Goal: Task Accomplishment & Management: Manage account settings

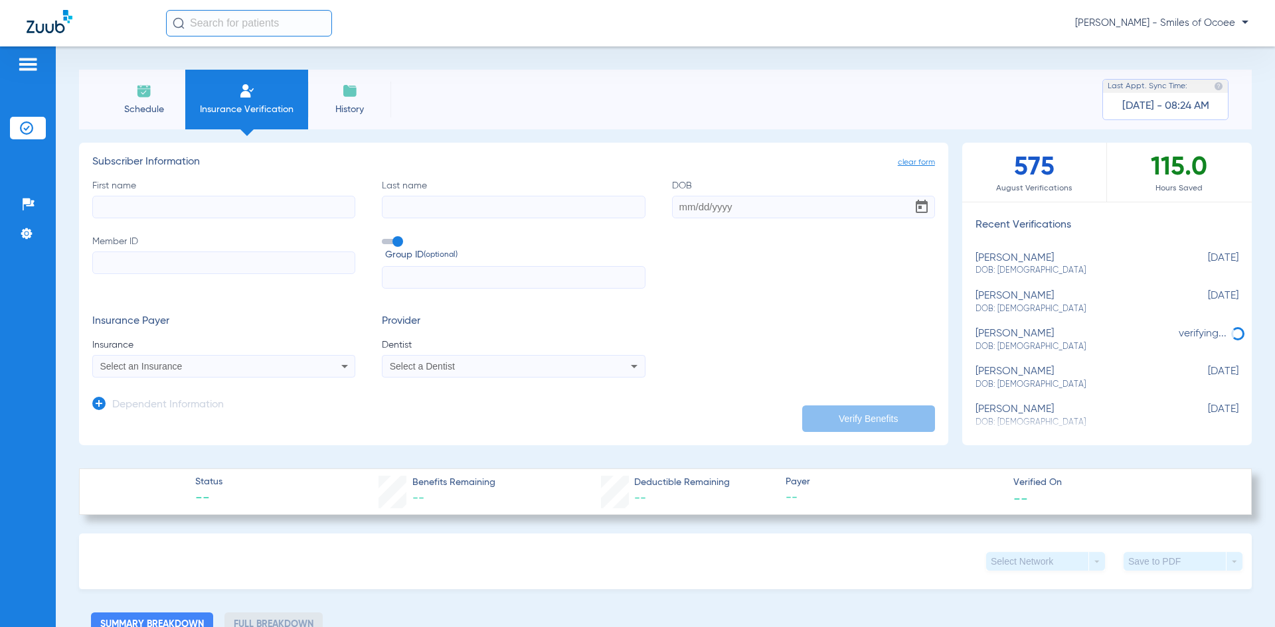
click at [128, 104] on span "Schedule" at bounding box center [143, 109] width 63 height 13
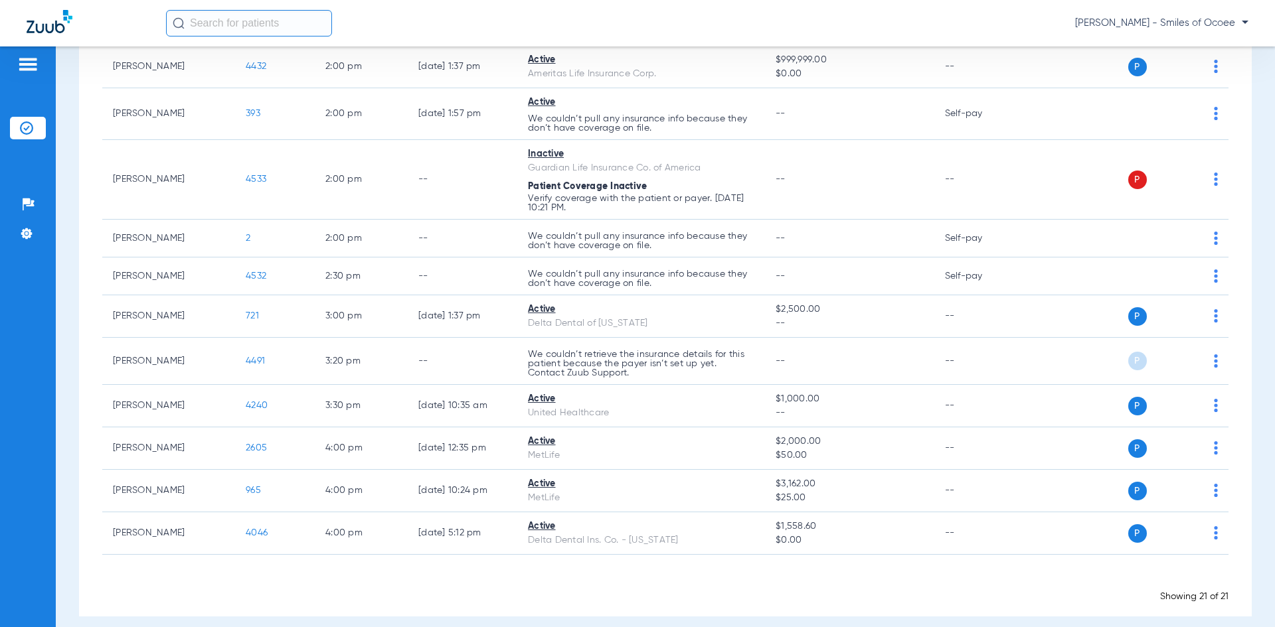
scroll to position [608, 0]
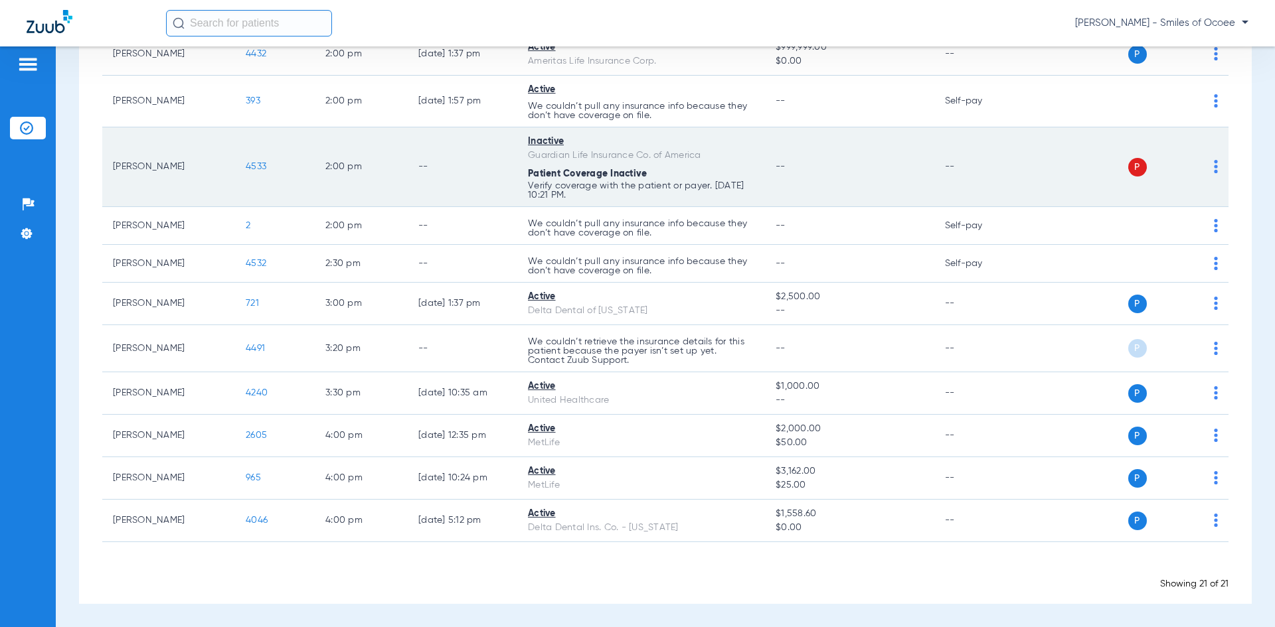
click at [259, 163] on span "4533" at bounding box center [256, 166] width 21 height 9
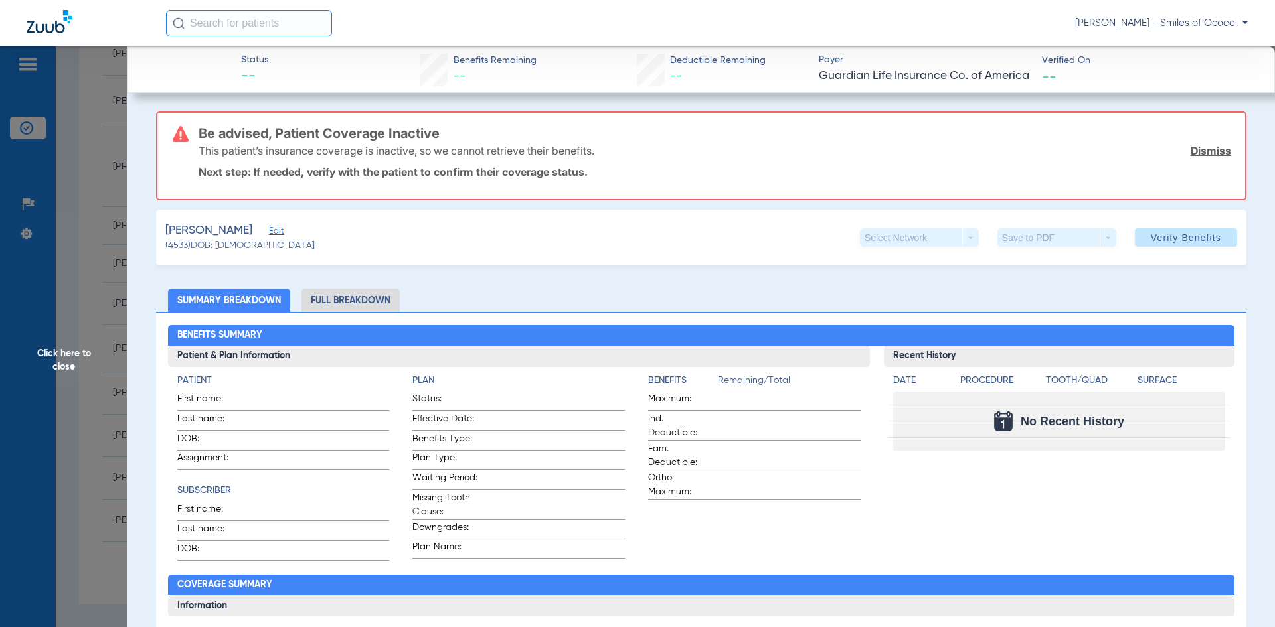
click at [1201, 148] on link "Dismiss" at bounding box center [1211, 150] width 41 height 13
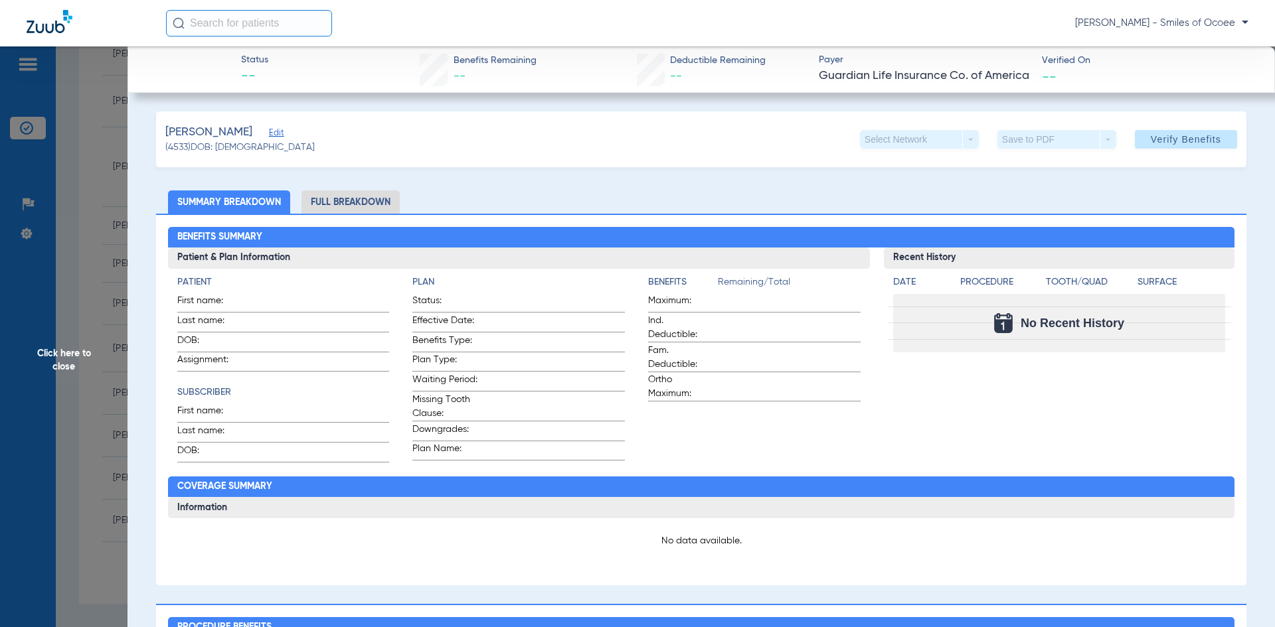
click at [273, 133] on span "Edit" at bounding box center [275, 134] width 12 height 13
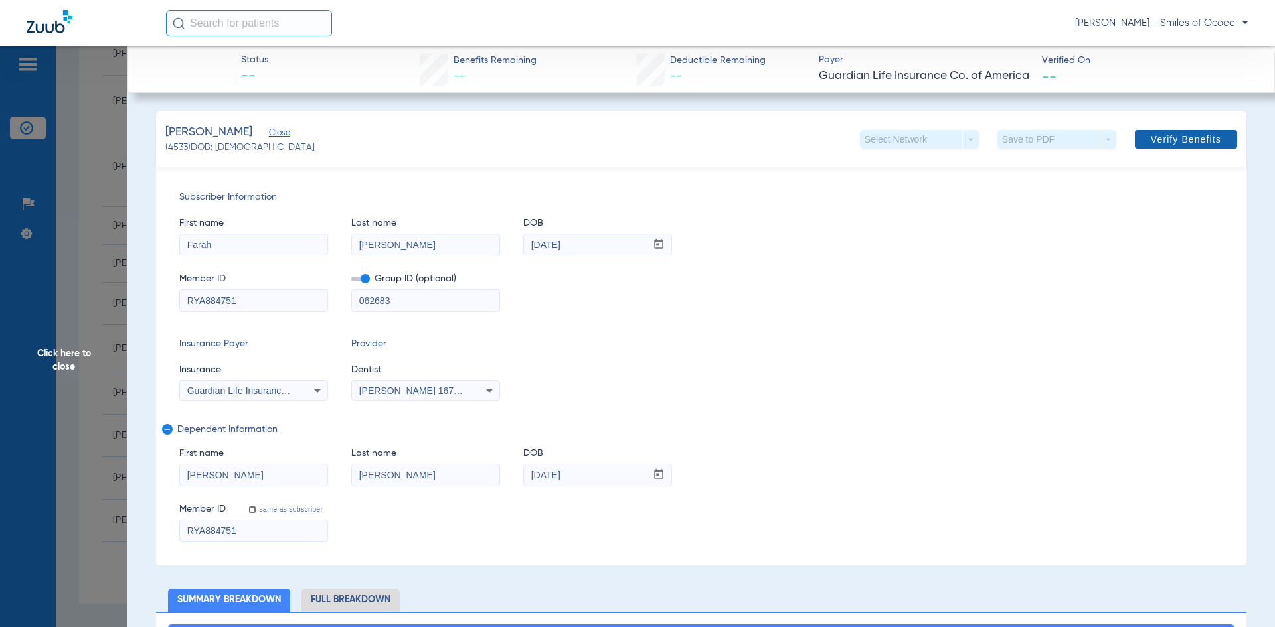
click at [1163, 139] on span "Verify Benefits" at bounding box center [1186, 139] width 70 height 11
click at [269, 303] on input "RYA884751" at bounding box center [253, 300] width 147 height 21
drag, startPoint x: 220, startPoint y: 299, endPoint x: 161, endPoint y: 305, distance: 59.3
click at [161, 305] on div "Subscriber Information First name Farah Last name Loiseau DOB mm / dd / yyyy 12…" at bounding box center [701, 366] width 1090 height 398
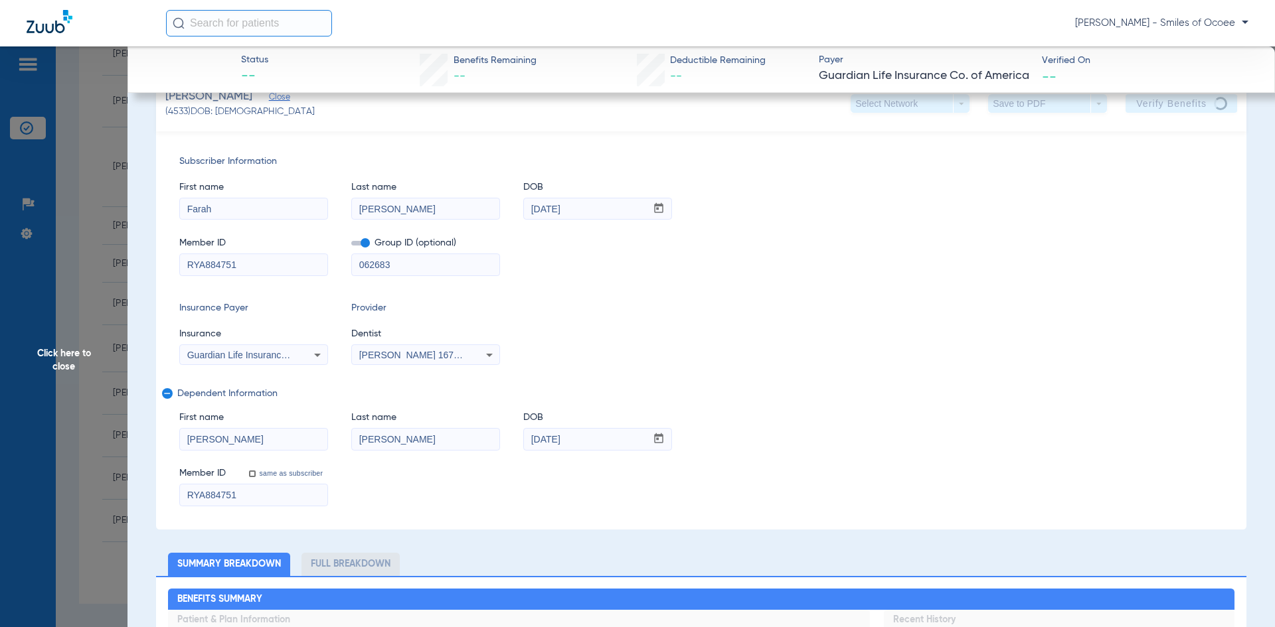
scroll to position [21, 0]
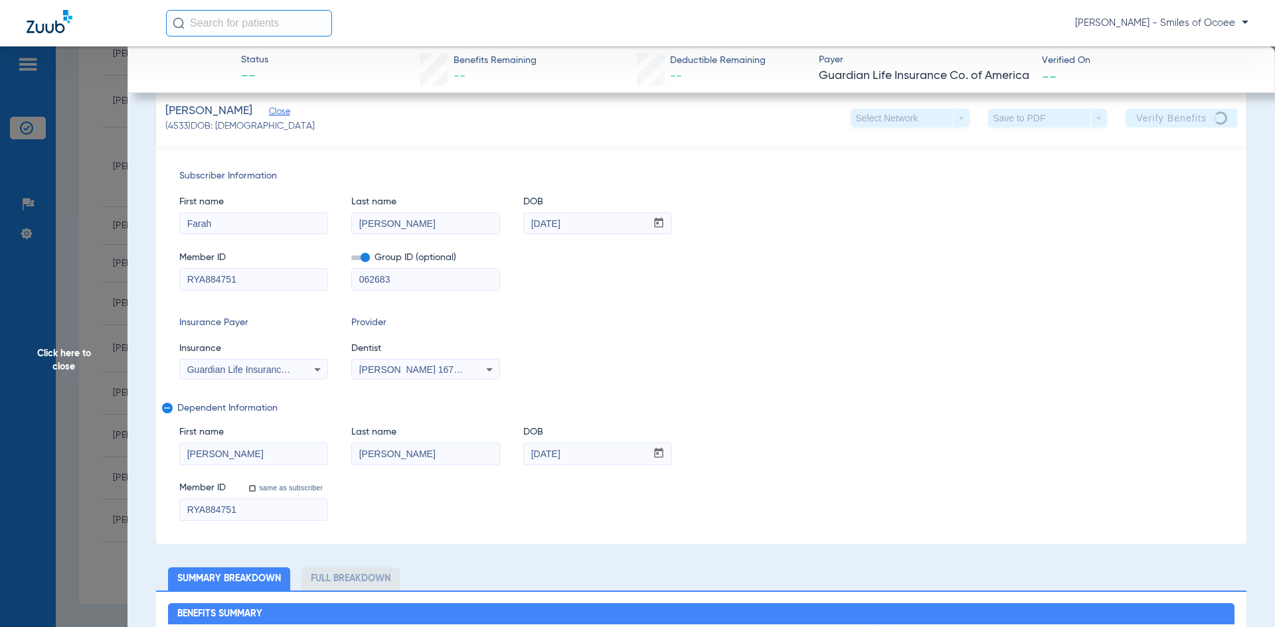
click at [58, 367] on span "Click here to close" at bounding box center [63, 359] width 127 height 627
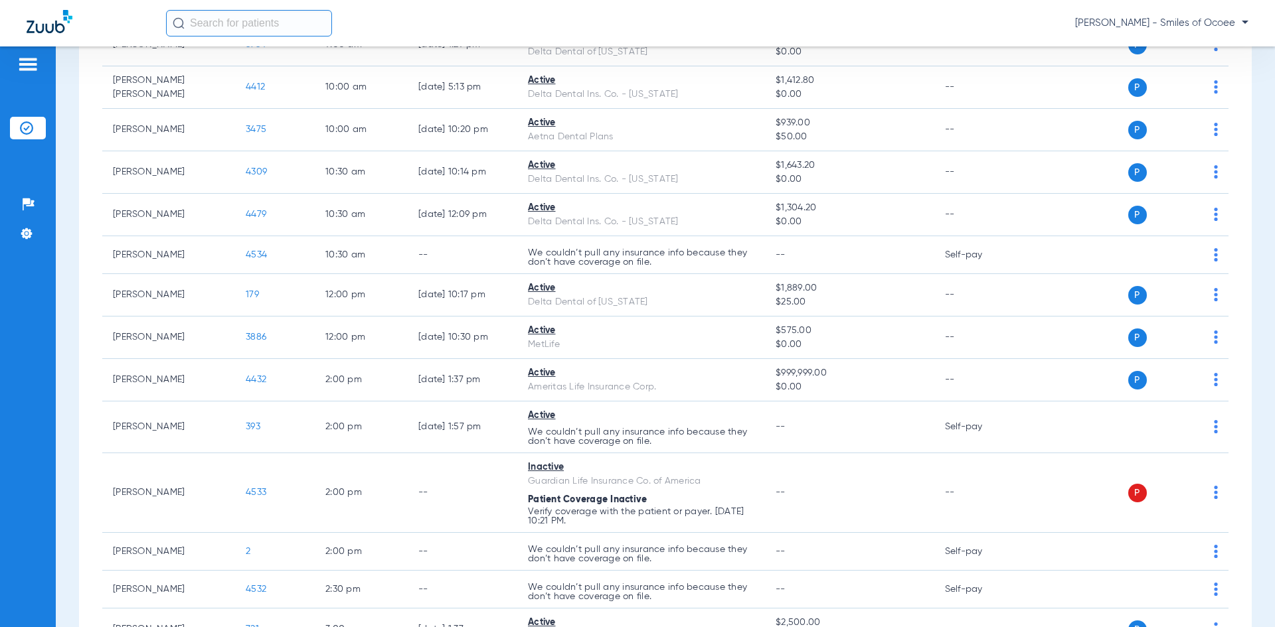
scroll to position [0, 0]
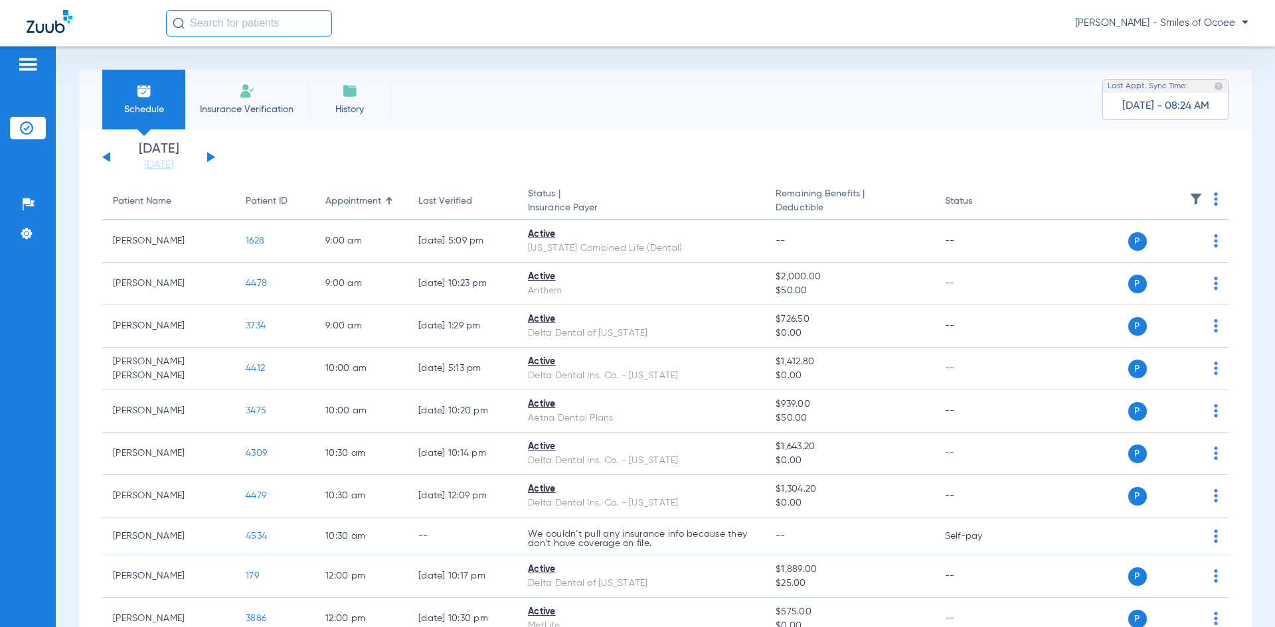
click at [109, 155] on button at bounding box center [106, 157] width 8 height 10
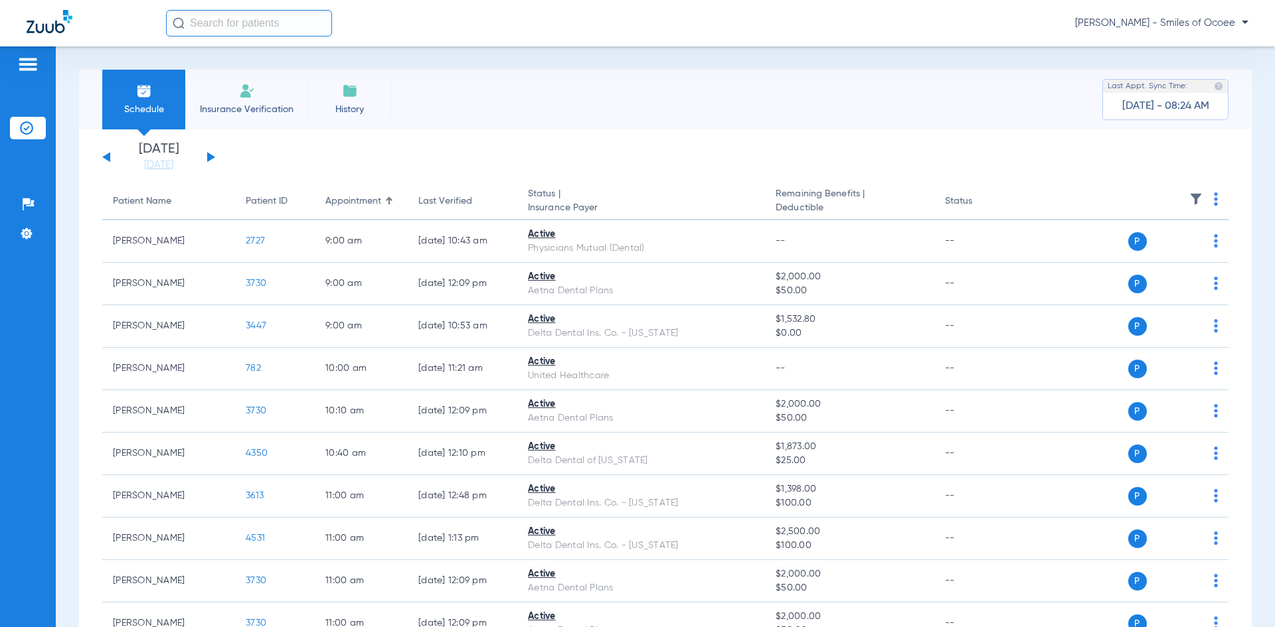
click at [210, 157] on button at bounding box center [211, 157] width 8 height 10
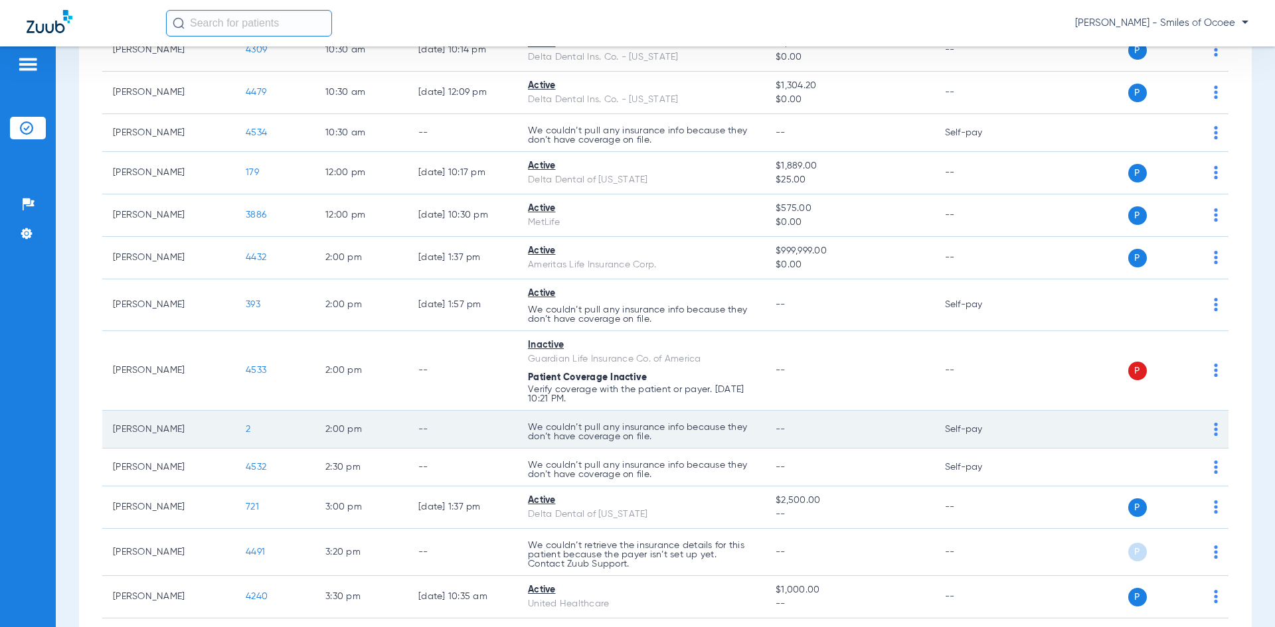
scroll to position [405, 0]
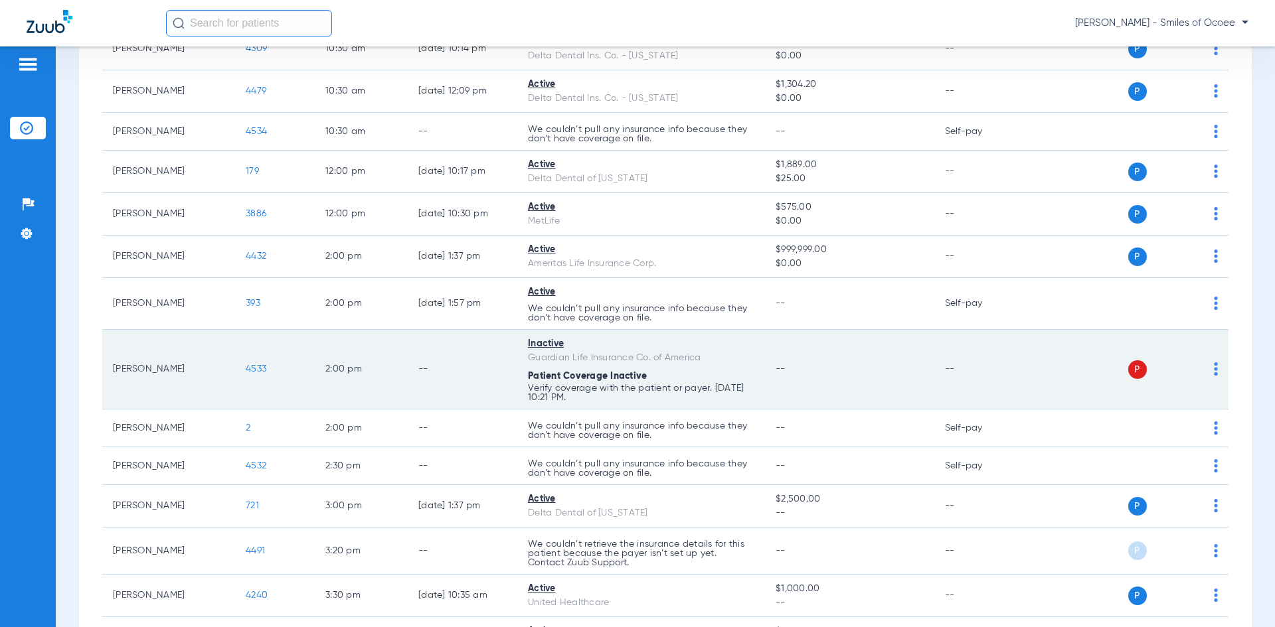
click at [253, 369] on span "4533" at bounding box center [256, 369] width 21 height 9
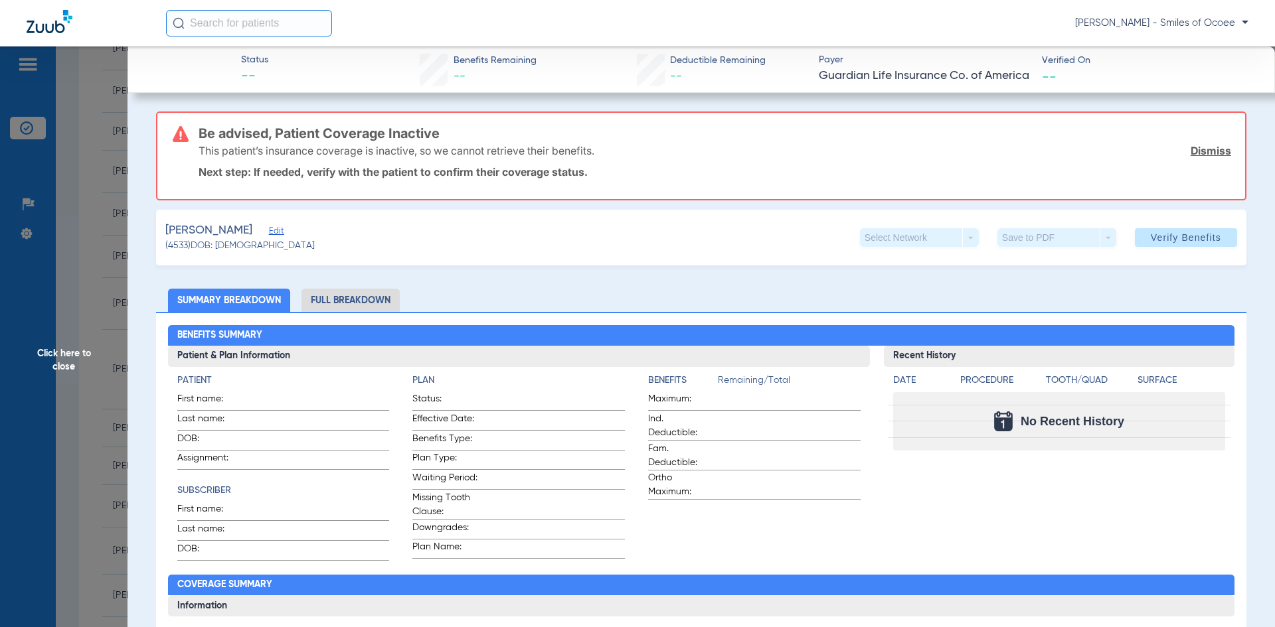
click at [1208, 150] on link "Dismiss" at bounding box center [1211, 150] width 41 height 13
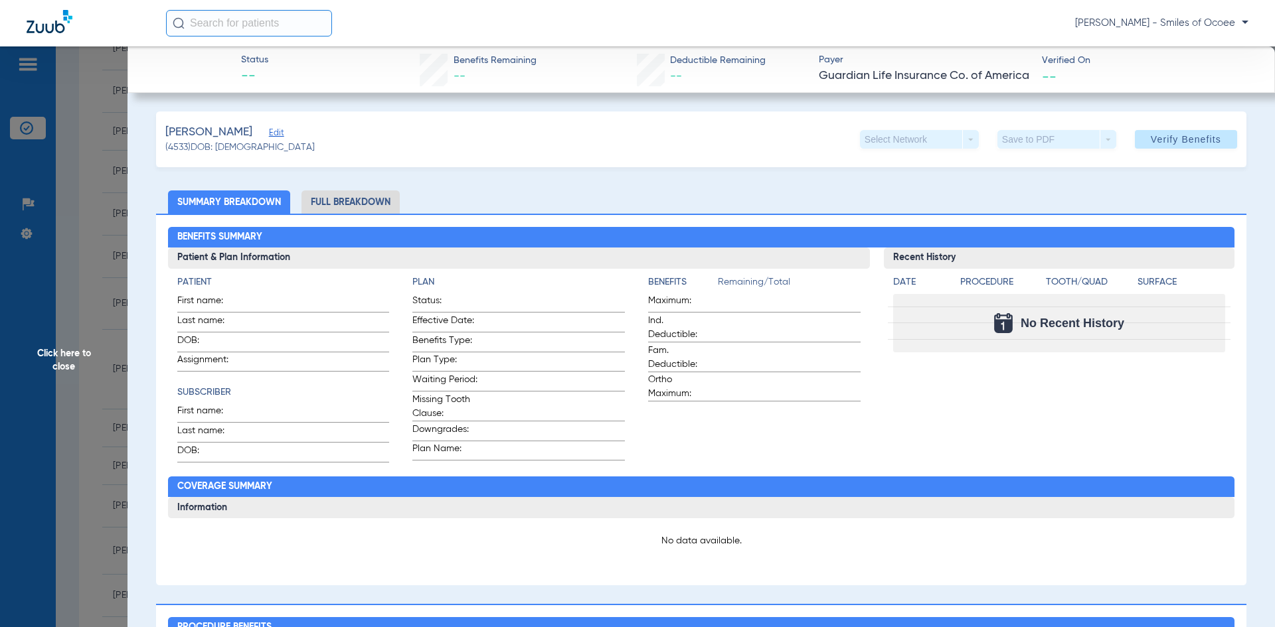
click at [890, 149] on div "Loiseau, Joseph Edit (4533) DOB: 08/11/2015 Select Network arrow_drop_down Save…" at bounding box center [701, 140] width 1090 height 56
click at [889, 145] on div "Select Network arrow_drop_down" at bounding box center [919, 139] width 119 height 19
click at [1135, 137] on span at bounding box center [1186, 139] width 102 height 32
click at [1165, 139] on span "Verify Benefits" at bounding box center [1186, 139] width 70 height 11
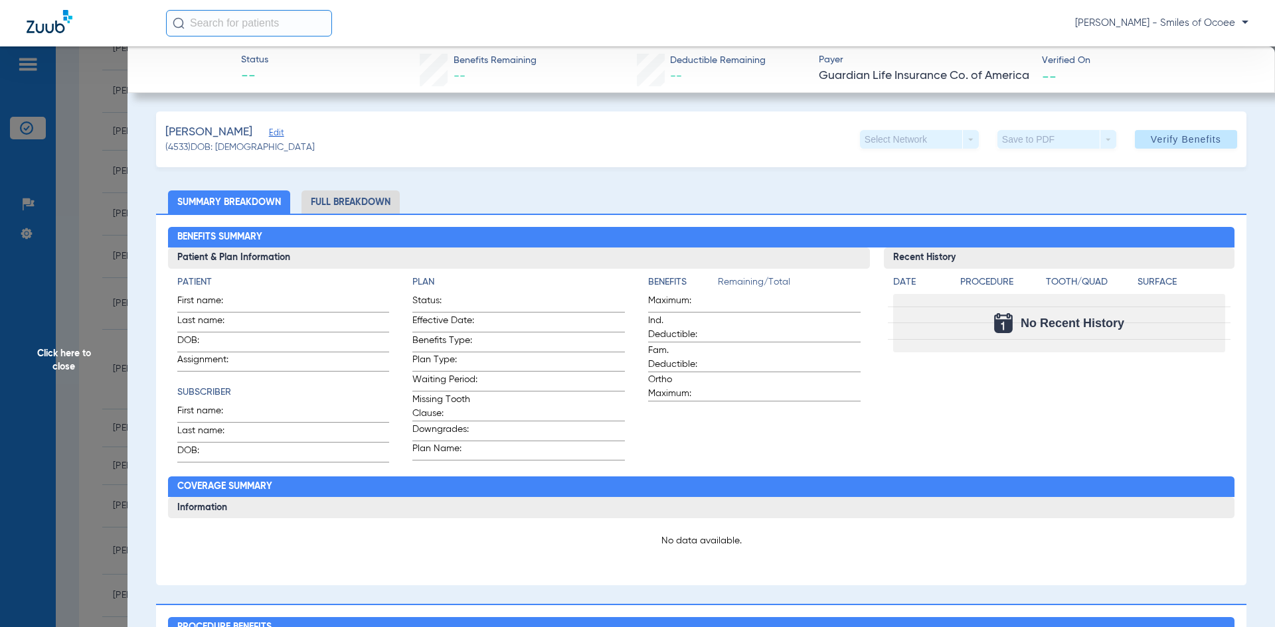
click at [276, 135] on span "Edit" at bounding box center [275, 134] width 12 height 13
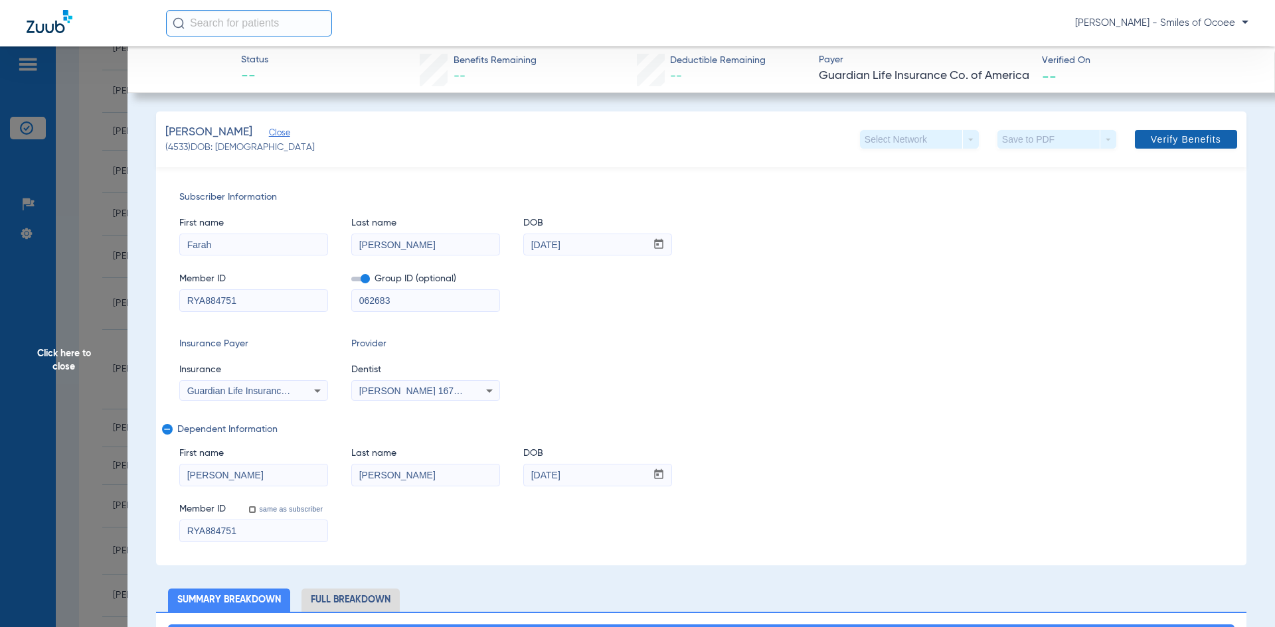
click at [1136, 137] on span at bounding box center [1186, 139] width 102 height 32
click at [70, 360] on span "Click here to close" at bounding box center [63, 359] width 127 height 627
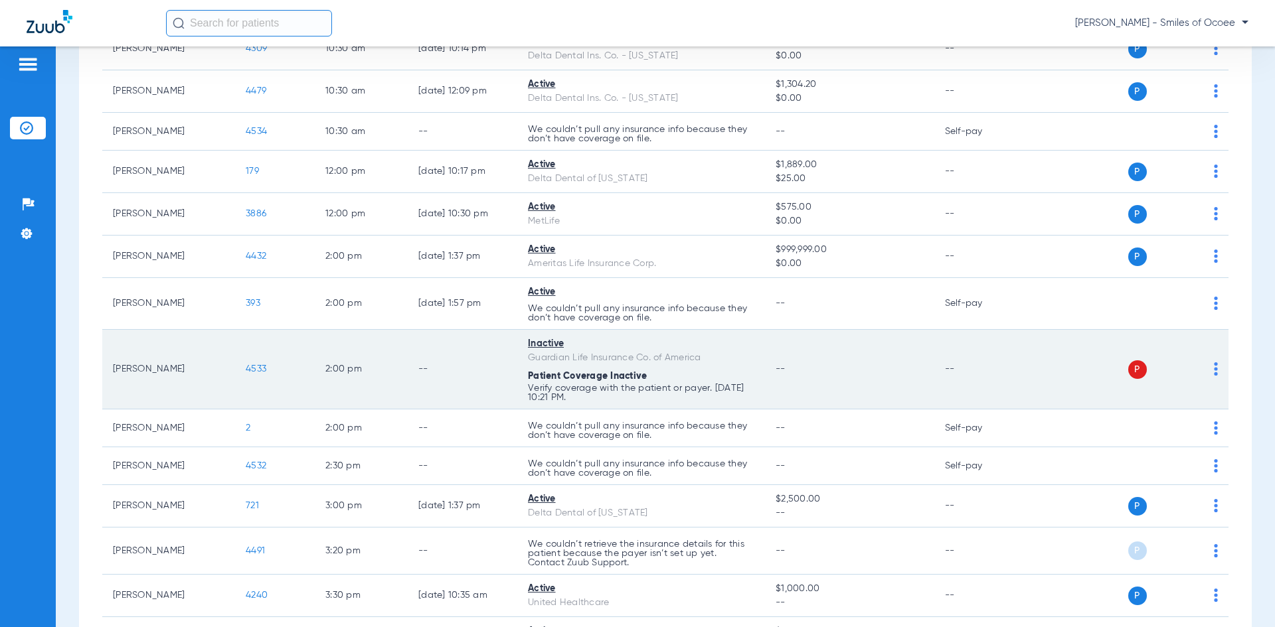
click at [257, 369] on span "4533" at bounding box center [256, 369] width 21 height 9
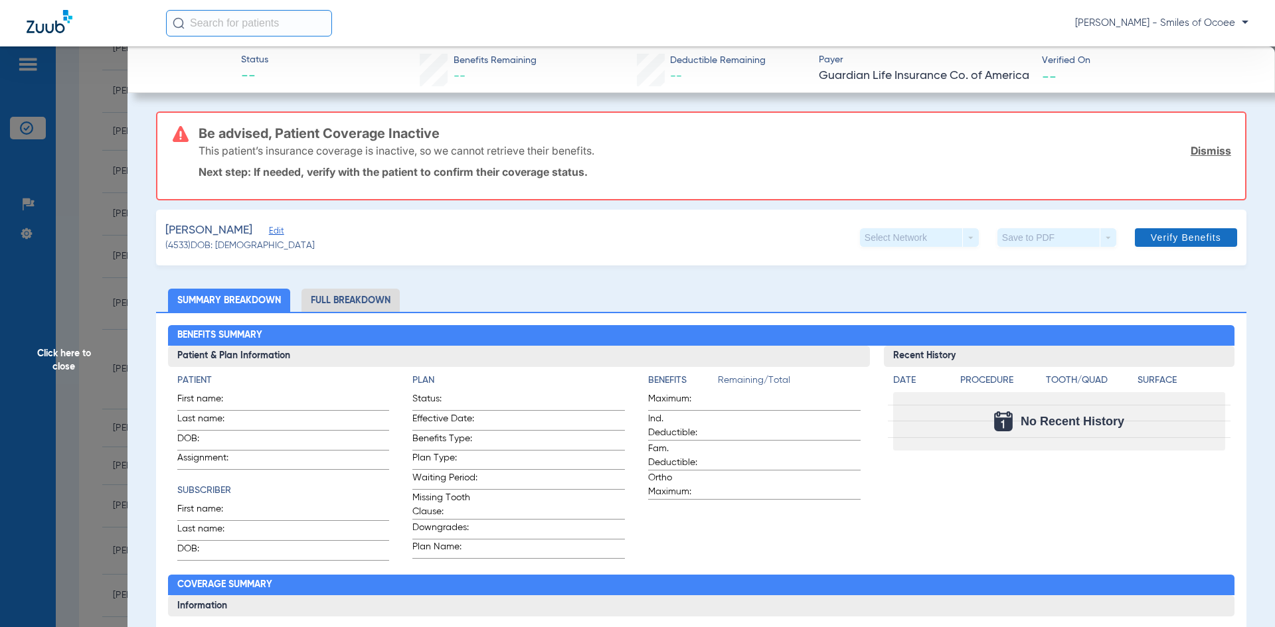
click at [1151, 235] on span "Verify Benefits" at bounding box center [1186, 237] width 70 height 11
click at [1191, 147] on link "Dismiss" at bounding box center [1211, 150] width 41 height 13
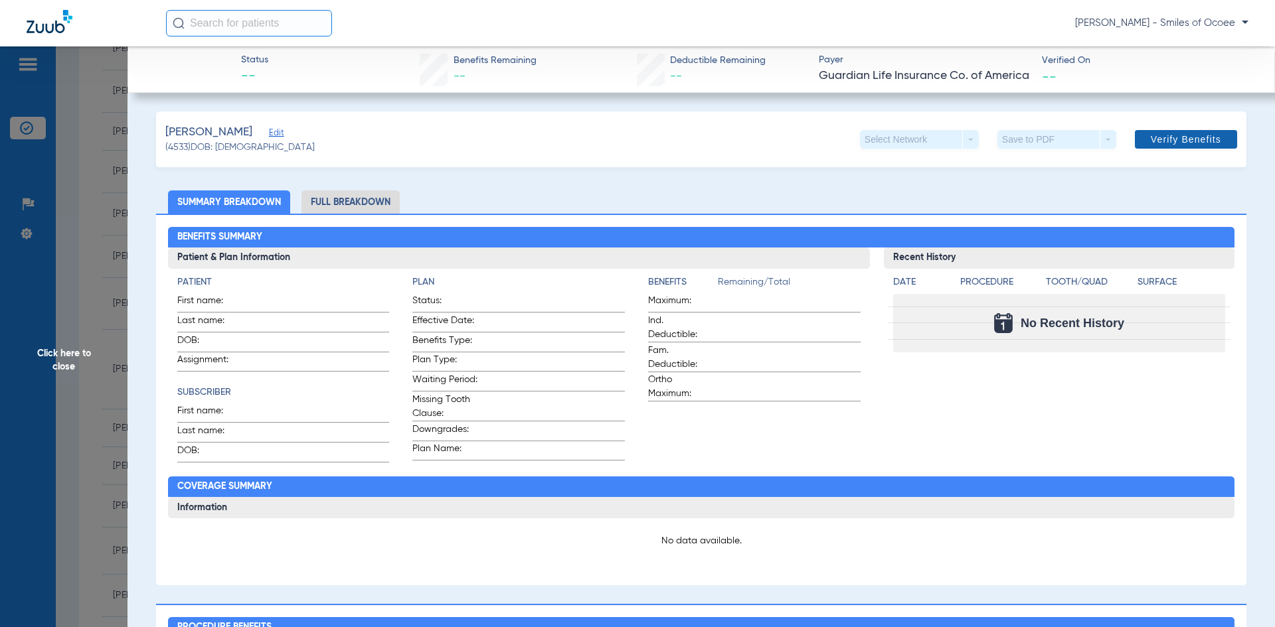
click at [1175, 141] on span "Verify Benefits" at bounding box center [1186, 139] width 70 height 11
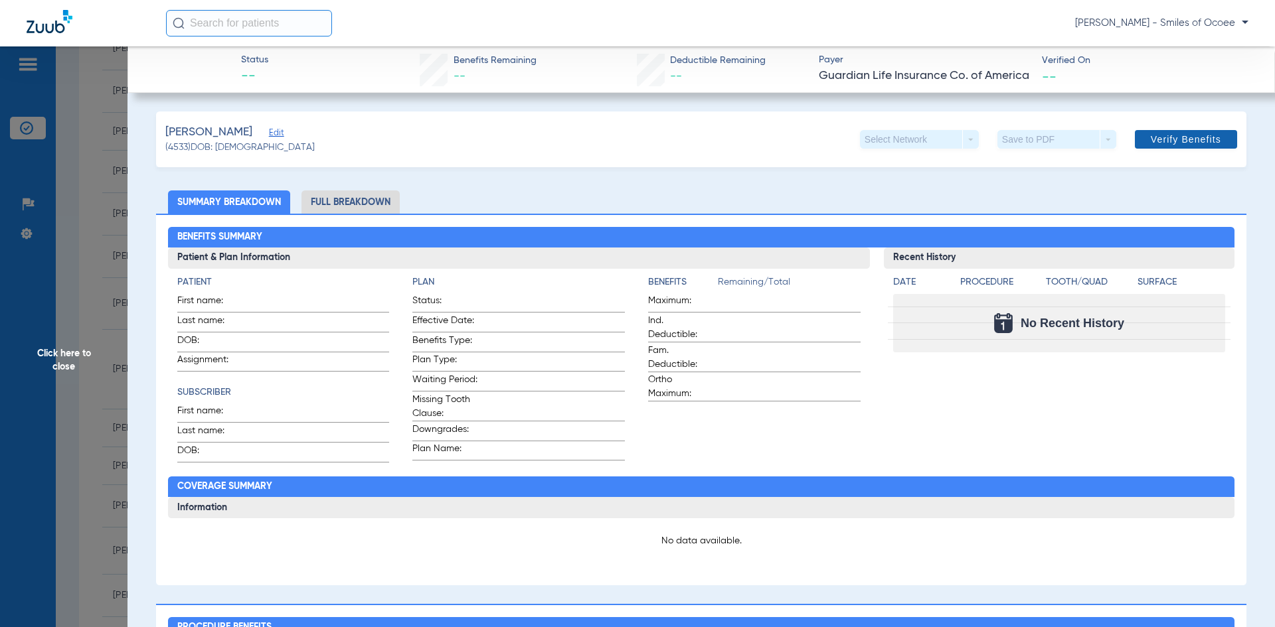
click at [1175, 140] on span "Verify Benefits" at bounding box center [1186, 139] width 70 height 11
click at [1155, 137] on span "Verify Benefits" at bounding box center [1186, 139] width 70 height 11
click at [1155, 136] on span "Verify Benefits" at bounding box center [1186, 139] width 70 height 11
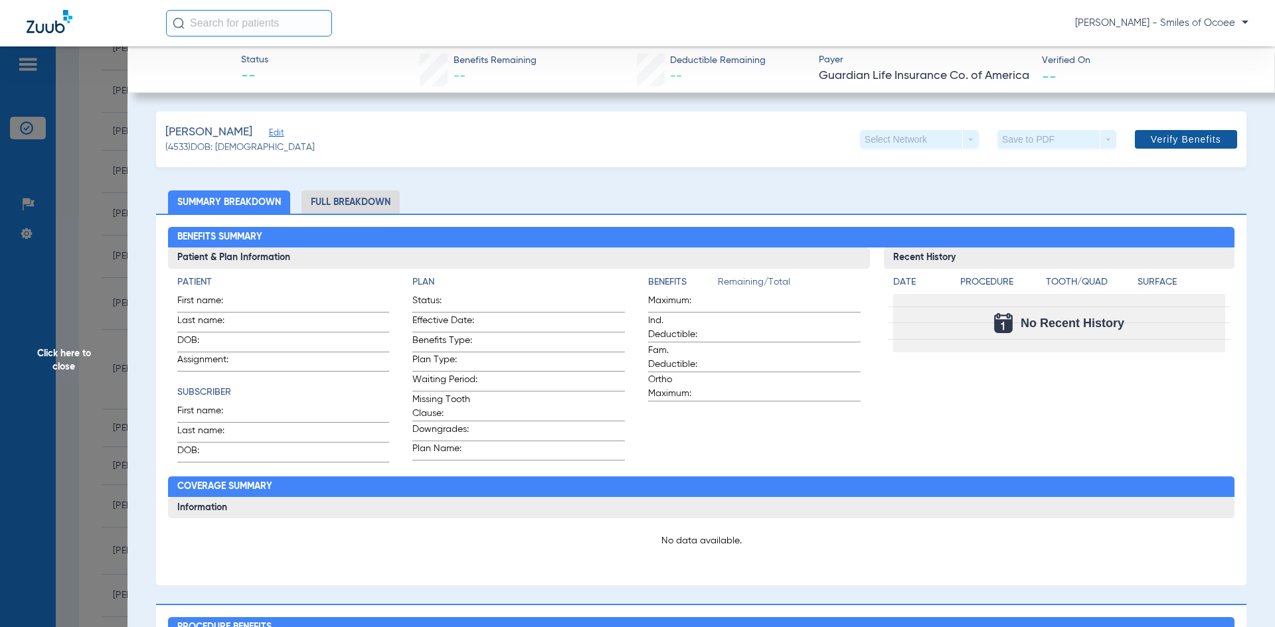
click at [1155, 136] on span "Verify Benefits" at bounding box center [1186, 139] width 70 height 11
click at [1155, 135] on span "Verify Benefits" at bounding box center [1186, 139] width 70 height 11
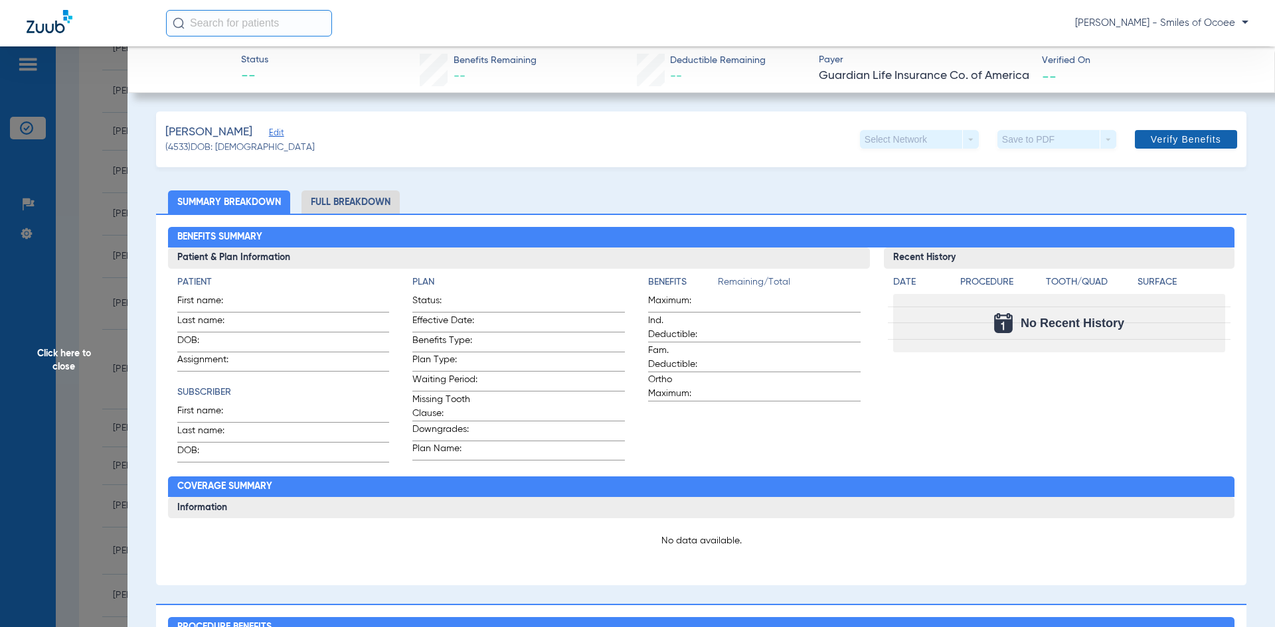
click at [1155, 135] on span "Verify Benefits" at bounding box center [1186, 139] width 70 height 11
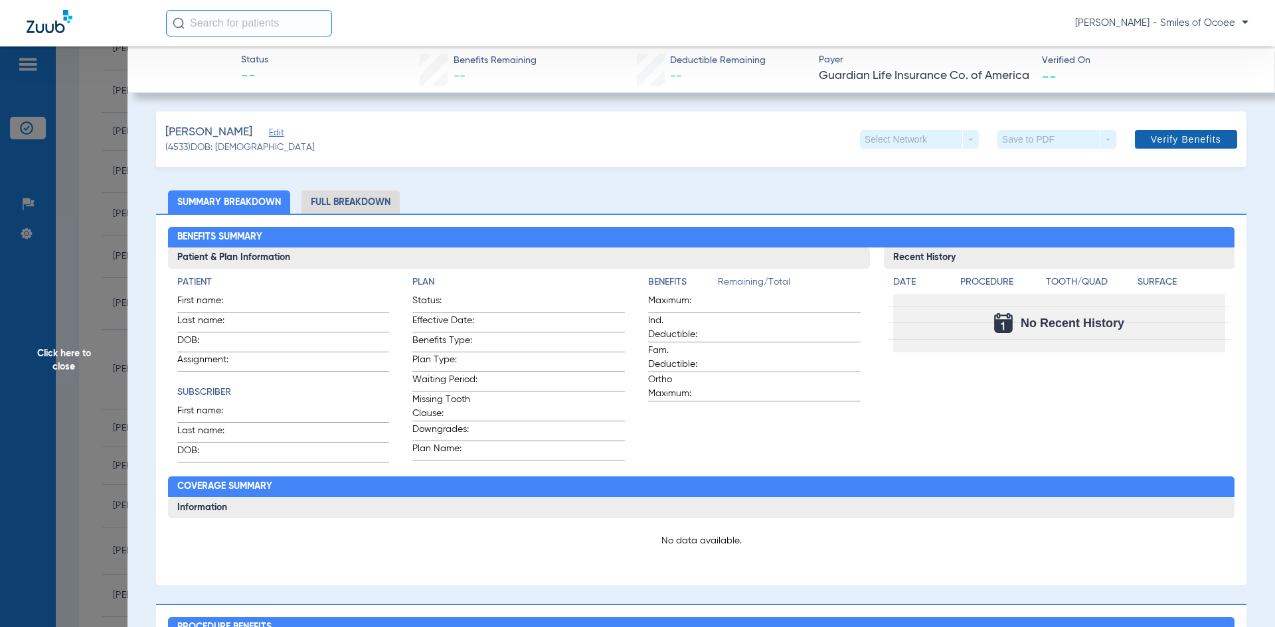
click at [1155, 135] on span "Verify Benefits" at bounding box center [1186, 139] width 70 height 11
click at [270, 131] on span "Edit" at bounding box center [275, 134] width 12 height 13
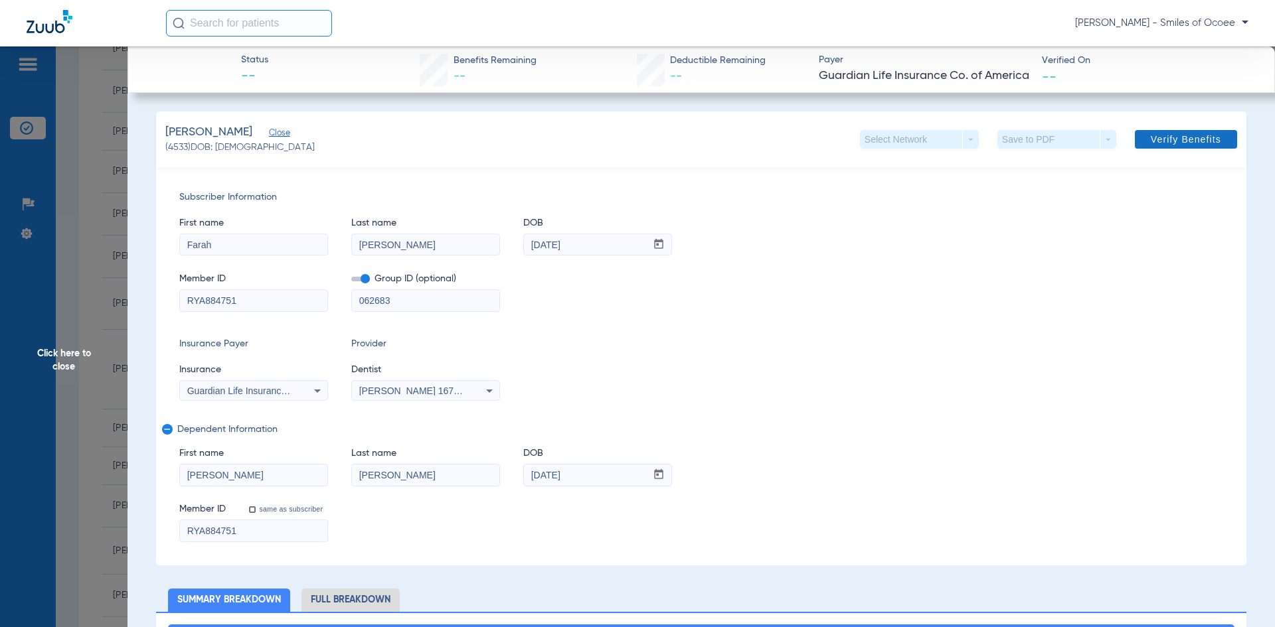
click at [1176, 139] on span "Verify Benefits" at bounding box center [1186, 139] width 70 height 11
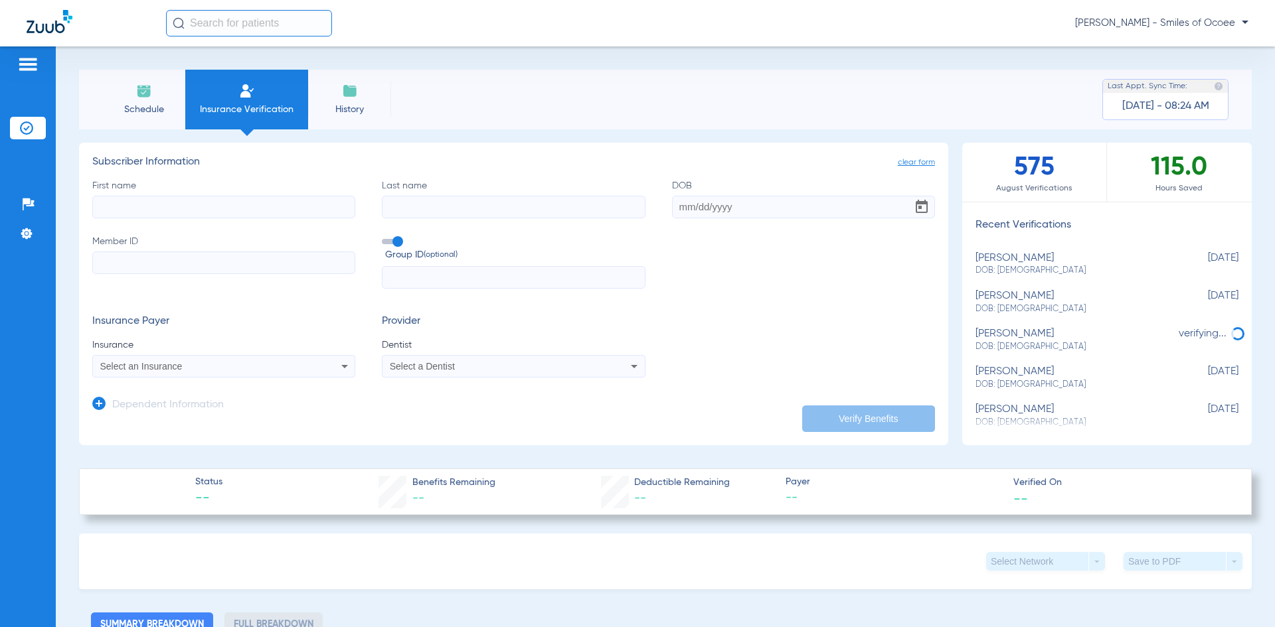
click at [153, 106] on span "Schedule" at bounding box center [143, 109] width 63 height 13
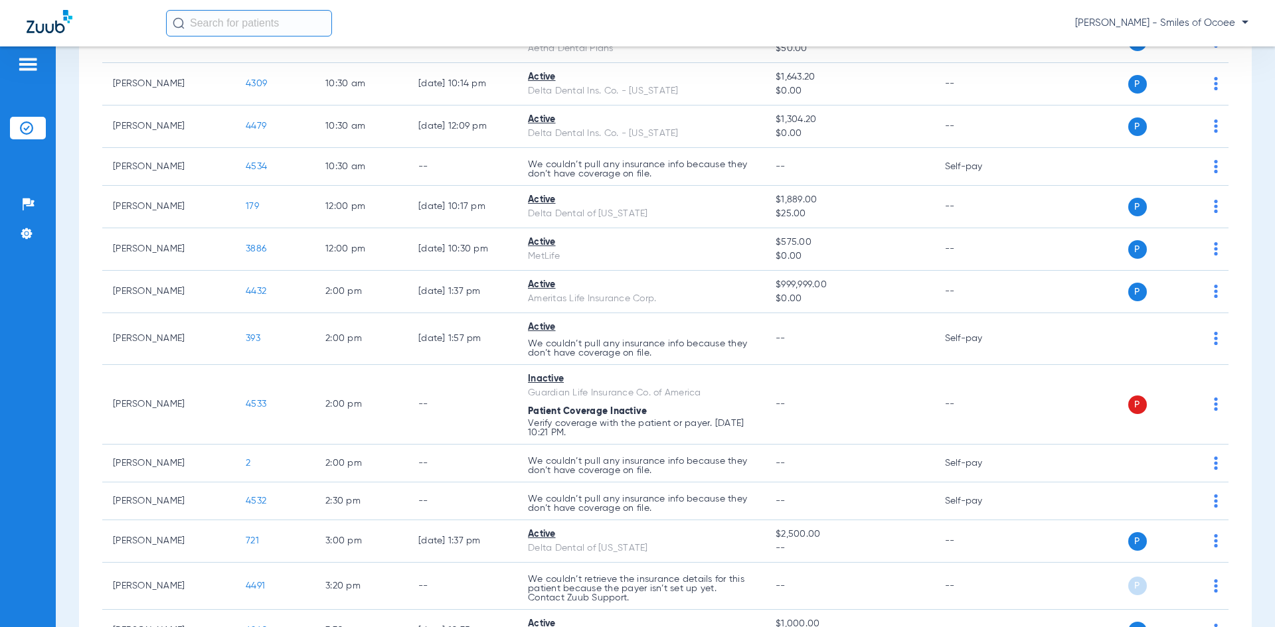
scroll to position [386, 0]
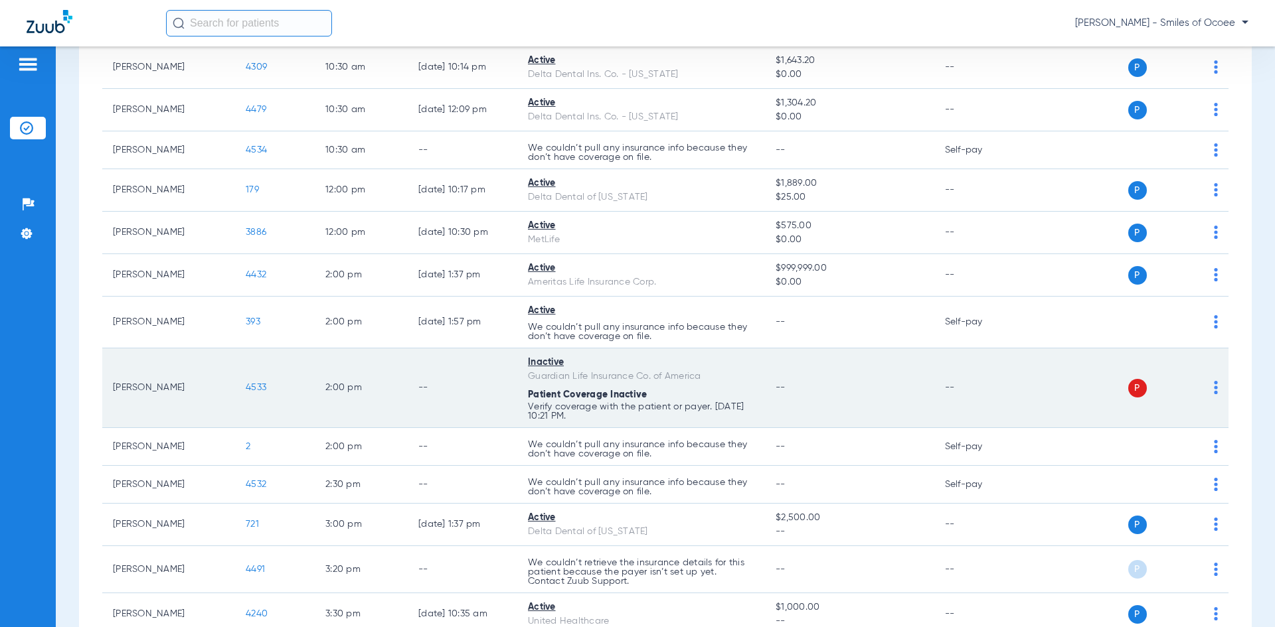
click at [258, 385] on span "4533" at bounding box center [256, 387] width 21 height 9
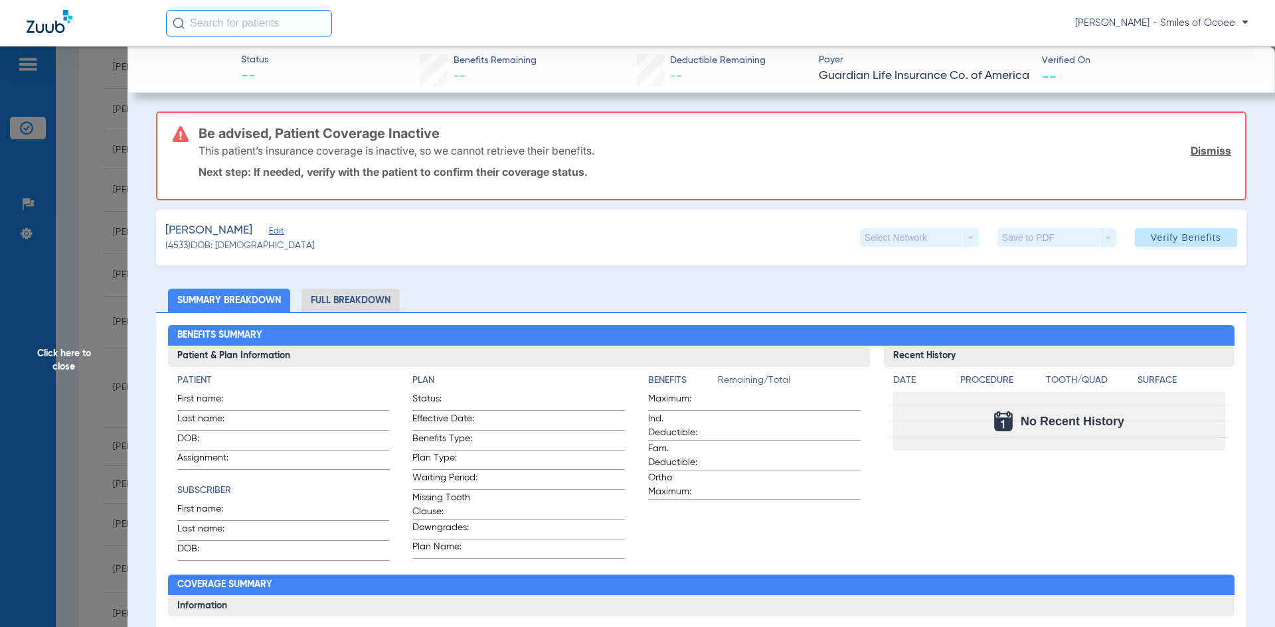
click at [1209, 158] on div "This patient’s insurance coverage is inactive, so we cannot retrieve their bene…" at bounding box center [715, 150] width 1032 height 35
click at [1208, 150] on link "Dismiss" at bounding box center [1211, 150] width 41 height 13
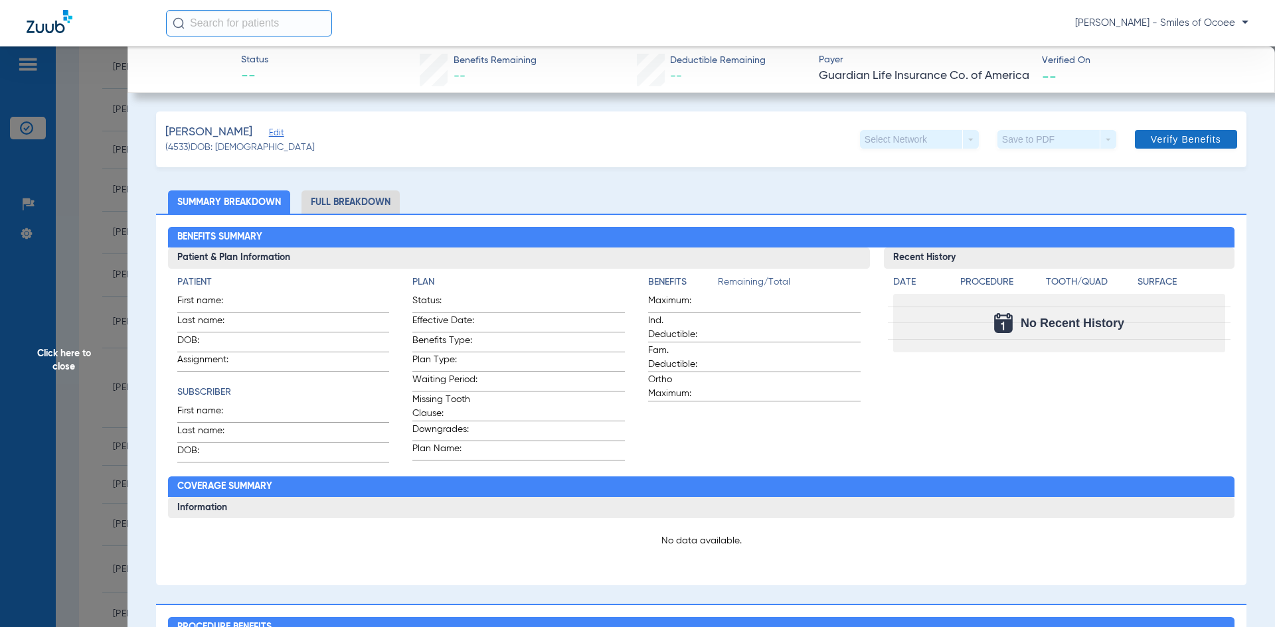
click at [1189, 140] on span "Verify Benefits" at bounding box center [1186, 139] width 70 height 11
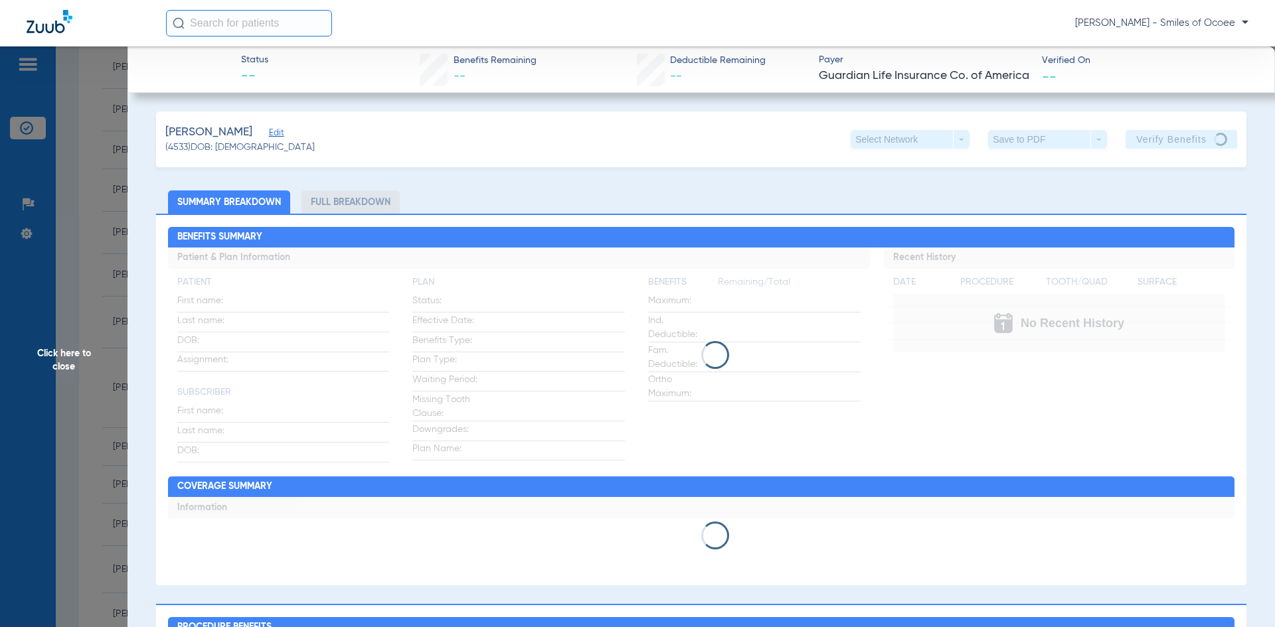
click at [60, 359] on span "Click here to close" at bounding box center [63, 359] width 127 height 627
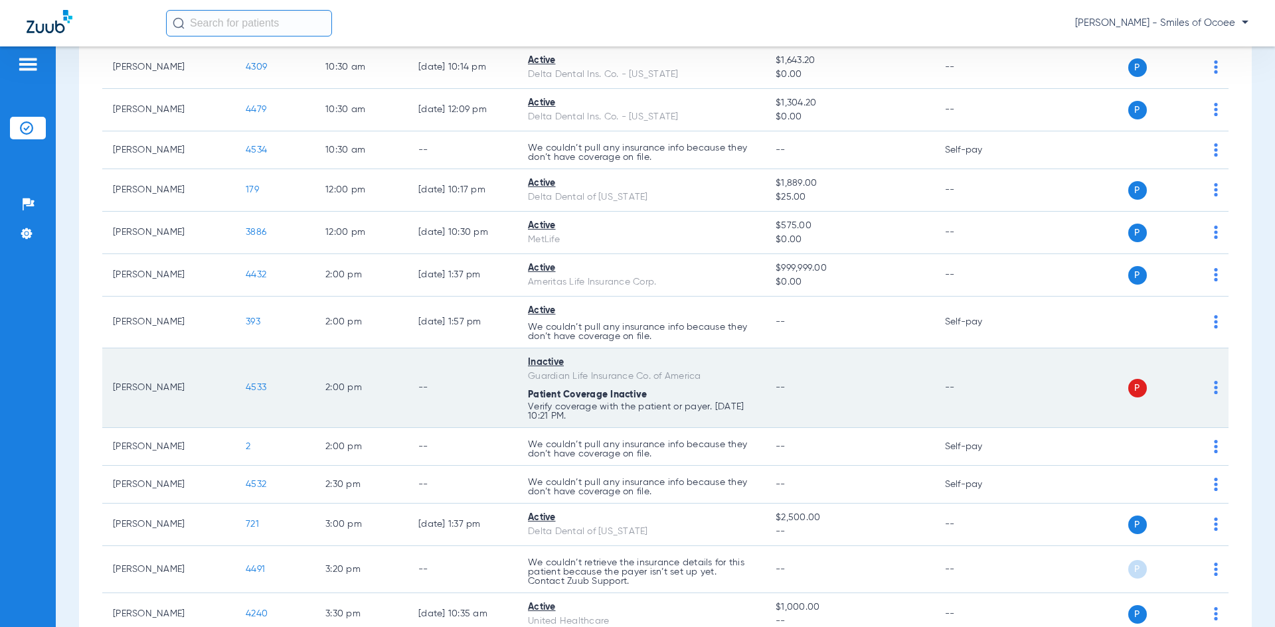
click at [1214, 386] on img at bounding box center [1216, 387] width 4 height 13
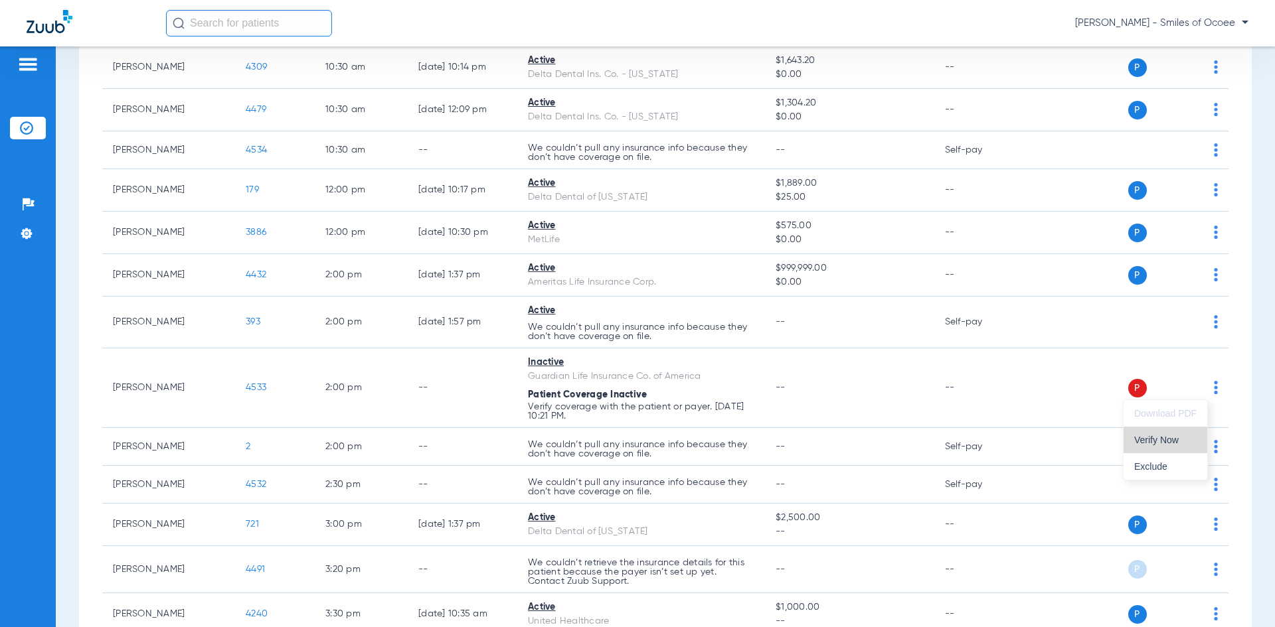
click at [1178, 443] on span "Verify Now" at bounding box center [1165, 440] width 62 height 9
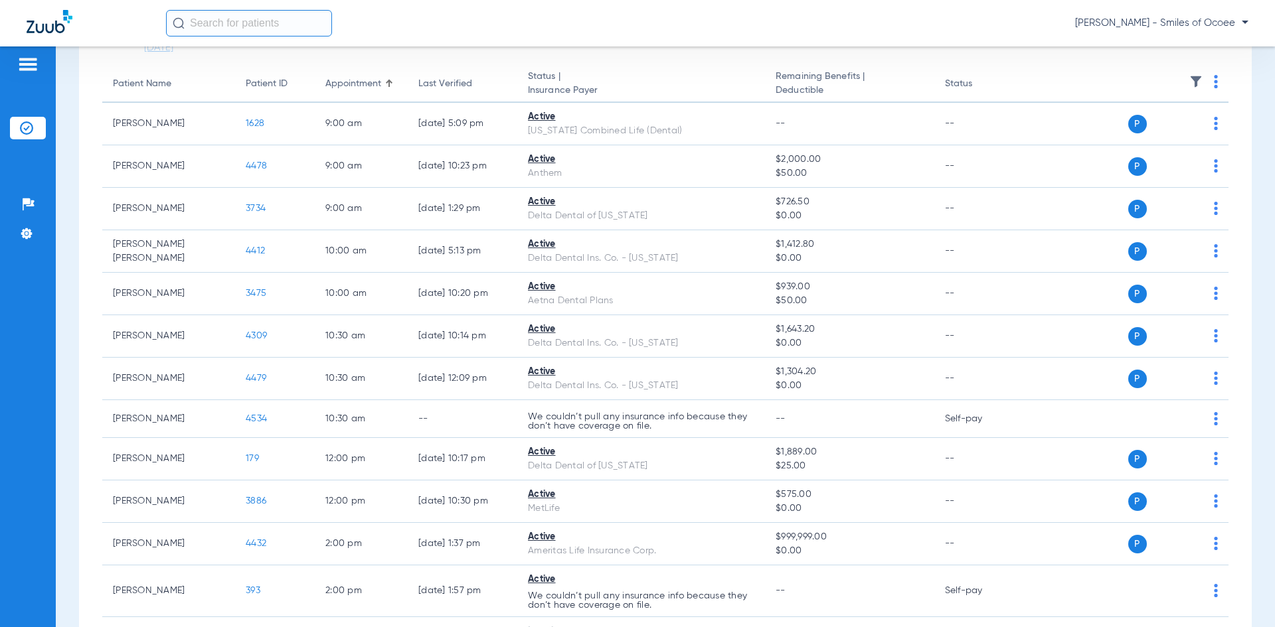
scroll to position [0, 0]
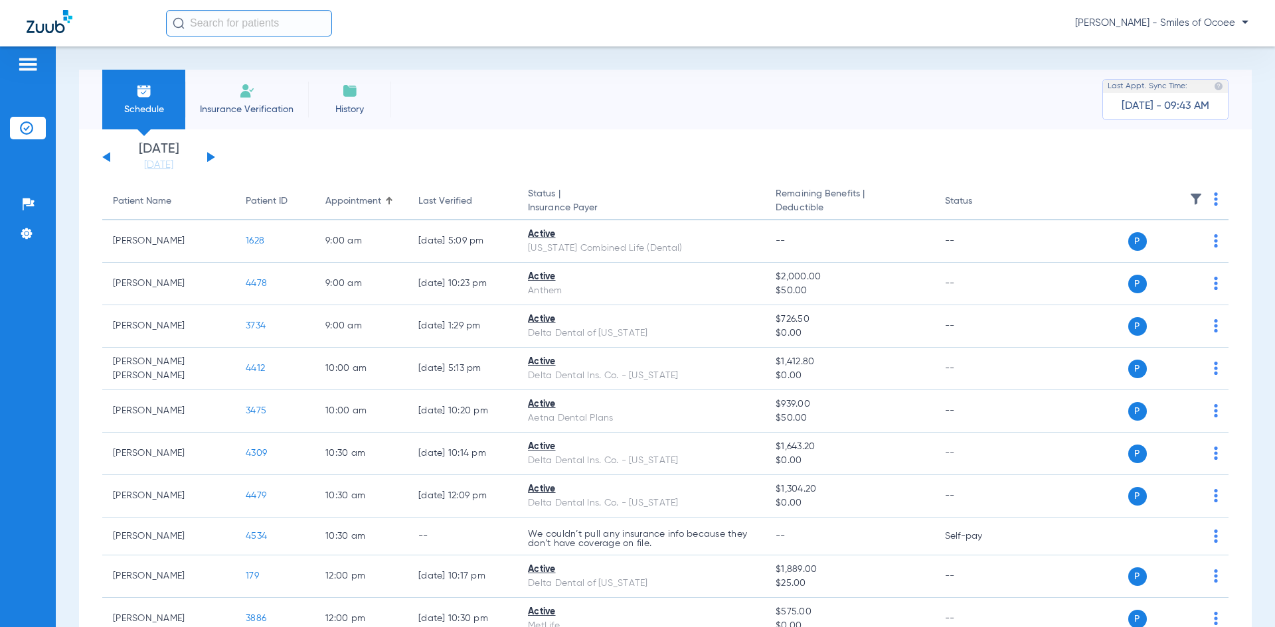
drag, startPoint x: 284, startPoint y: 109, endPoint x: 280, endPoint y: 131, distance: 22.9
click at [284, 109] on span "Insurance Verification" at bounding box center [246, 109] width 103 height 13
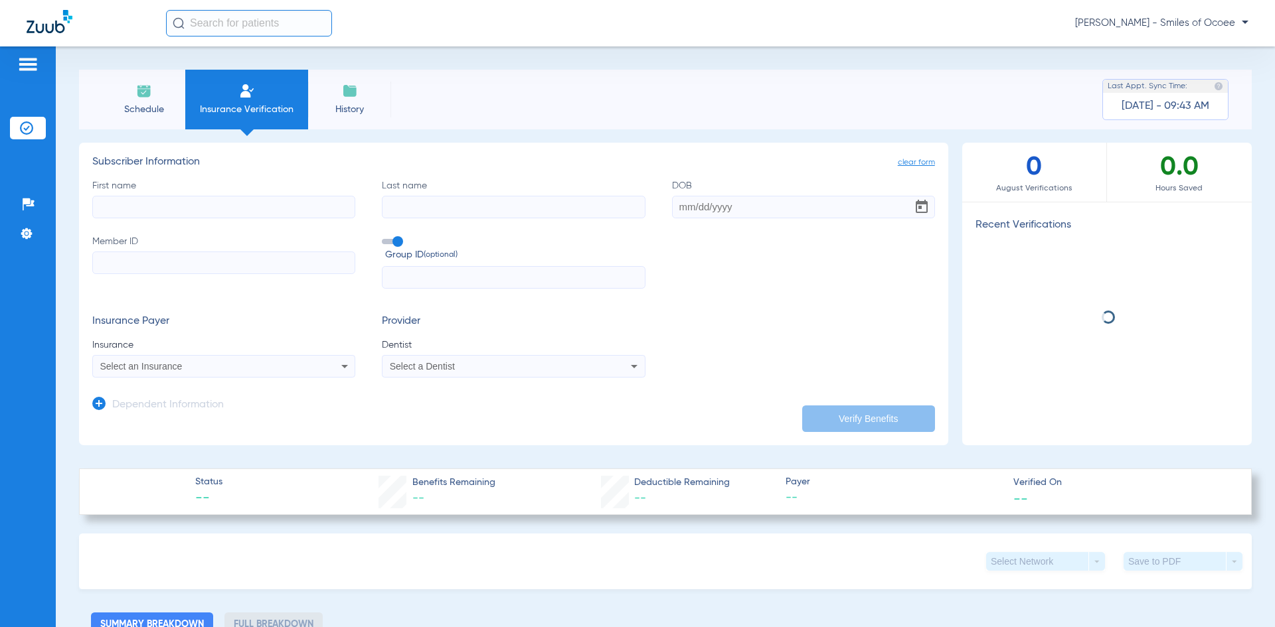
click at [257, 210] on input "First name" at bounding box center [223, 207] width 263 height 23
click at [253, 210] on input "First name Required" at bounding box center [223, 207] width 263 height 23
paste input "[PERSON_NAME]"
drag, startPoint x: 127, startPoint y: 205, endPoint x: 203, endPoint y: 205, distance: 75.0
click at [203, 205] on input "[PERSON_NAME]" at bounding box center [223, 207] width 263 height 23
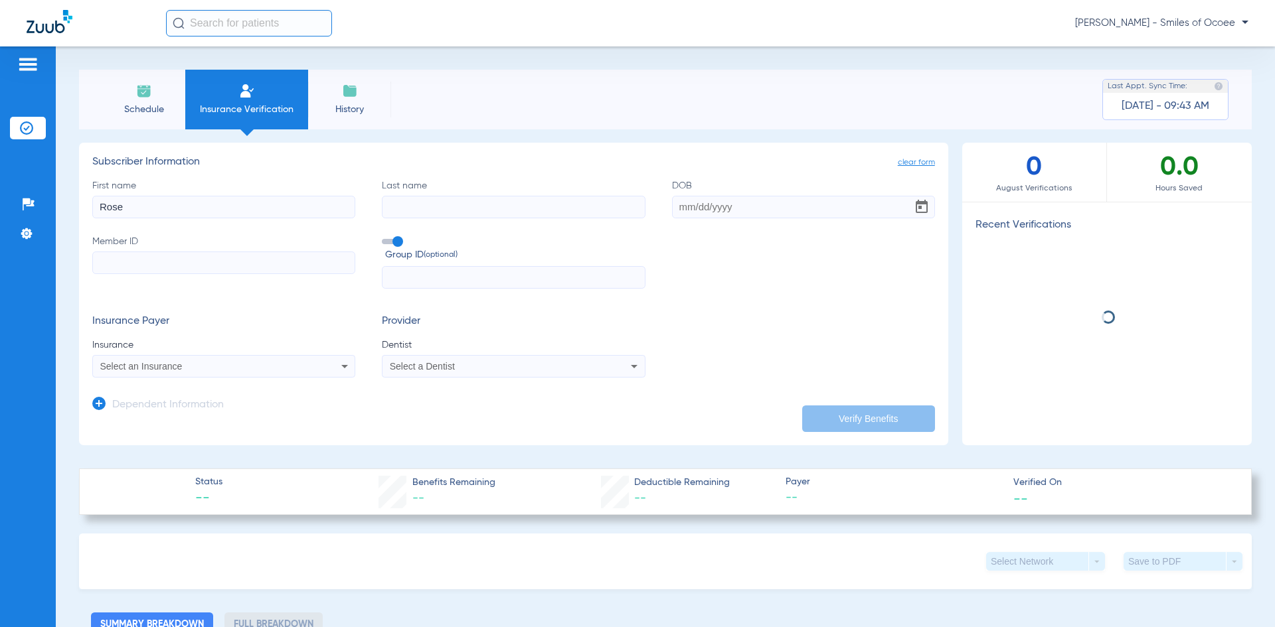
type input "Rose"
click at [406, 205] on input "Last name" at bounding box center [513, 207] width 263 height 23
paste input "[PERSON_NAME]"
type input "[PERSON_NAME]"
click at [697, 212] on input "DOB" at bounding box center [803, 207] width 263 height 23
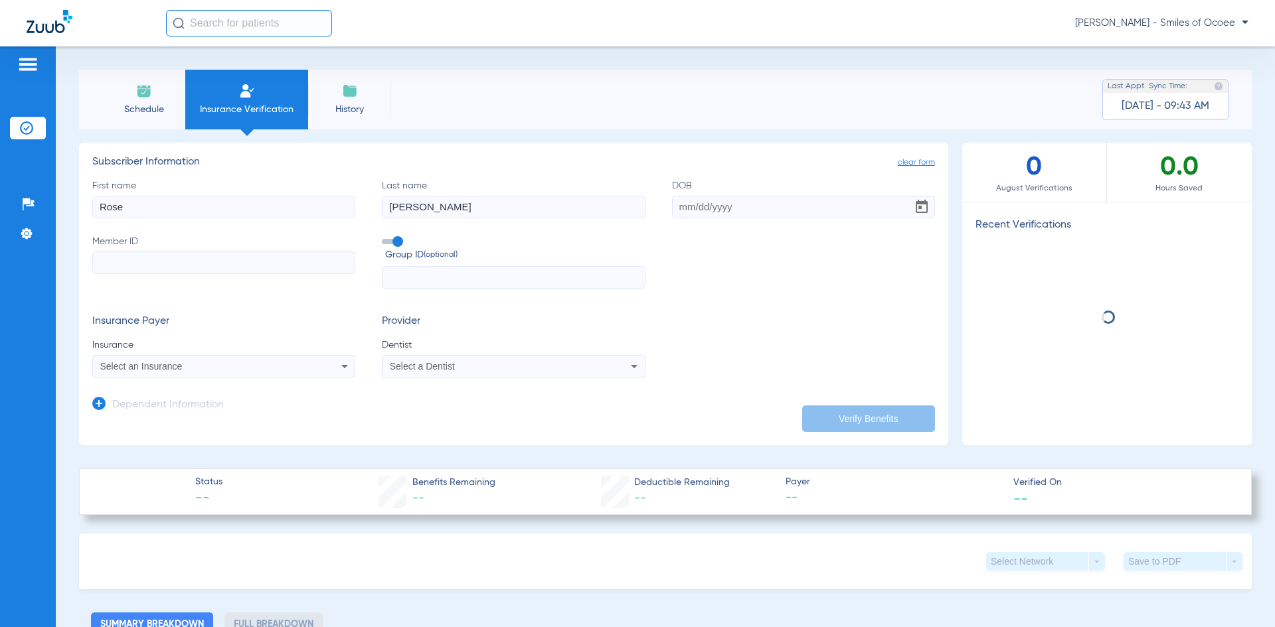
paste input "[DATE]"
type input "[DATE]"
click at [213, 264] on input "Member ID" at bounding box center [223, 263] width 263 height 23
paste input "U71591480"
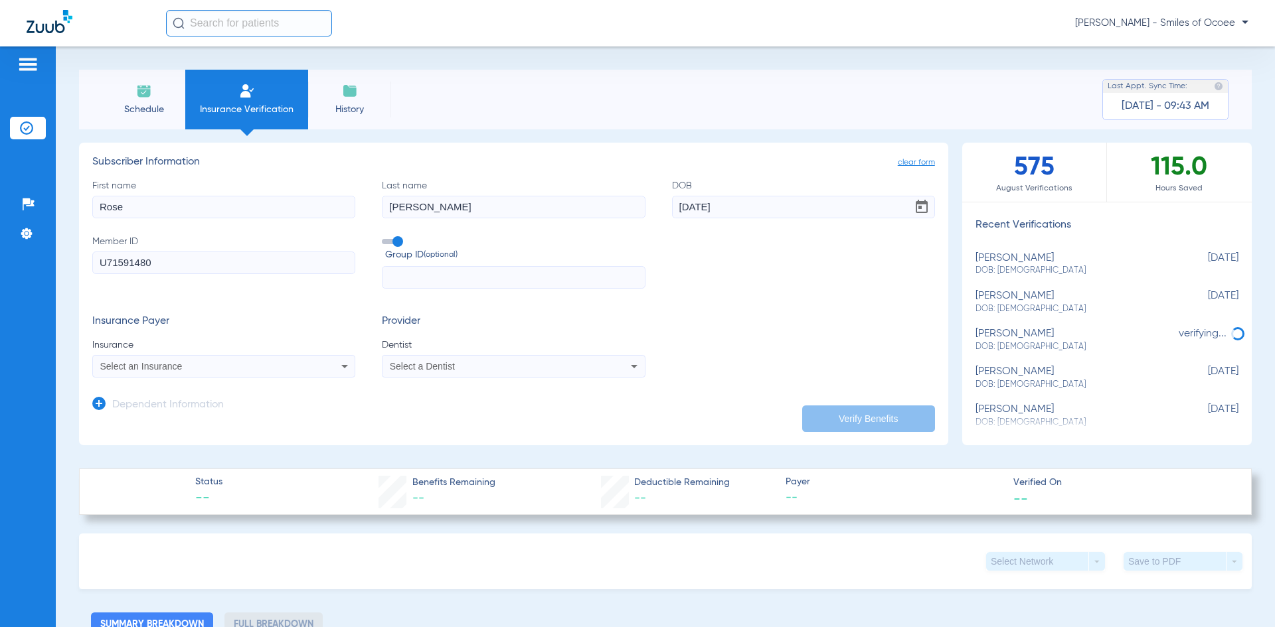
type input "U71591480"
click at [201, 370] on div "Select an Insurance" at bounding box center [199, 366] width 199 height 9
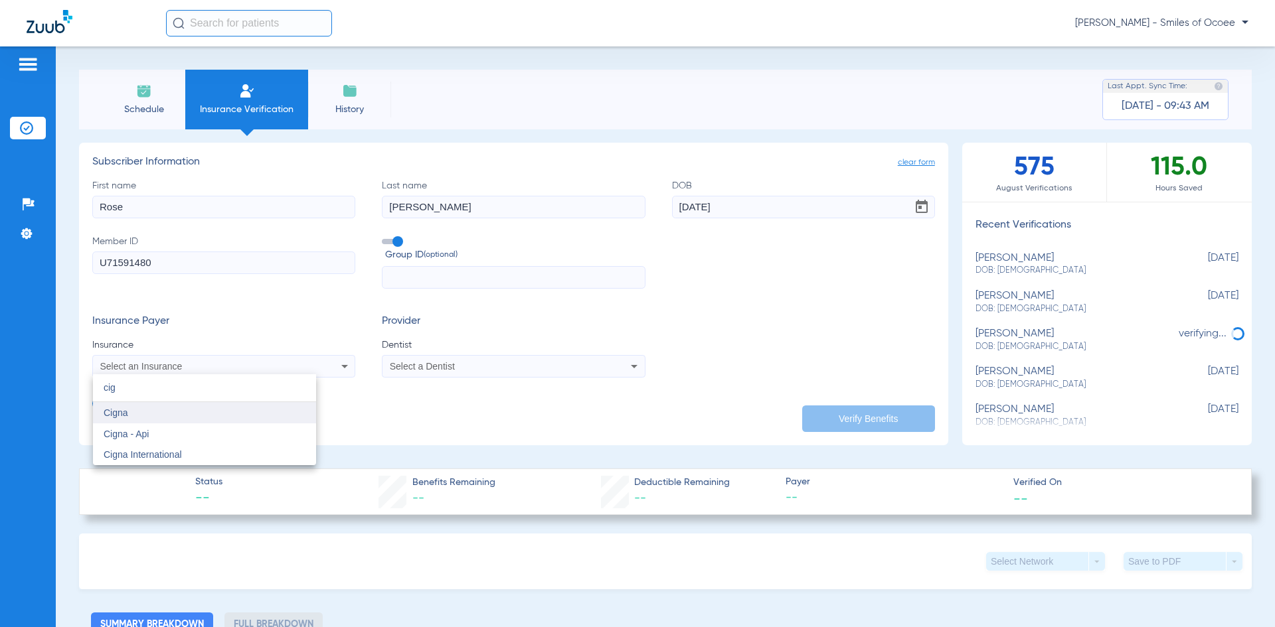
type input "cig"
click at [162, 408] on mat-option "Cigna" at bounding box center [204, 412] width 223 height 21
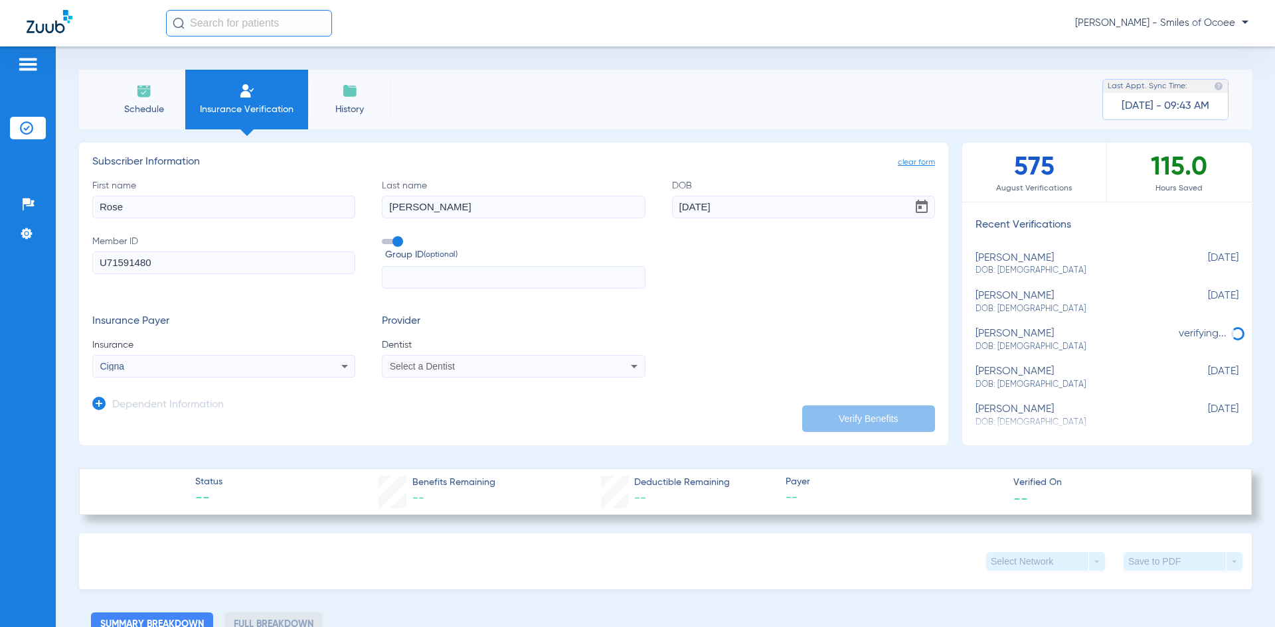
click at [440, 376] on mat-select "Select a Dentist" at bounding box center [513, 366] width 263 height 23
click at [443, 371] on span "Select a Dentist" at bounding box center [422, 366] width 65 height 11
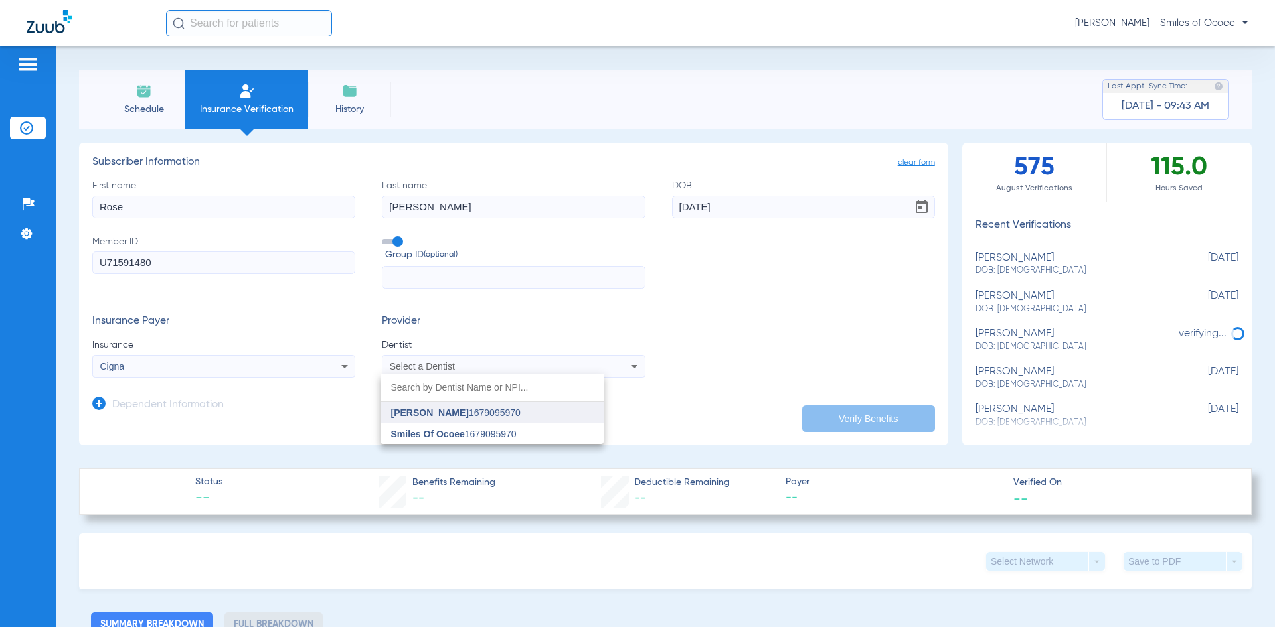
click at [444, 409] on span "[PERSON_NAME]" at bounding box center [430, 413] width 78 height 11
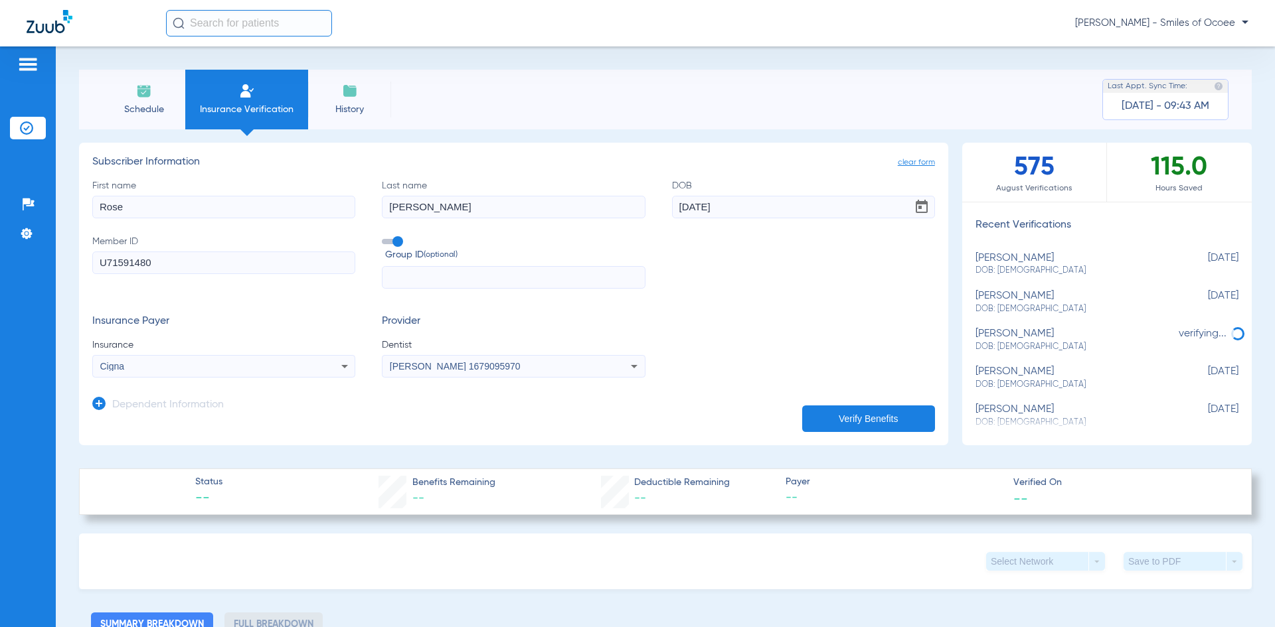
click at [883, 418] on button "Verify Benefits" at bounding box center [868, 419] width 133 height 27
type input "Rose"
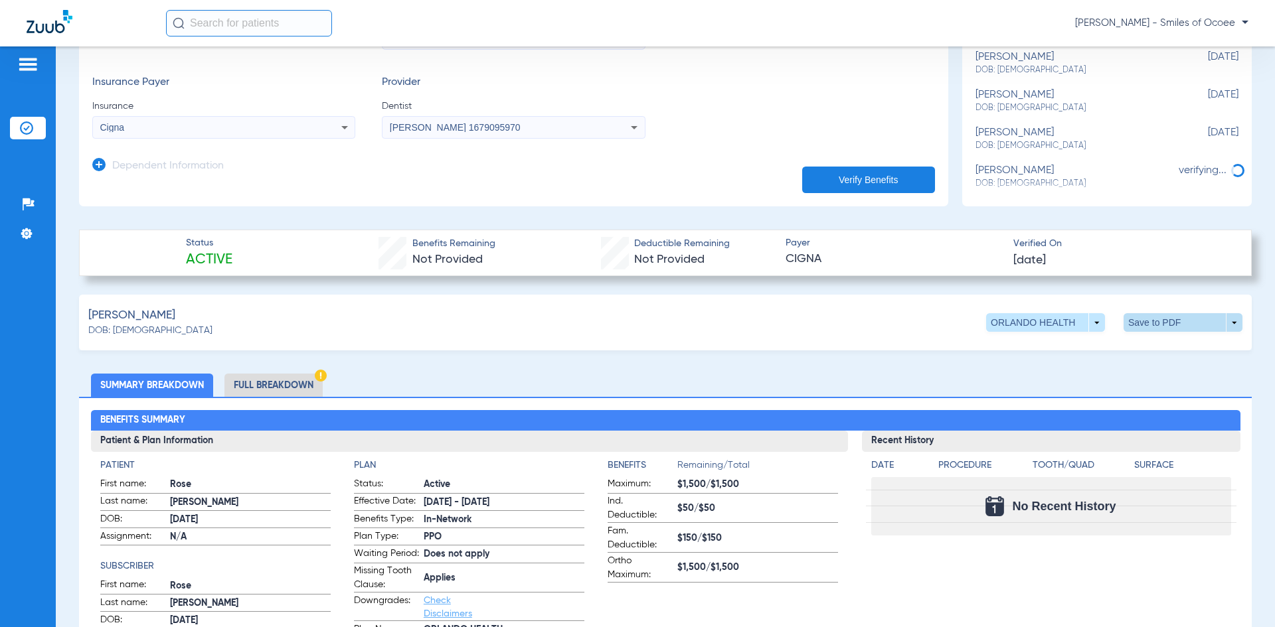
scroll to position [244, 0]
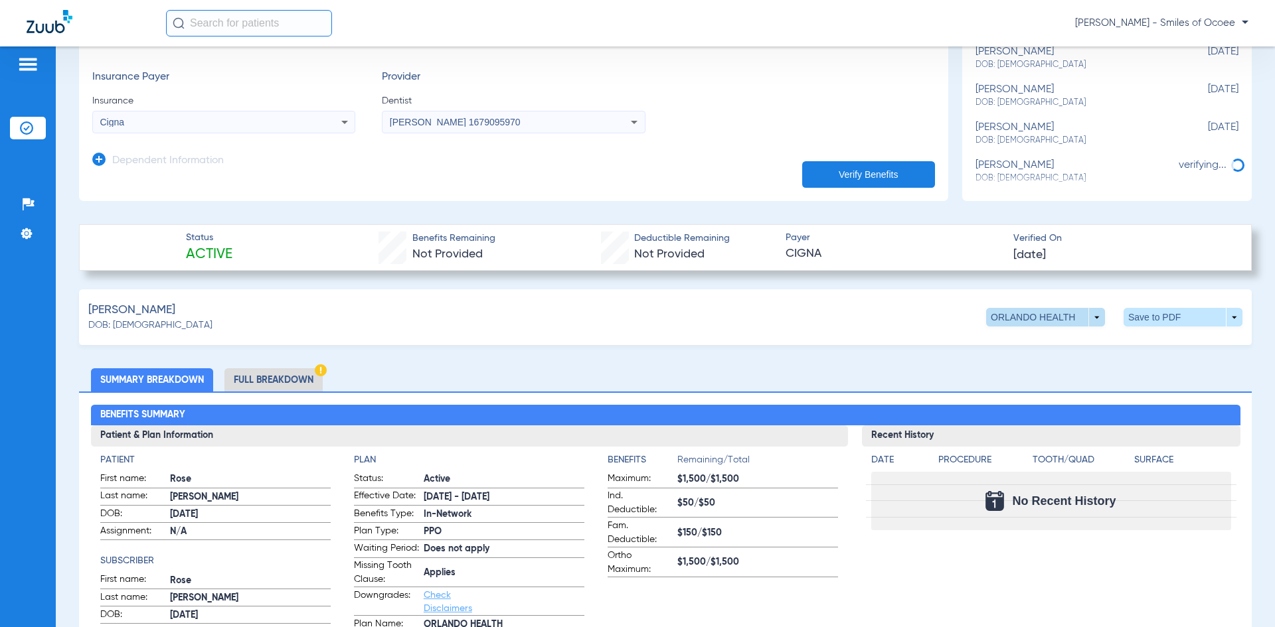
click at [1092, 319] on span at bounding box center [1045, 317] width 119 height 19
click at [1025, 372] on span "TOTAL" at bounding box center [1029, 369] width 84 height 9
click at [1085, 319] on span at bounding box center [1045, 317] width 119 height 19
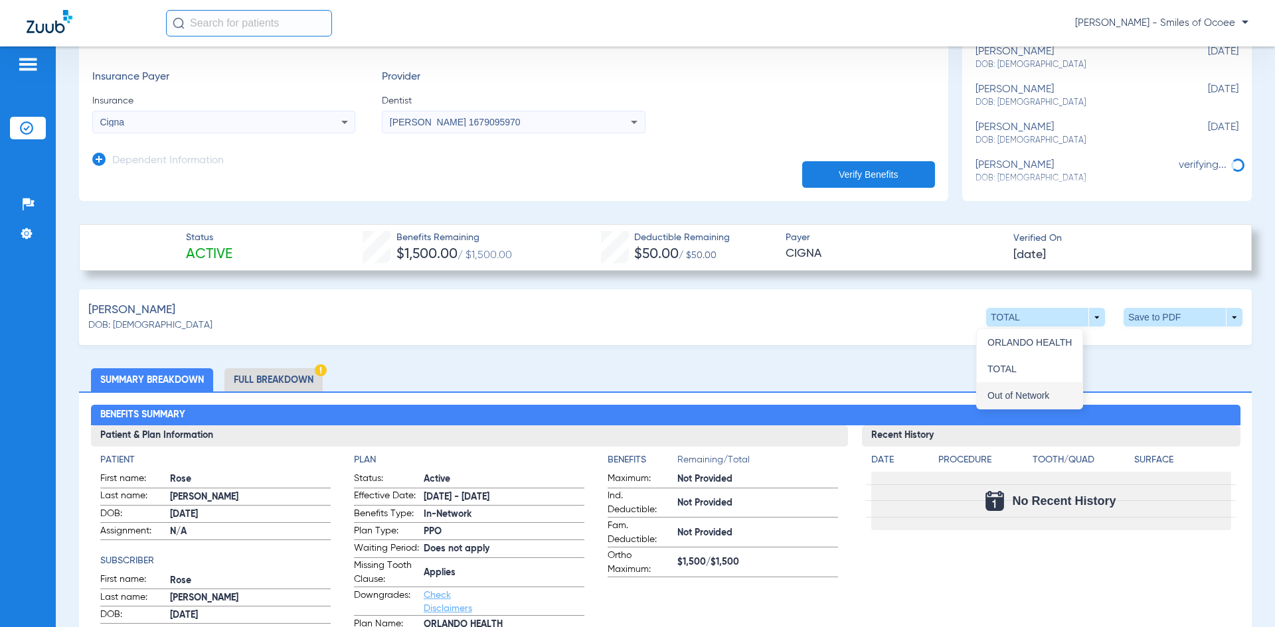
click at [1015, 394] on span "Out of Network" at bounding box center [1029, 395] width 84 height 9
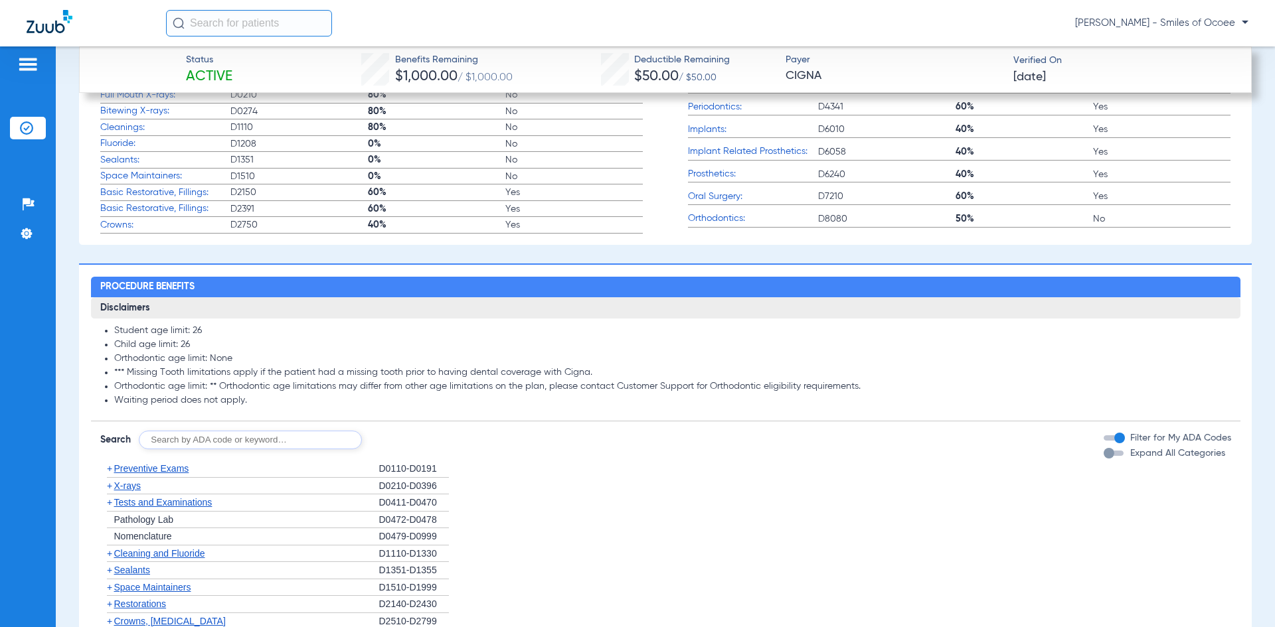
scroll to position [923, 0]
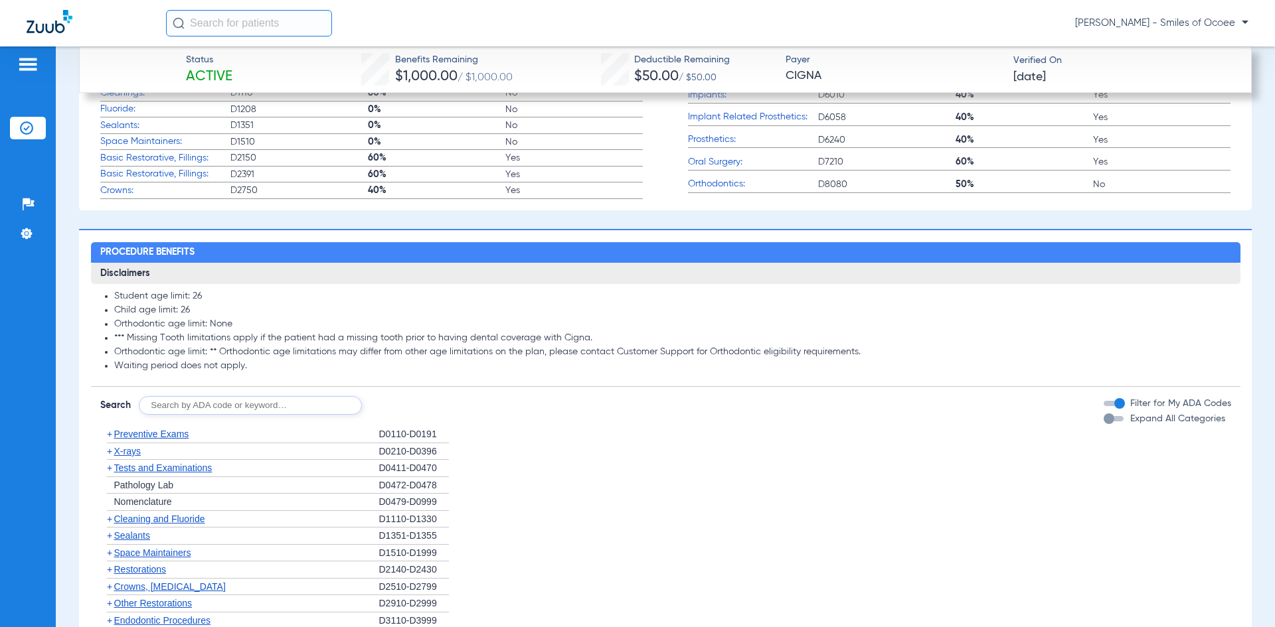
click at [1109, 422] on div "button" at bounding box center [1114, 418] width 20 height 5
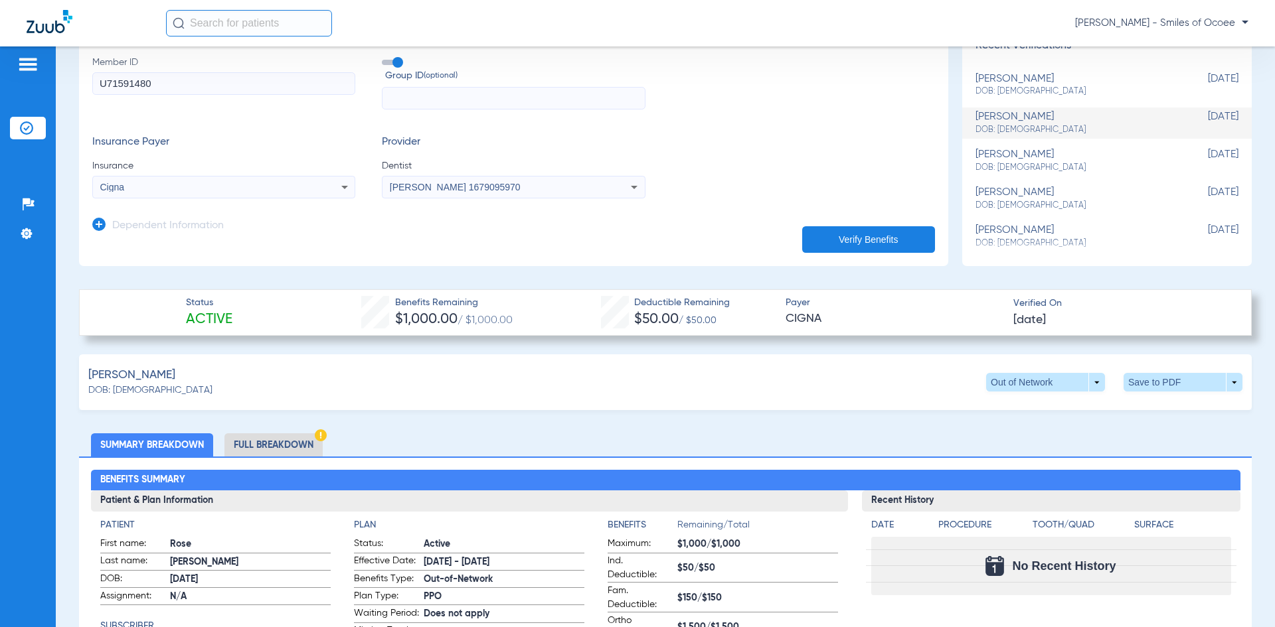
scroll to position [0, 0]
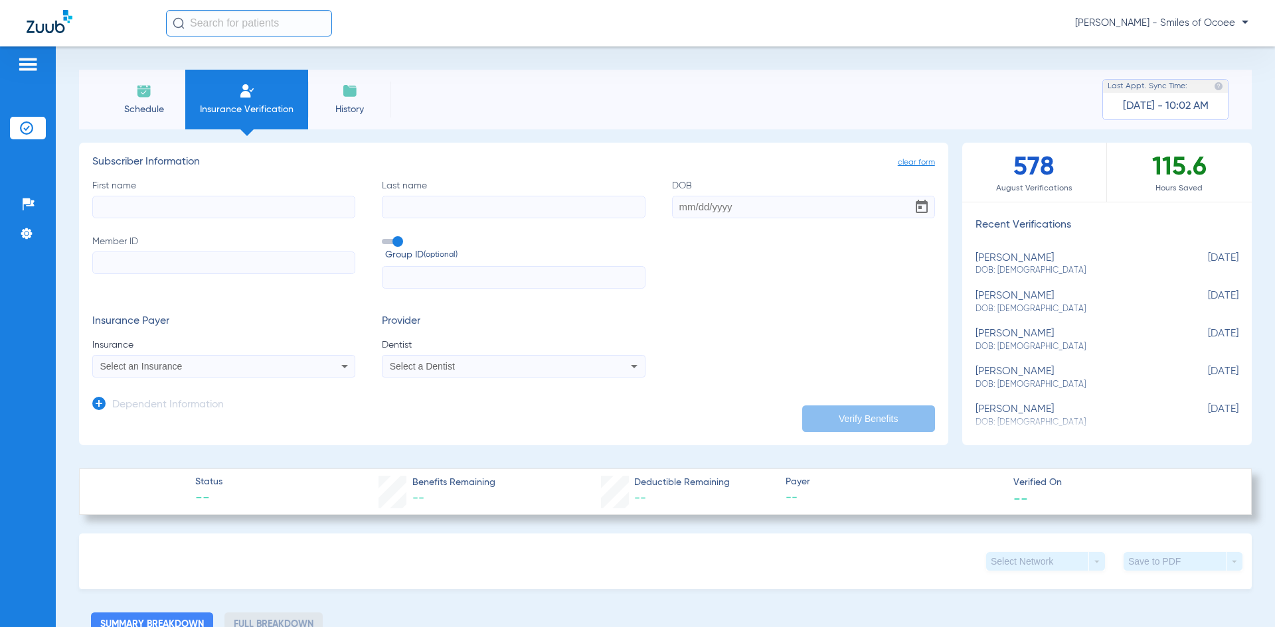
click at [153, 106] on span "Schedule" at bounding box center [143, 109] width 63 height 13
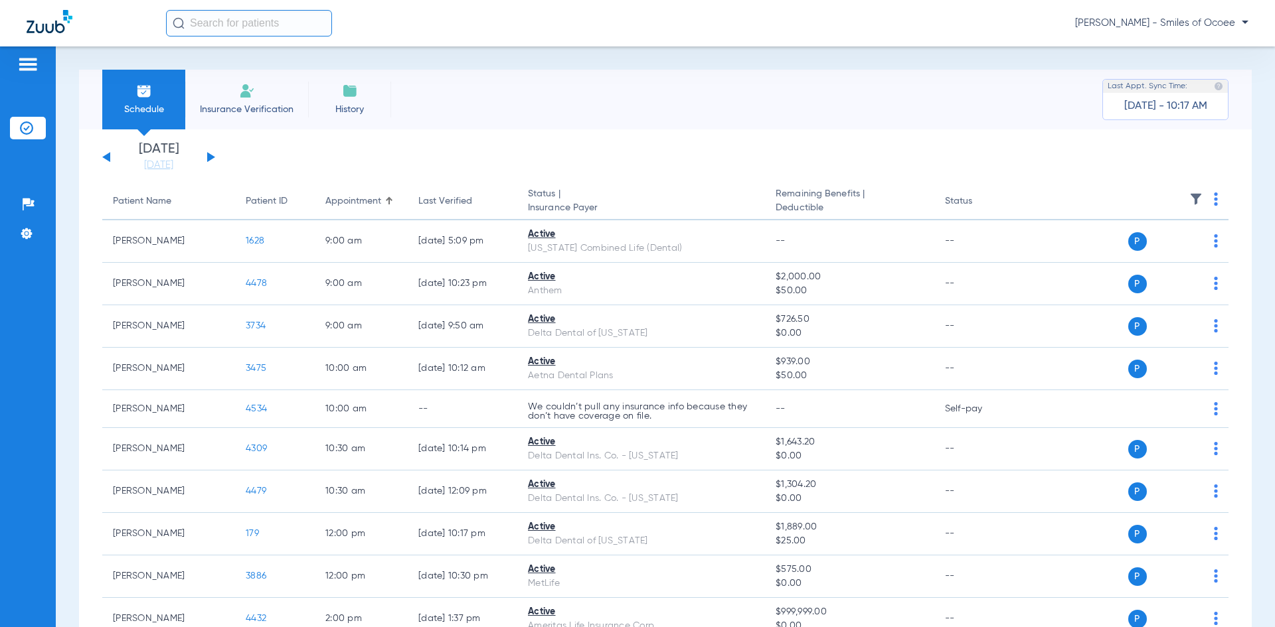
click at [281, 104] on span "Insurance Verification" at bounding box center [246, 109] width 103 height 13
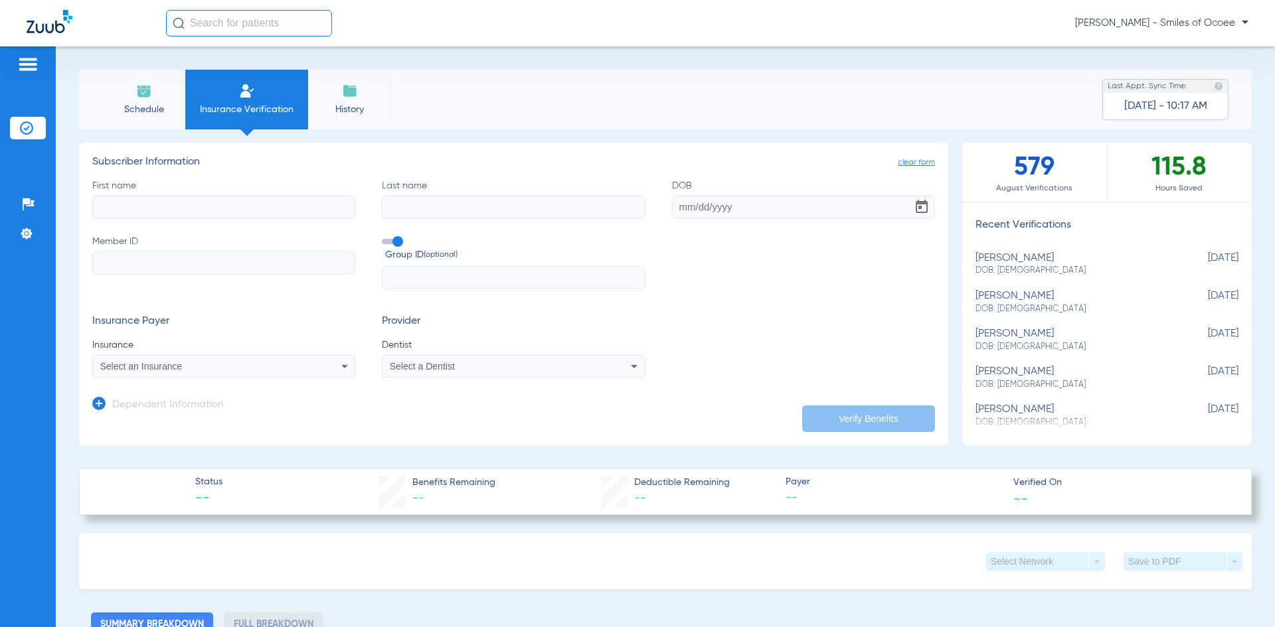
click at [276, 205] on input "First name" at bounding box center [223, 207] width 263 height 23
paste input "SHALLANDA"
type input "SHALLANDA"
click at [512, 204] on input "Last name" at bounding box center [513, 207] width 263 height 23
paste input "MCFARLANDE"
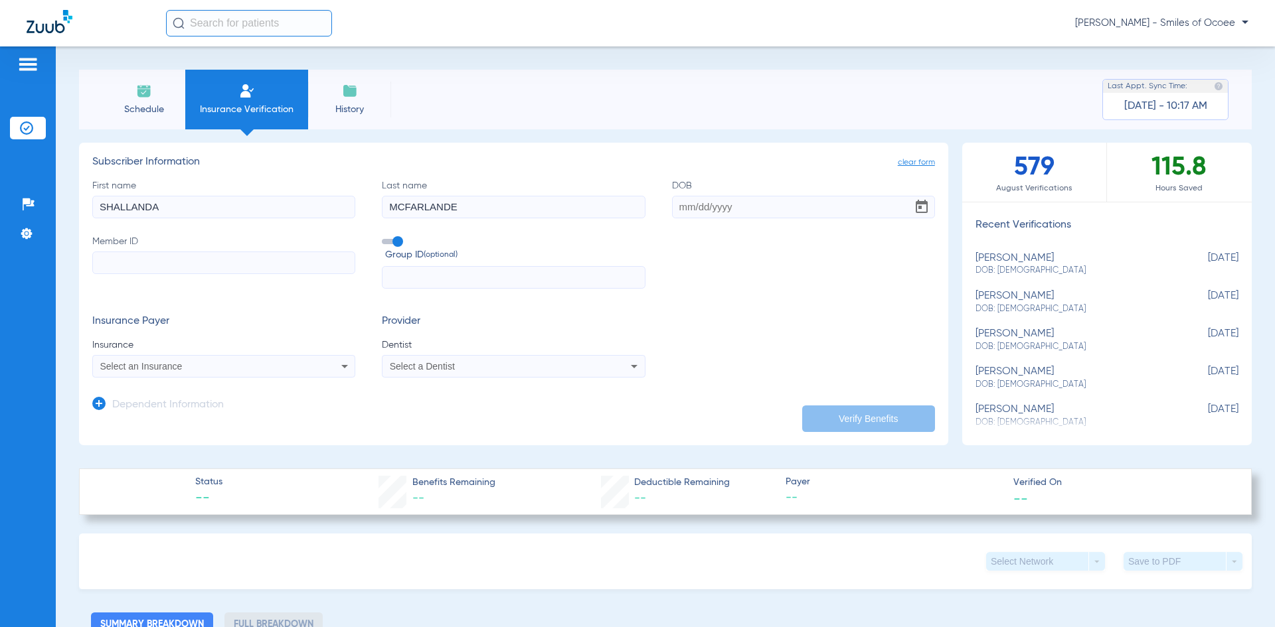
type input "MCFARLANDE"
click at [723, 199] on input "DOB" at bounding box center [803, 207] width 263 height 23
paste input "12/08/1983"
type input "12/08/1983"
click at [174, 270] on input "Member ID" at bounding box center [223, 263] width 263 height 23
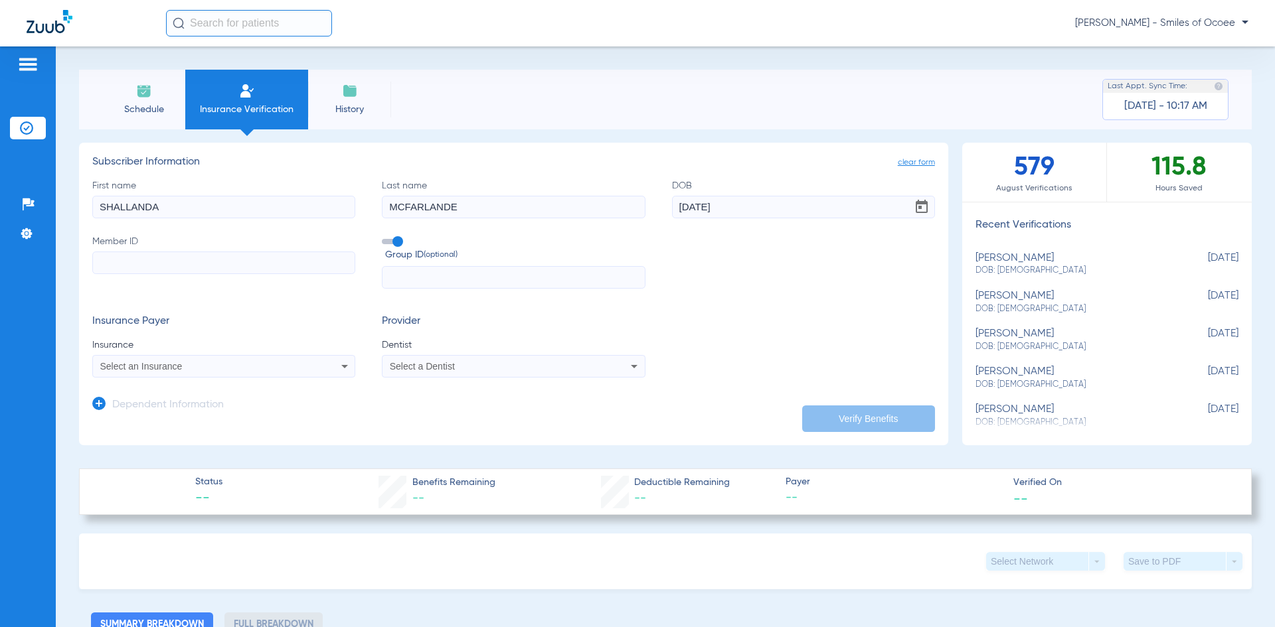
paste input "H72091794"
type input "H72091794"
click at [191, 367] on div "Select an Insurance" at bounding box center [199, 366] width 199 height 9
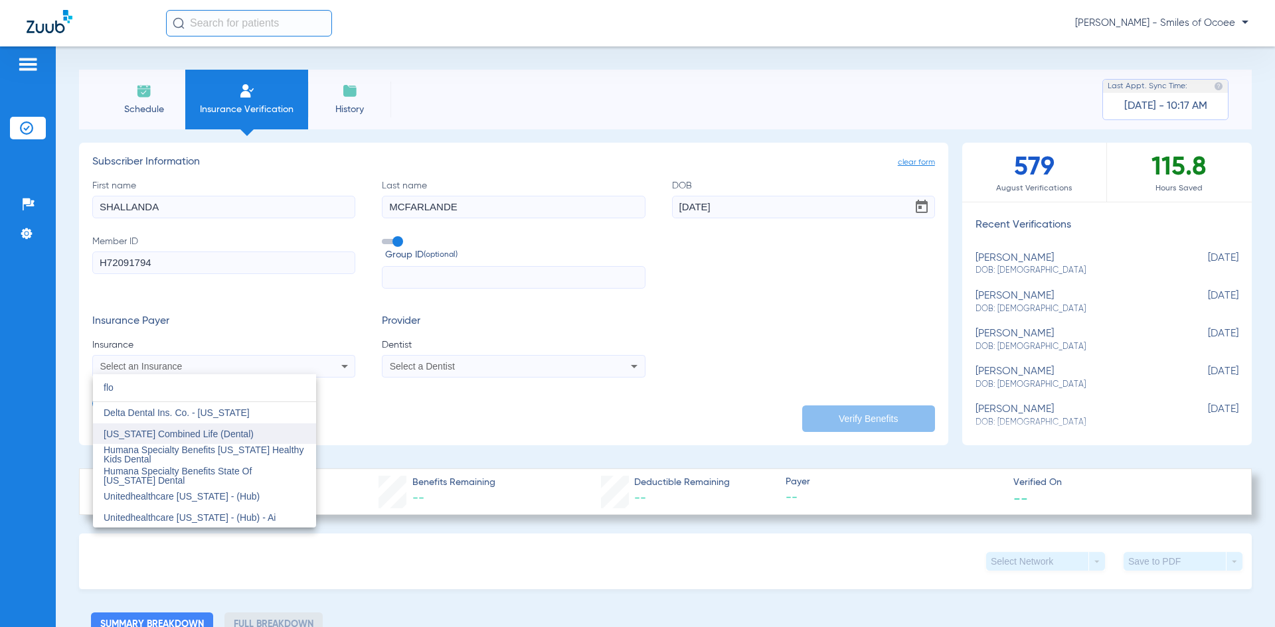
type input "flo"
click at [179, 434] on span "[US_STATE] Combined Life (Dental)" at bounding box center [179, 434] width 150 height 11
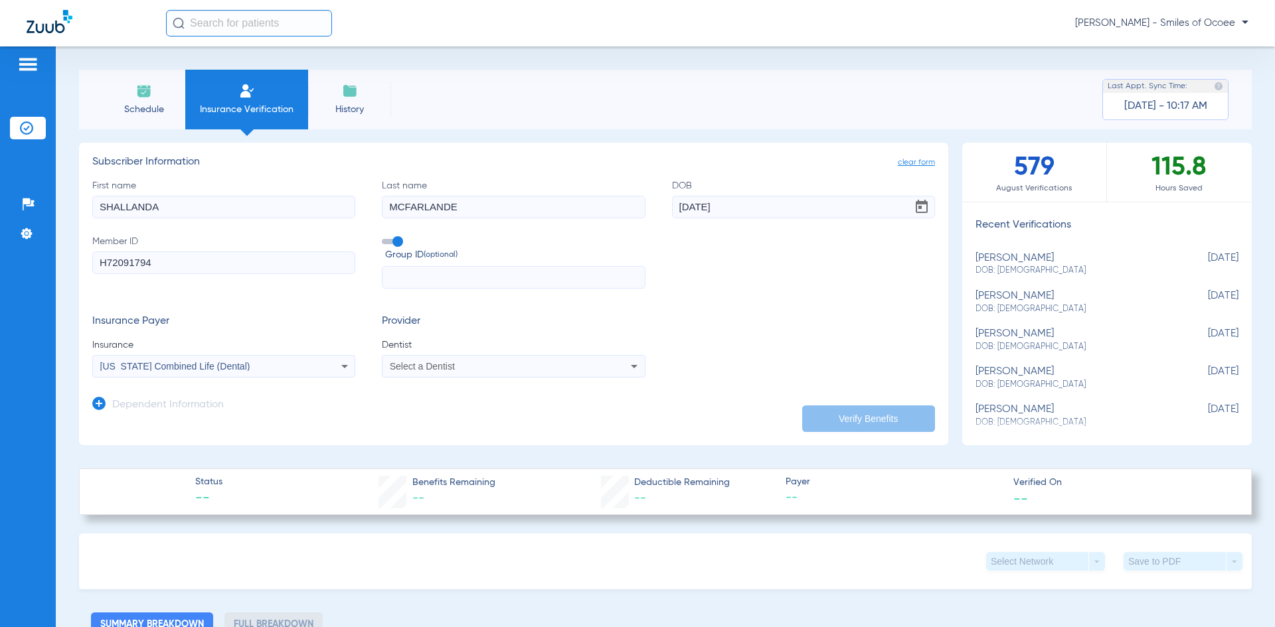
click at [417, 369] on span "Select a Dentist" at bounding box center [422, 366] width 65 height 11
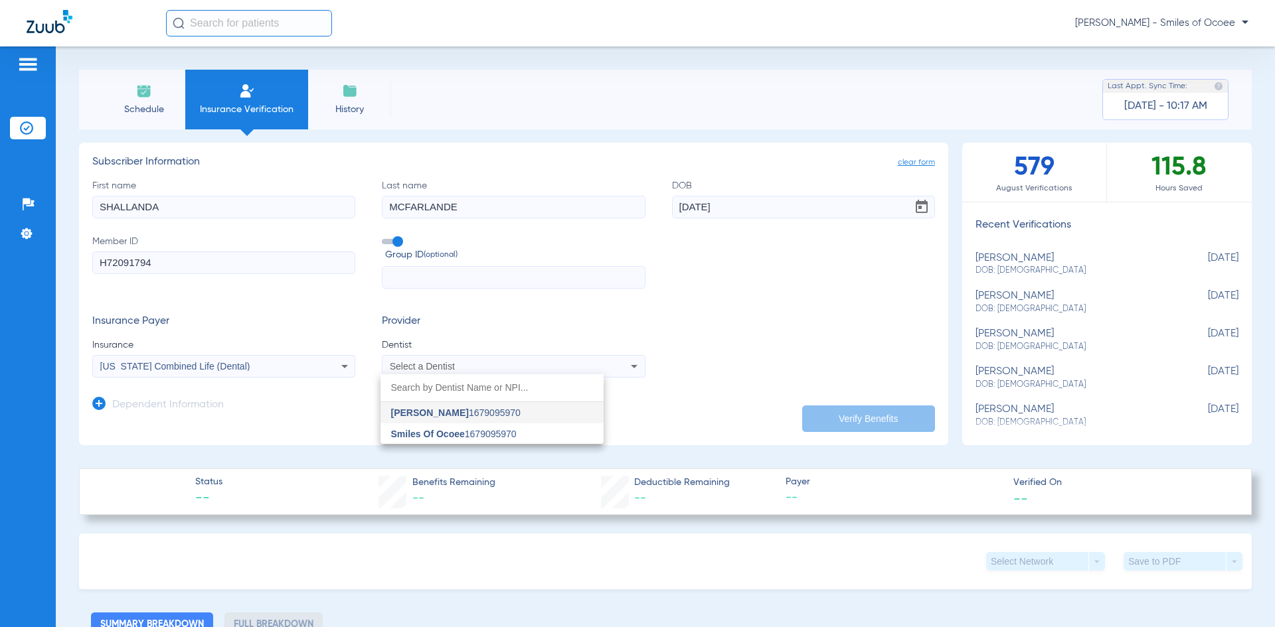
drag, startPoint x: 444, startPoint y: 416, endPoint x: 465, endPoint y: 418, distance: 21.3
click at [444, 416] on span "[PERSON_NAME]" at bounding box center [430, 413] width 78 height 11
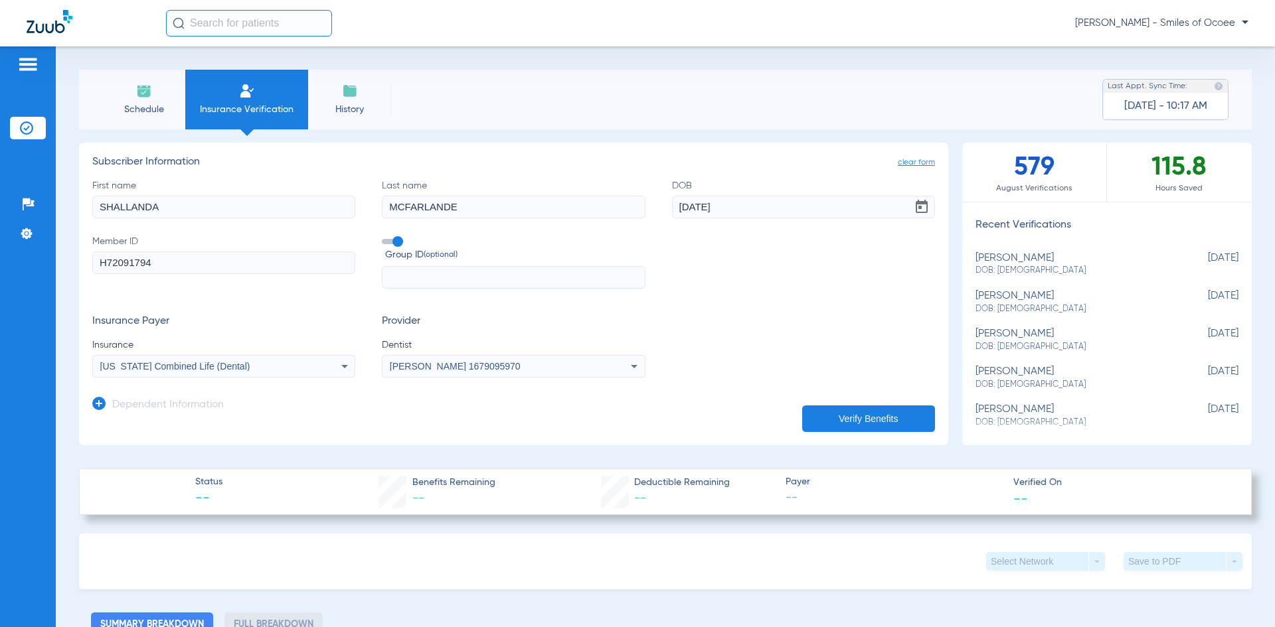
click at [829, 420] on button "Verify Benefits" at bounding box center [868, 419] width 133 height 27
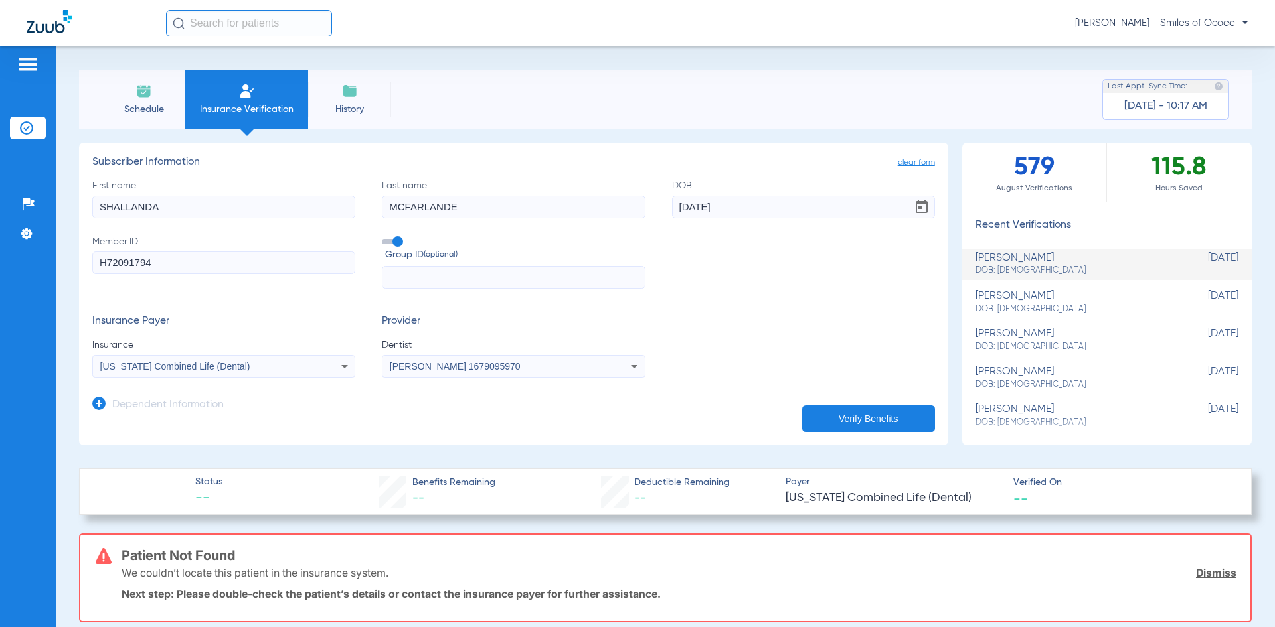
drag, startPoint x: 337, startPoint y: 398, endPoint x: 342, endPoint y: 430, distance: 31.7
click at [337, 398] on app-dependent-form "Dependent Information" at bounding box center [513, 400] width 843 height 44
click at [1204, 568] on link "Dismiss" at bounding box center [1216, 572] width 41 height 13
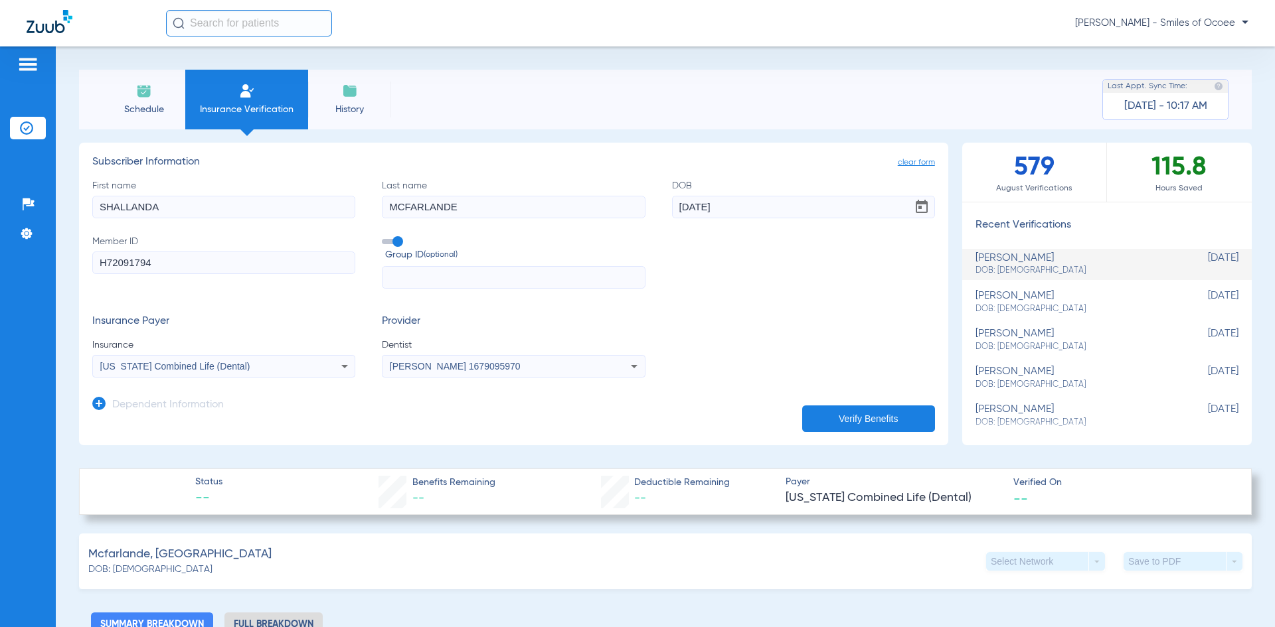
click at [387, 210] on input "MCFARLANDE" at bounding box center [513, 207] width 263 height 23
paste input "MURRAY"
type input "MURRAY MCFARLANDE"
click at [841, 420] on button "Verify Benefits" at bounding box center [868, 419] width 133 height 27
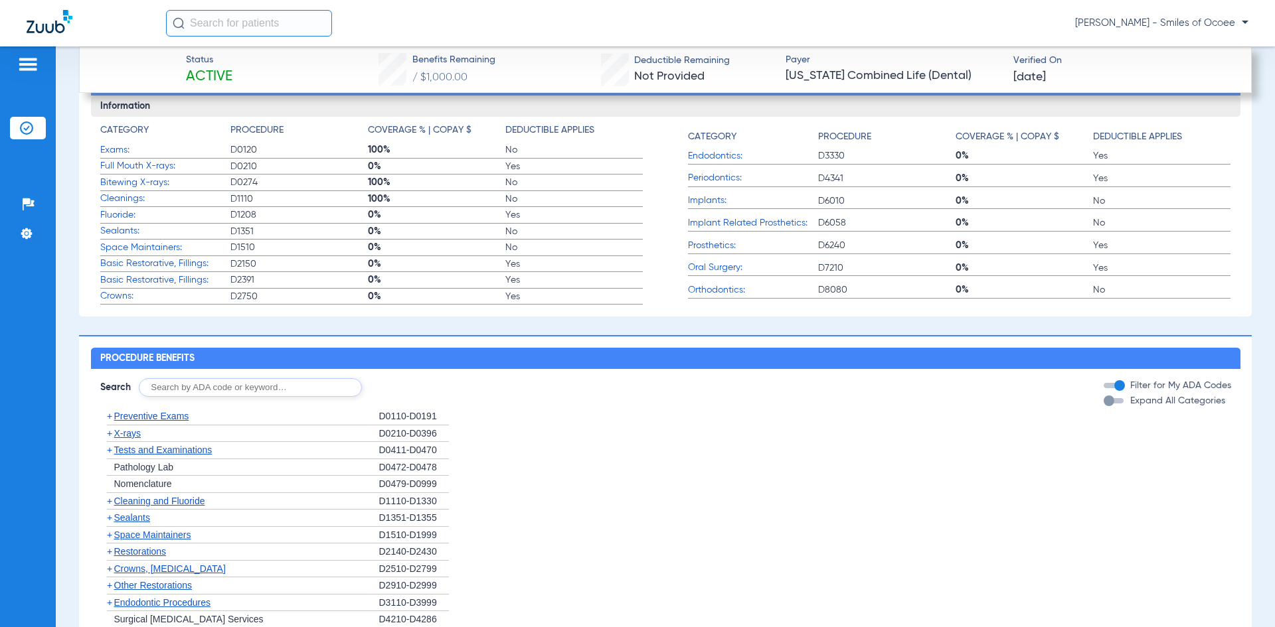
scroll to position [665, 0]
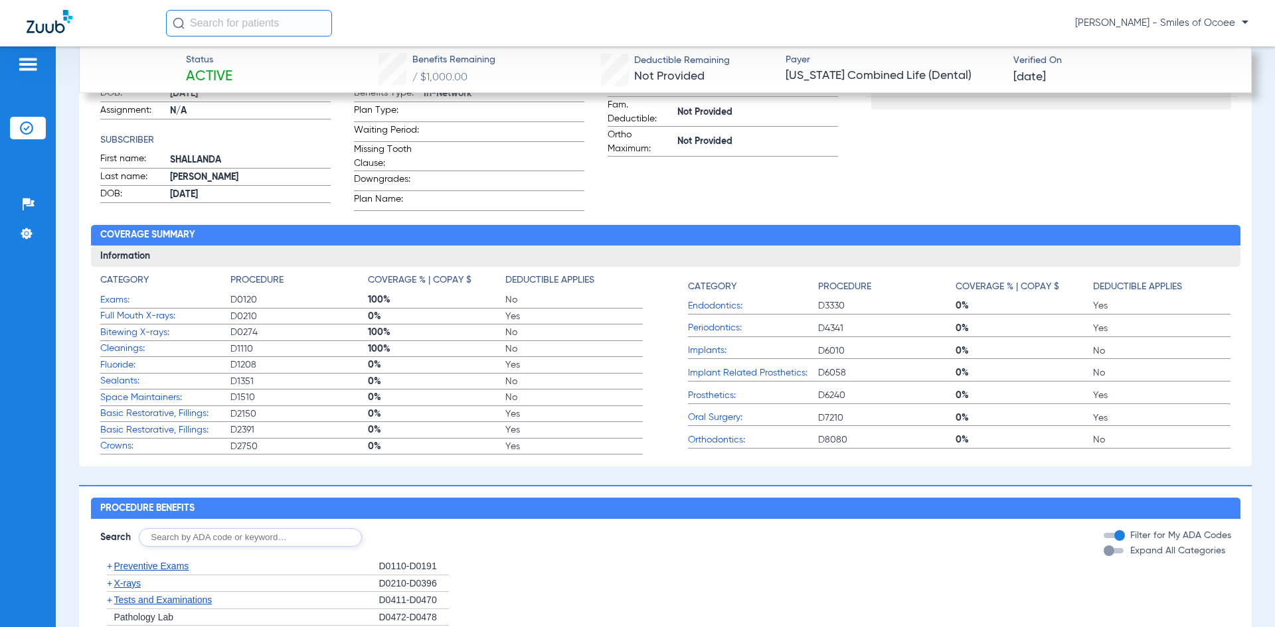
drag, startPoint x: 1113, startPoint y: 558, endPoint x: 1104, endPoint y: 557, distance: 10.0
click at [1113, 554] on button "Expand All Categories" at bounding box center [1116, 550] width 24 height 5
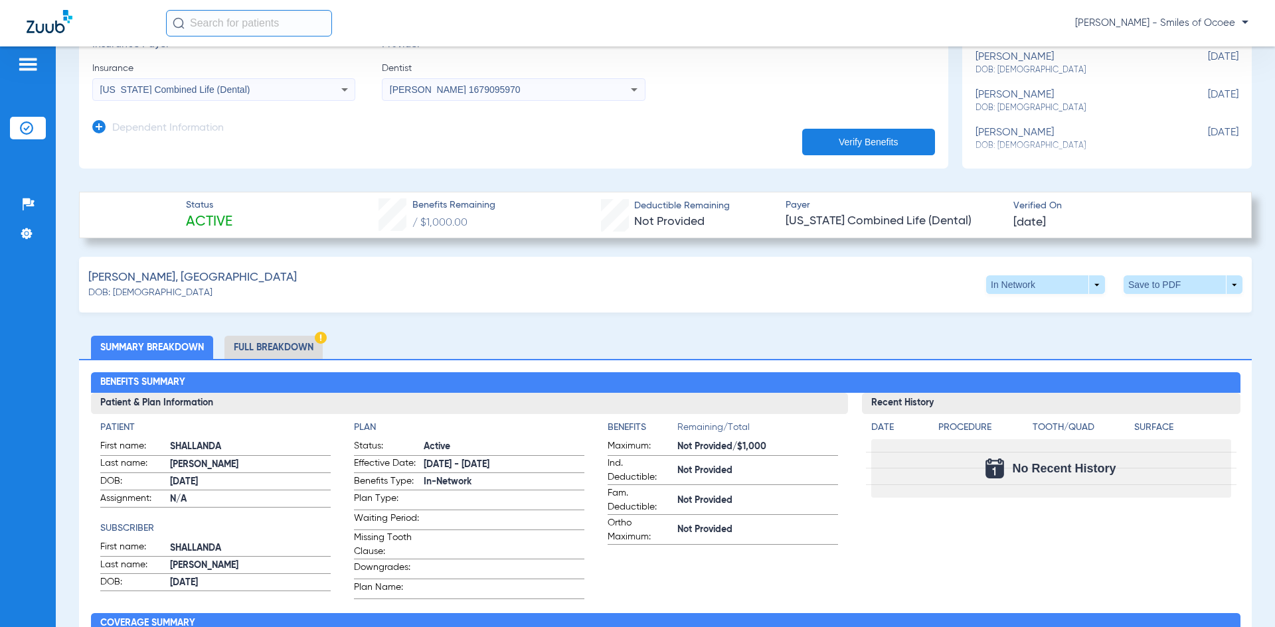
scroll to position [273, 0]
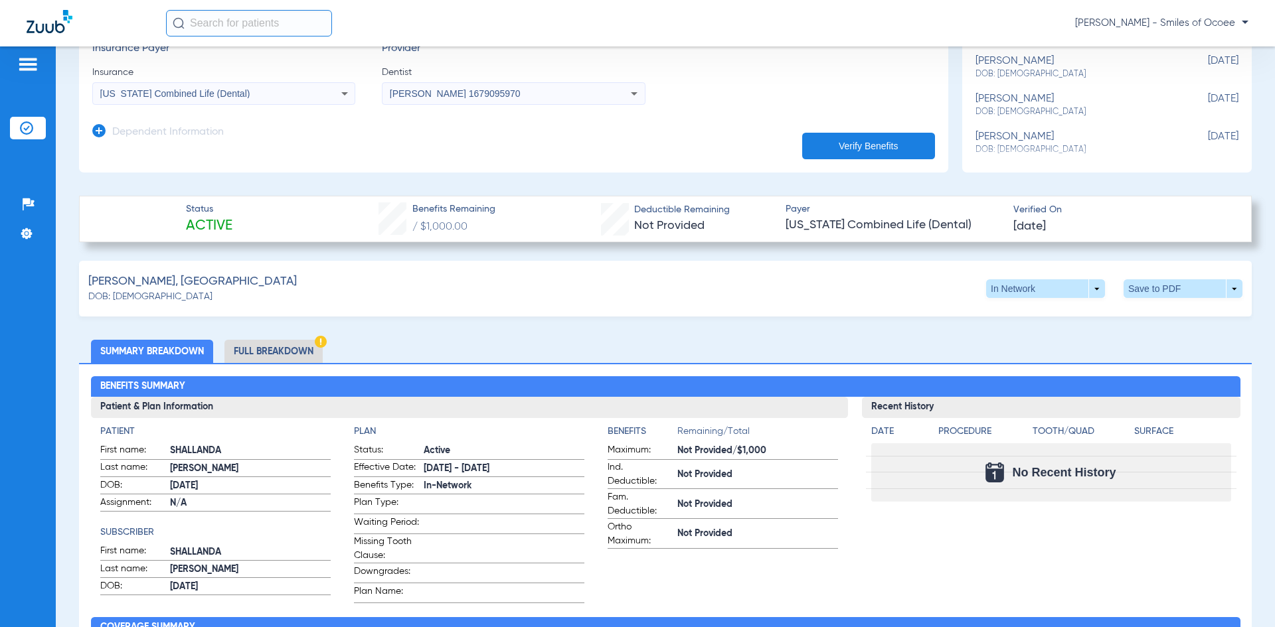
click at [285, 351] on li "Full Breakdown" at bounding box center [273, 351] width 98 height 23
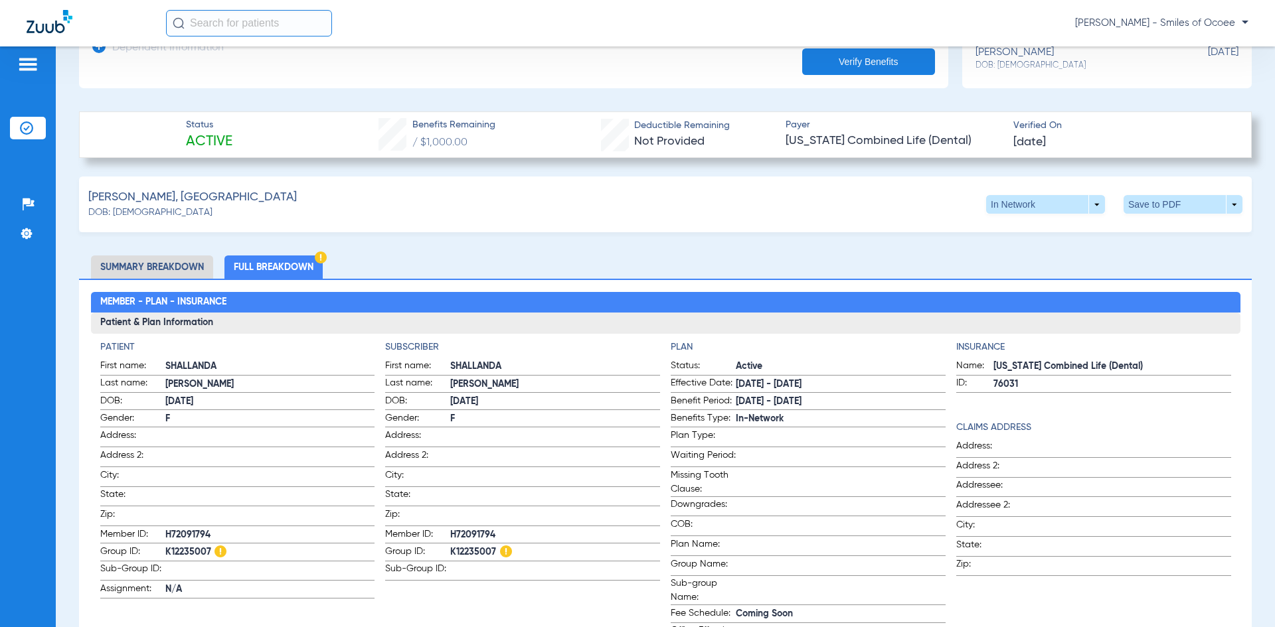
scroll to position [0, 0]
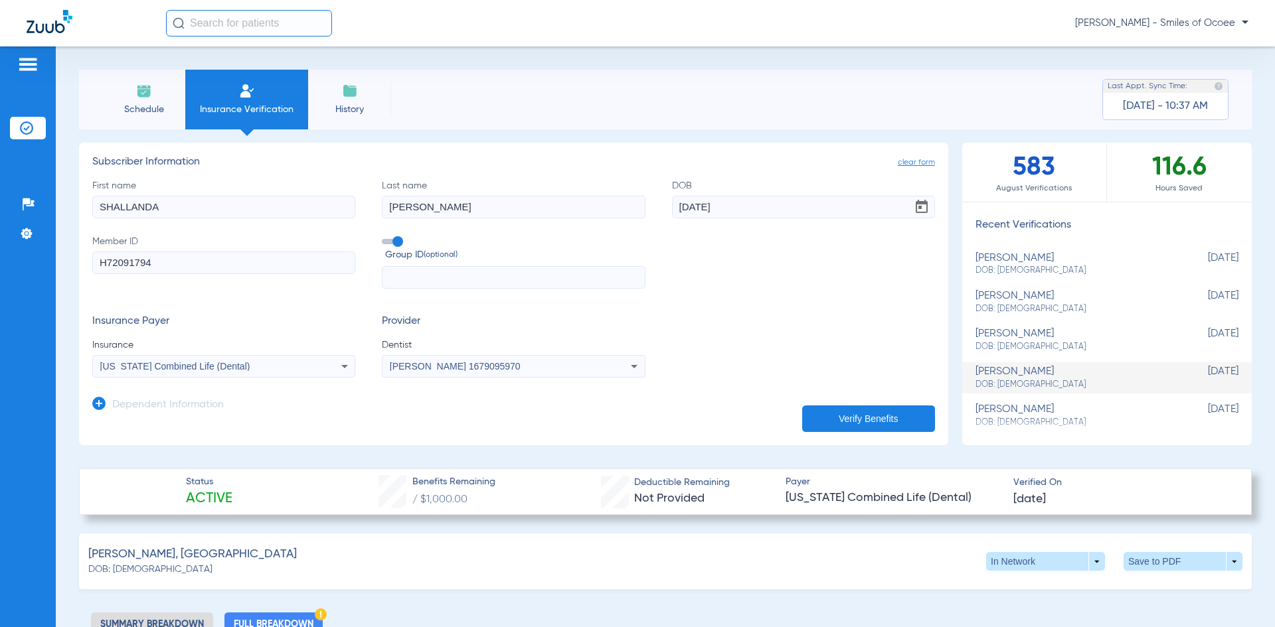
click at [155, 112] on span "Schedule" at bounding box center [143, 109] width 63 height 13
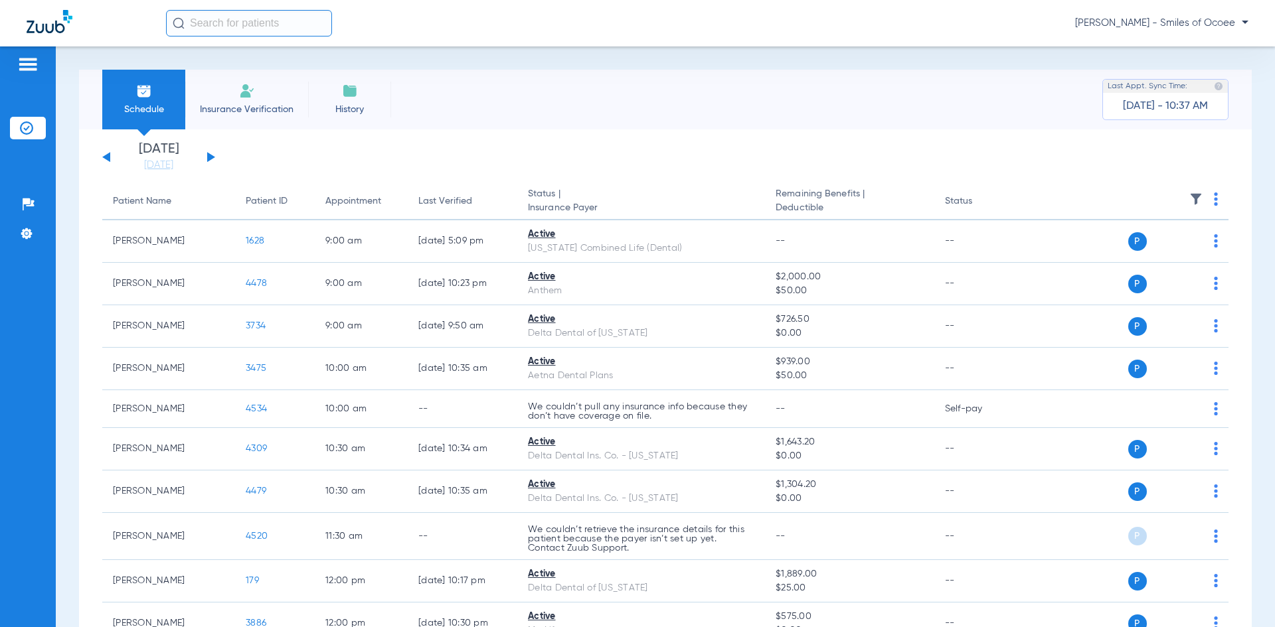
click at [224, 106] on span "Insurance Verification" at bounding box center [246, 109] width 103 height 13
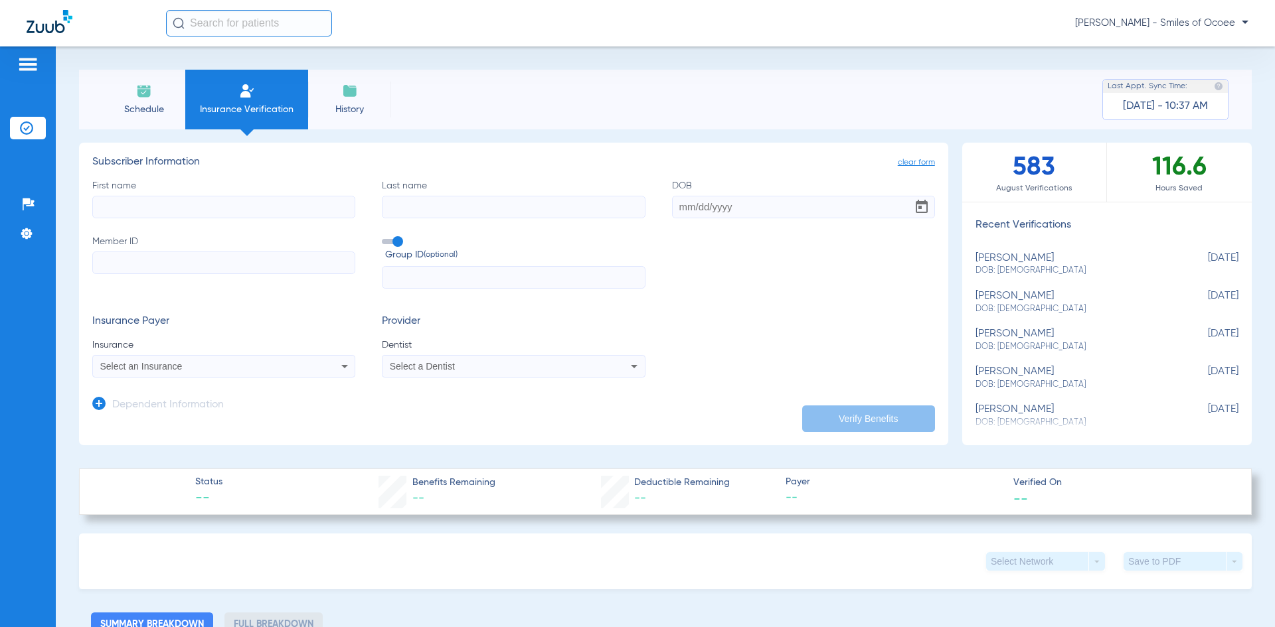
click at [213, 23] on input "text" at bounding box center [249, 23] width 166 height 27
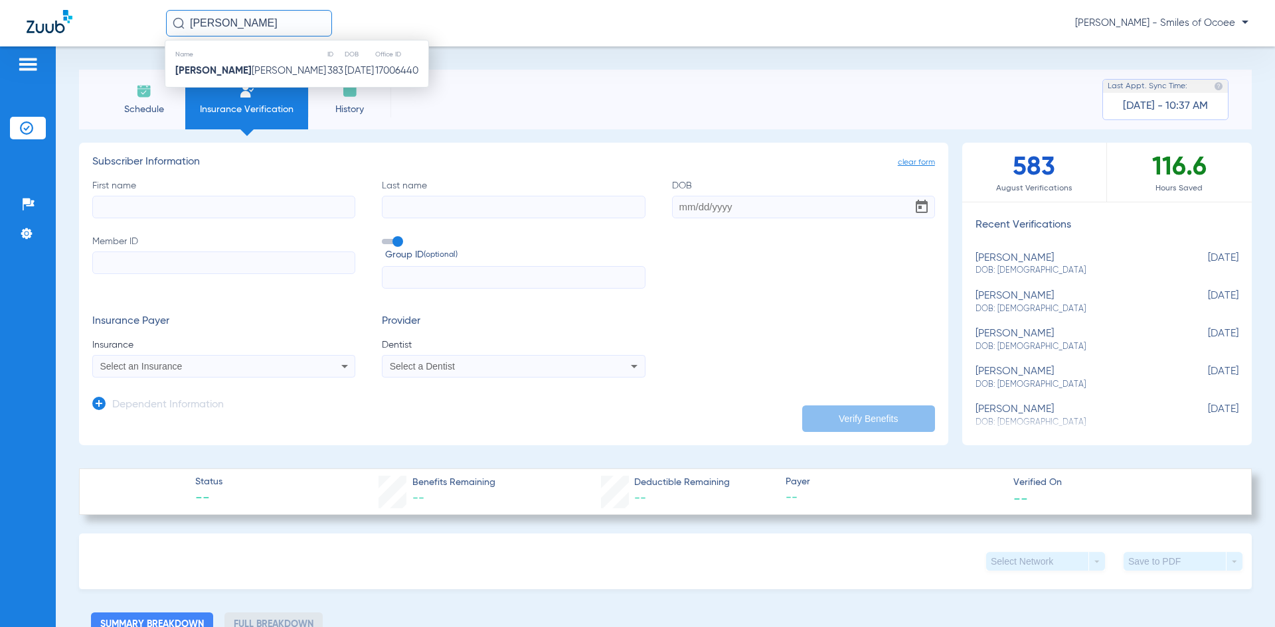
type input "martha"
drag, startPoint x: 200, startPoint y: 196, endPoint x: 190, endPoint y: 205, distance: 13.6
click at [197, 197] on input "First name" at bounding box center [223, 207] width 263 height 23
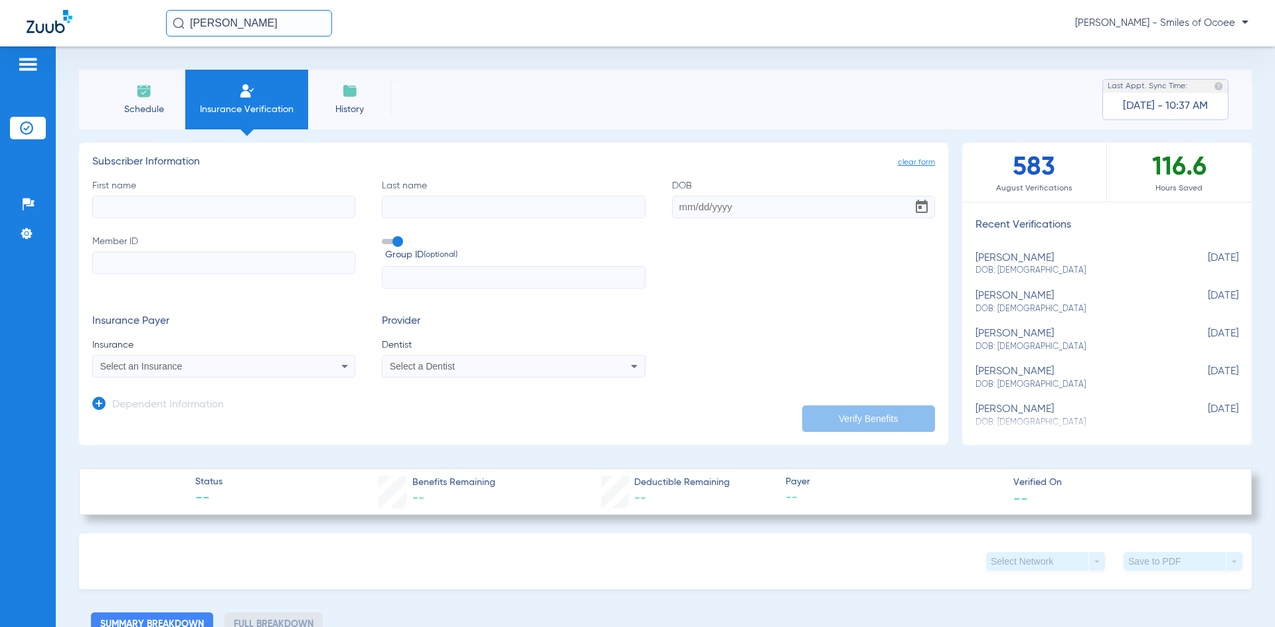
click at [190, 205] on input "First name" at bounding box center [223, 207] width 263 height 23
type input "Martha"
type input "Jones"
type input "12/06/1952"
click at [159, 263] on input "Member ID" at bounding box center [223, 263] width 263 height 23
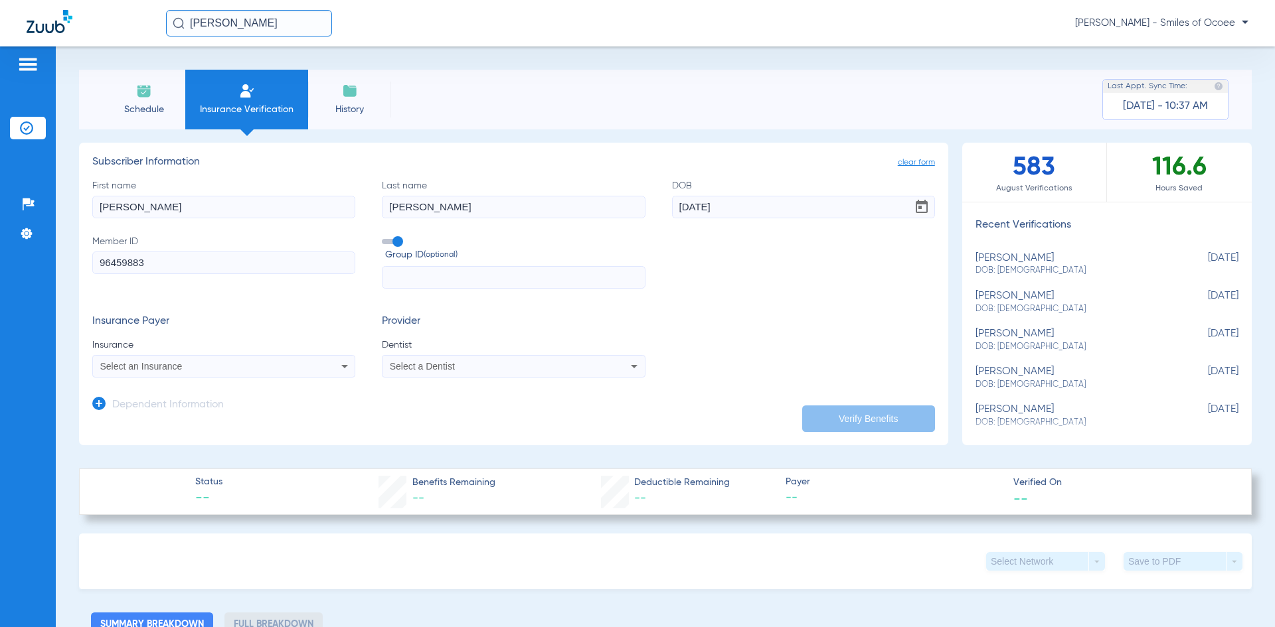
type input "96459883"
click at [154, 374] on div "Select an Insurance" at bounding box center [224, 367] width 262 height 16
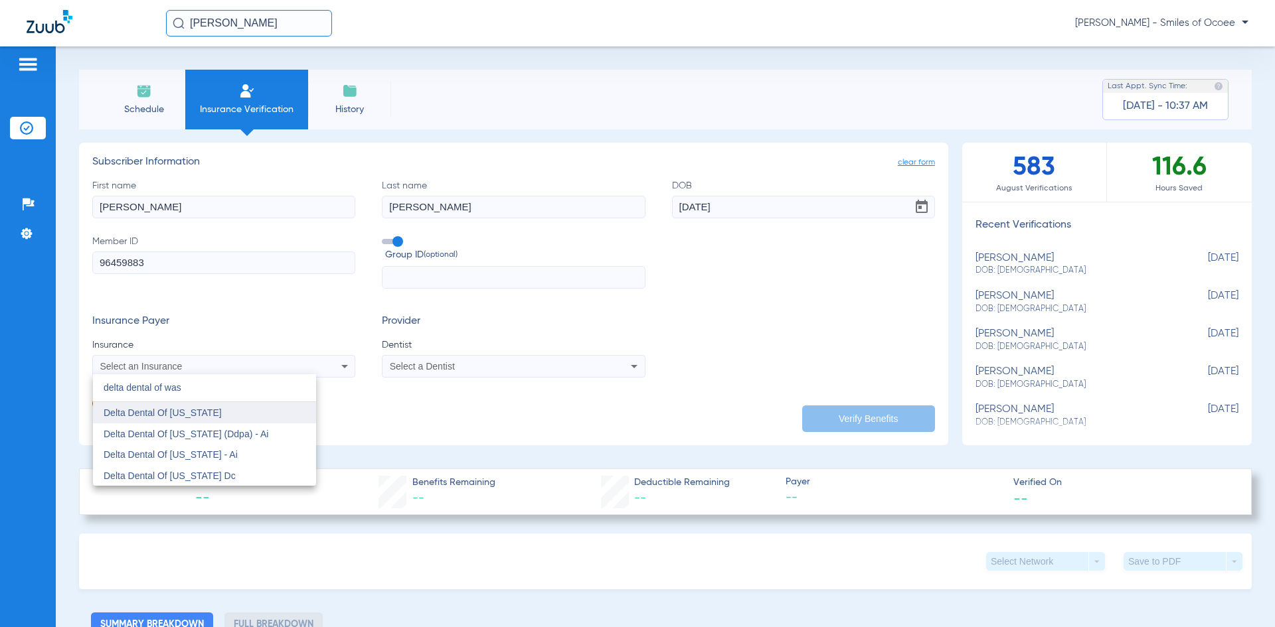
type input "delta dental of was"
click at [155, 414] on span "Delta Dental Of [US_STATE]" at bounding box center [163, 413] width 118 height 11
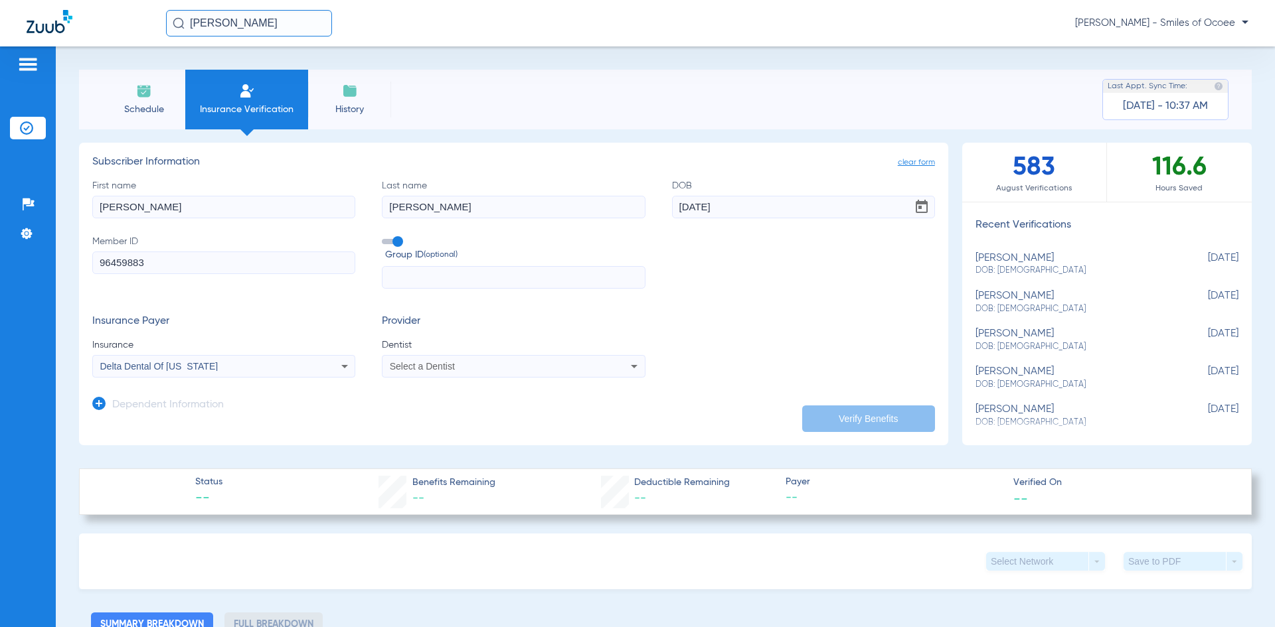
click at [433, 372] on div "Select a Dentist" at bounding box center [513, 367] width 262 height 16
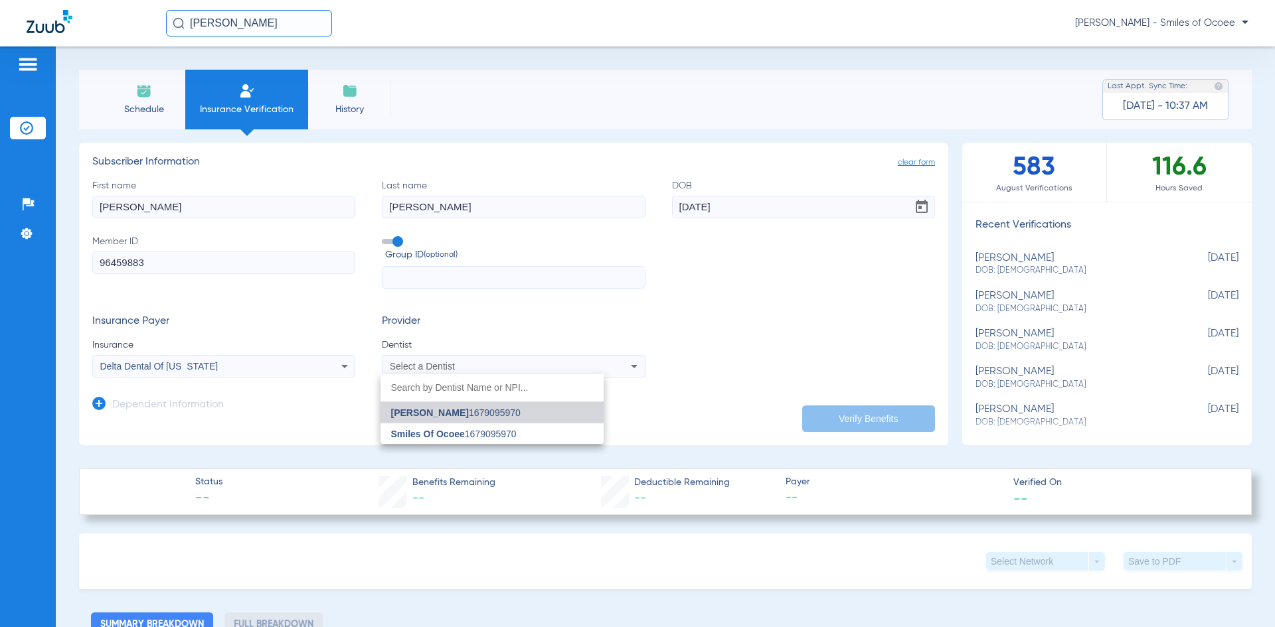
click at [447, 407] on mat-option "Freddy Mezquia 1679095970" at bounding box center [491, 412] width 223 height 21
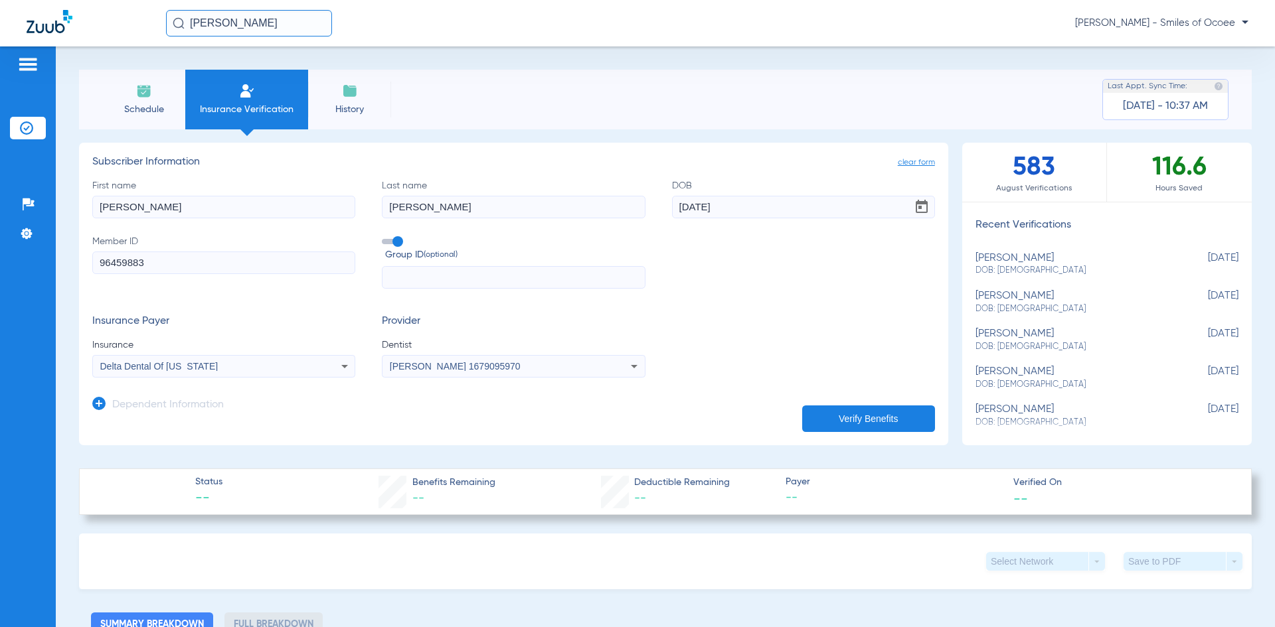
click at [829, 418] on button "Verify Benefits" at bounding box center [868, 419] width 133 height 27
drag, startPoint x: 185, startPoint y: 262, endPoint x: 0, endPoint y: 275, distance: 185.1
click at [0, 275] on div "Patients Insurance Verification Setup Help Center Settings Schedule Insurance V…" at bounding box center [637, 359] width 1275 height 627
click at [127, 264] on input "96072735" at bounding box center [223, 263] width 263 height 23
type input "96459883"
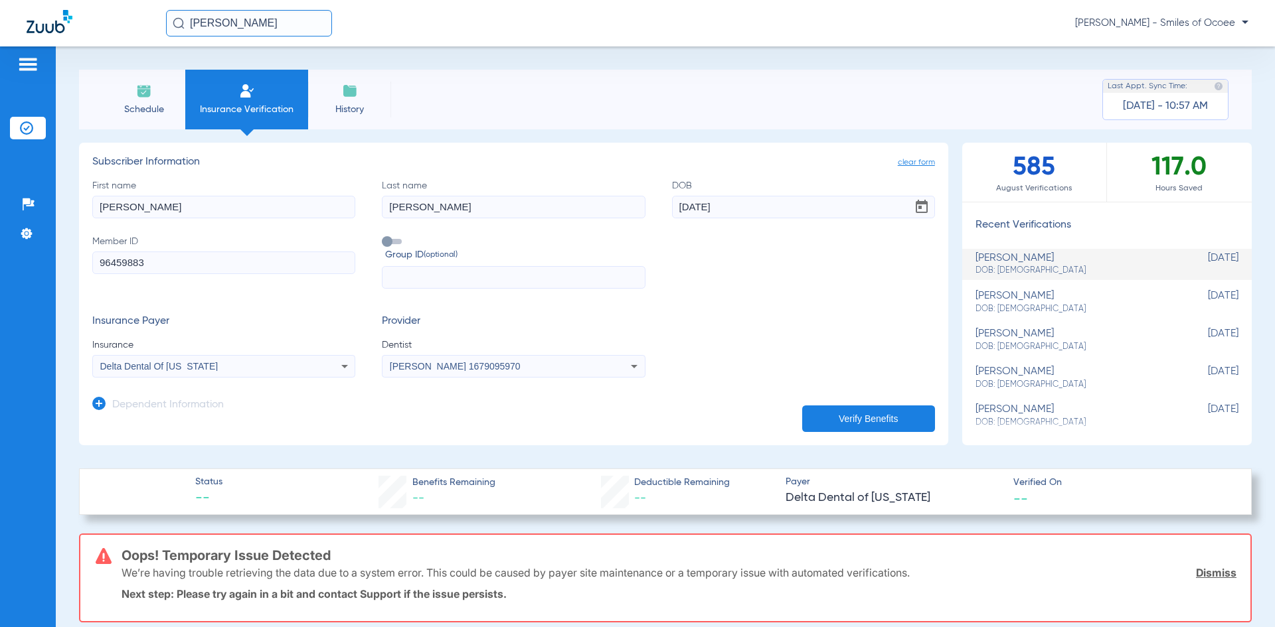
click at [139, 109] on span "Schedule" at bounding box center [143, 109] width 63 height 13
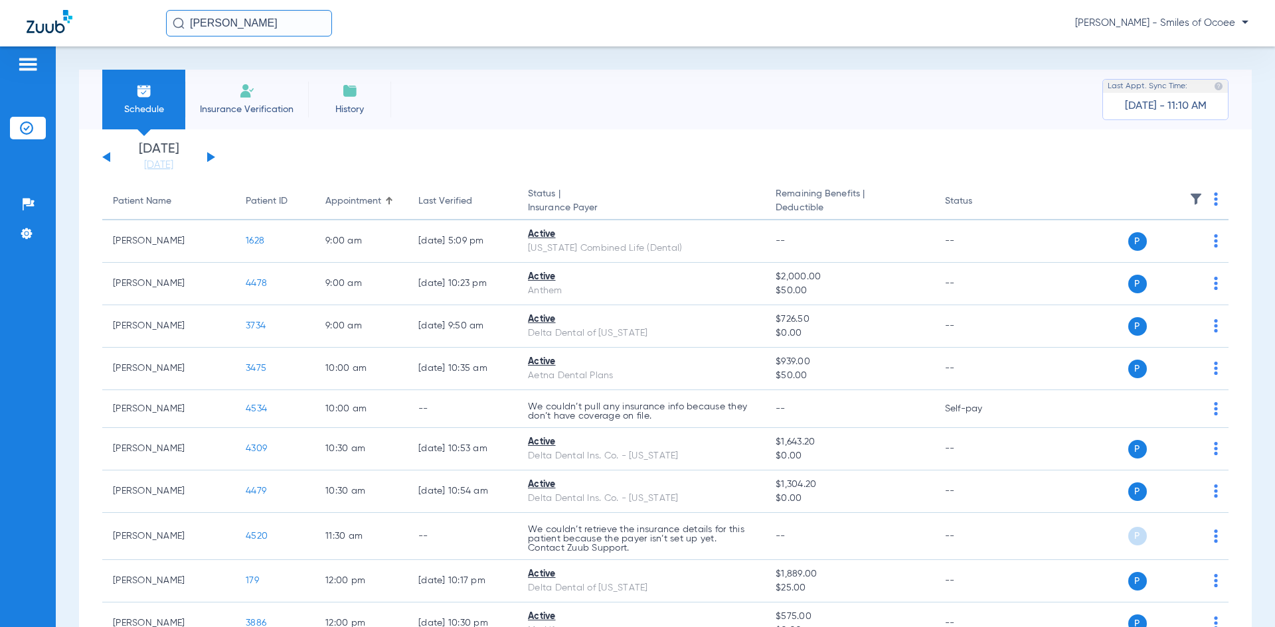
click at [219, 108] on span "Insurance Verification" at bounding box center [246, 109] width 103 height 13
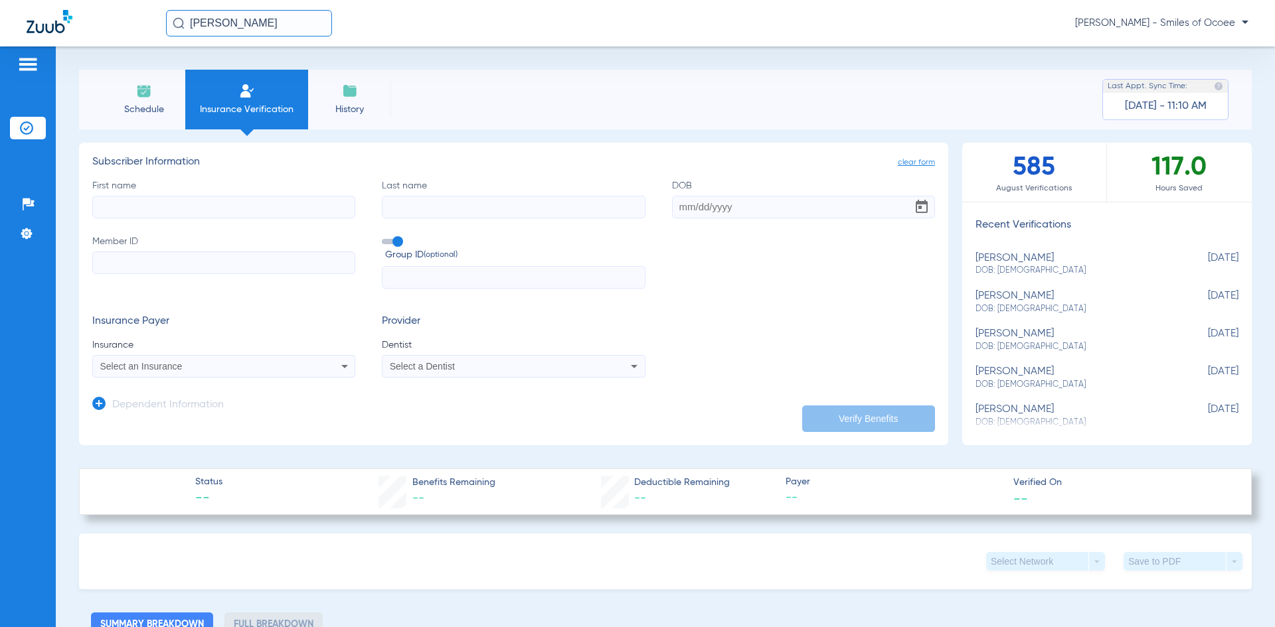
click at [265, 209] on input "First name" at bounding box center [223, 207] width 263 height 23
paste input "Martha Jones Garcia"
drag, startPoint x: 135, startPoint y: 208, endPoint x: 233, endPoint y: 208, distance: 98.3
click at [233, 208] on input "Martha Jones Garcia" at bounding box center [223, 207] width 263 height 23
type input "Martha"
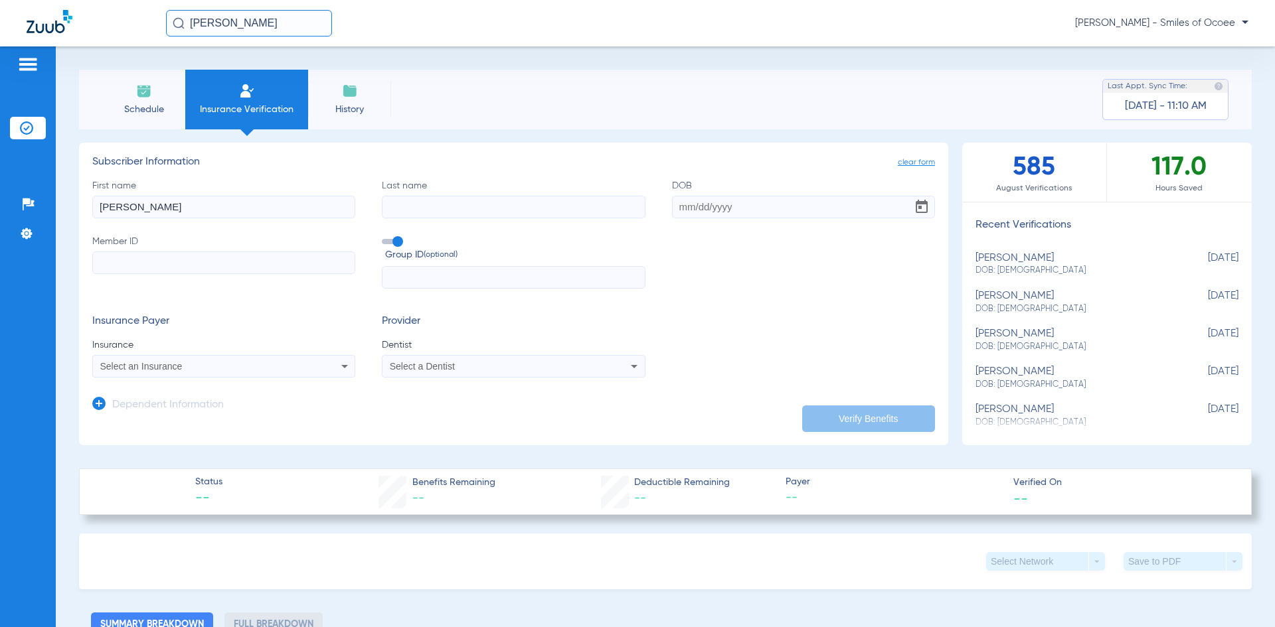
click at [450, 205] on input "Last name" at bounding box center [513, 207] width 263 height 23
paste input "Jones Garcia"
click at [452, 207] on input "Jones Garcia Jones Garcia Jones Garcia" at bounding box center [513, 207] width 263 height 23
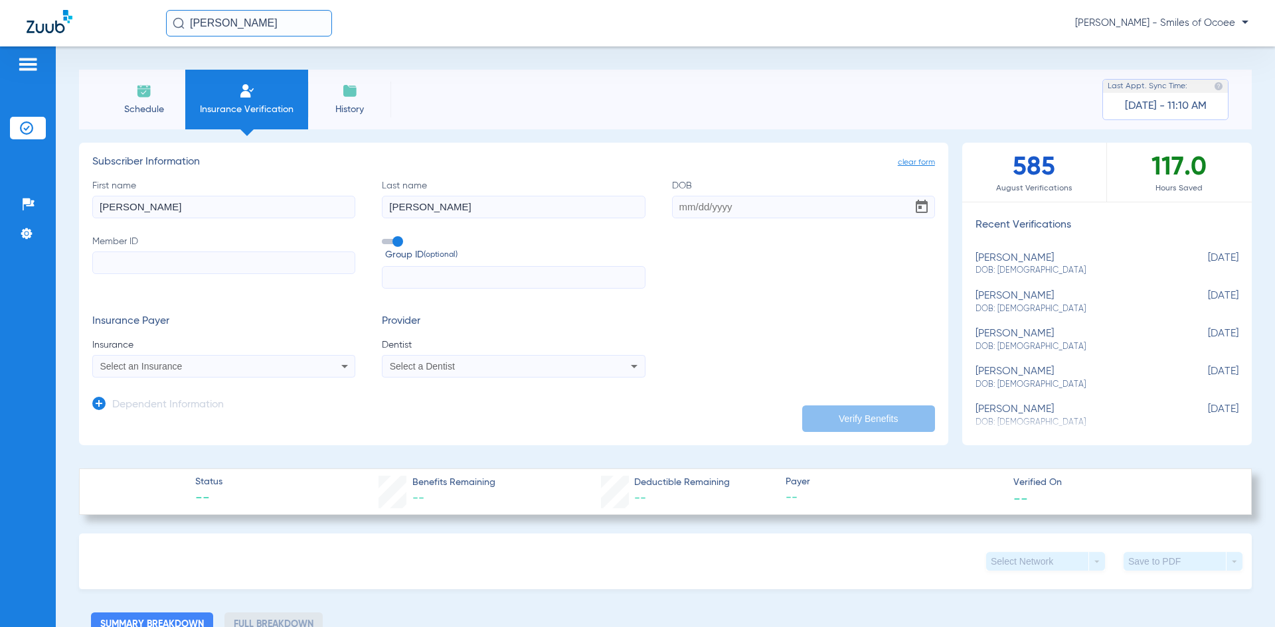
type input "Jones Garcia"
click at [724, 213] on input "DOB" at bounding box center [803, 207] width 263 height 23
paste input "12/06/1952"
type input "12/06/1952"
click at [215, 268] on input "Member ID" at bounding box center [223, 263] width 263 height 23
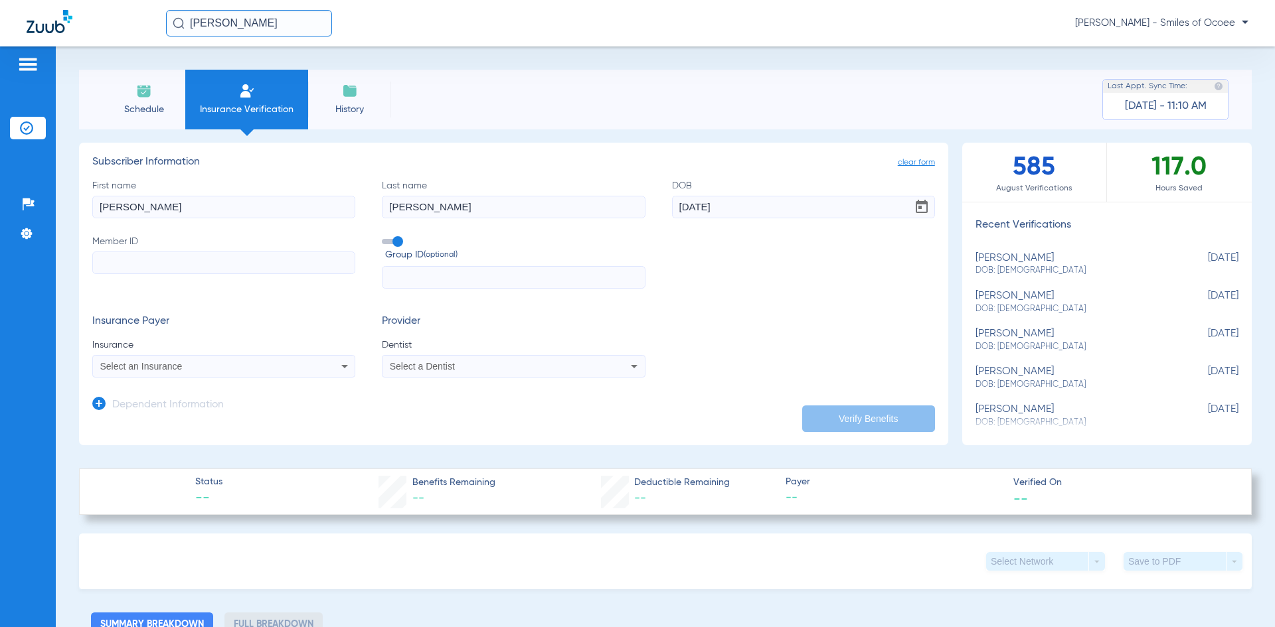
paste input "964598813"
type input "964598813"
click at [213, 372] on div "Select an Insurance" at bounding box center [224, 367] width 262 height 16
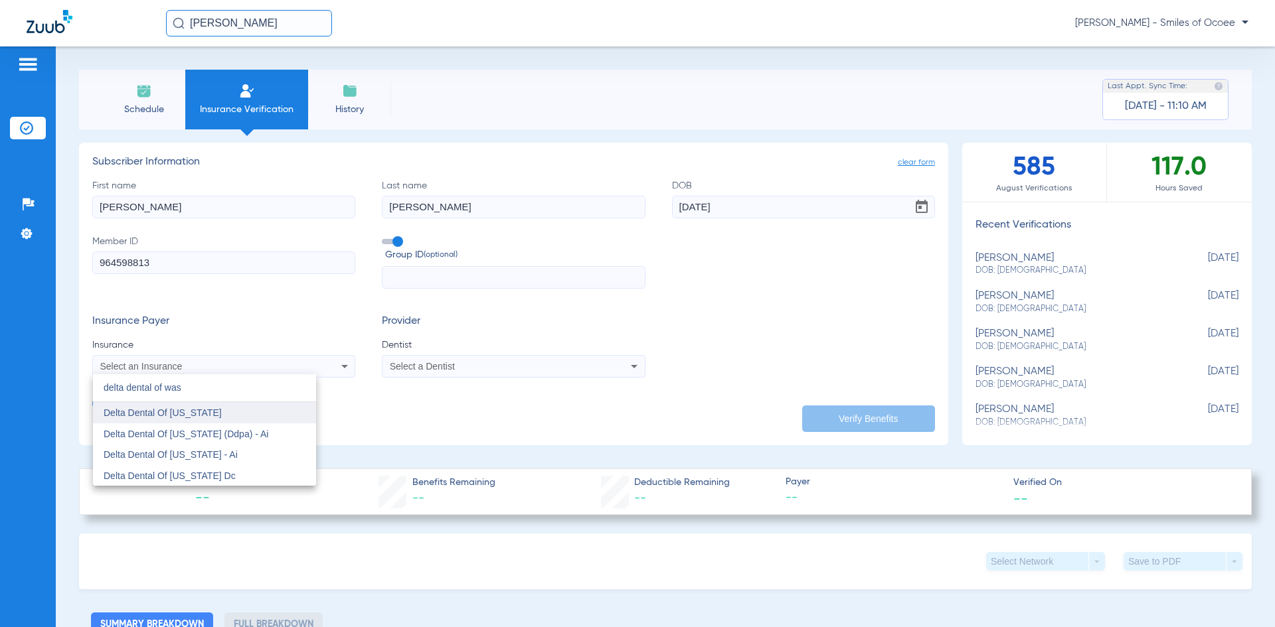
type input "delta dental of was"
click at [184, 418] on span "Delta Dental Of [US_STATE]" at bounding box center [163, 413] width 118 height 11
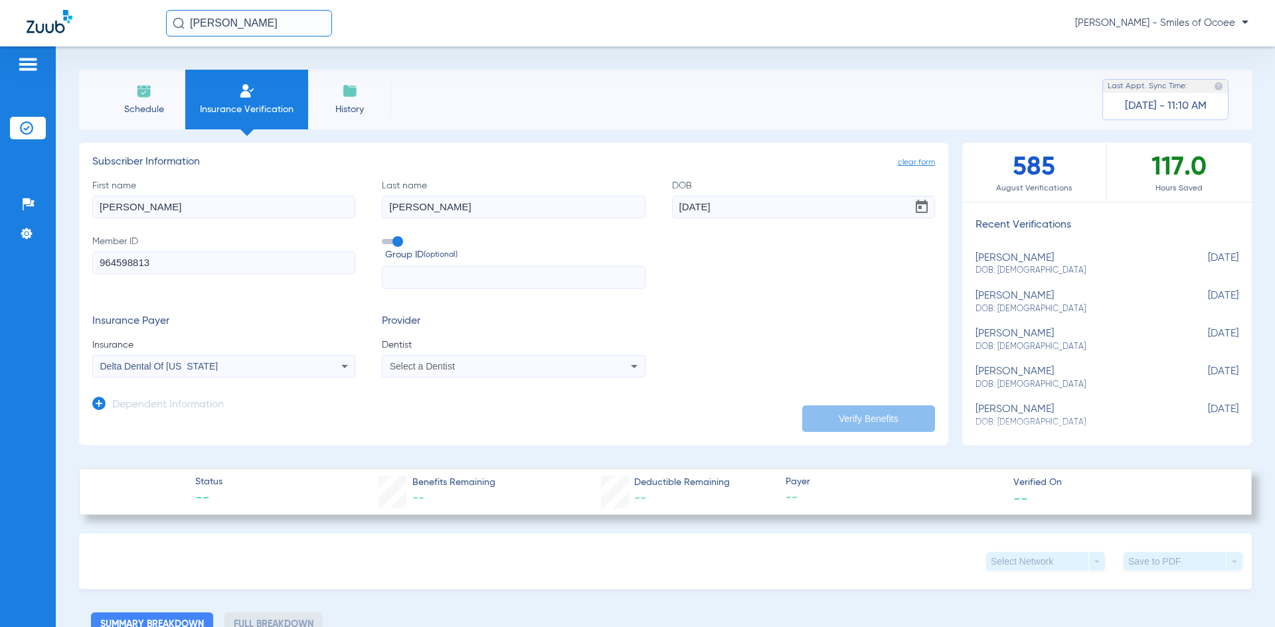
click at [402, 367] on span "Select a Dentist" at bounding box center [422, 366] width 65 height 11
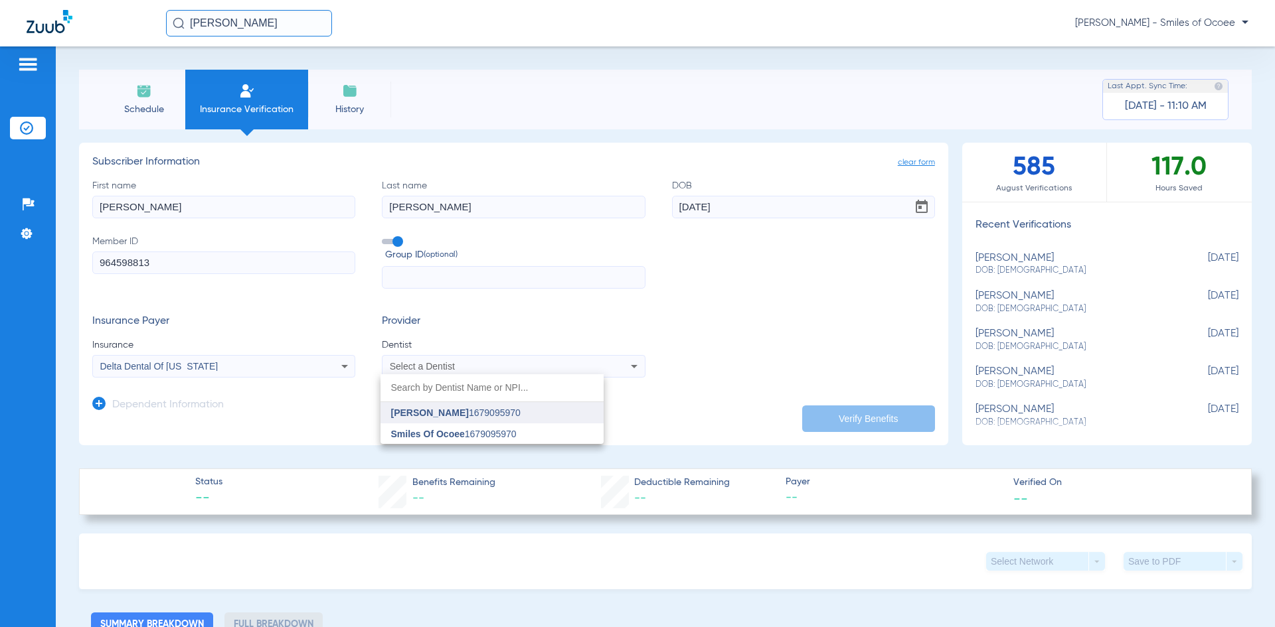
click at [434, 407] on mat-option "Freddy Mezquia 1679095970" at bounding box center [491, 412] width 223 height 21
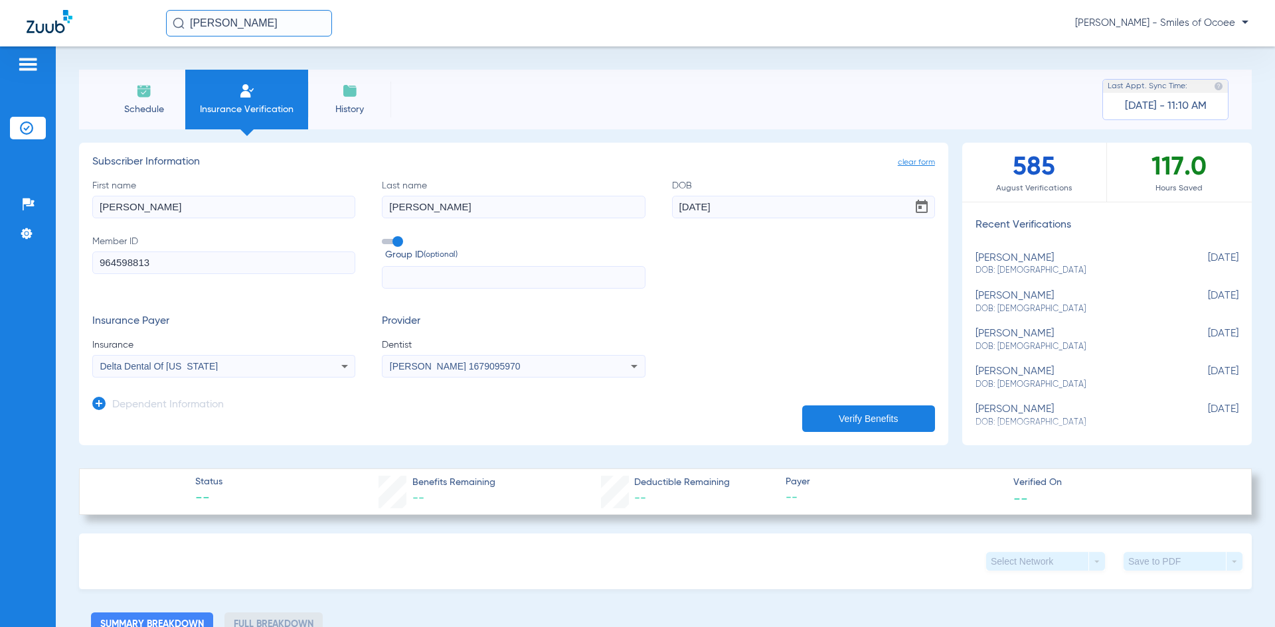
click at [826, 422] on button "Verify Benefits" at bounding box center [868, 419] width 133 height 27
type input "Martha"
type input "Jones Garcia"
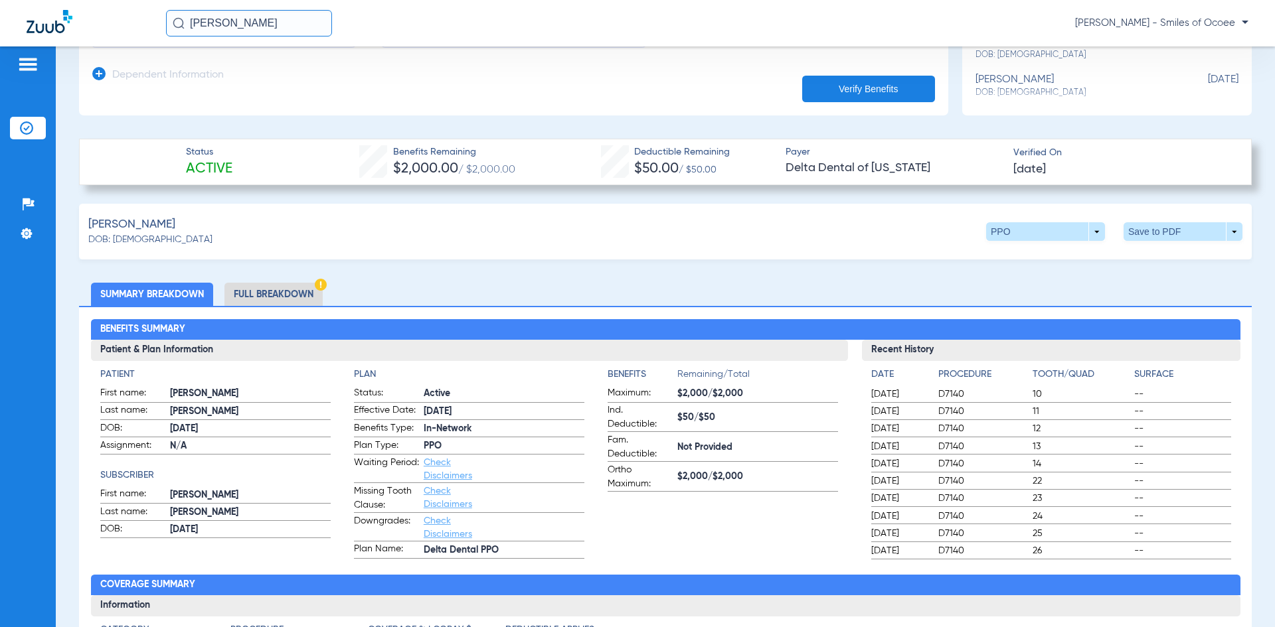
scroll to position [327, 0]
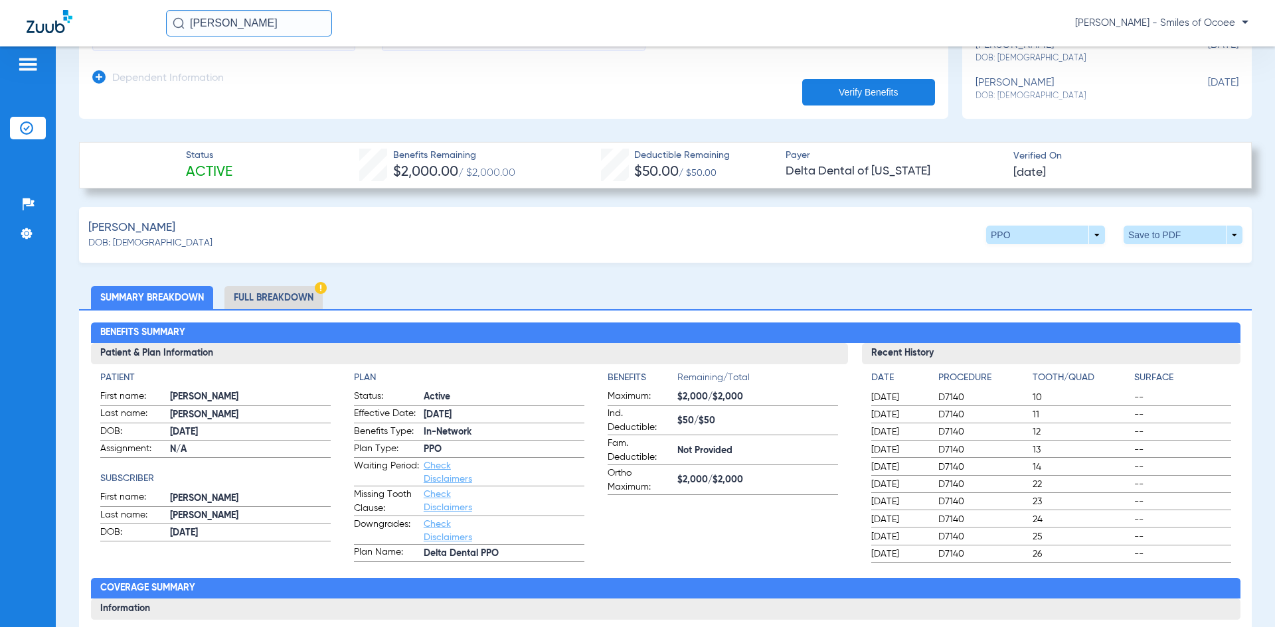
drag, startPoint x: 286, startPoint y: 291, endPoint x: 293, endPoint y: 307, distance: 17.5
click at [285, 291] on li "Full Breakdown" at bounding box center [273, 297] width 98 height 23
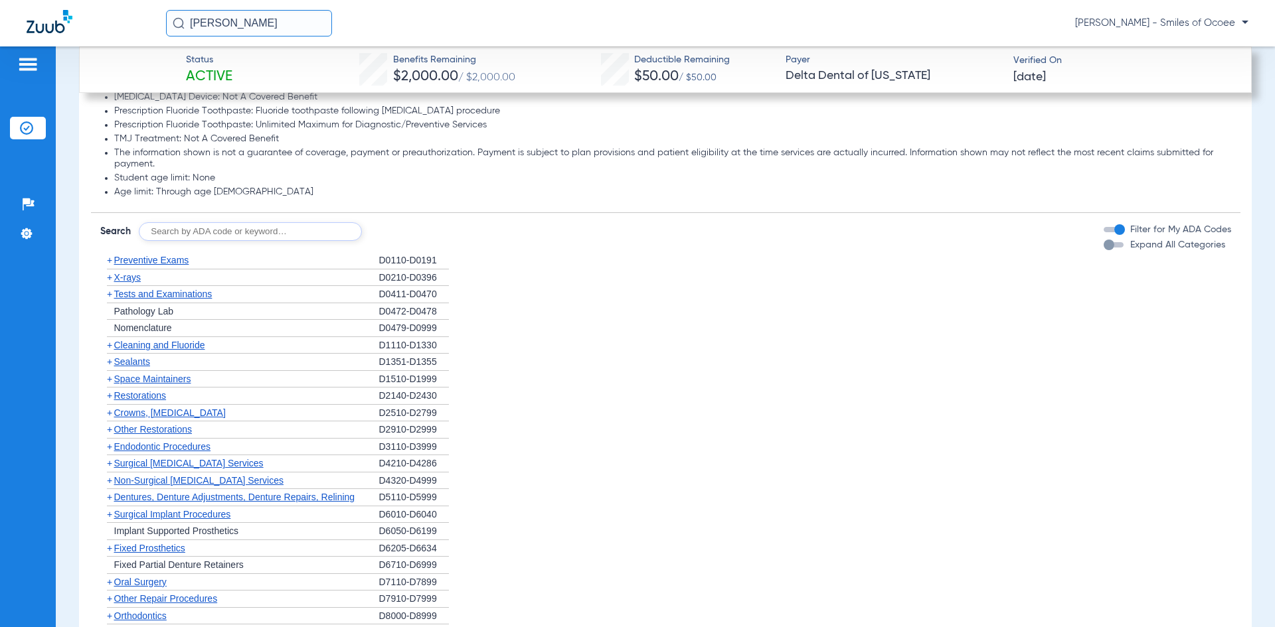
scroll to position [1540, 0]
click at [1106, 246] on div "button" at bounding box center [1114, 244] width 20 height 5
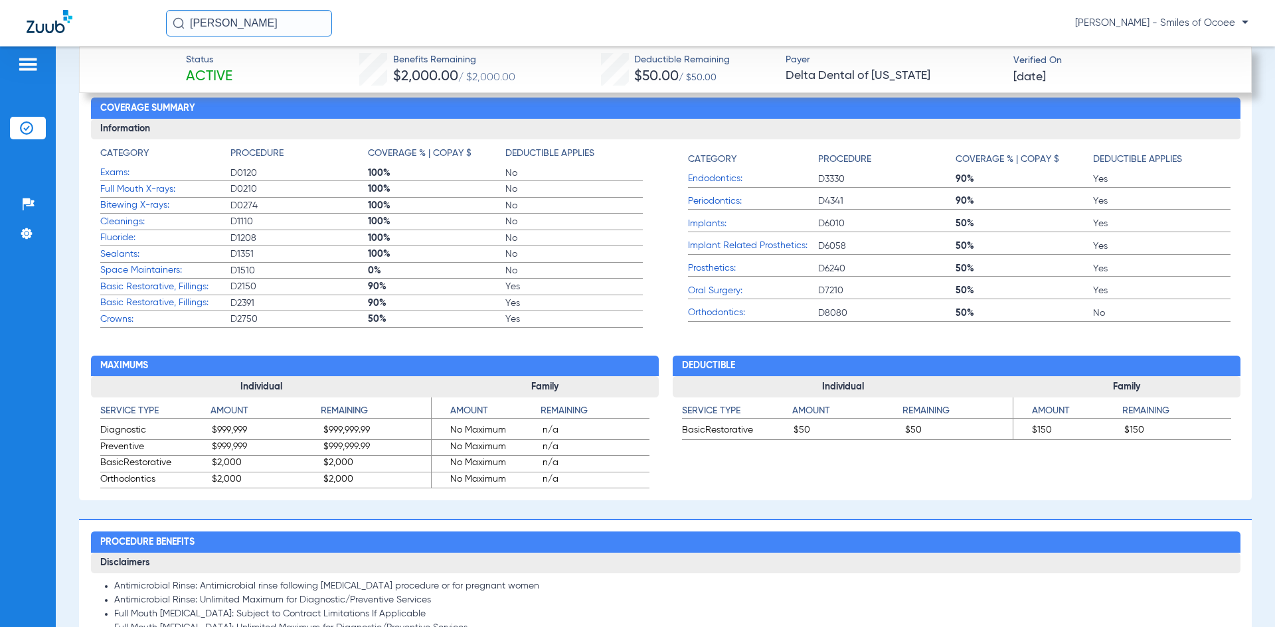
scroll to position [929, 0]
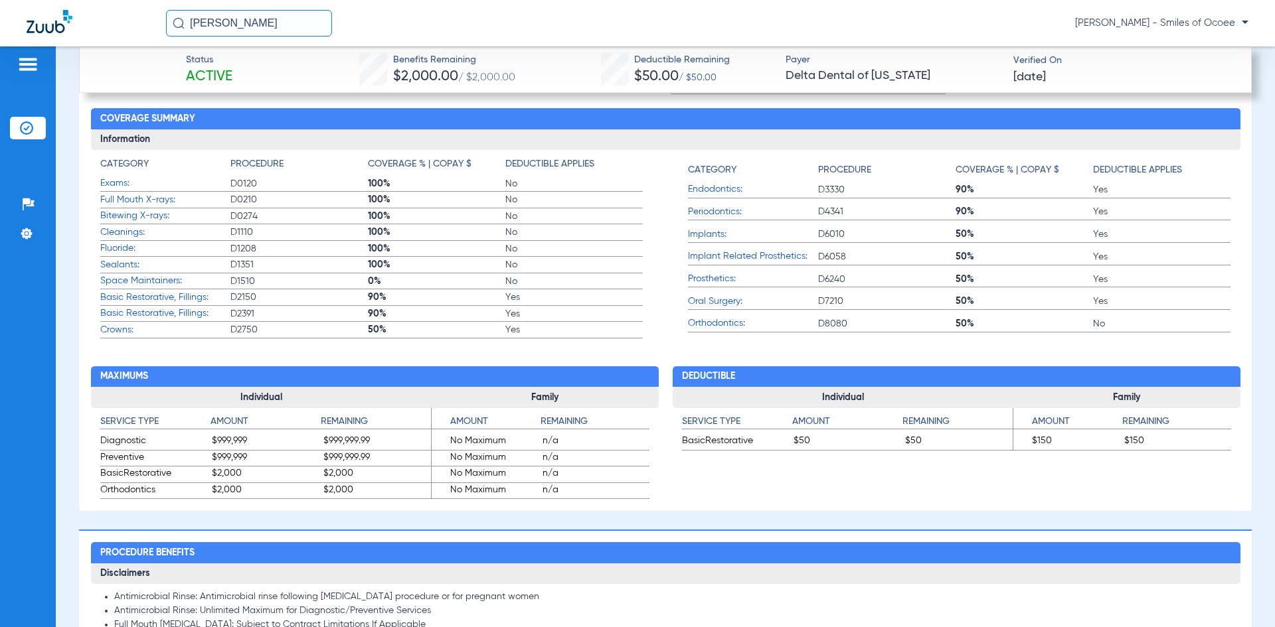
click at [25, 60] on img at bounding box center [27, 64] width 21 height 16
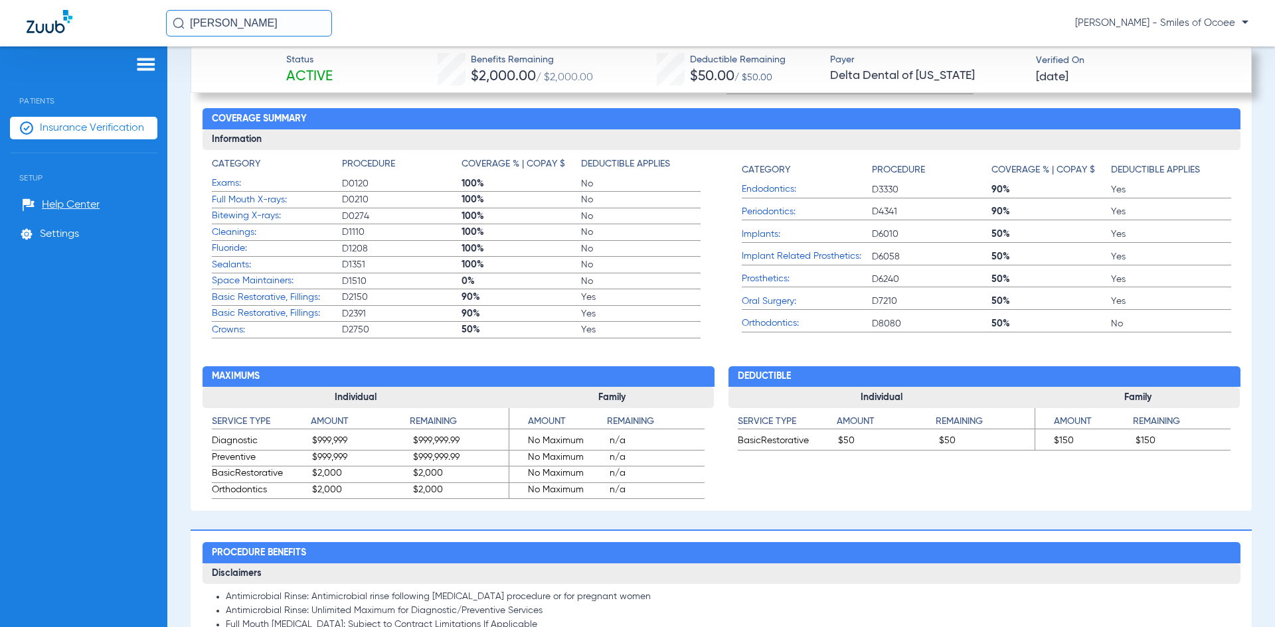
click at [113, 126] on span "Insurance Verification" at bounding box center [92, 128] width 104 height 13
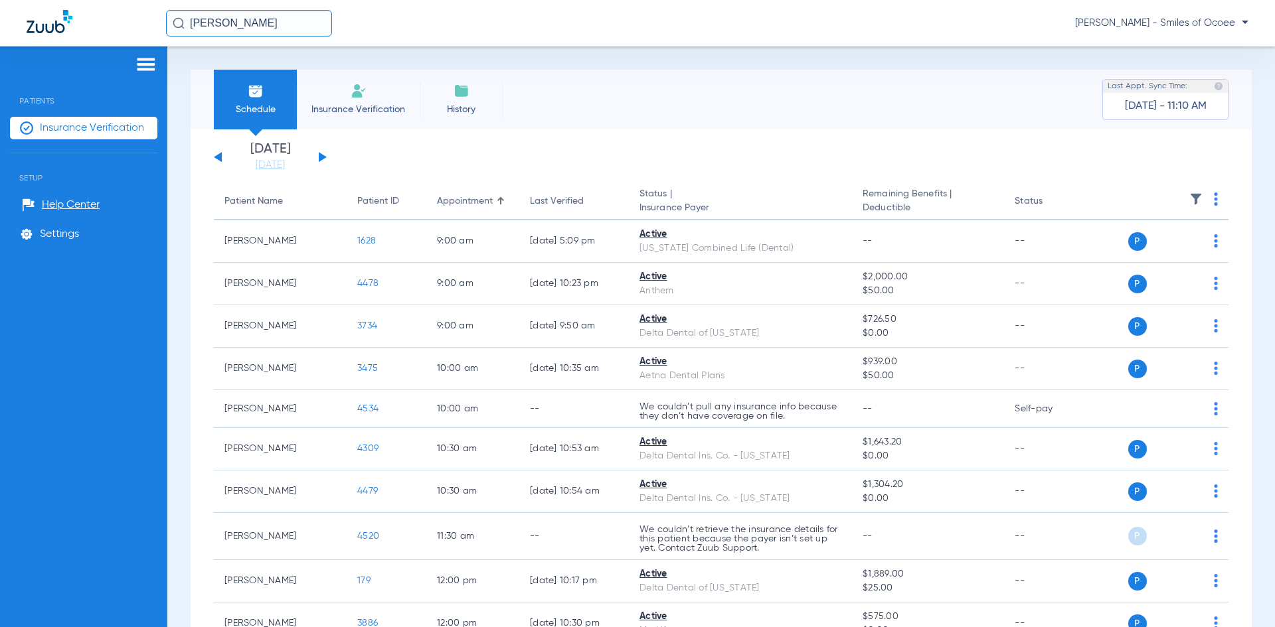
click at [376, 104] on span "Insurance Verification" at bounding box center [358, 109] width 103 height 13
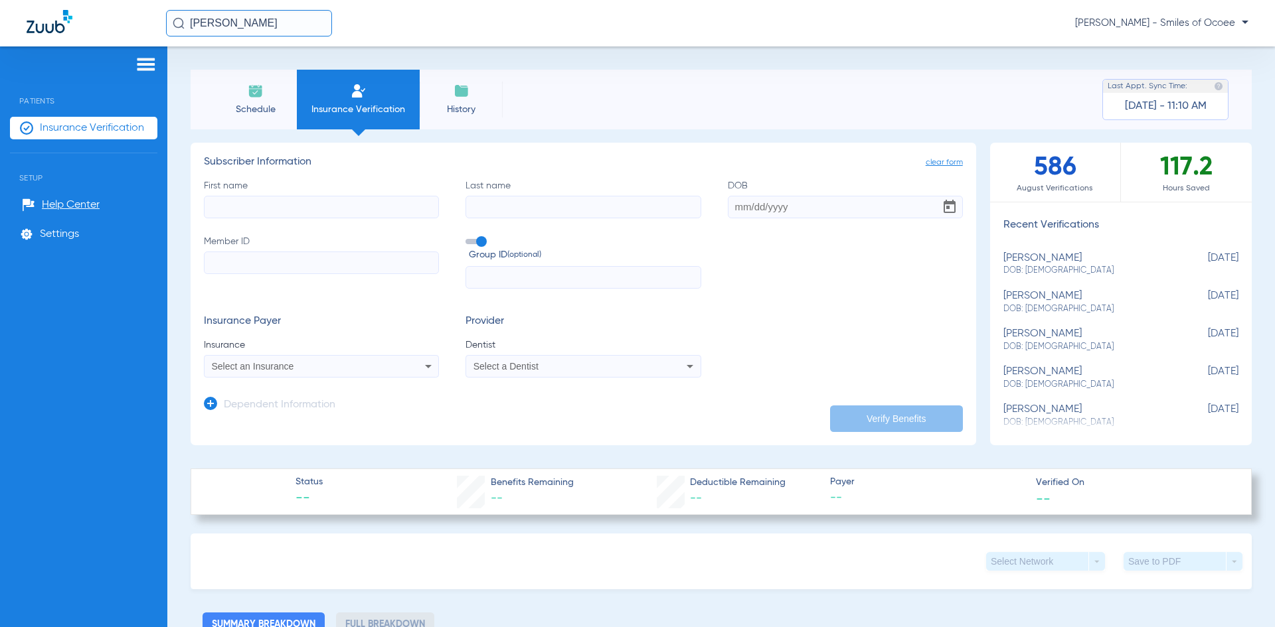
click at [312, 210] on input "First name" at bounding box center [321, 207] width 235 height 23
type input "Michel"
type input "Burke"
type input "01/19/1985"
click at [282, 260] on input "Member ID" at bounding box center [321, 263] width 235 height 23
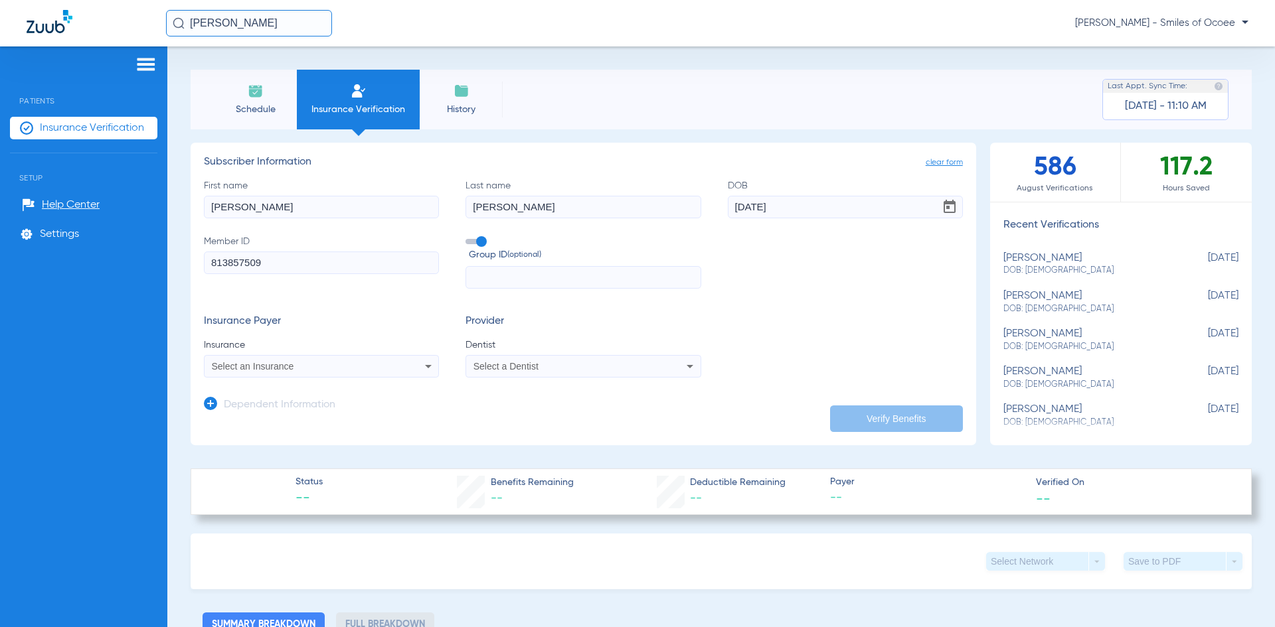
type input "813857509"
click at [270, 363] on span "Select an Insurance" at bounding box center [253, 366] width 82 height 11
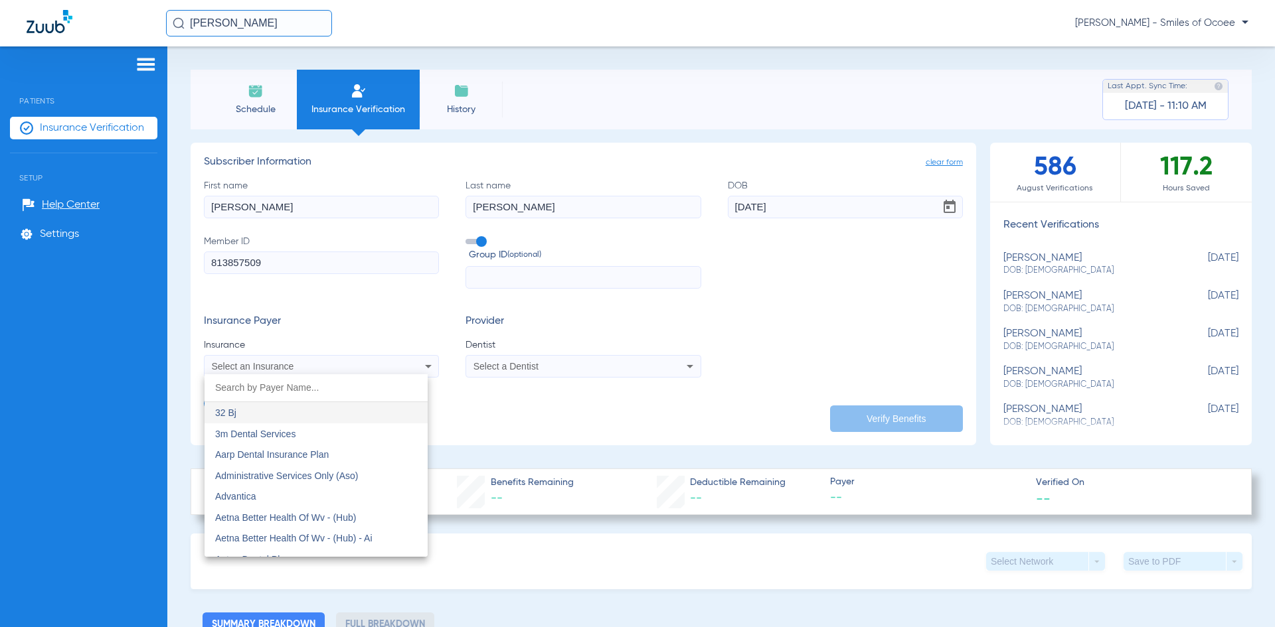
type input "v"
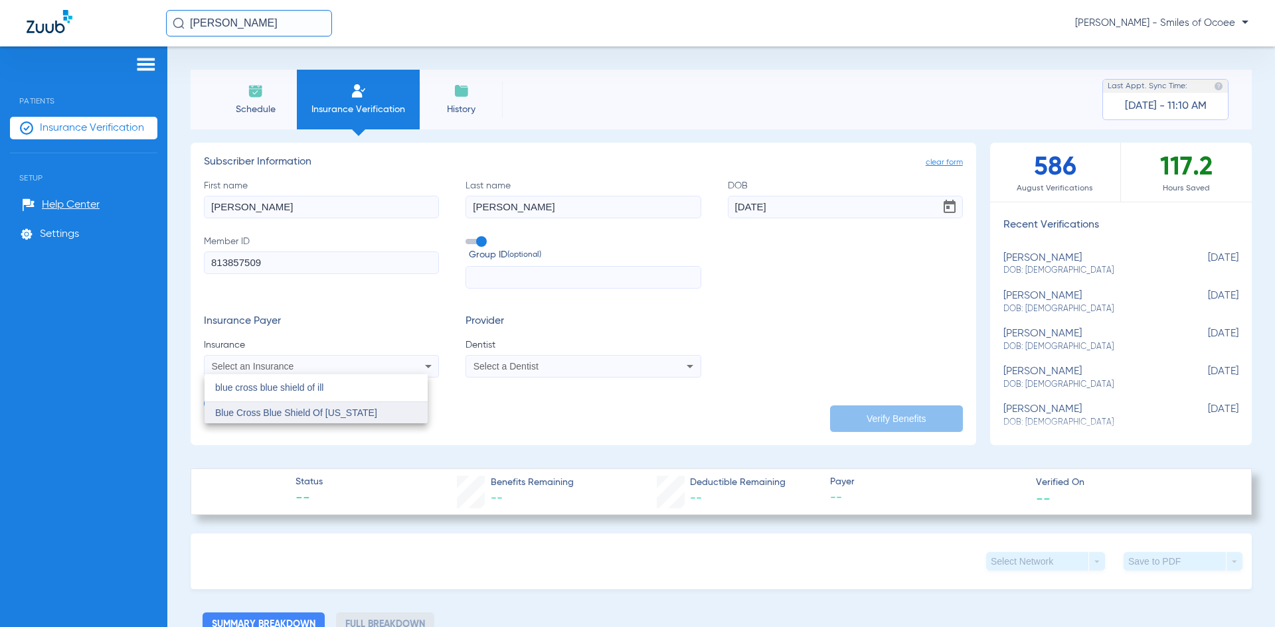
type input "blue cross blue shield of ill"
click at [326, 417] on span "Blue Cross Blue Shield Of [US_STATE]" at bounding box center [296, 413] width 162 height 11
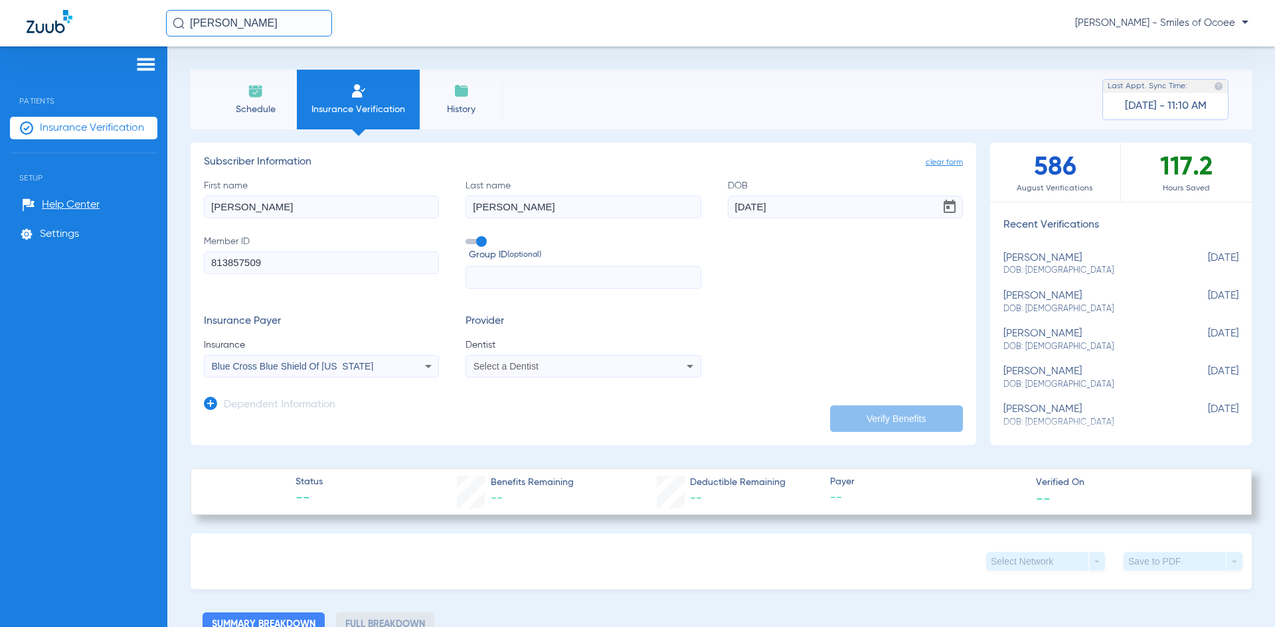
click at [501, 369] on span "Select a Dentist" at bounding box center [505, 366] width 65 height 11
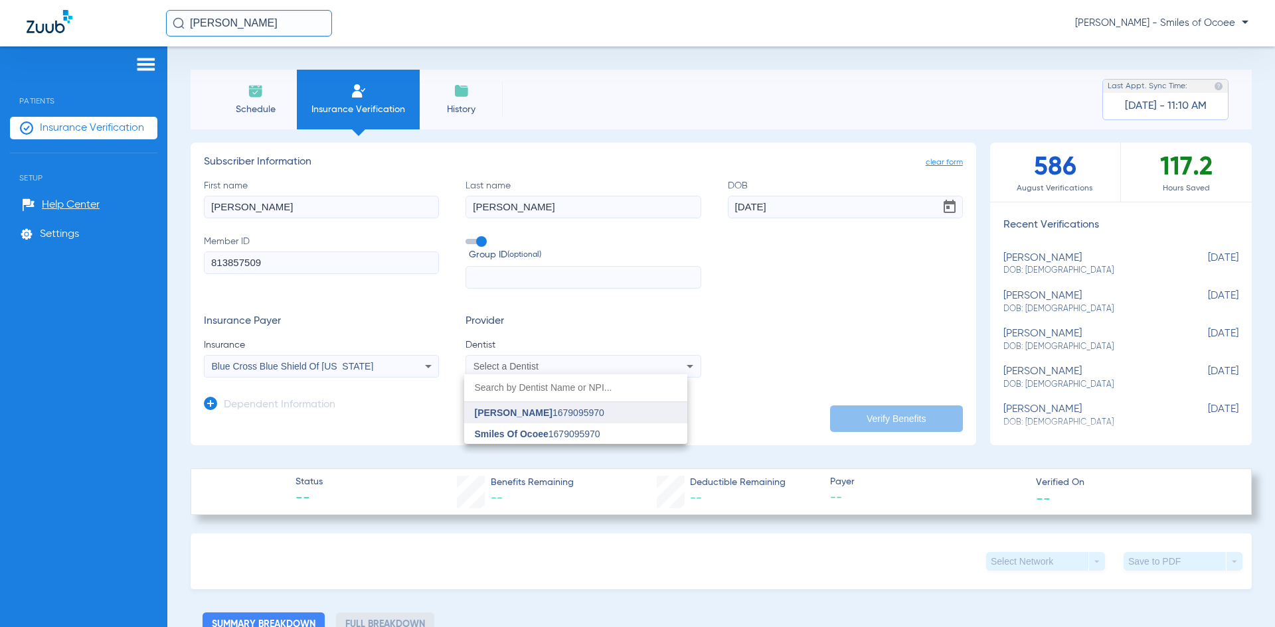
click at [510, 412] on span "[PERSON_NAME]" at bounding box center [514, 413] width 78 height 11
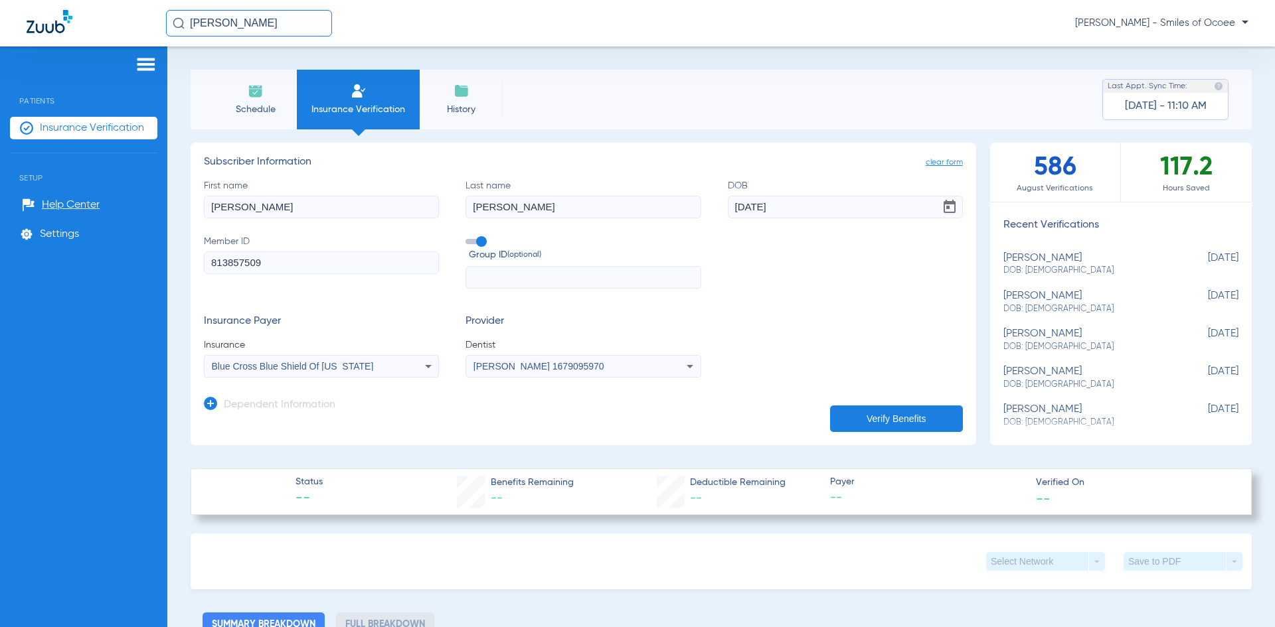
click at [208, 400] on icon at bounding box center [210, 403] width 13 height 13
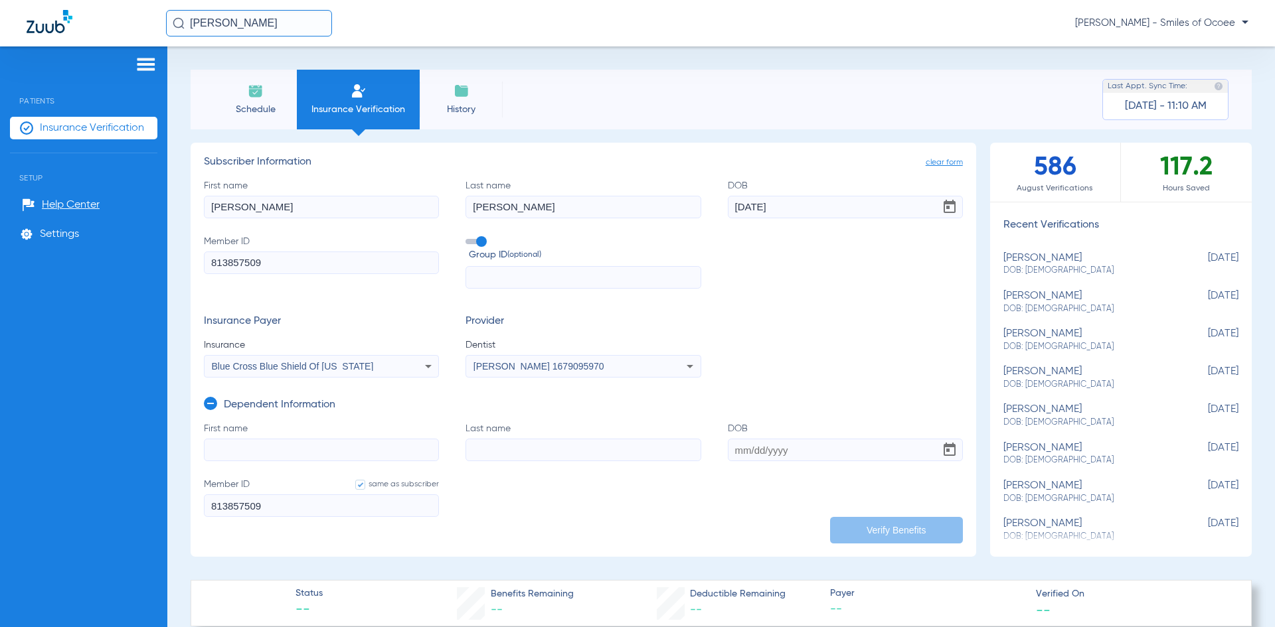
click at [241, 450] on input "First name" at bounding box center [321, 450] width 235 height 23
type input "Tracy"
type input "Cashe"
click at [734, 450] on input "1/07/2004" at bounding box center [845, 450] width 235 height 23
type input "12/07/2004"
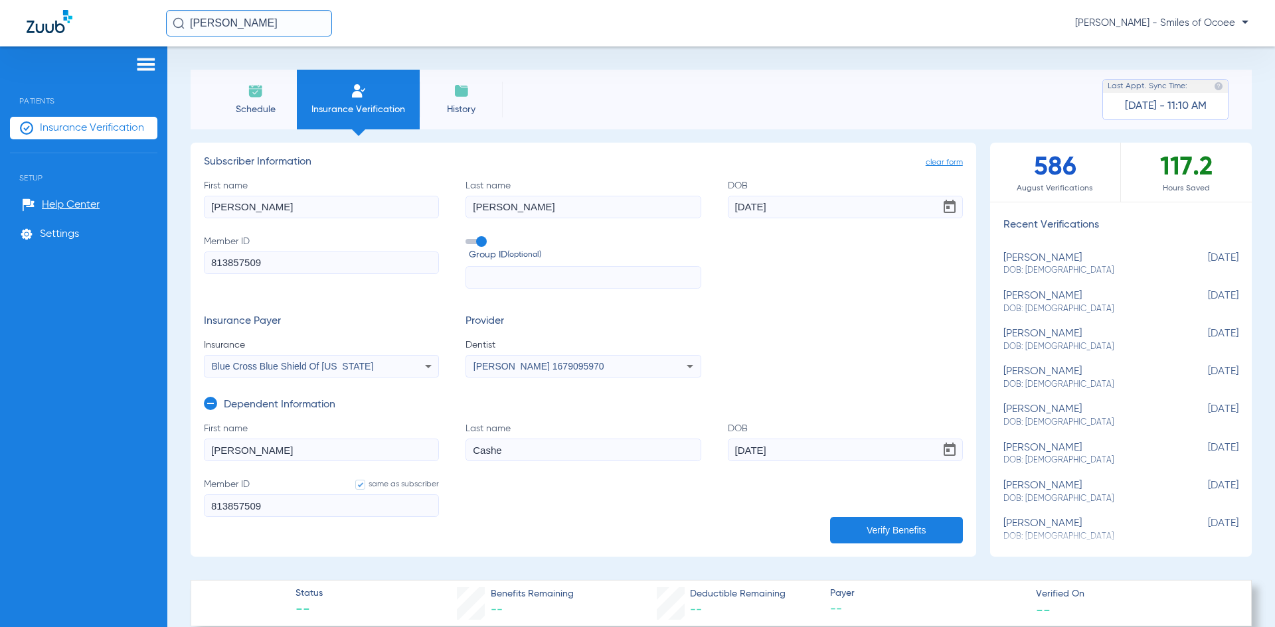
click at [864, 529] on button "Verify Benefits" at bounding box center [896, 530] width 133 height 27
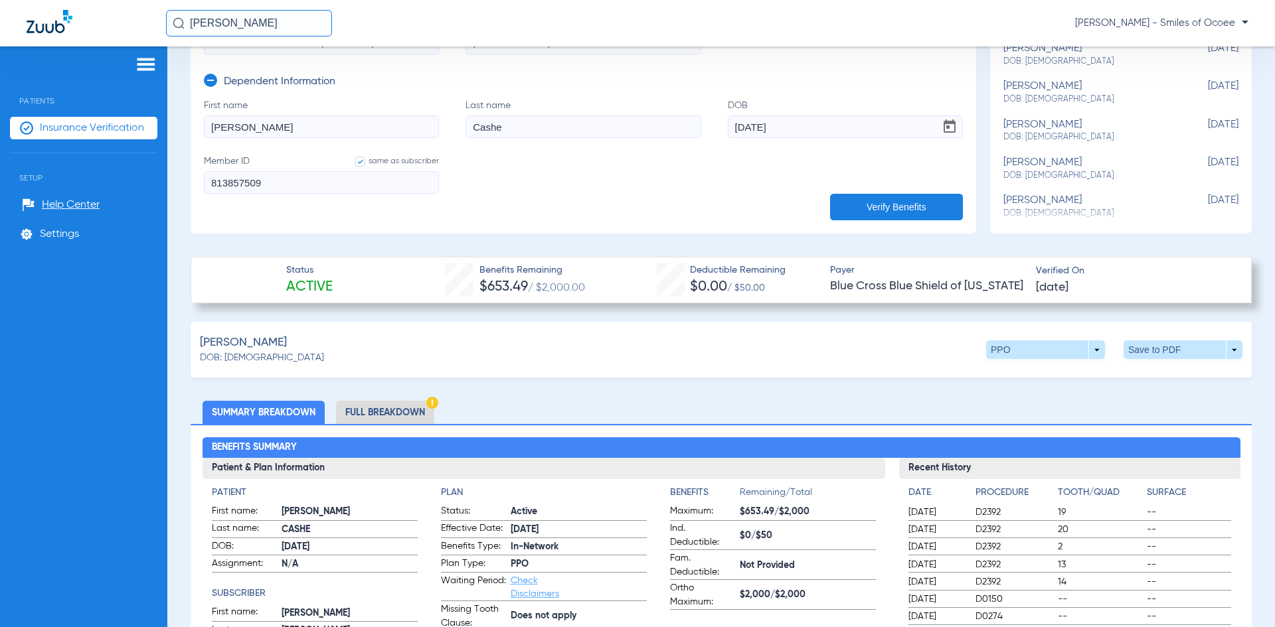
scroll to position [452, 0]
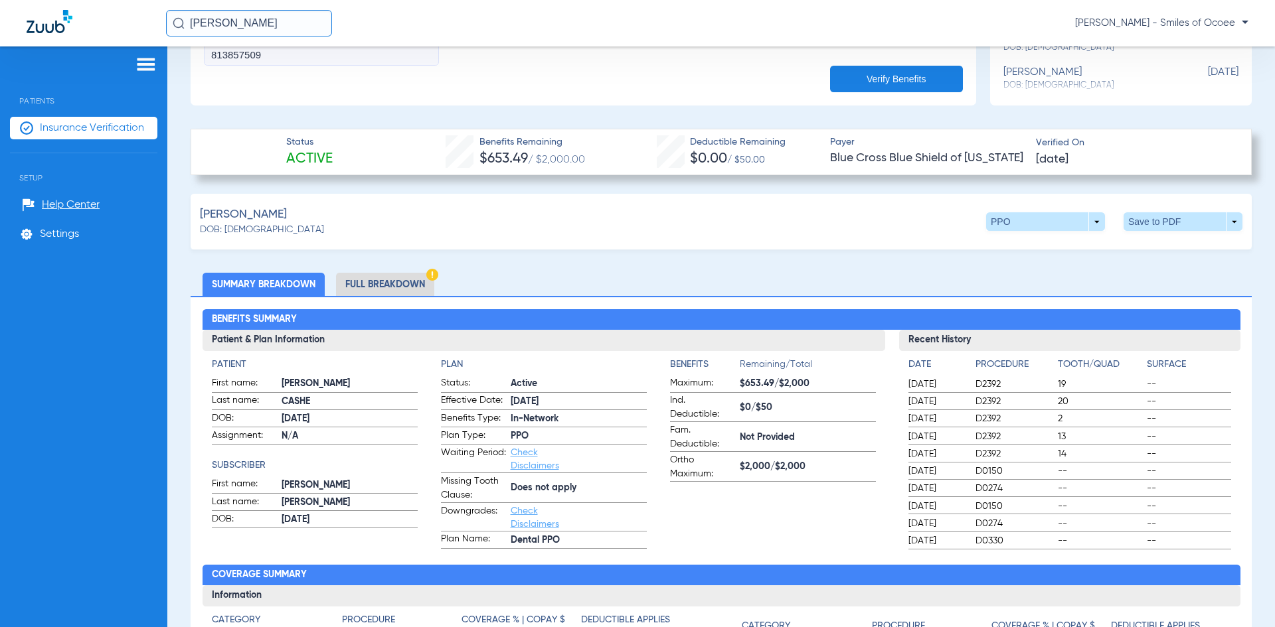
click at [405, 282] on li "Full Breakdown" at bounding box center [385, 284] width 98 height 23
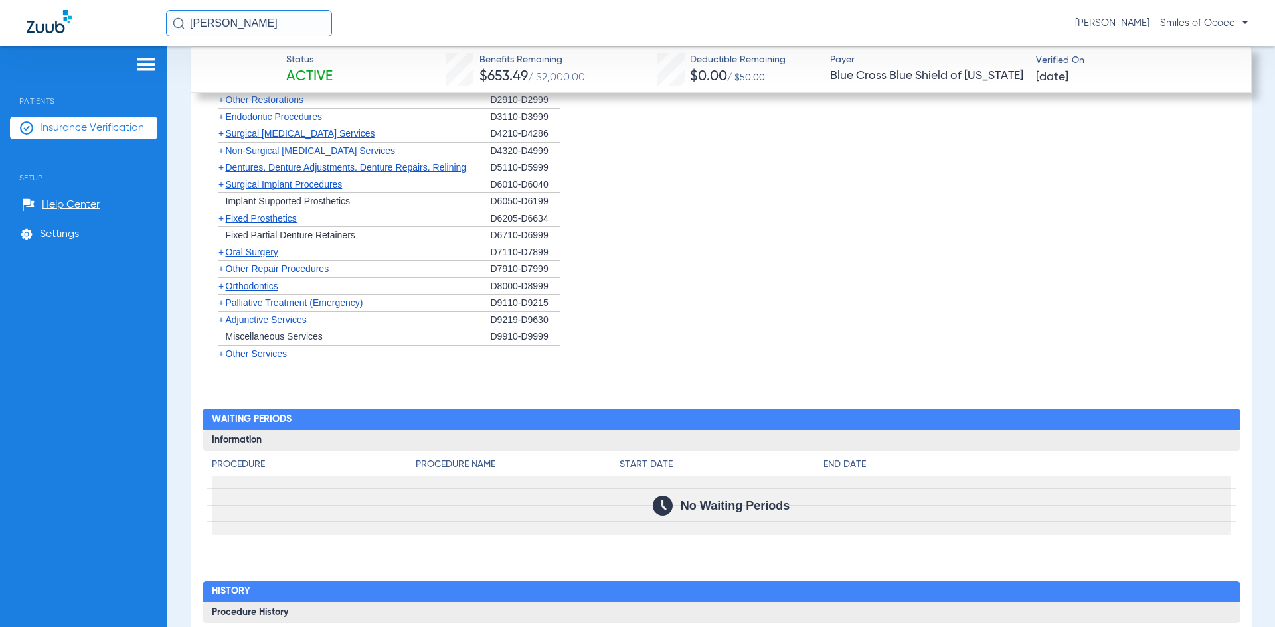
scroll to position [1985, 0]
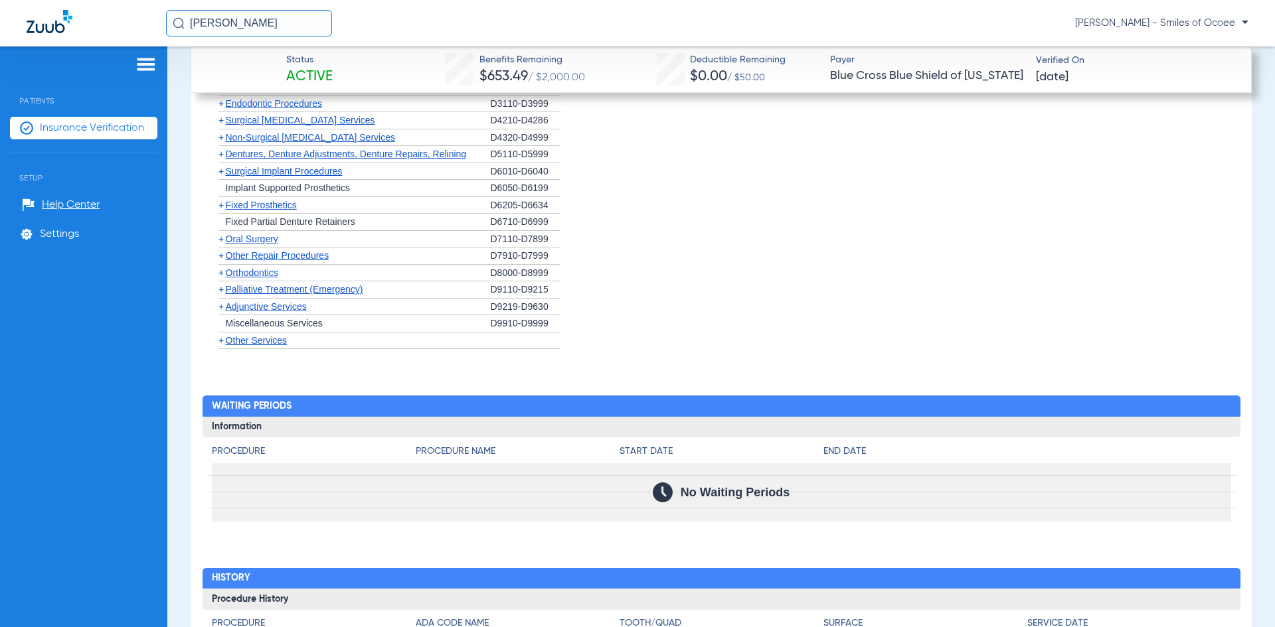
click at [248, 271] on span "Orthodontics" at bounding box center [252, 273] width 52 height 11
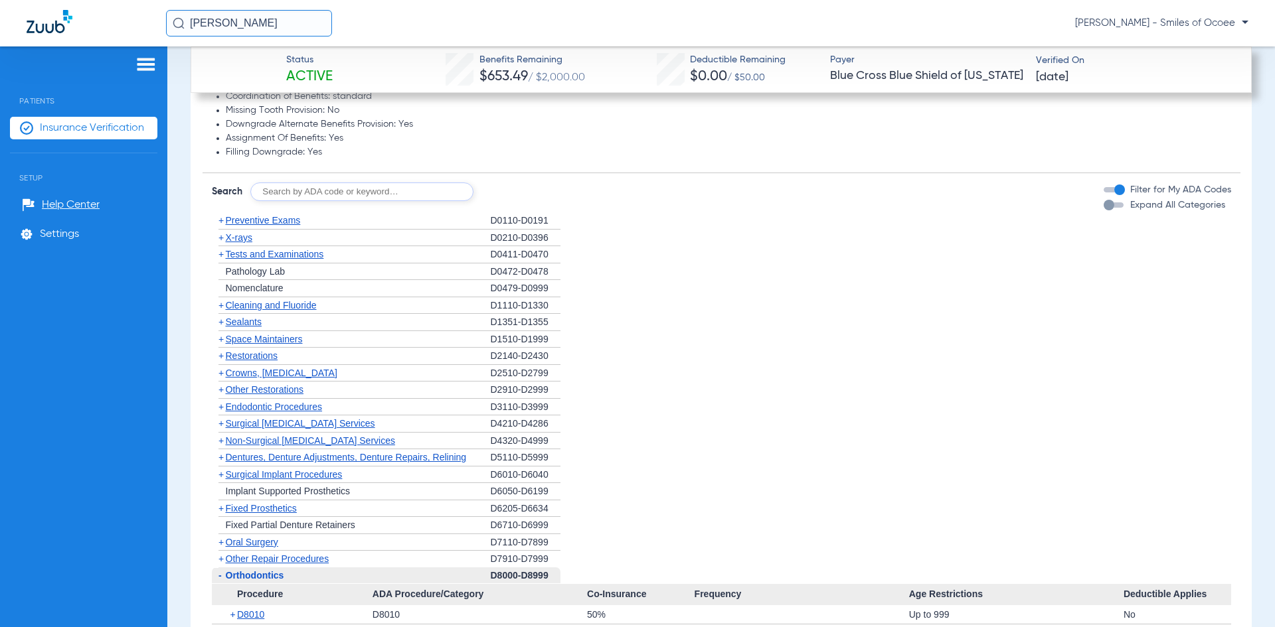
scroll to position [1749, 0]
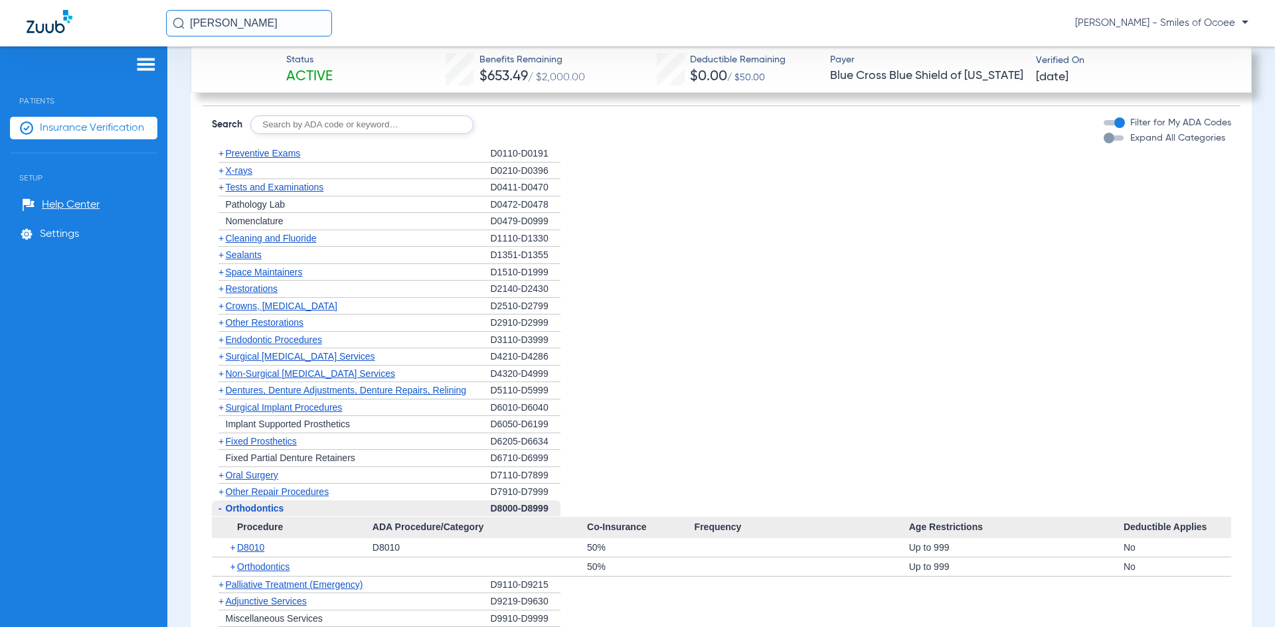
click at [1110, 137] on div "button" at bounding box center [1114, 137] width 20 height 5
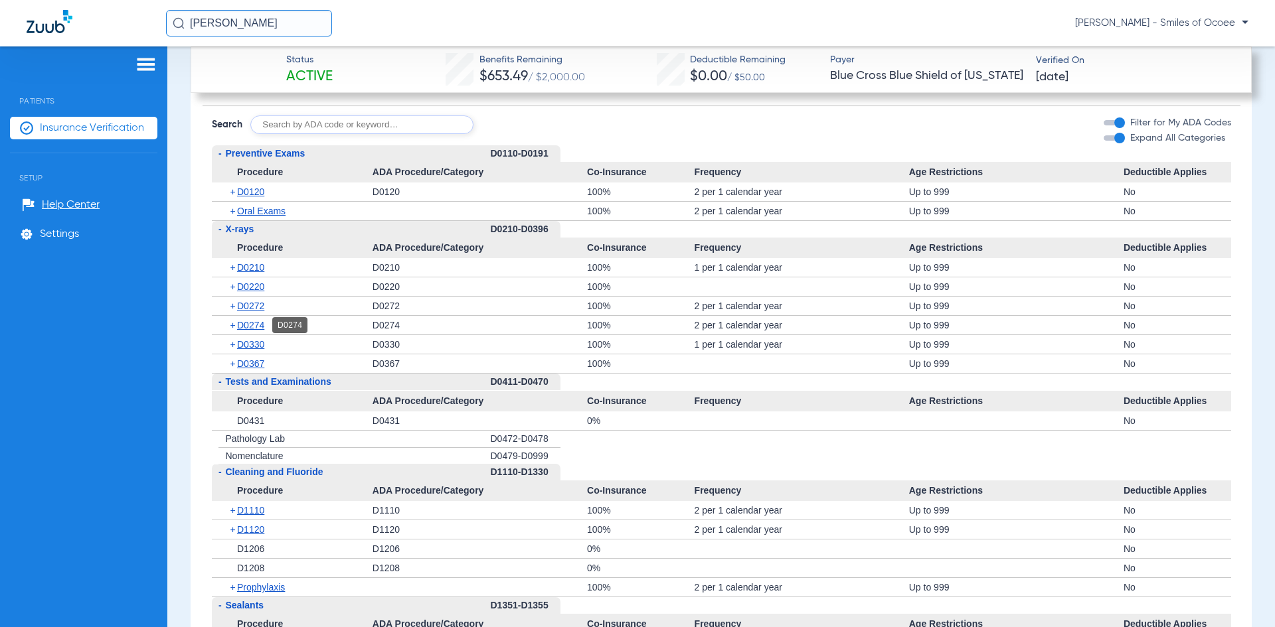
click at [260, 325] on span "D0274" at bounding box center [250, 325] width 27 height 11
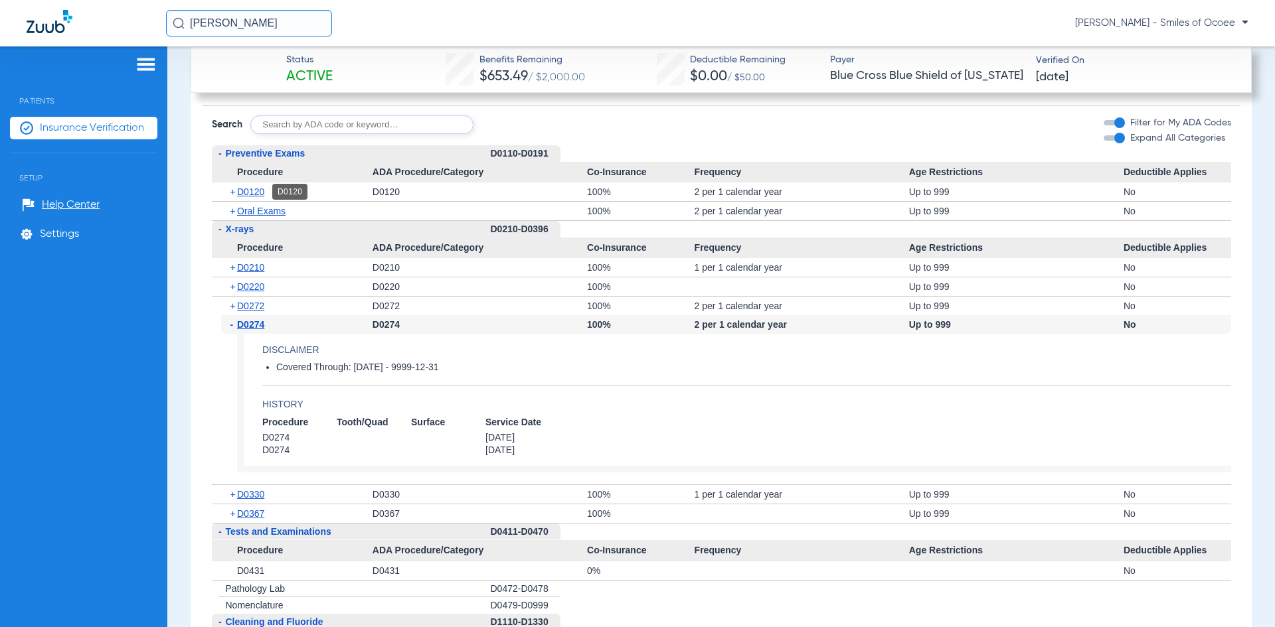
click at [248, 193] on span "D0120" at bounding box center [250, 192] width 27 height 11
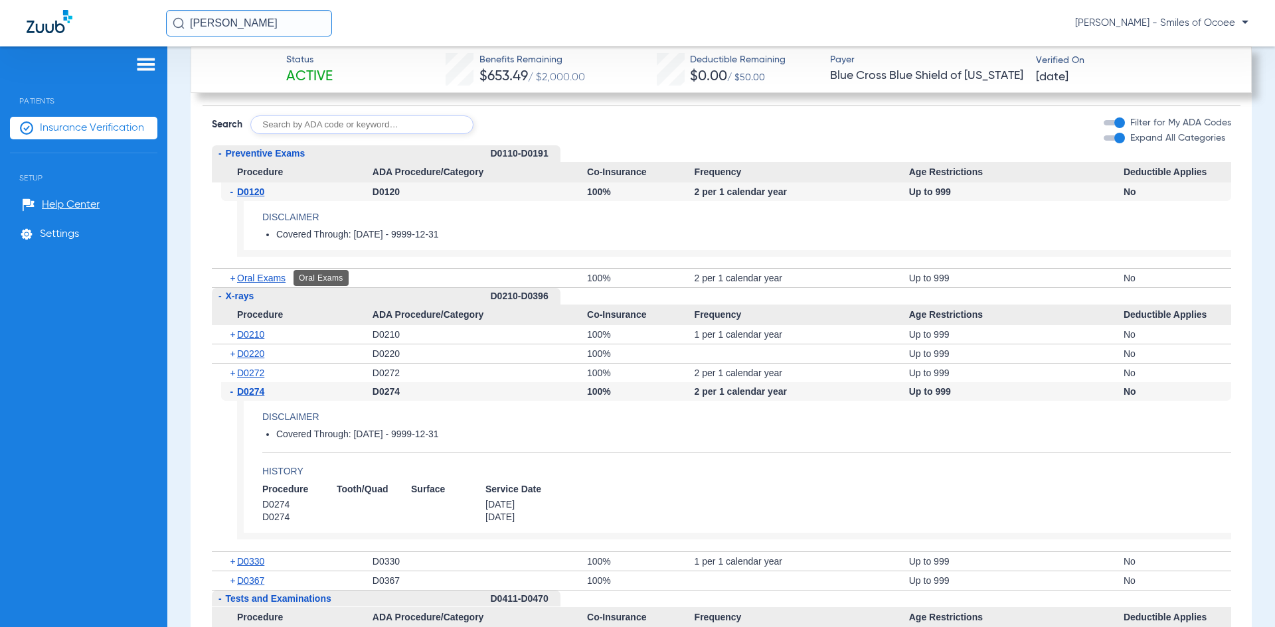
click at [244, 280] on span "Oral Exams" at bounding box center [261, 278] width 48 height 11
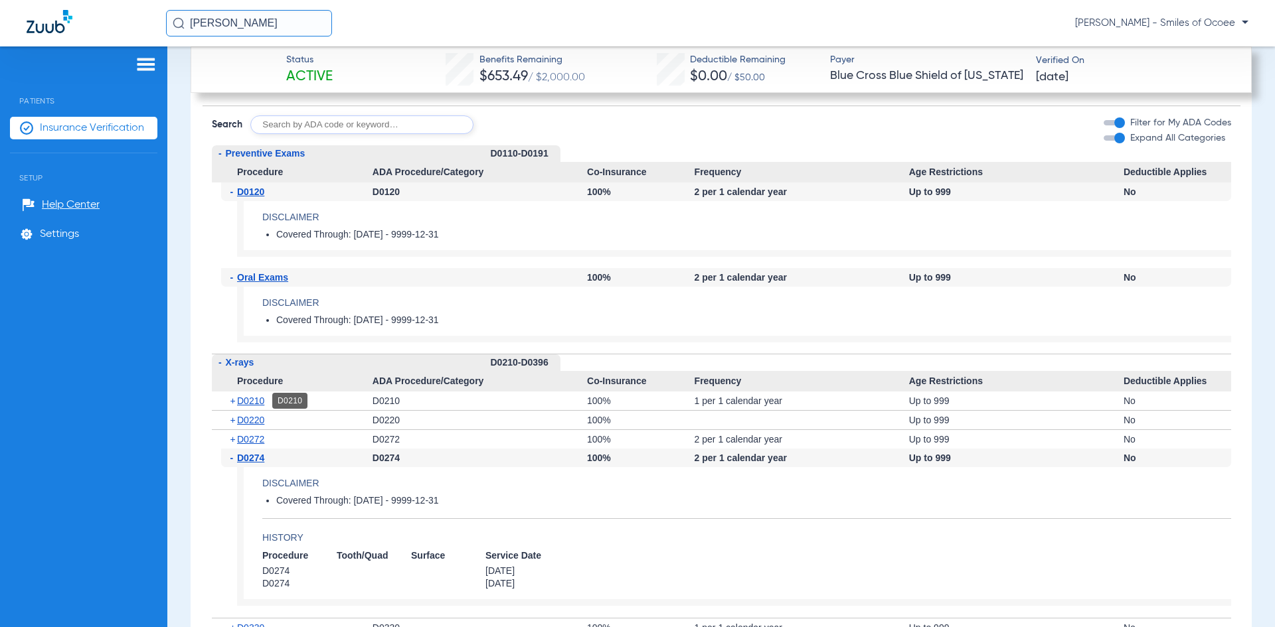
click at [253, 401] on span "D0210" at bounding box center [250, 401] width 27 height 11
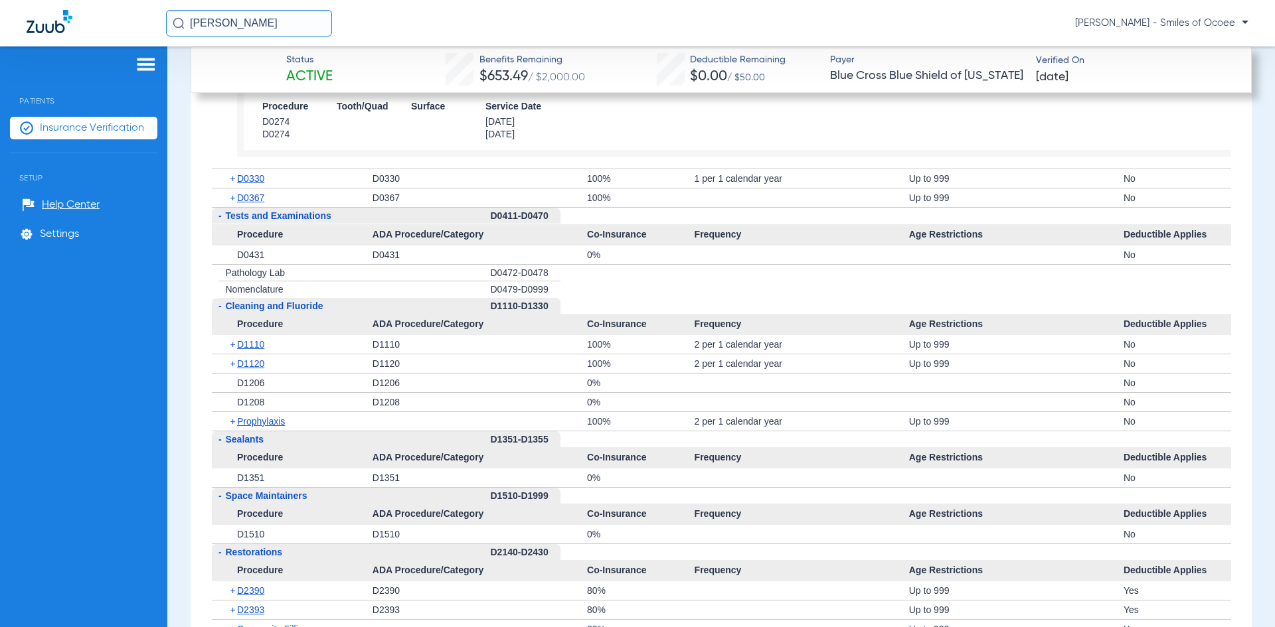
scroll to position [2248, 0]
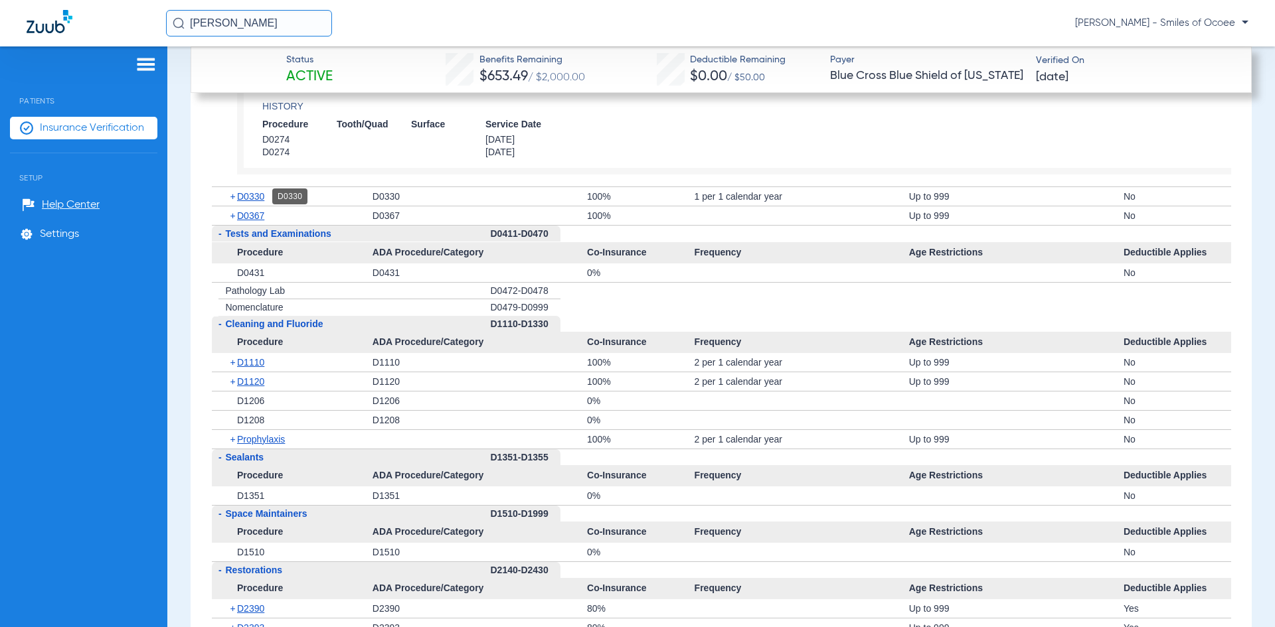
click at [258, 194] on span "D0330" at bounding box center [250, 196] width 27 height 11
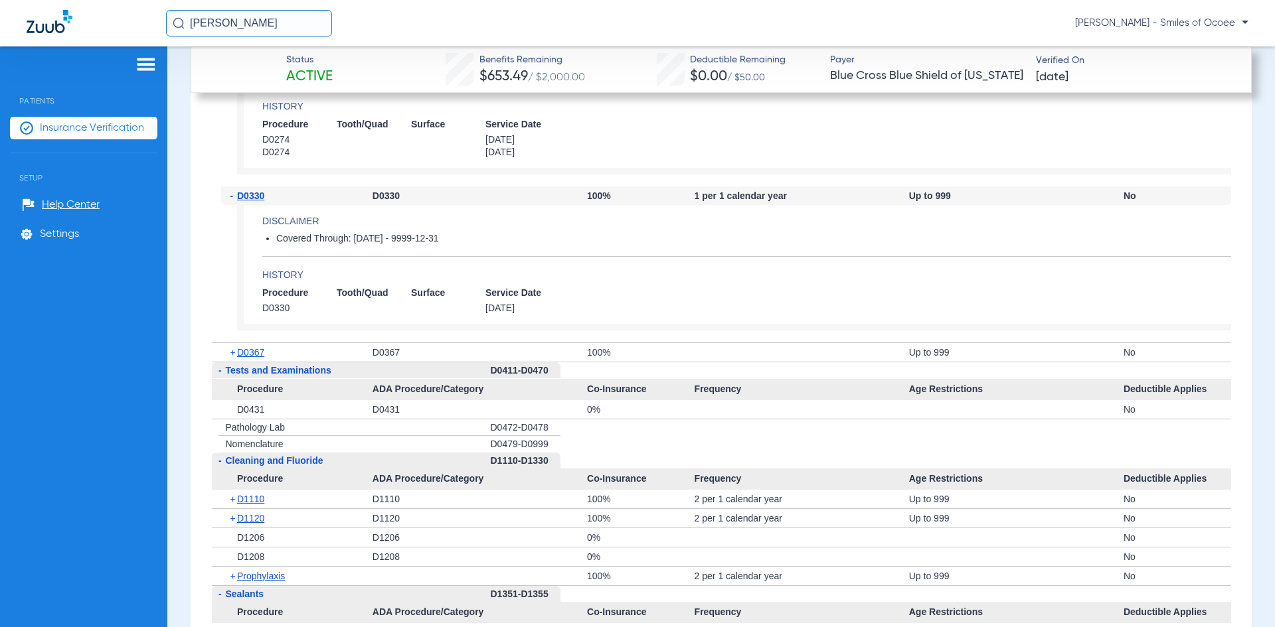
scroll to position [2153, 0]
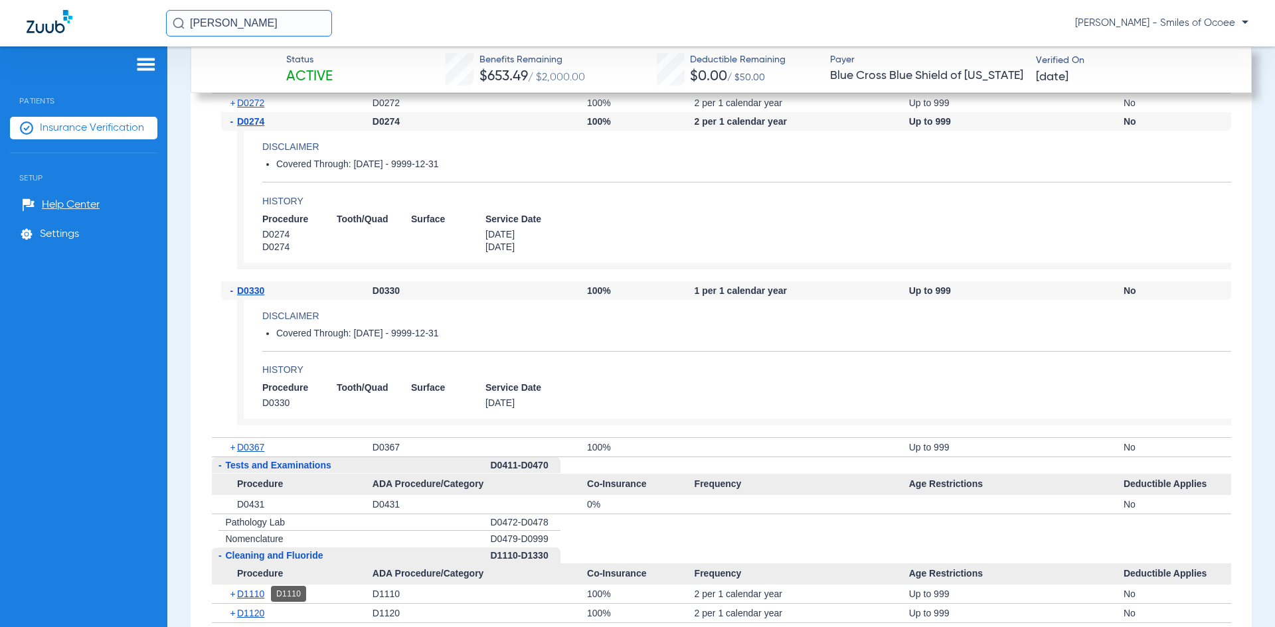
click at [248, 593] on span "D1110" at bounding box center [250, 594] width 27 height 11
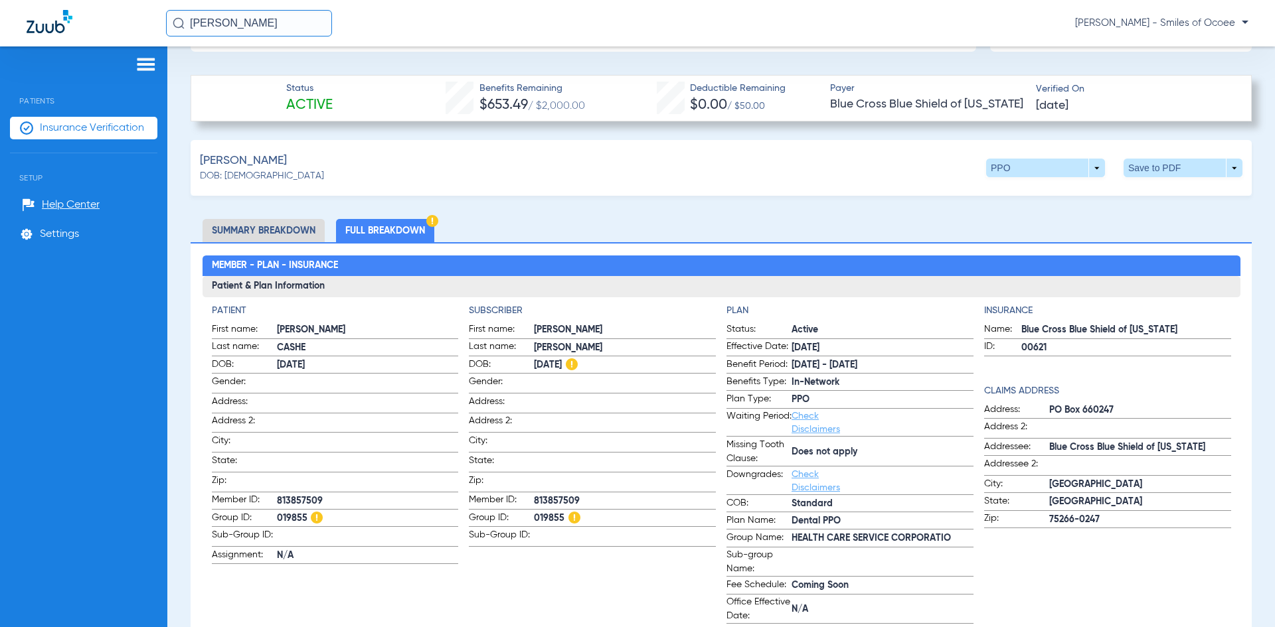
scroll to position [610, 0]
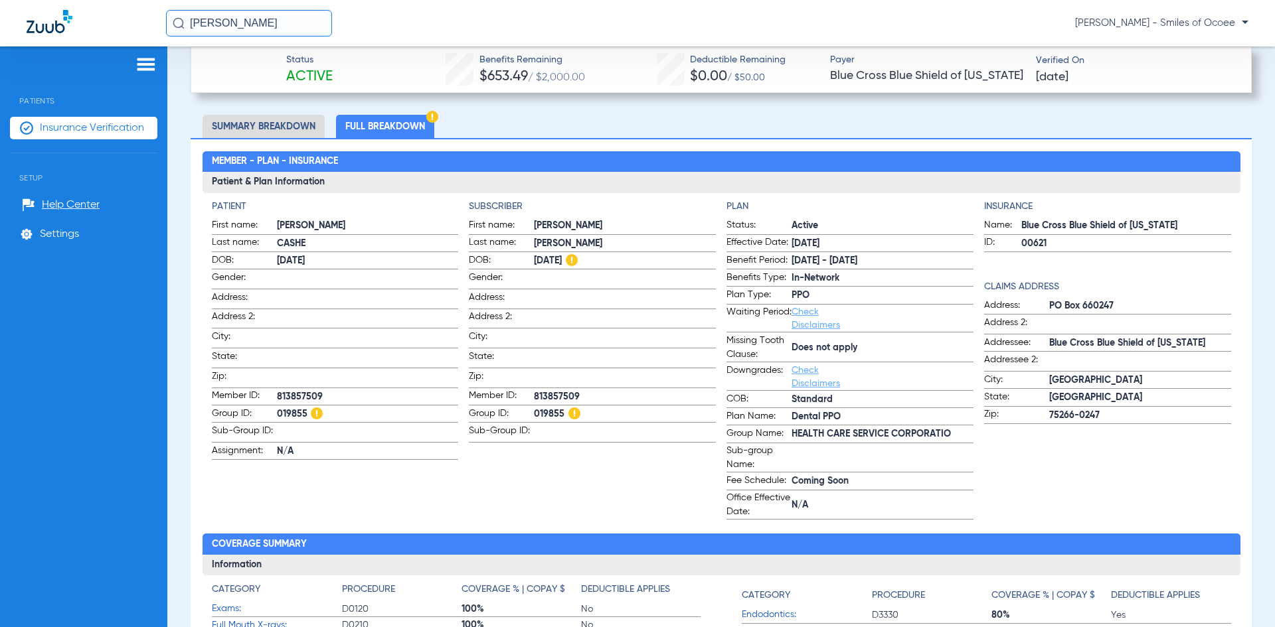
click at [89, 124] on span "Insurance Verification" at bounding box center [92, 128] width 104 height 13
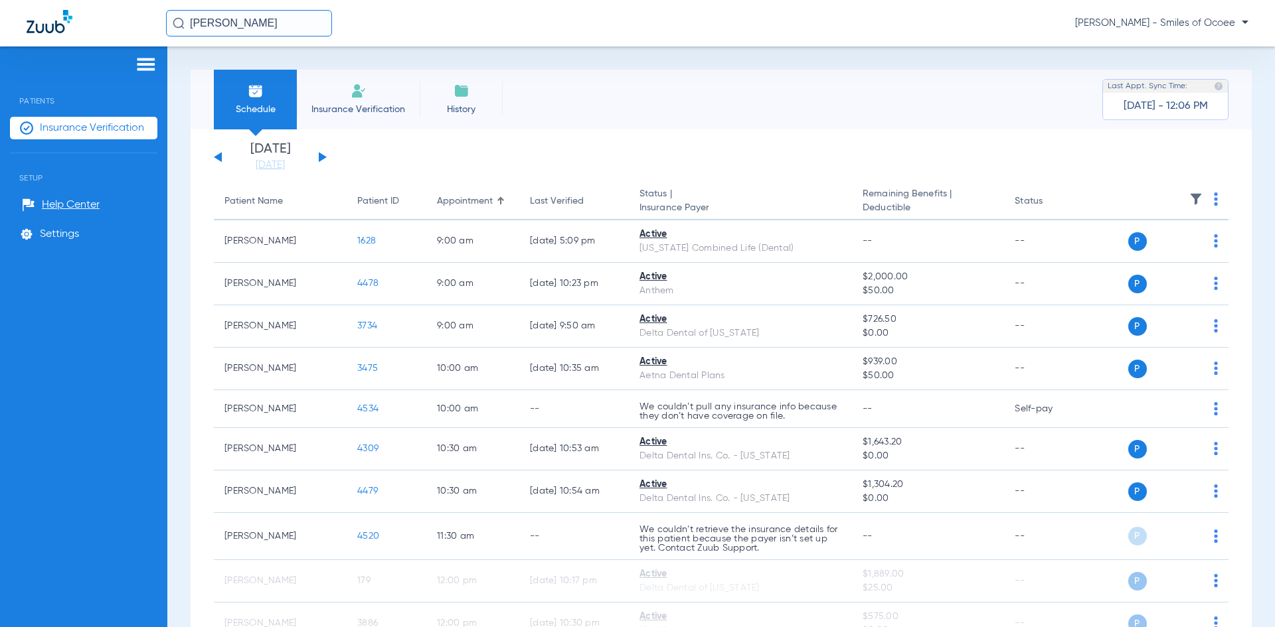
click at [337, 104] on span "Insurance Verification" at bounding box center [358, 109] width 103 height 13
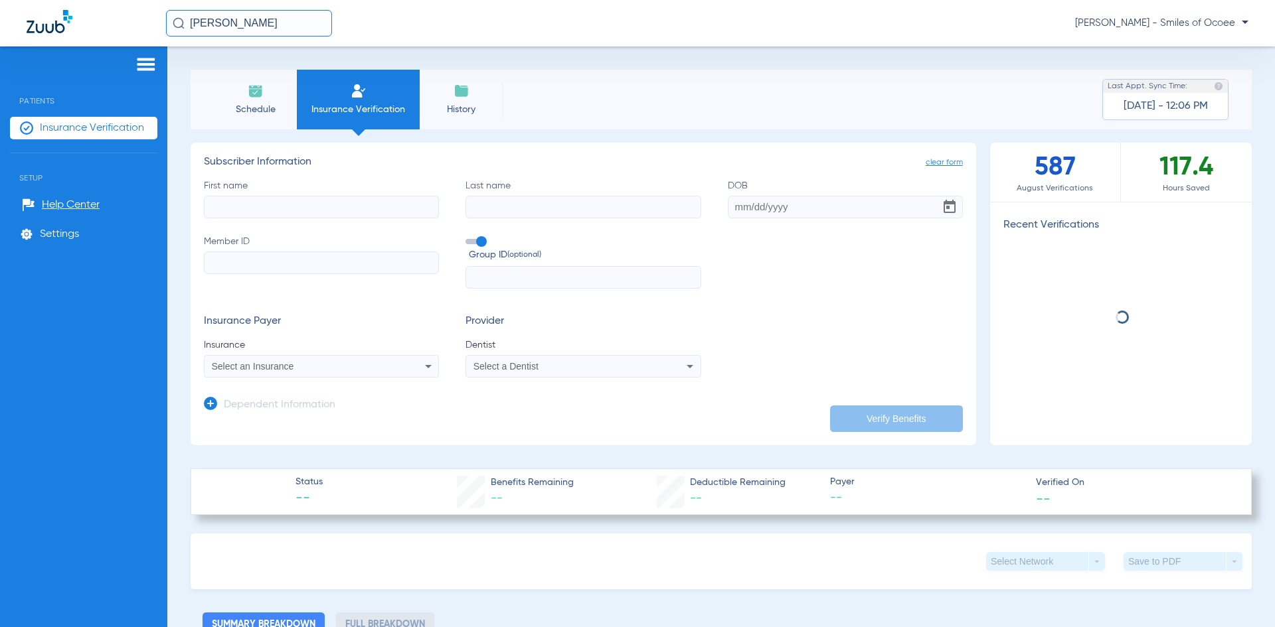
click at [263, 108] on span "Schedule" at bounding box center [255, 109] width 63 height 13
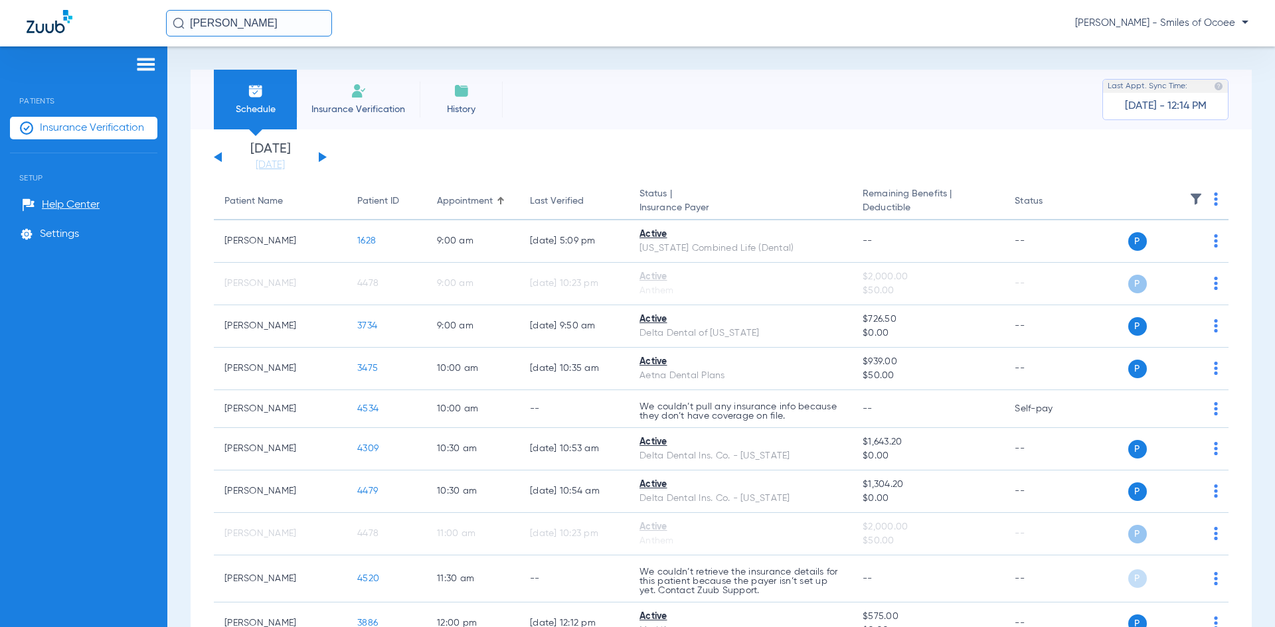
click at [322, 153] on div "Tuesday 06-10-2025 Wednesday 06-11-2025 Thursday 06-12-2025 Friday 06-13-2025 S…" at bounding box center [270, 157] width 113 height 29
click at [319, 156] on div "Tuesday 06-10-2025 Wednesday 06-11-2025 Thursday 06-12-2025 Friday 06-13-2025 S…" at bounding box center [270, 157] width 113 height 29
click at [319, 156] on button at bounding box center [323, 157] width 8 height 10
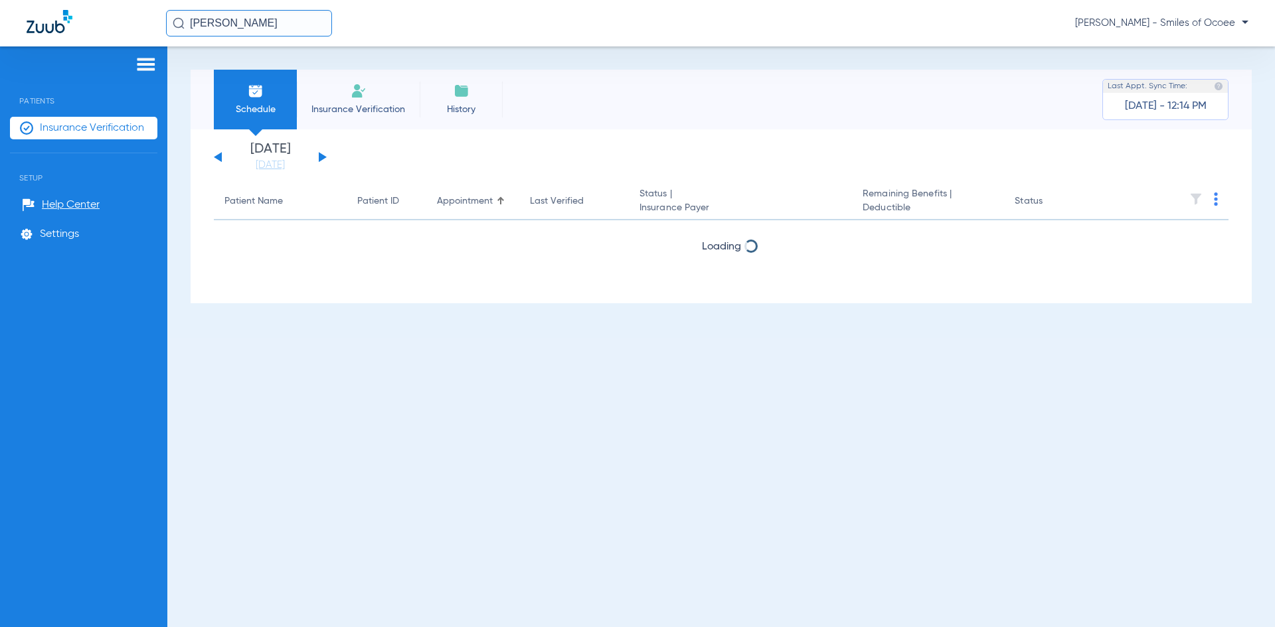
click at [319, 156] on button at bounding box center [323, 157] width 8 height 10
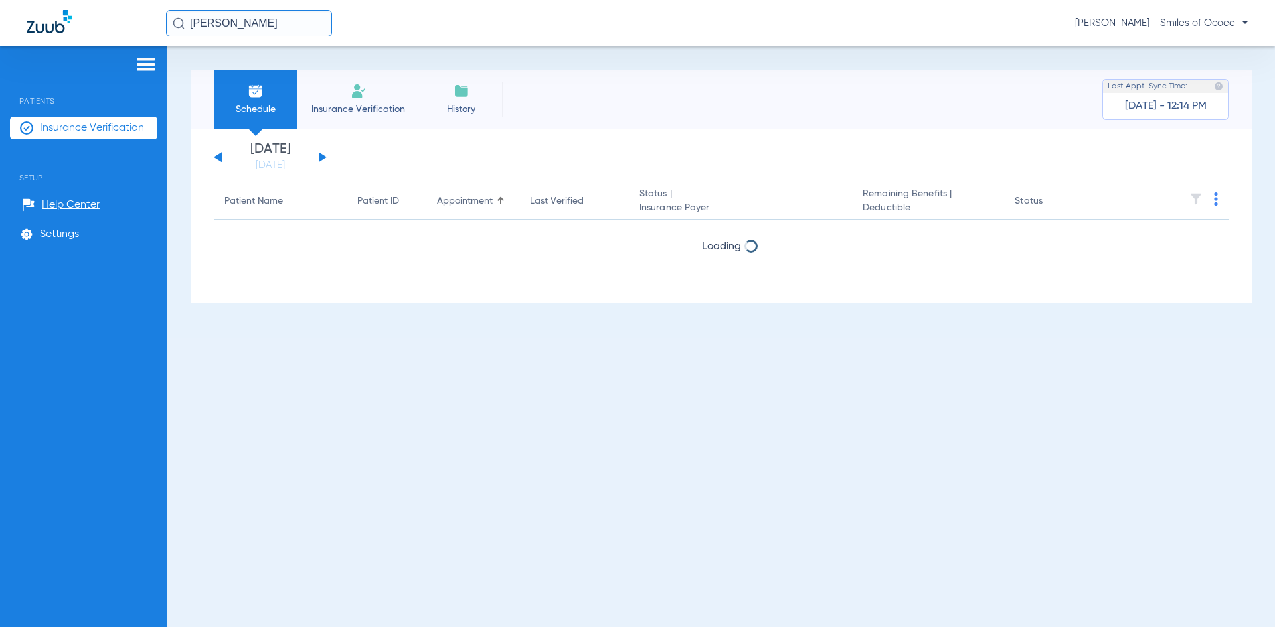
click at [319, 156] on button at bounding box center [323, 157] width 8 height 10
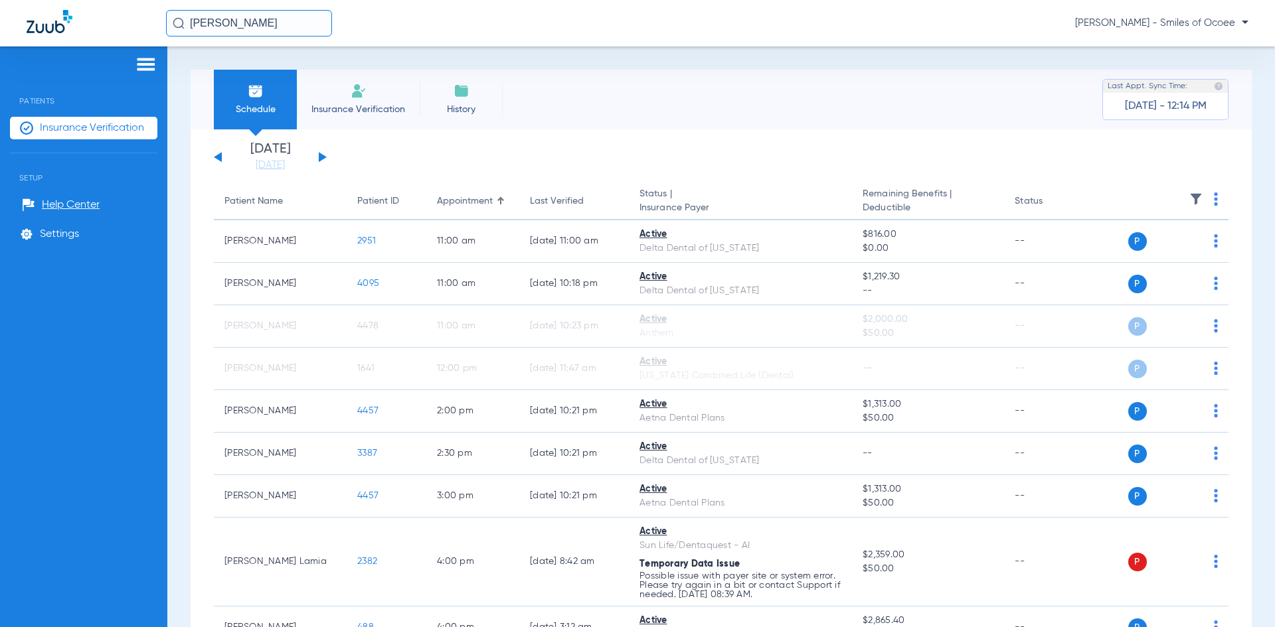
click at [215, 156] on div "Tuesday 06-10-2025 Wednesday 06-11-2025 Thursday 06-12-2025 Friday 06-13-2025 S…" at bounding box center [270, 157] width 113 height 29
click at [221, 156] on button at bounding box center [218, 157] width 8 height 10
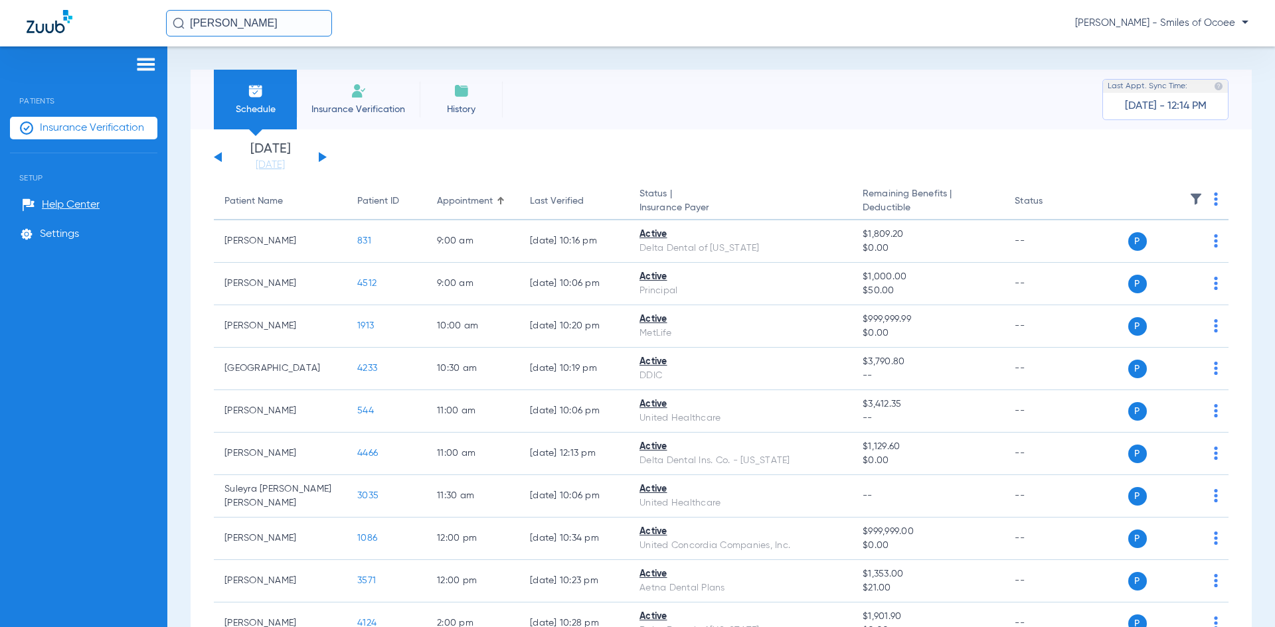
click at [221, 156] on button at bounding box center [218, 157] width 8 height 10
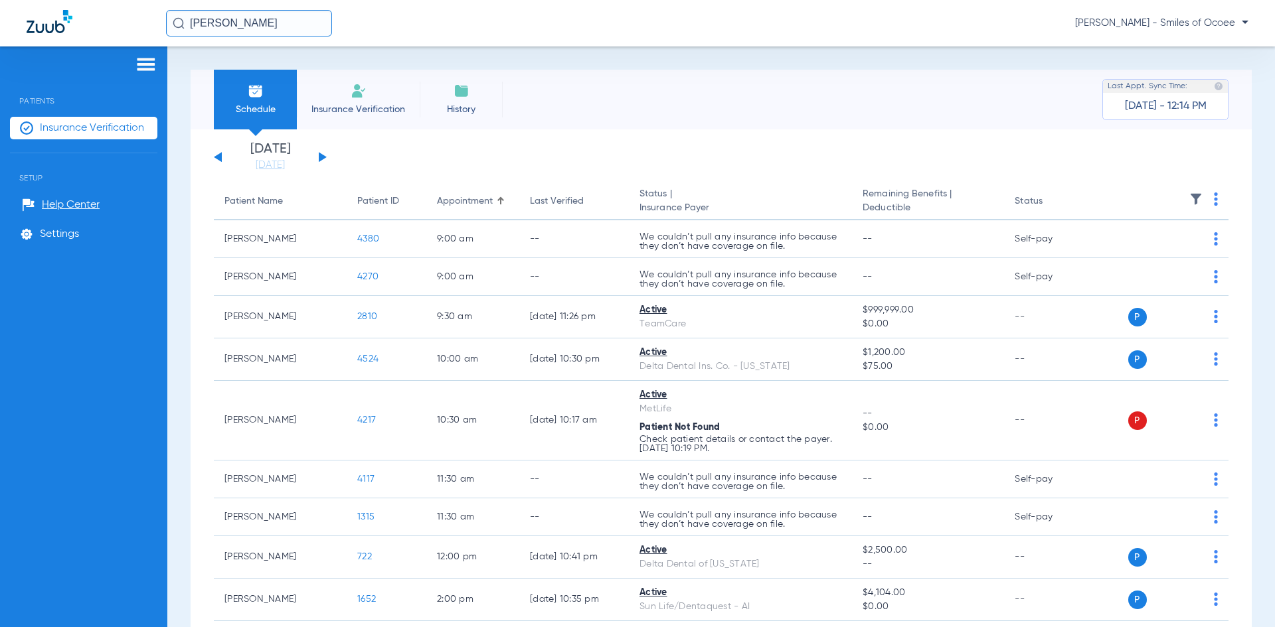
click at [1214, 198] on img at bounding box center [1216, 199] width 4 height 13
click at [1153, 252] on span "Verify All" at bounding box center [1157, 251] width 80 height 9
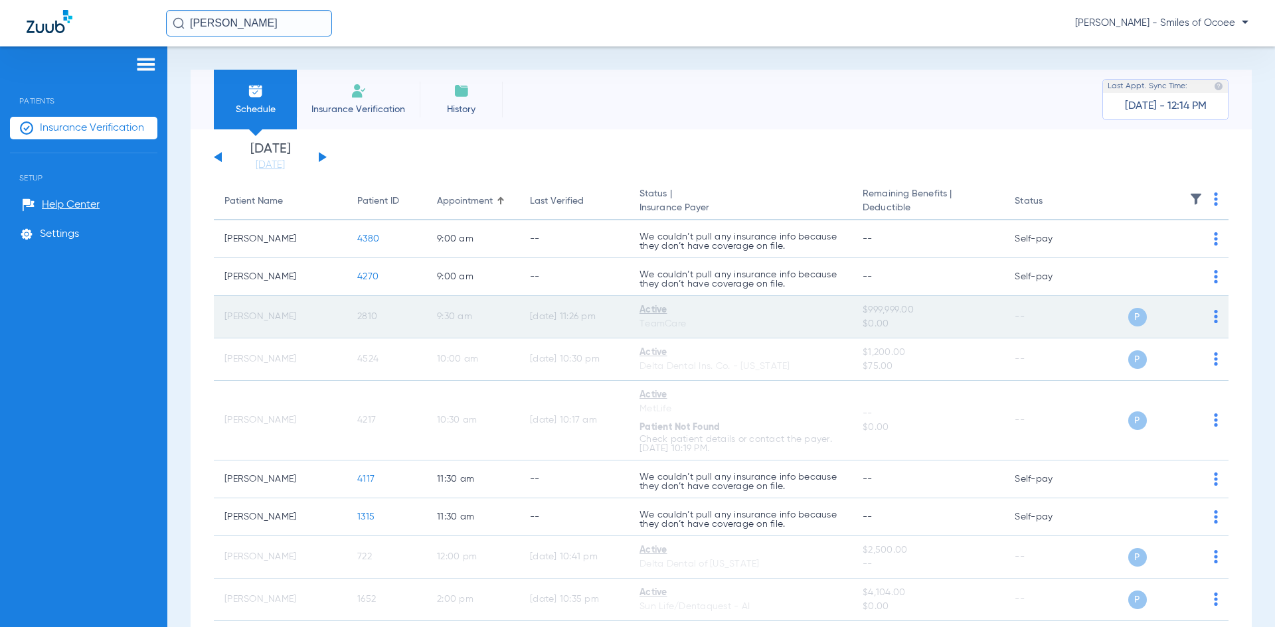
drag, startPoint x: 224, startPoint y: 319, endPoint x: 383, endPoint y: 325, distance: 159.5
click at [383, 325] on tr "Destiny Reyes 2810 9:30 AM 08/11/25 11:26 PM Active TeamCare $999,999.00 $0.00 …" at bounding box center [721, 317] width 1015 height 42
copy tr "Destiny Reyes 2810"
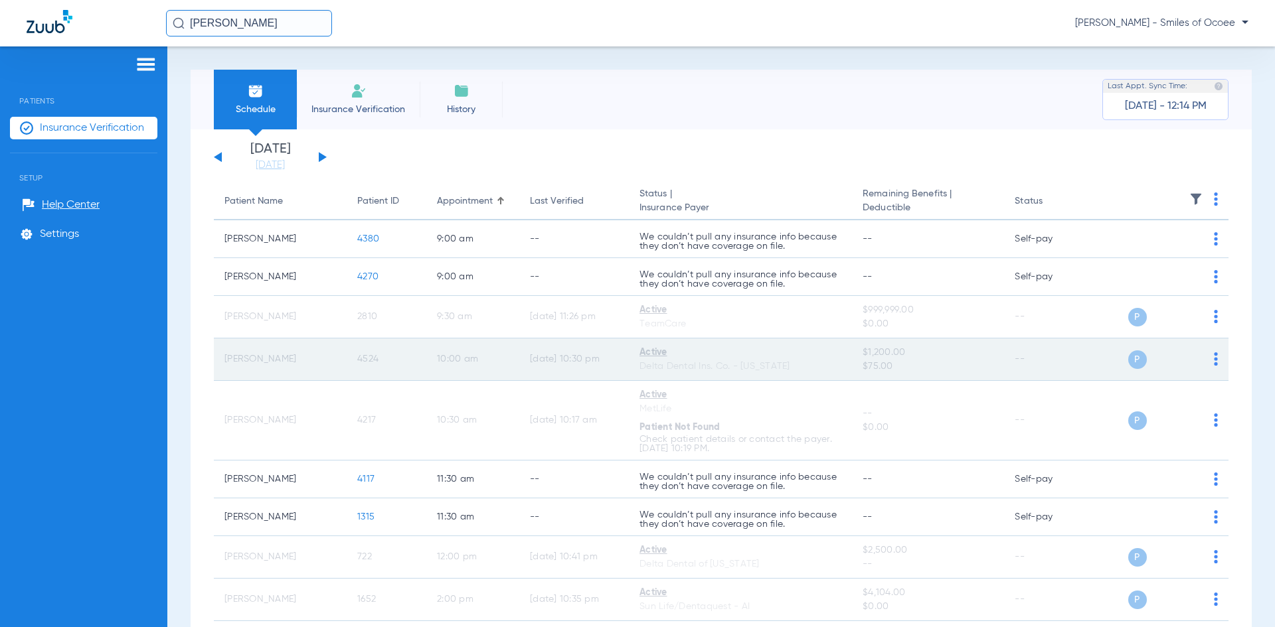
drag, startPoint x: 222, startPoint y: 359, endPoint x: 410, endPoint y: 364, distance: 187.3
click at [410, 364] on tr "Stephanie Clay 4524 10:00 AM 08/11/25 10:30 PM Active Delta Dental Ins. Co. - G…" at bounding box center [721, 360] width 1015 height 42
copy tr "Stephanie Clay 4524"
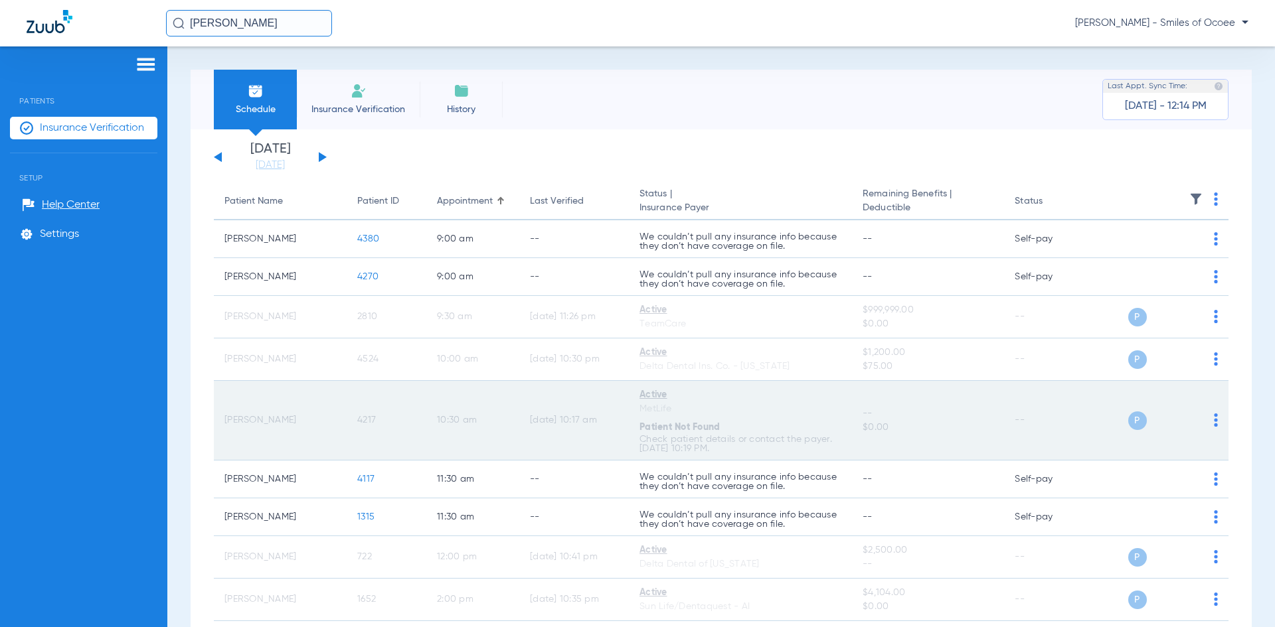
drag, startPoint x: 224, startPoint y: 425, endPoint x: 389, endPoint y: 426, distance: 165.3
click at [389, 426] on tr "Gregory Lukralle 4217 10:30 AM 03/27/25 10:17 AM Active MetLife Patient Not Fou…" at bounding box center [721, 421] width 1015 height 80
copy tr "Gregory Lukralle 4217"
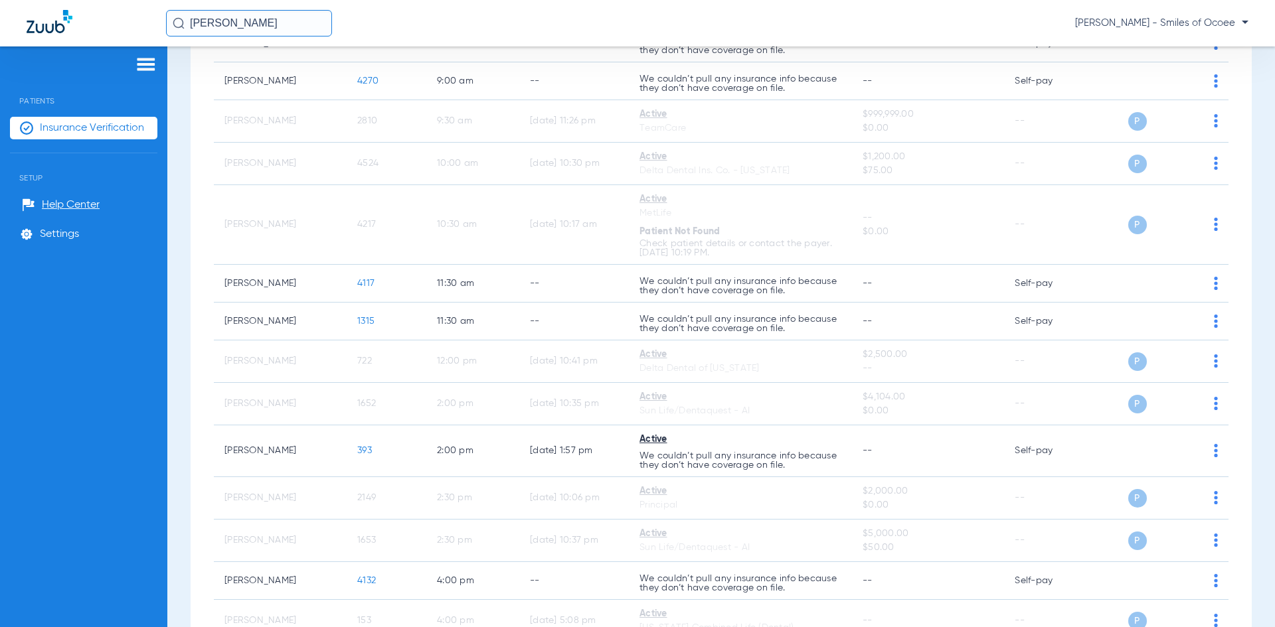
scroll to position [214, 0]
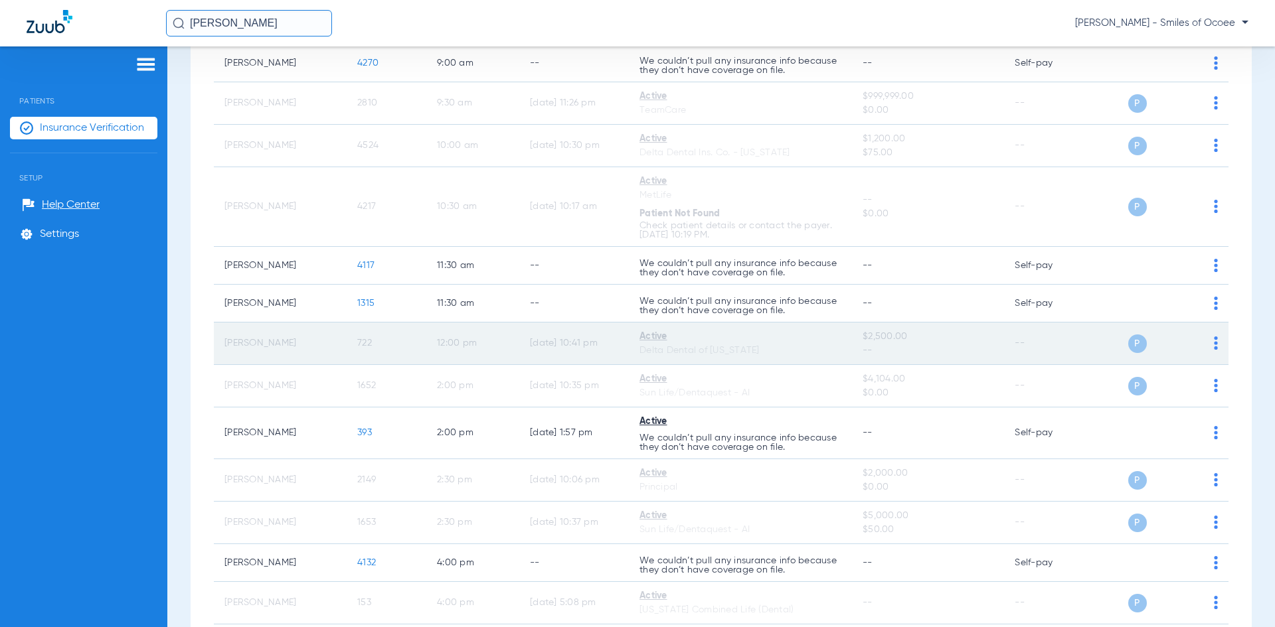
drag, startPoint x: 225, startPoint y: 341, endPoint x: 388, endPoint y: 347, distance: 163.5
click at [388, 347] on tr "Merlys Martinez 722 12:00 PM 08/11/25 10:41 PM Active Delta Dental of Arkansas …" at bounding box center [721, 344] width 1015 height 42
copy tr "Merlys Martinez 722"
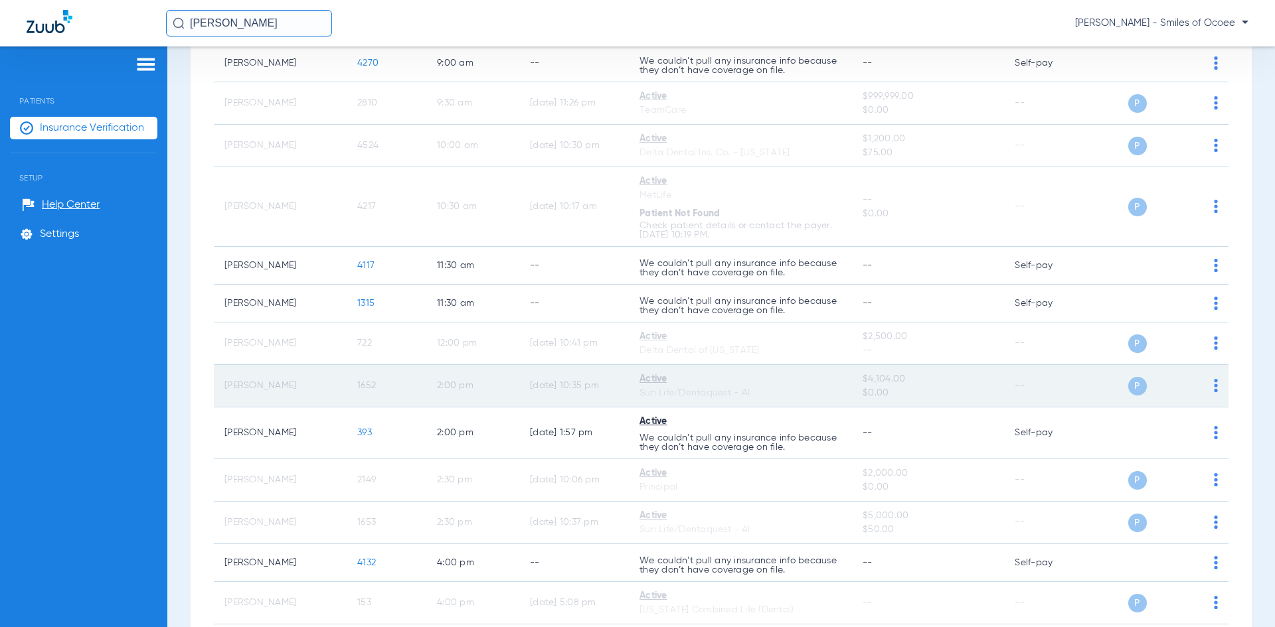
drag, startPoint x: 223, startPoint y: 388, endPoint x: 386, endPoint y: 392, distance: 162.7
click at [386, 392] on tr "Janet Johnson 1652 2:00 PM 08/11/25 10:35 PM Active Sun Life/Dentaquest - AI $4…" at bounding box center [721, 386] width 1015 height 42
copy tr "Janet Johnson 1652"
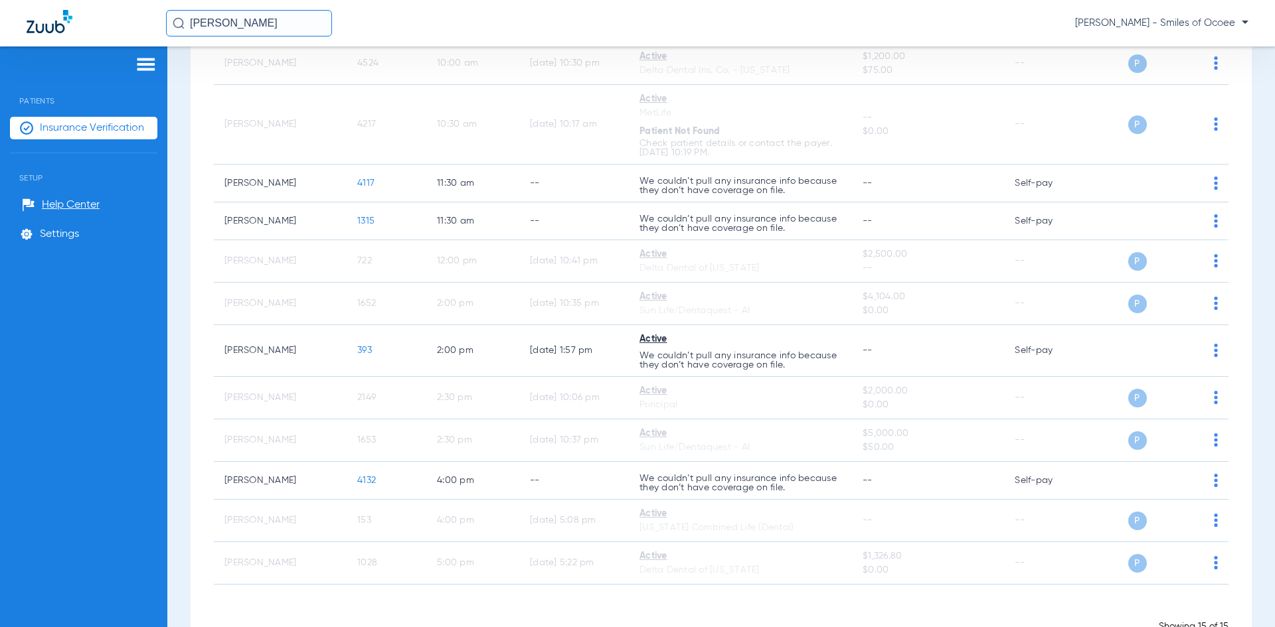
scroll to position [339, 0]
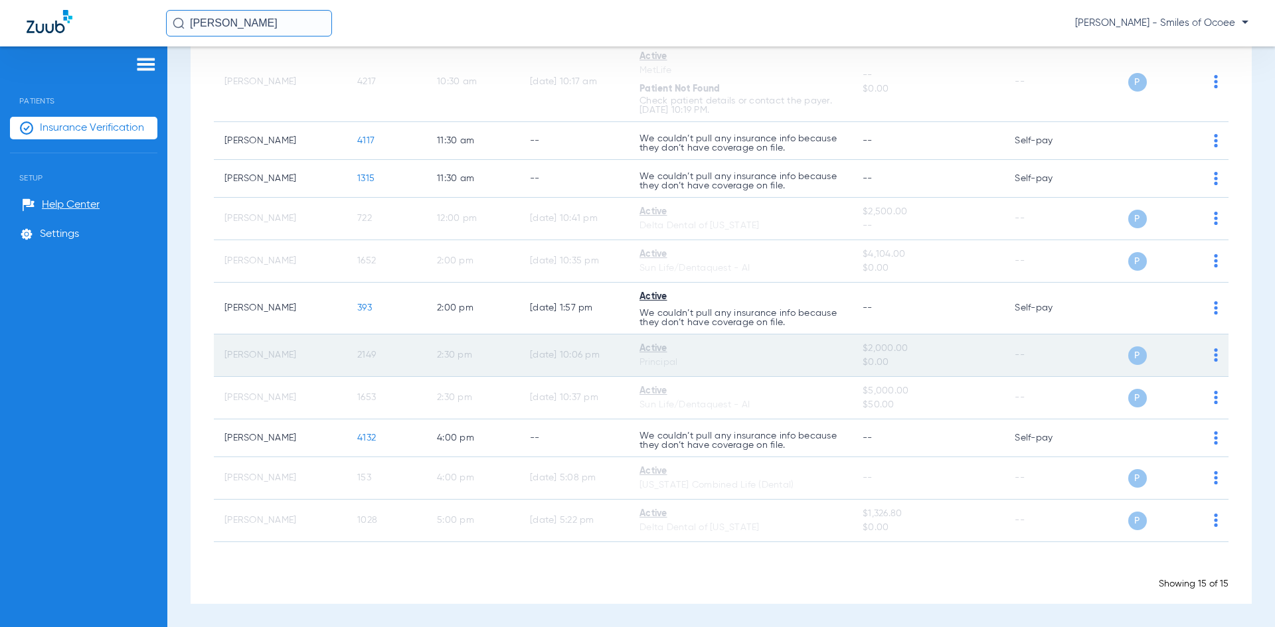
drag, startPoint x: 226, startPoint y: 359, endPoint x: 383, endPoint y: 358, distance: 156.7
click at [383, 358] on tr "Amanda Vieira 2149 2:30 PM 08/11/25 10:06 PM Active Principal $2,000.00 $0.00 -…" at bounding box center [721, 356] width 1015 height 42
copy tr "Amanda Vieira 2149"
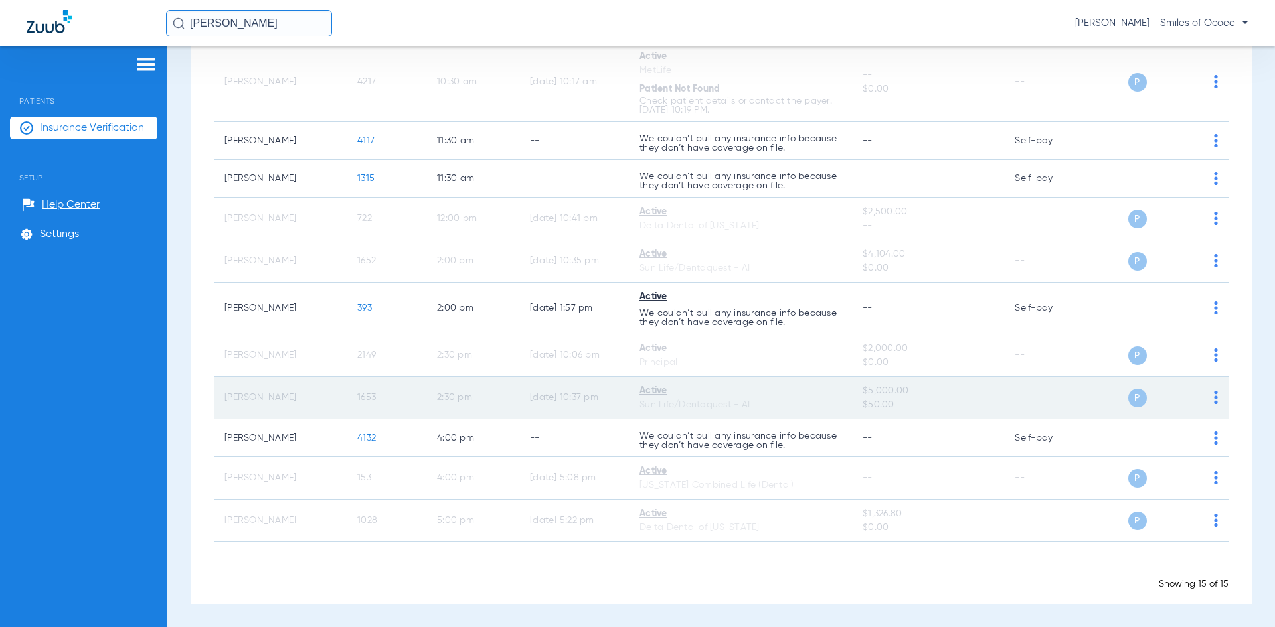
drag, startPoint x: 215, startPoint y: 400, endPoint x: 394, endPoint y: 402, distance: 179.3
click at [394, 402] on tr "Larry Johnson 1653 2:30 PM 08/11/25 10:37 PM Active Sun Life/Dentaquest - AI $5…" at bounding box center [721, 398] width 1015 height 42
copy tr "Larry Johnson 1653"
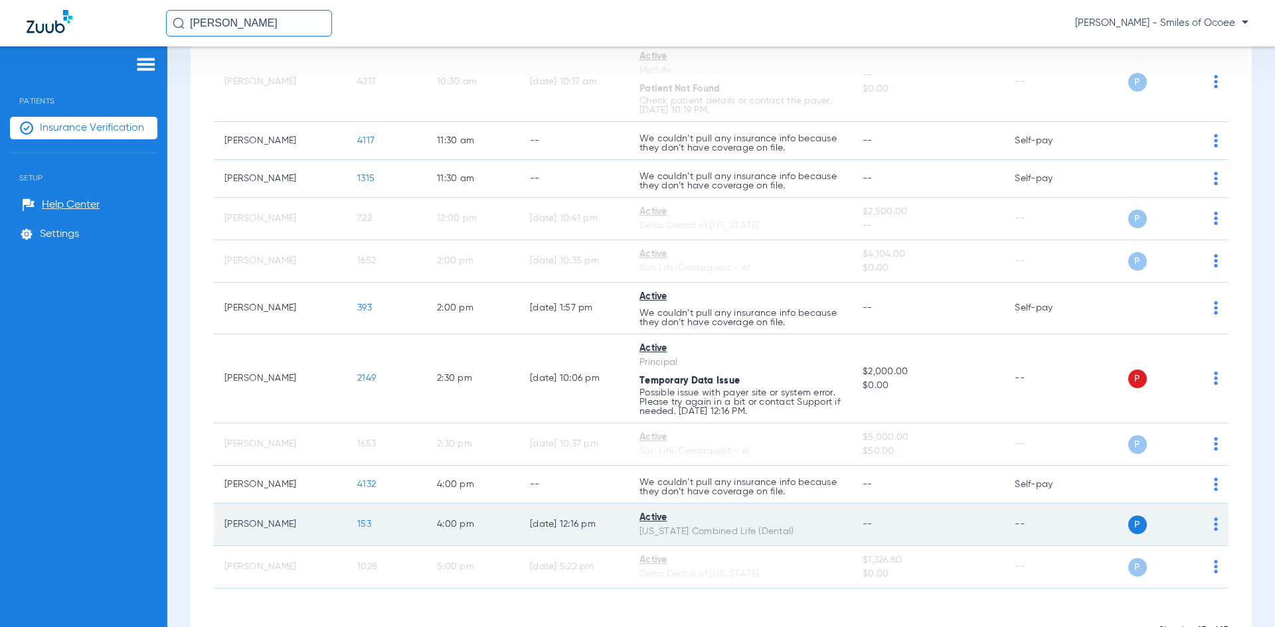
drag, startPoint x: 224, startPoint y: 526, endPoint x: 390, endPoint y: 526, distance: 166.0
click at [390, 526] on tr "Dylan Gensheimer 153 4:00 PM 08/14/25 12:16 PM Active Florida Combined Life (De…" at bounding box center [721, 525] width 1015 height 42
copy tr "Dylan Gensheimer 153"
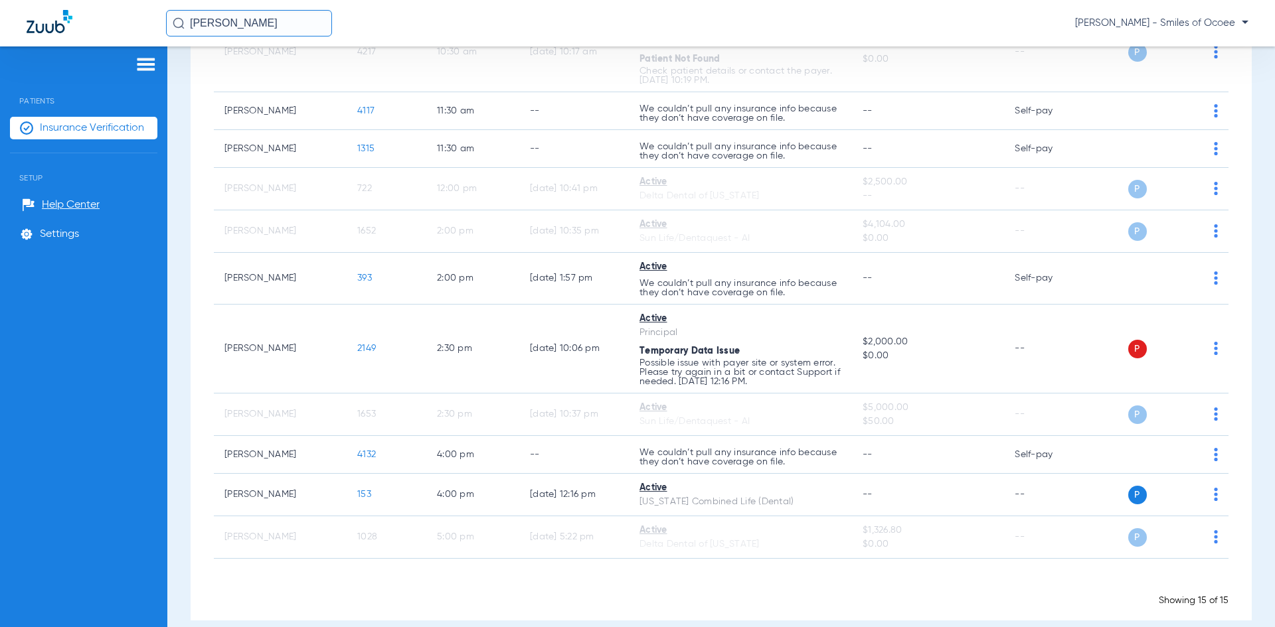
scroll to position [385, 0]
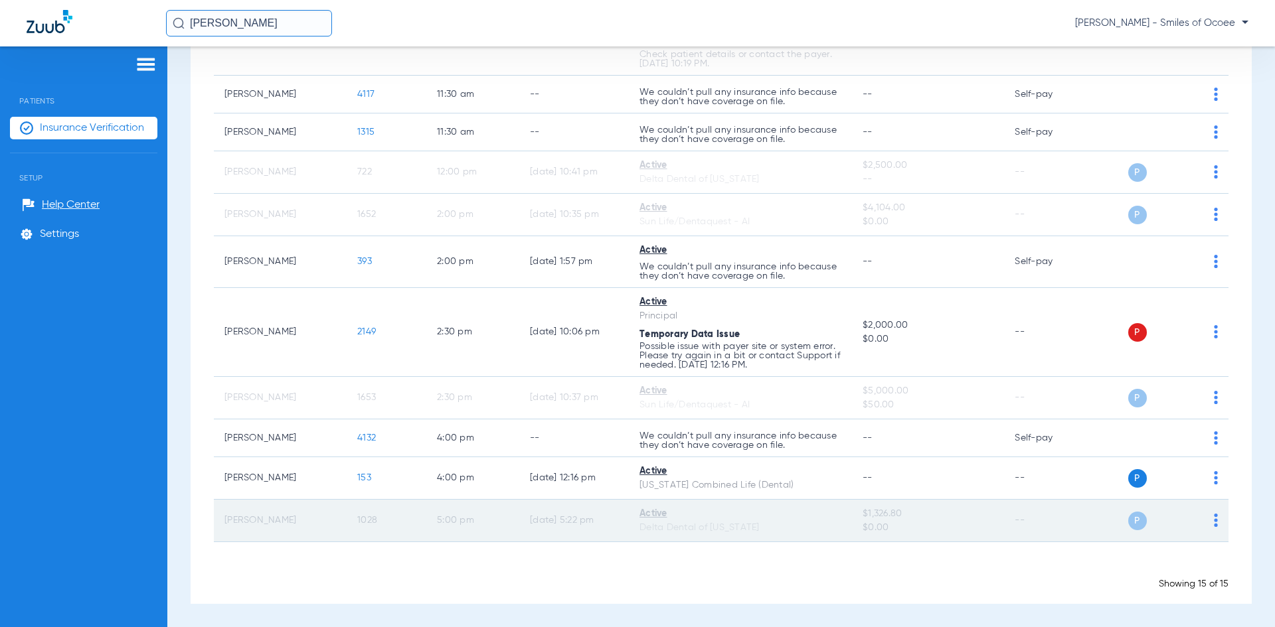
drag, startPoint x: 221, startPoint y: 521, endPoint x: 398, endPoint y: 534, distance: 177.8
click at [398, 534] on tr "Lisa Medina 1028 5:00 PM 08/12/25 5:22 PM Active Delta Dental of Pennsylvania $…" at bounding box center [721, 521] width 1015 height 42
copy tr "Lisa Medina 1028"
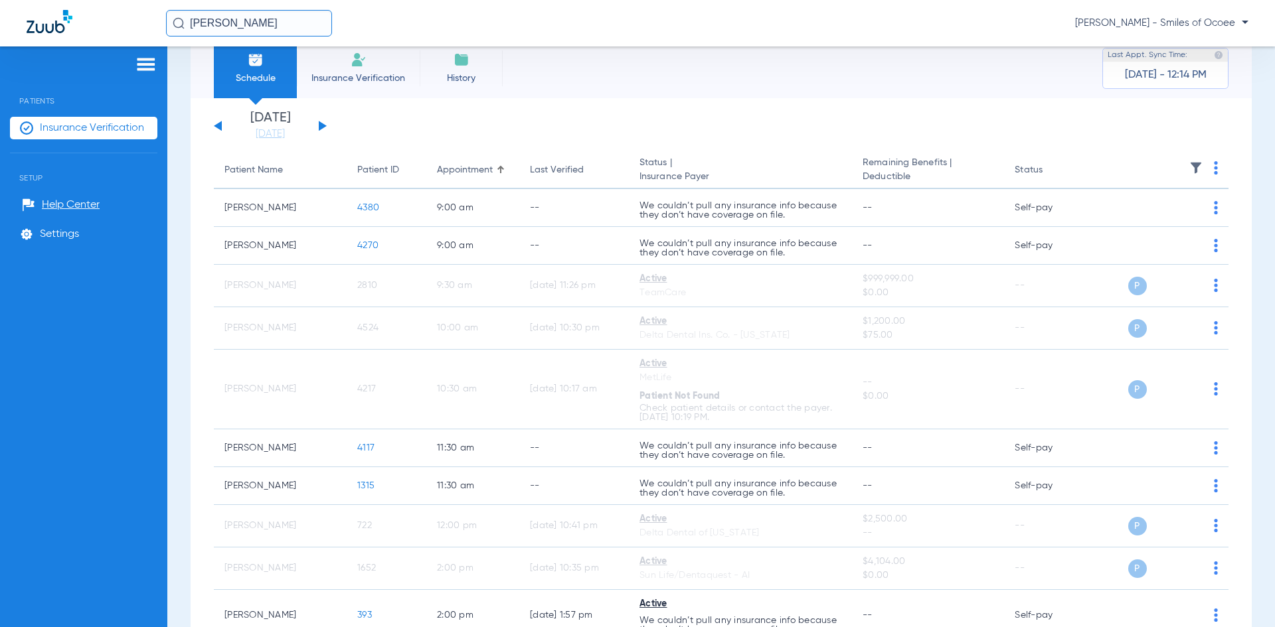
scroll to position [24, 0]
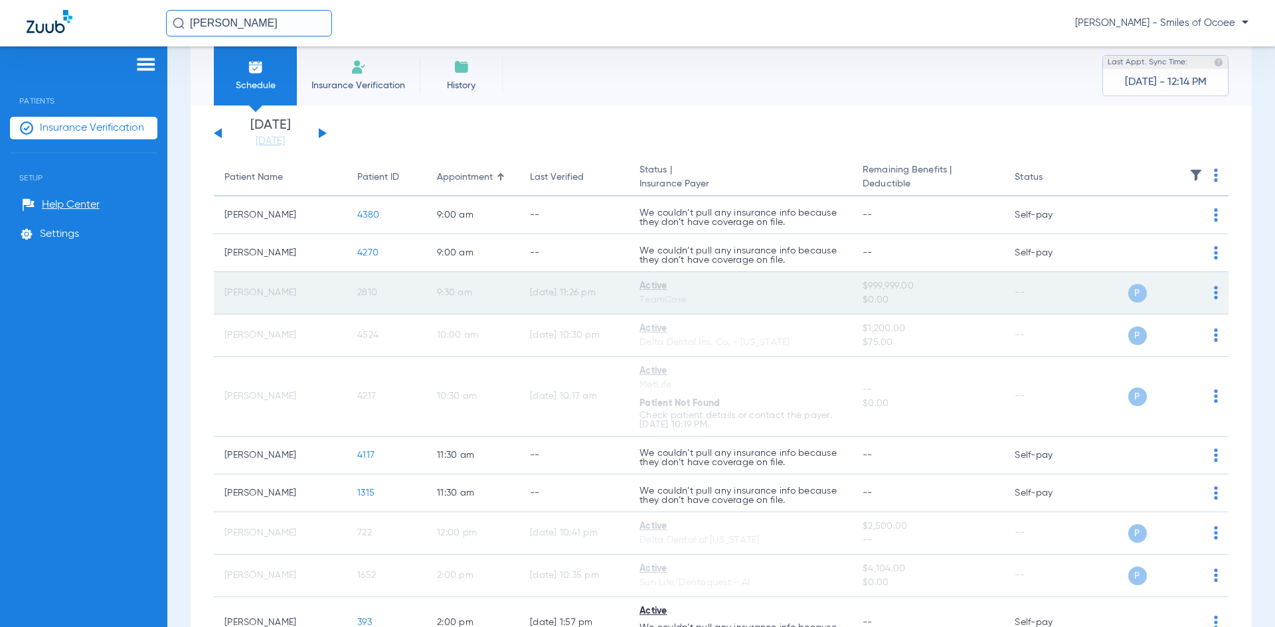
click at [365, 292] on span "2810" at bounding box center [367, 292] width 20 height 9
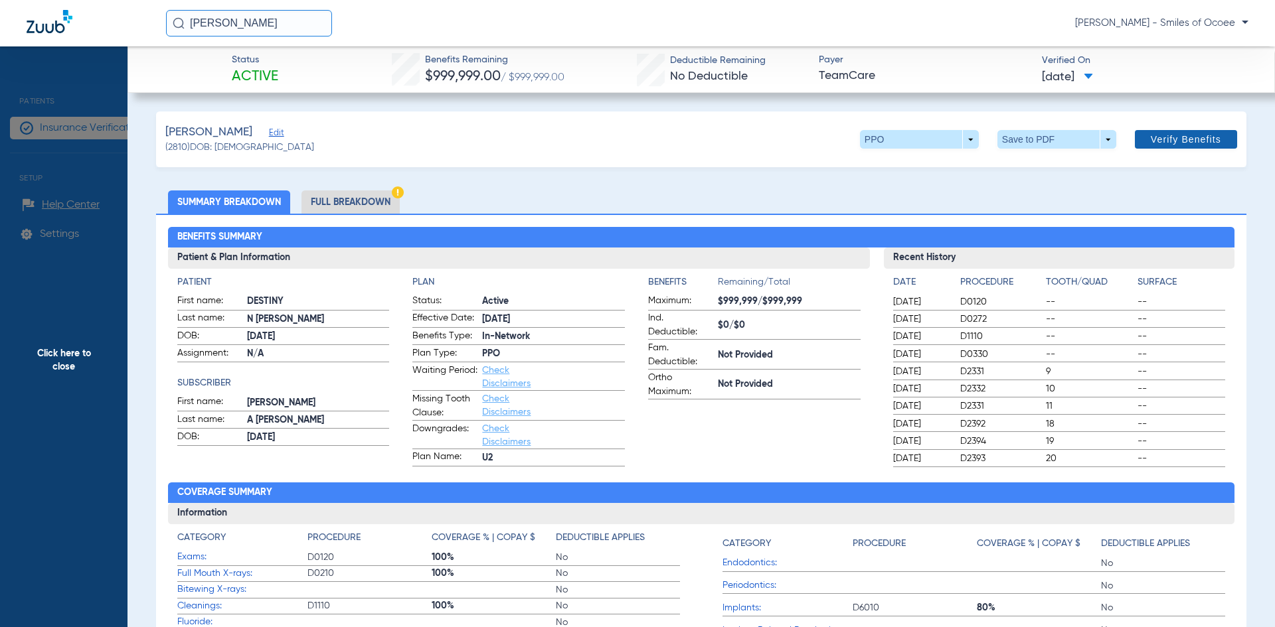
click at [1196, 143] on span "Verify Benefits" at bounding box center [1186, 139] width 70 height 11
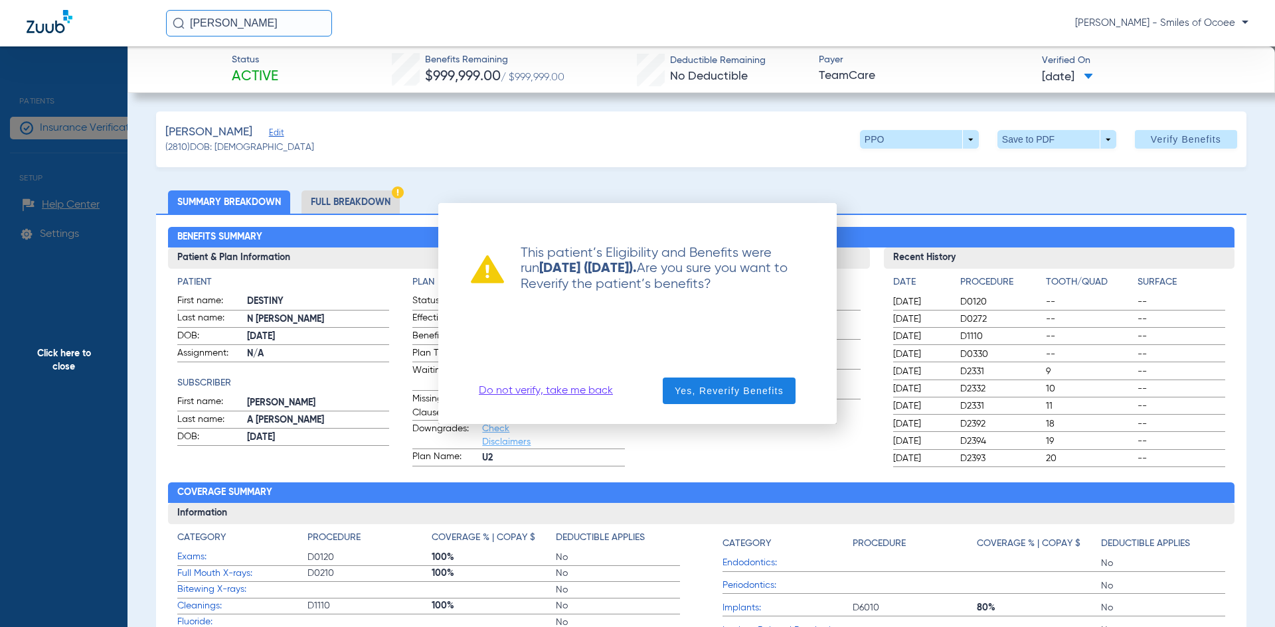
click at [605, 392] on link "Do not verify, take me back" at bounding box center [546, 390] width 134 height 13
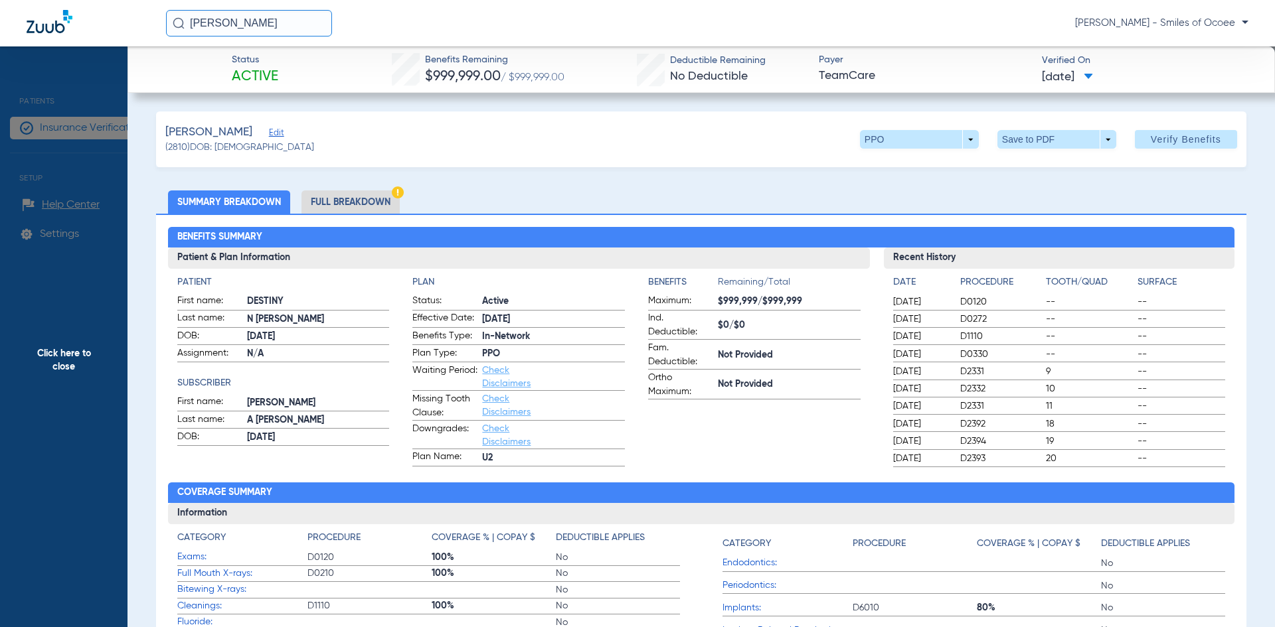
drag, startPoint x: 712, startPoint y: 302, endPoint x: 750, endPoint y: 300, distance: 37.9
click at [750, 300] on label "Maximum: $999,999/$999,999" at bounding box center [754, 302] width 212 height 17
copy span "$999,999"
click at [75, 359] on span "Click here to close" at bounding box center [63, 359] width 127 height 627
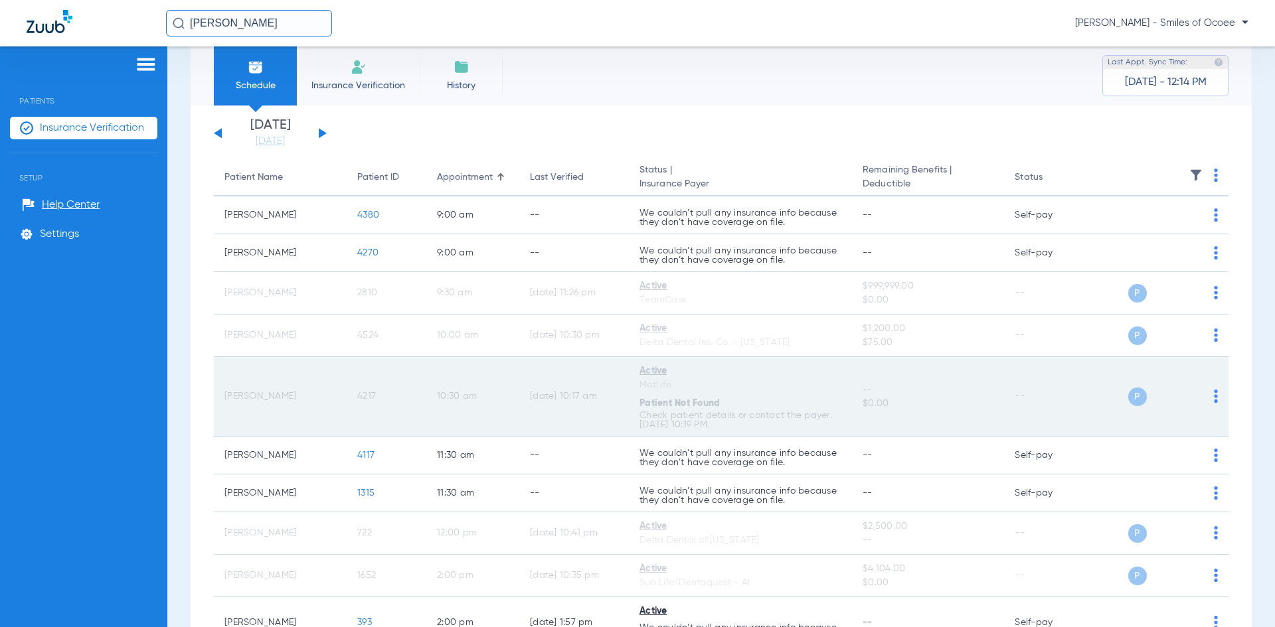
click at [363, 397] on span "4217" at bounding box center [366, 396] width 19 height 9
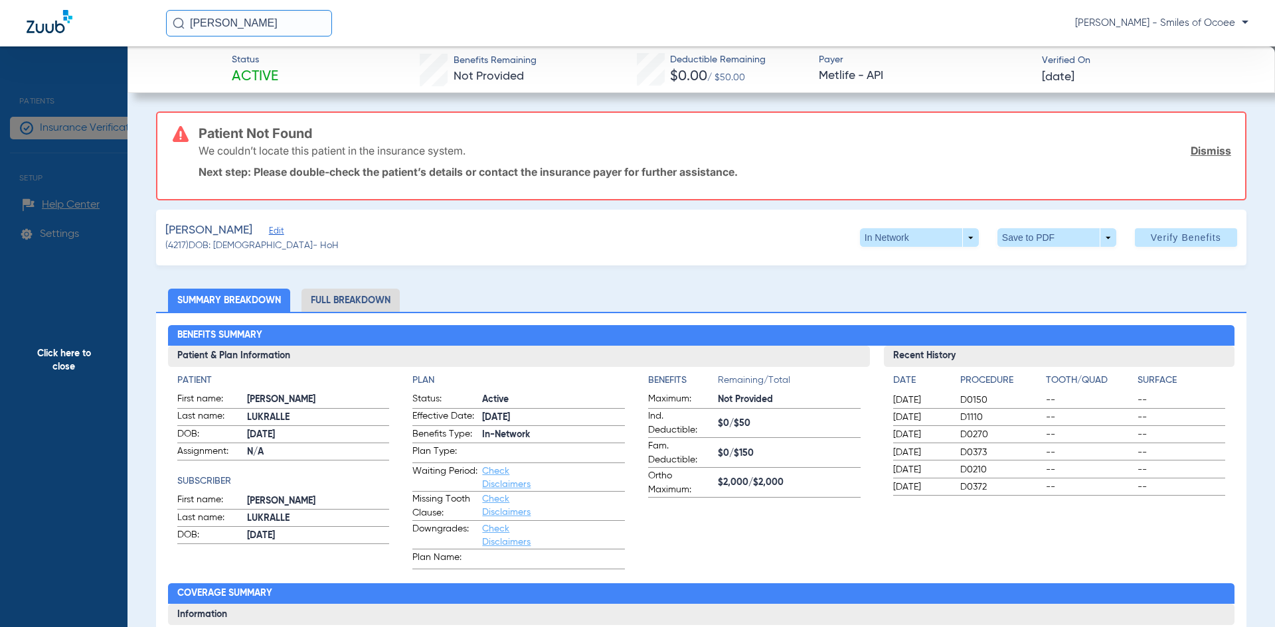
click at [1214, 148] on link "Dismiss" at bounding box center [1211, 150] width 41 height 13
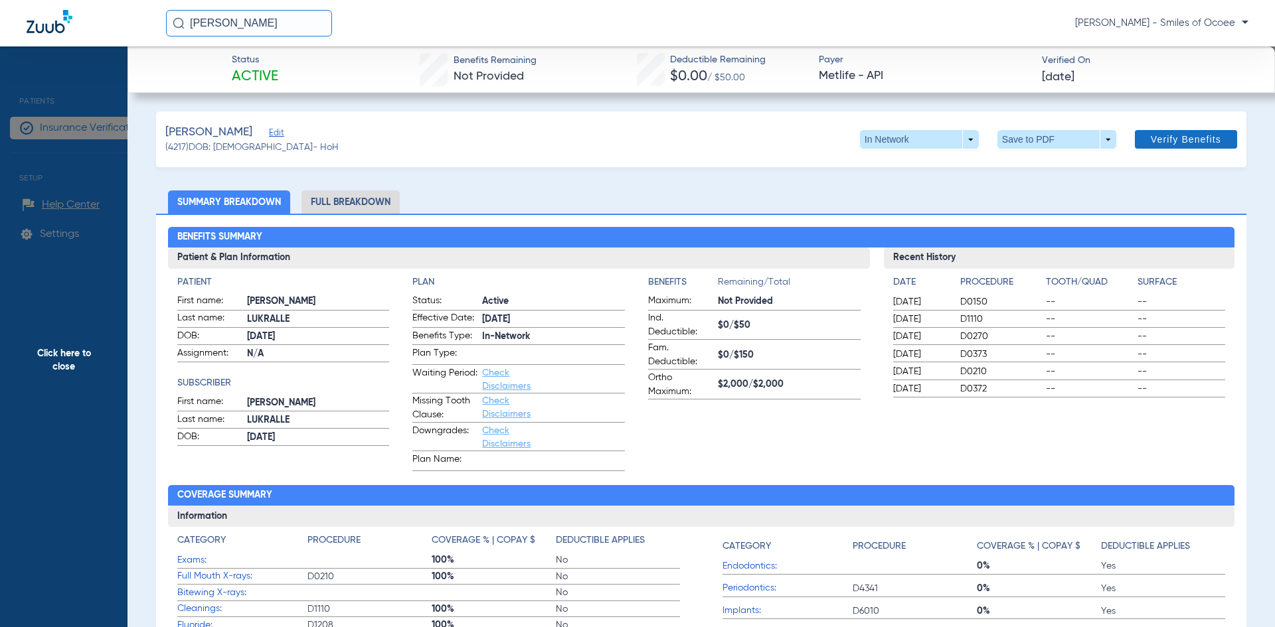
click at [1172, 141] on span "Verify Benefits" at bounding box center [1186, 139] width 70 height 11
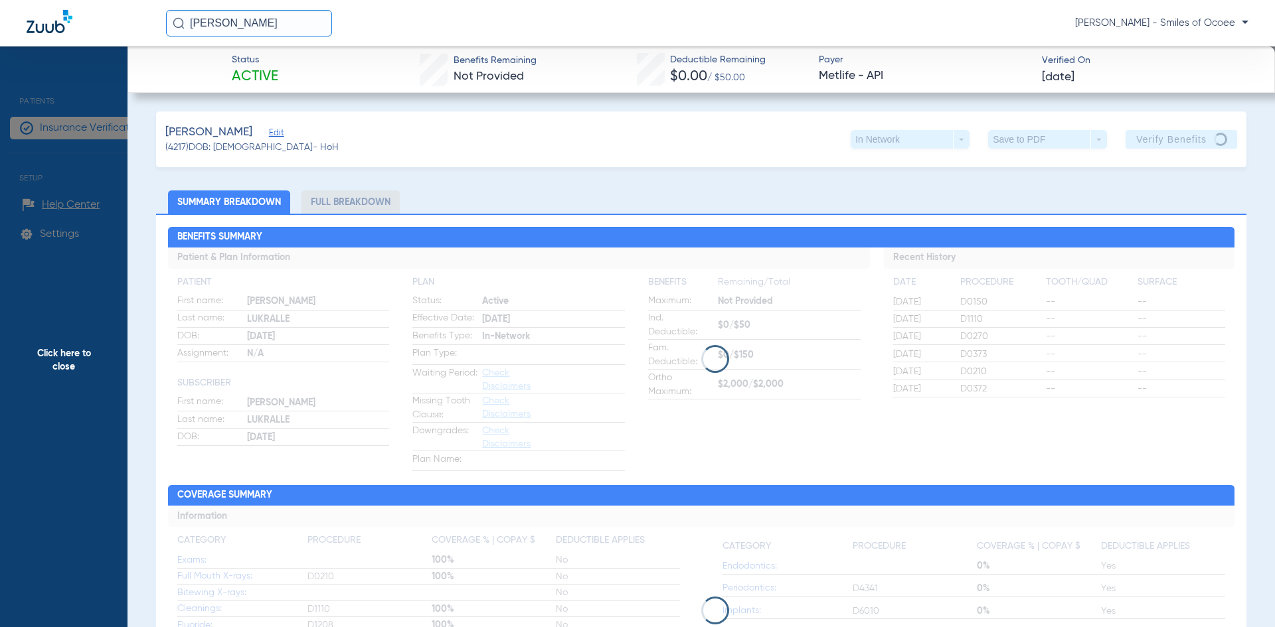
click at [388, 166] on div "Lukralle, Gregory Edit (4217) DOB: 02/26/1960 - HoH In Network arrow_drop_down …" at bounding box center [701, 140] width 1090 height 56
click at [78, 355] on span "Click here to close" at bounding box center [63, 359] width 127 height 627
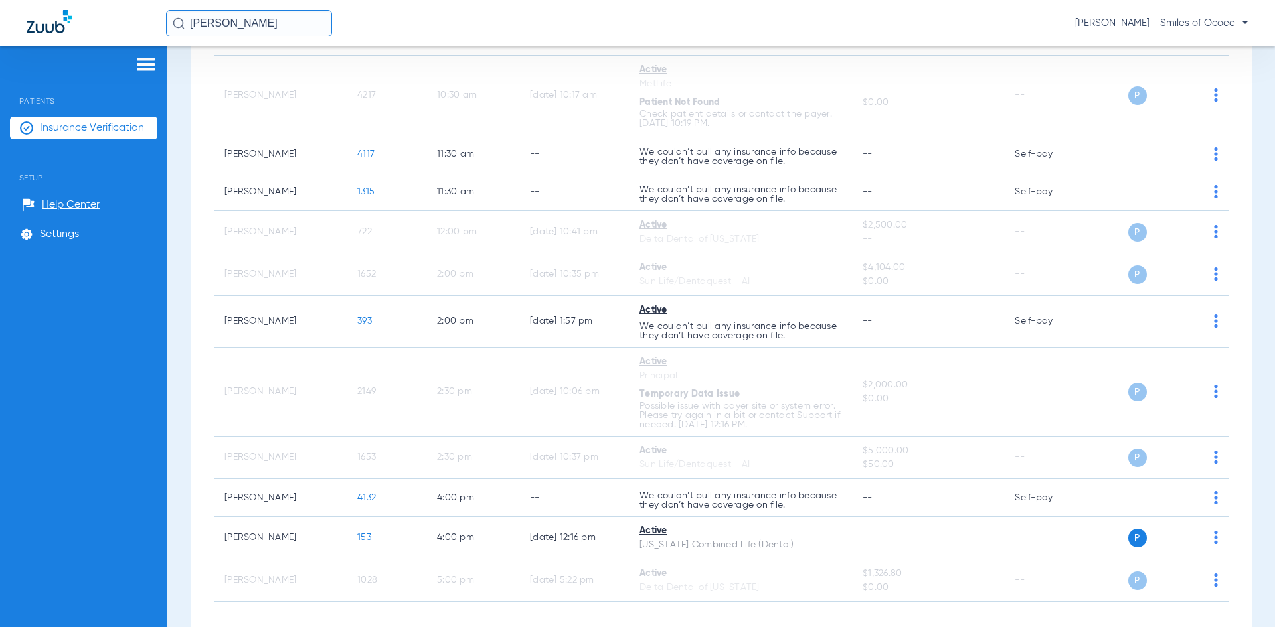
scroll to position [385, 0]
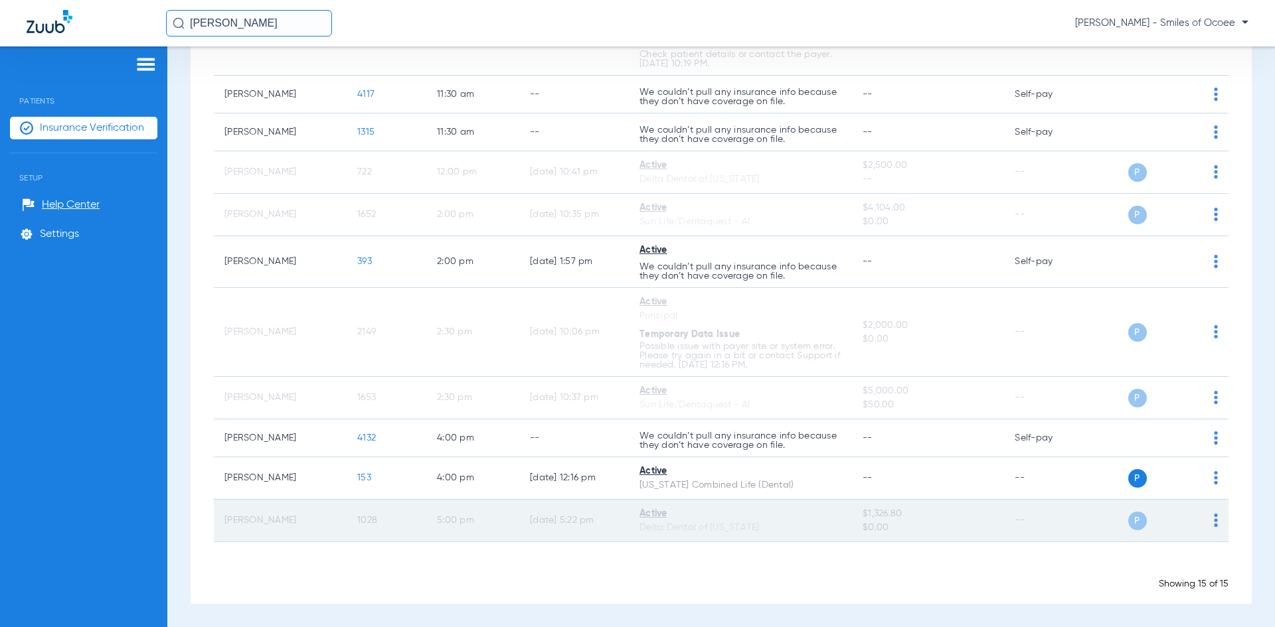
click at [360, 518] on span "1028" at bounding box center [367, 520] width 20 height 9
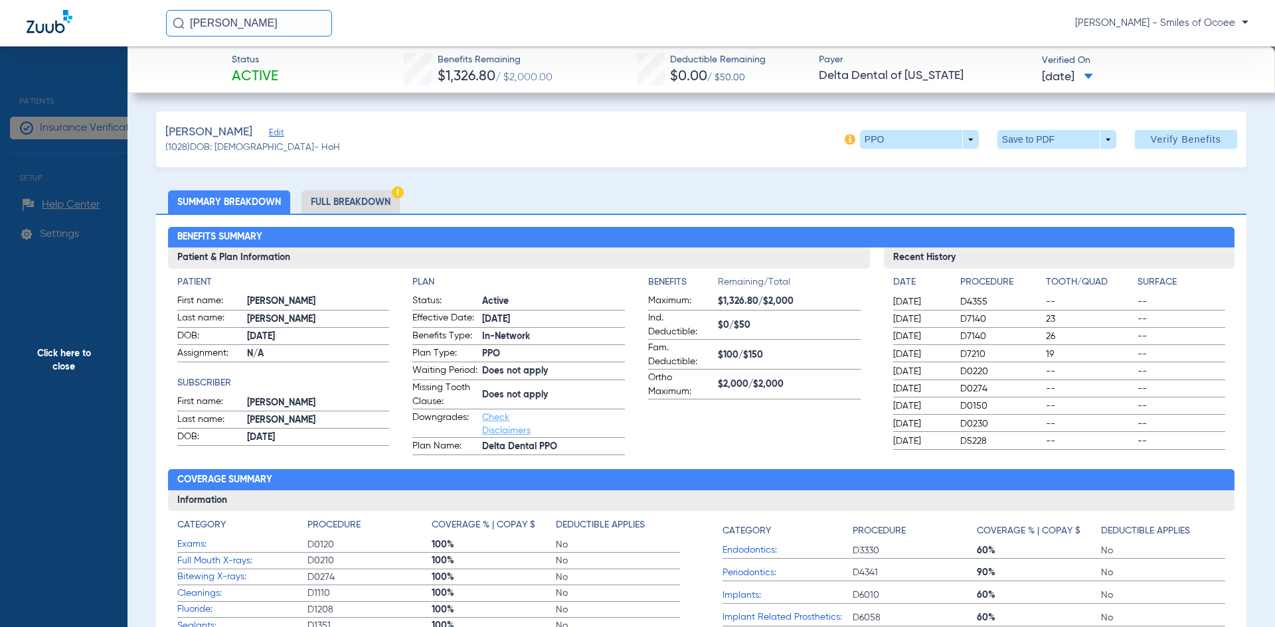
click at [74, 356] on span "Click here to close" at bounding box center [63, 359] width 127 height 627
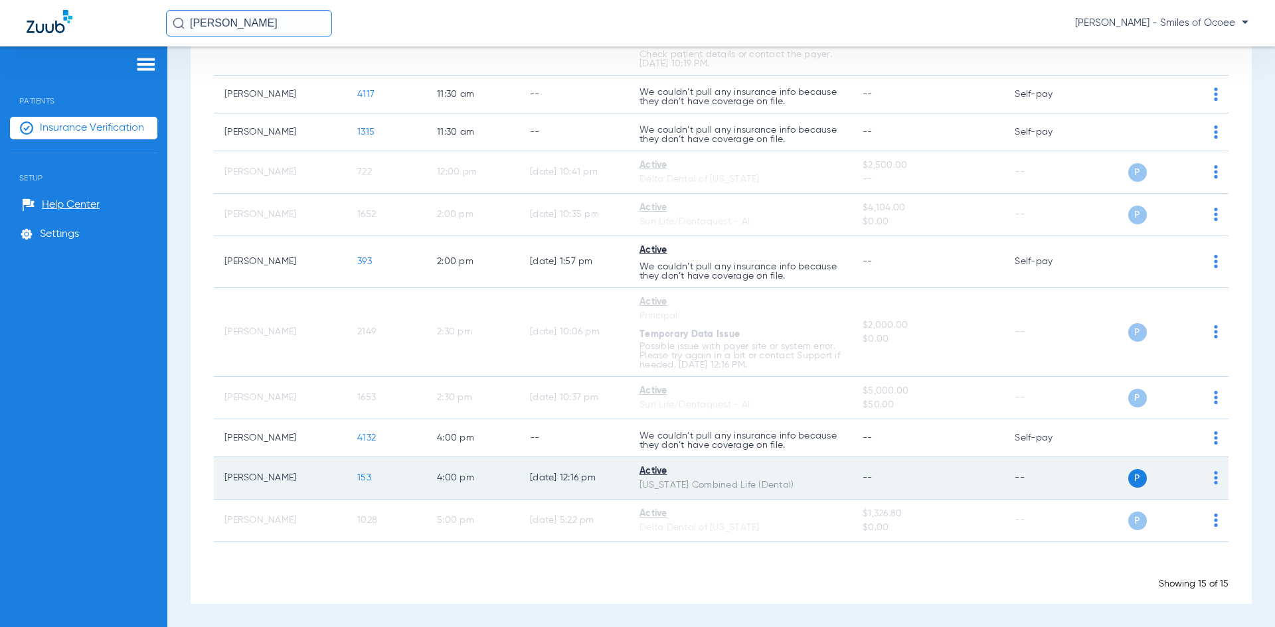
click at [367, 479] on span "153" at bounding box center [364, 477] width 14 height 9
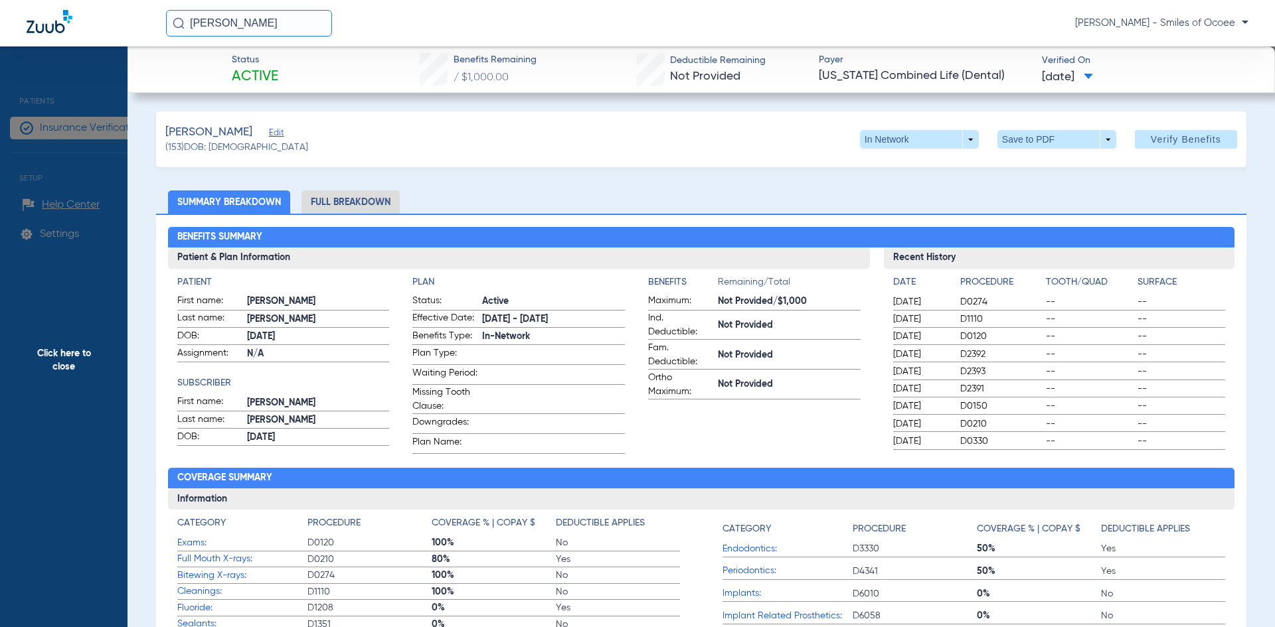
click at [345, 206] on li "Full Breakdown" at bounding box center [350, 202] width 98 height 23
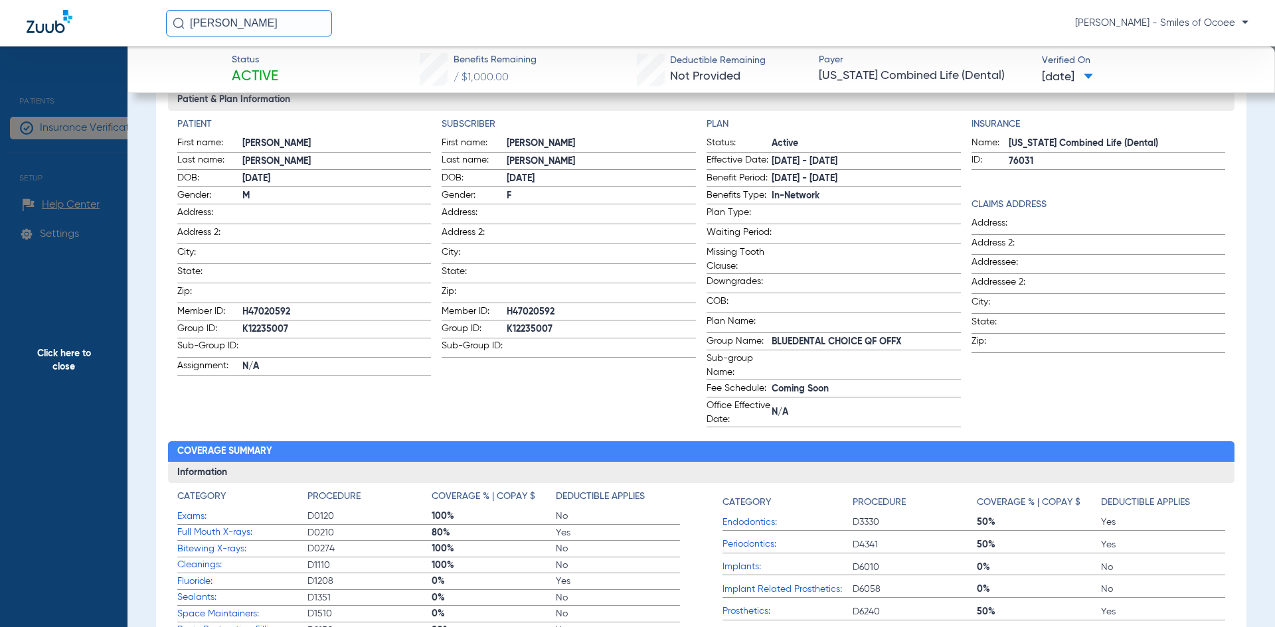
scroll to position [0, 0]
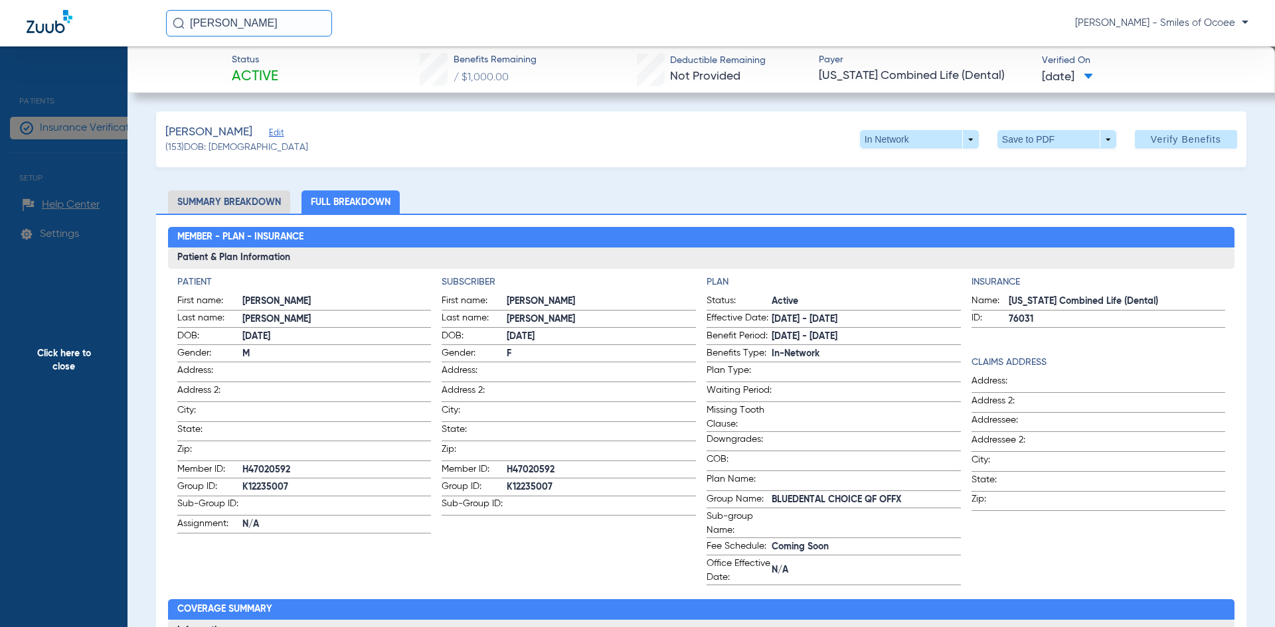
click at [80, 354] on span "Click here to close" at bounding box center [63, 359] width 127 height 627
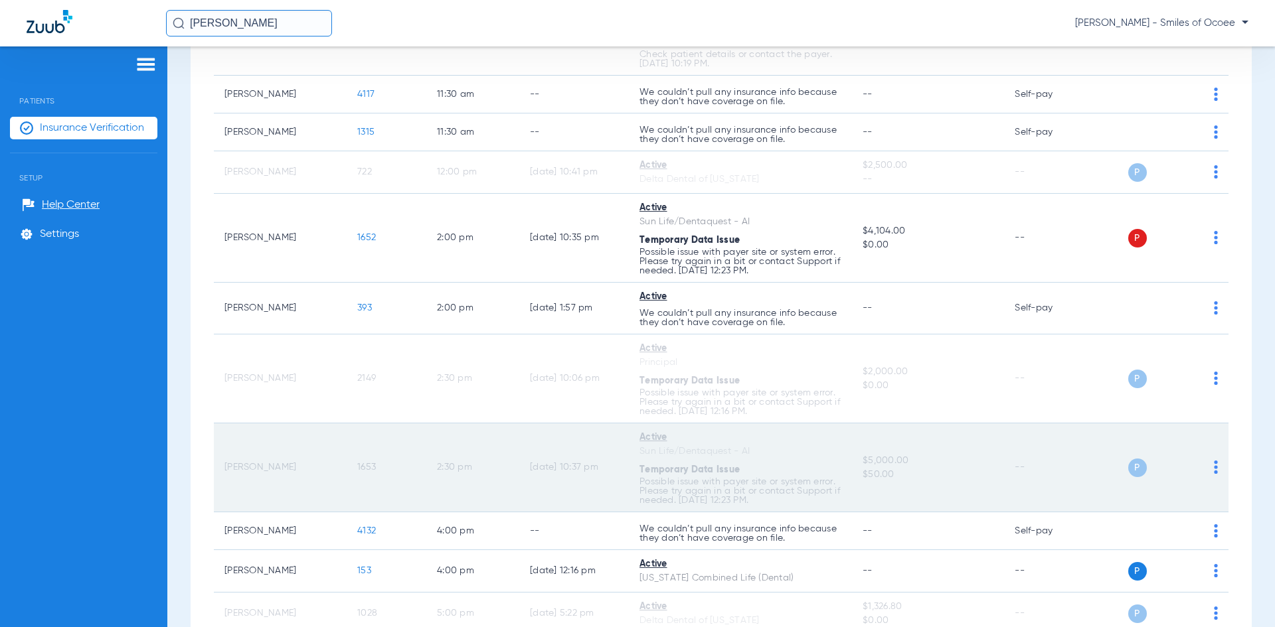
click at [368, 465] on span "1653" at bounding box center [366, 467] width 19 height 9
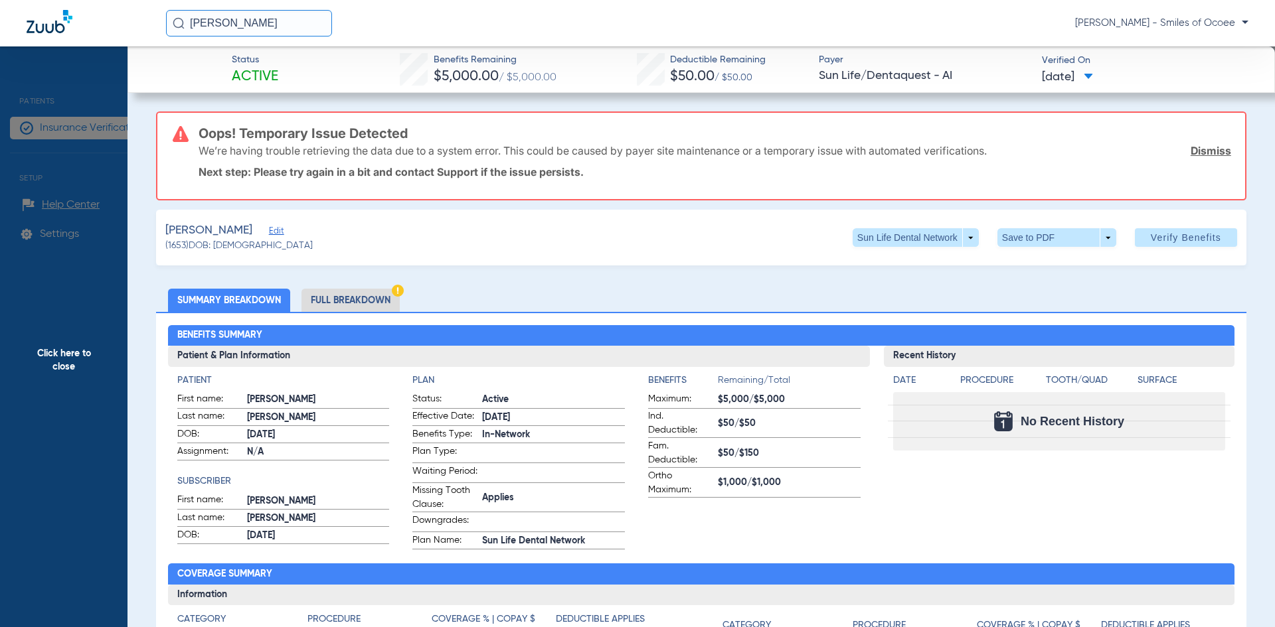
click at [79, 353] on span "Click here to close" at bounding box center [63, 359] width 127 height 627
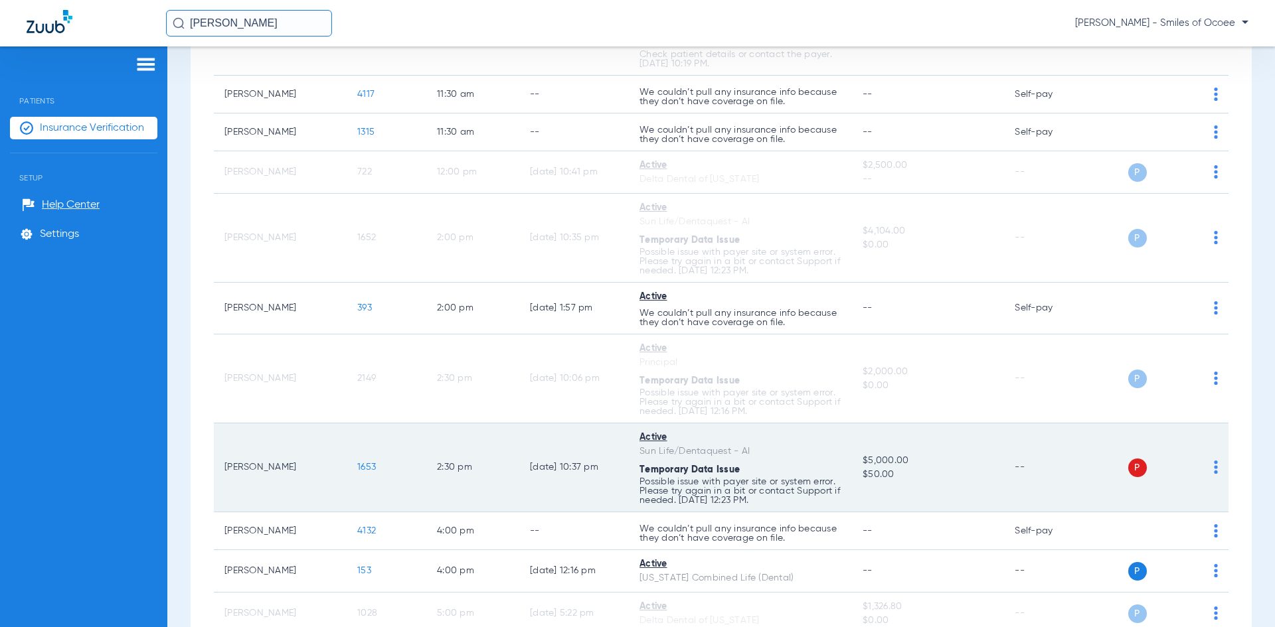
click at [1214, 467] on img at bounding box center [1216, 467] width 4 height 13
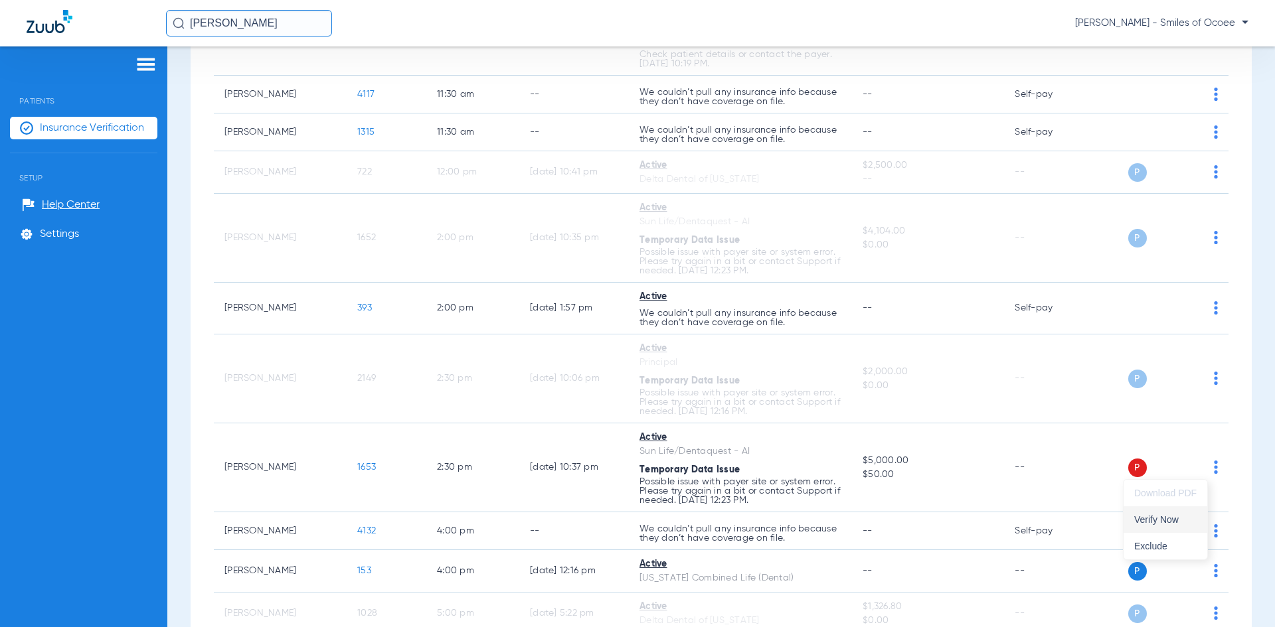
click at [1173, 518] on span "Verify Now" at bounding box center [1165, 519] width 62 height 9
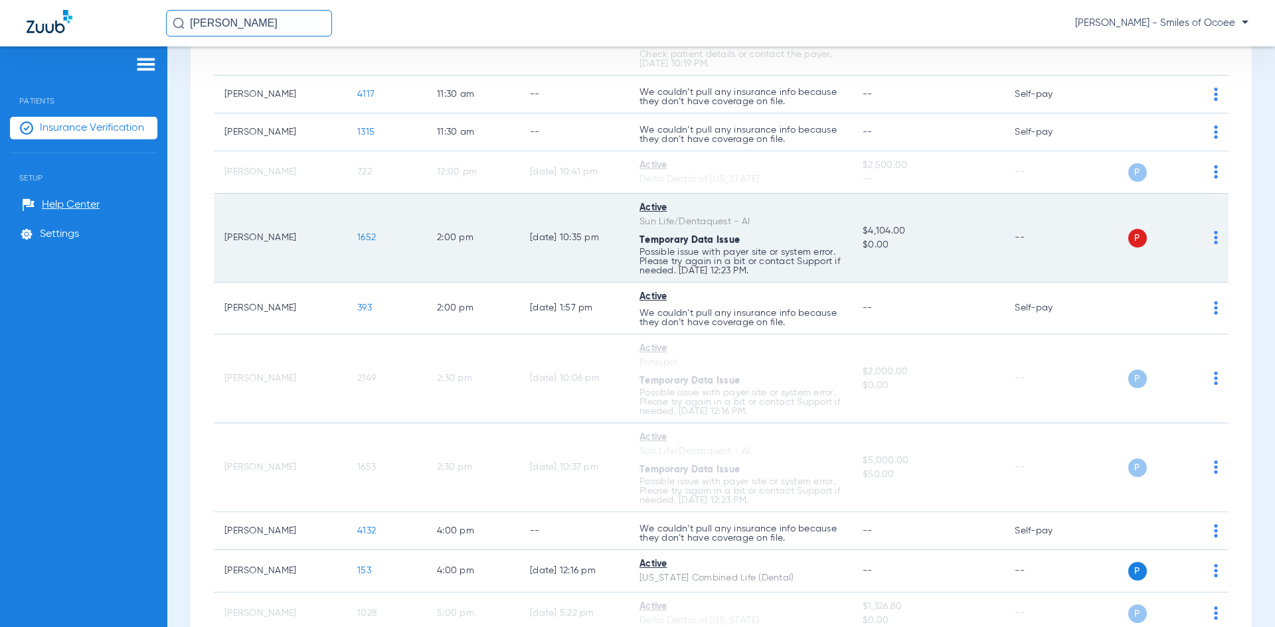
click at [1202, 236] on div "P S" at bounding box center [1156, 238] width 124 height 19
click at [1208, 239] on td "P S" at bounding box center [1161, 238] width 135 height 89
click at [1214, 238] on img at bounding box center [1216, 237] width 4 height 13
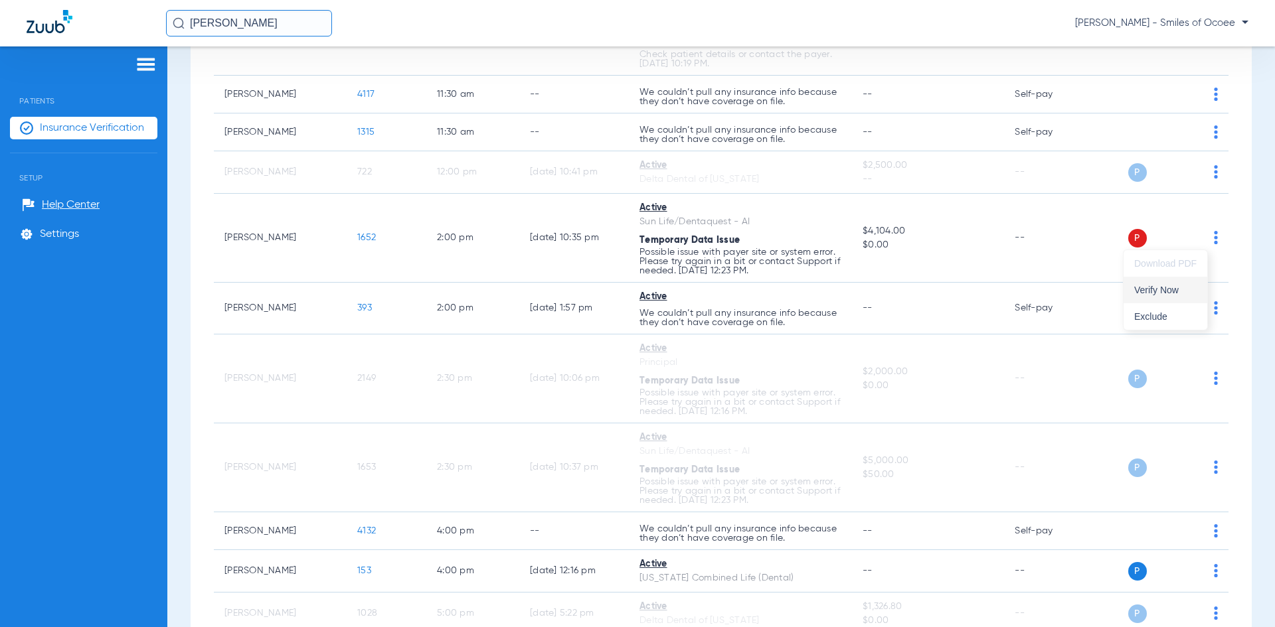
click at [1169, 288] on span "Verify Now" at bounding box center [1165, 290] width 62 height 9
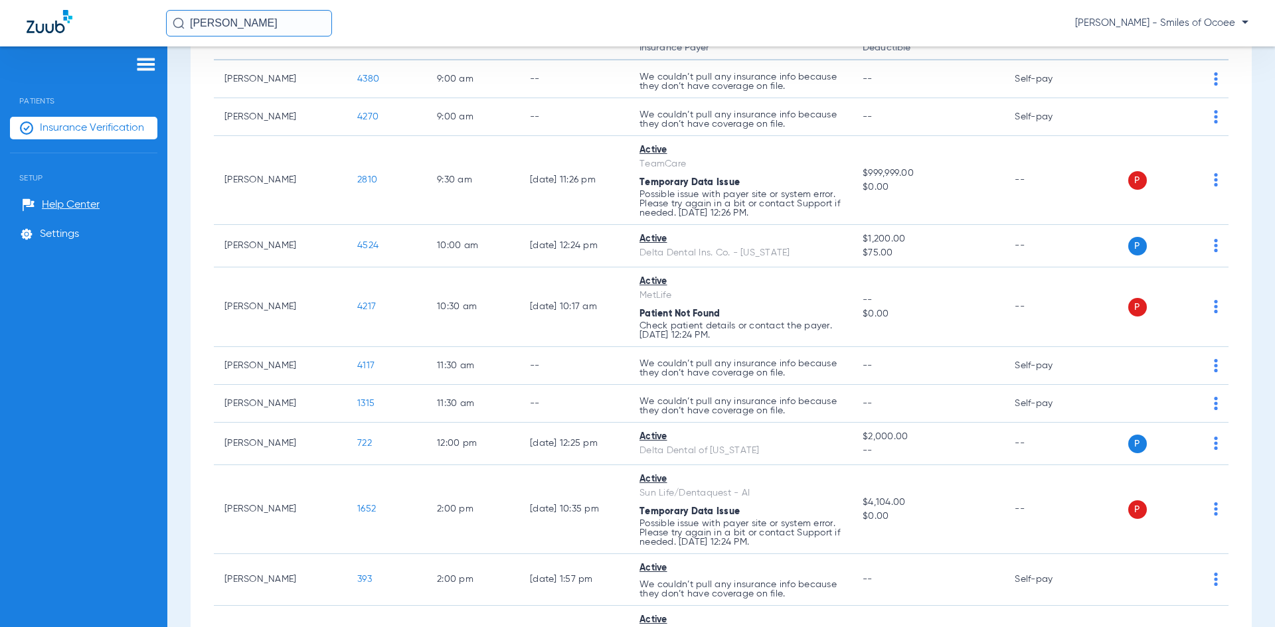
scroll to position [184, 0]
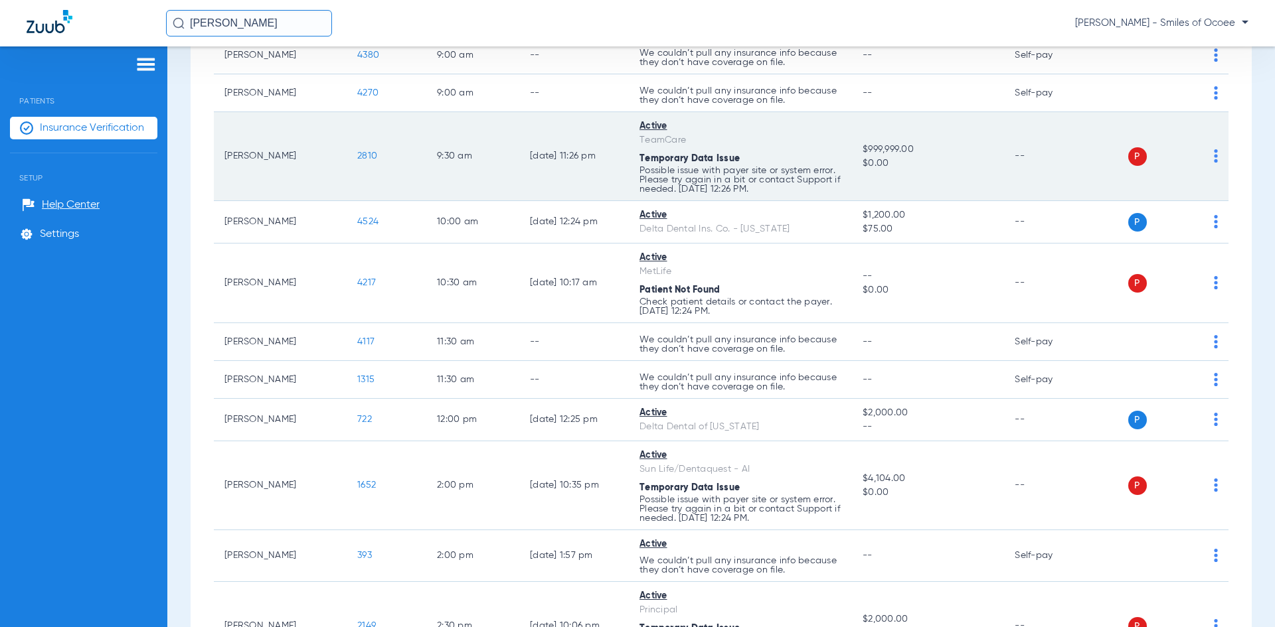
click at [373, 155] on span "2810" at bounding box center [367, 155] width 20 height 9
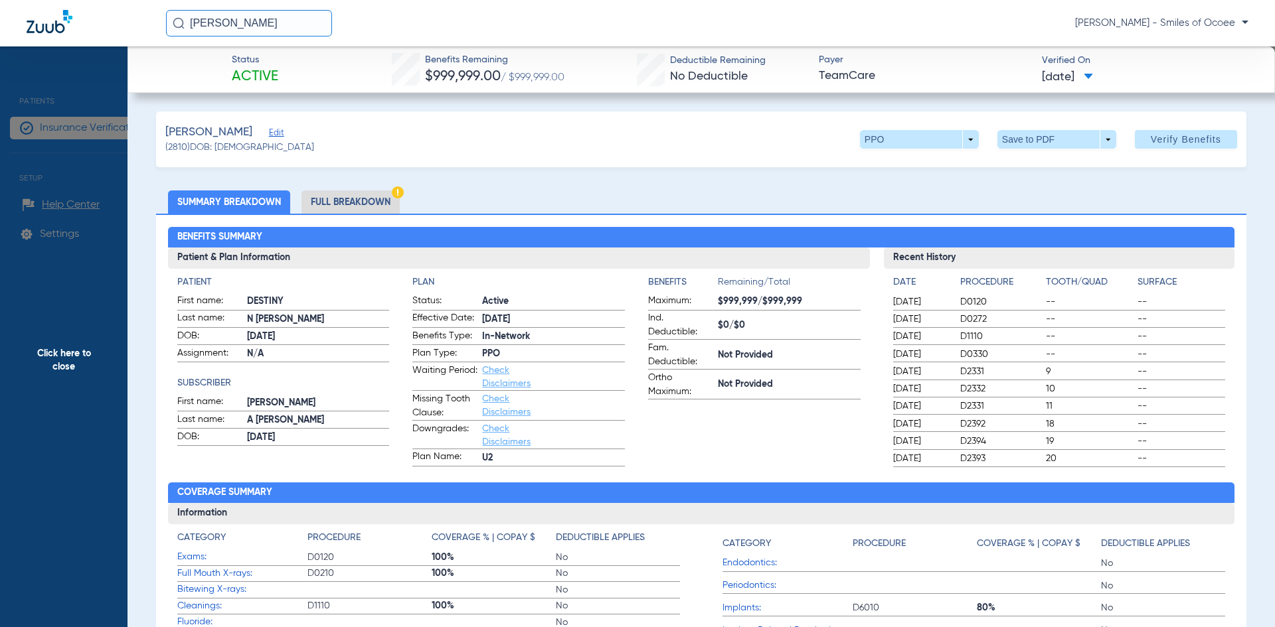
drag, startPoint x: 717, startPoint y: 305, endPoint x: 732, endPoint y: 303, distance: 15.5
click at [744, 303] on span "$999,999/$999,999" at bounding box center [789, 302] width 143 height 14
drag, startPoint x: 712, startPoint y: 298, endPoint x: 750, endPoint y: 300, distance: 37.9
click at [750, 300] on label "Maximum: $999,999/$999,999" at bounding box center [754, 302] width 212 height 17
click at [54, 352] on span "Click here to close" at bounding box center [63, 359] width 127 height 627
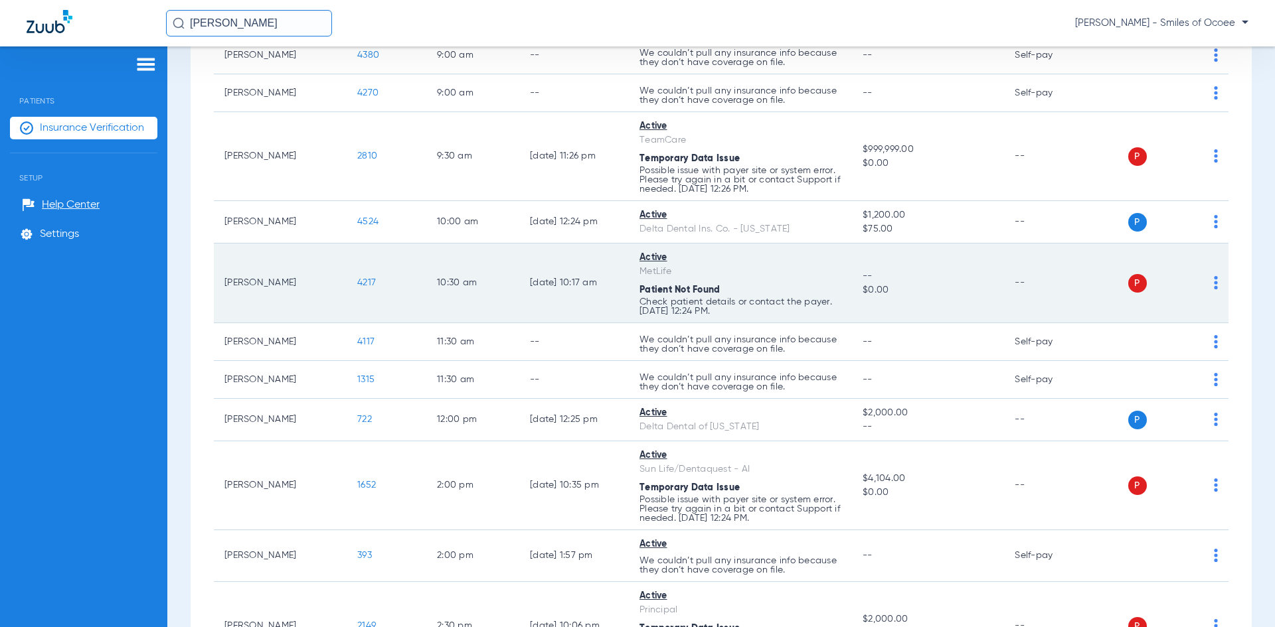
click at [370, 283] on span "4217" at bounding box center [366, 282] width 19 height 9
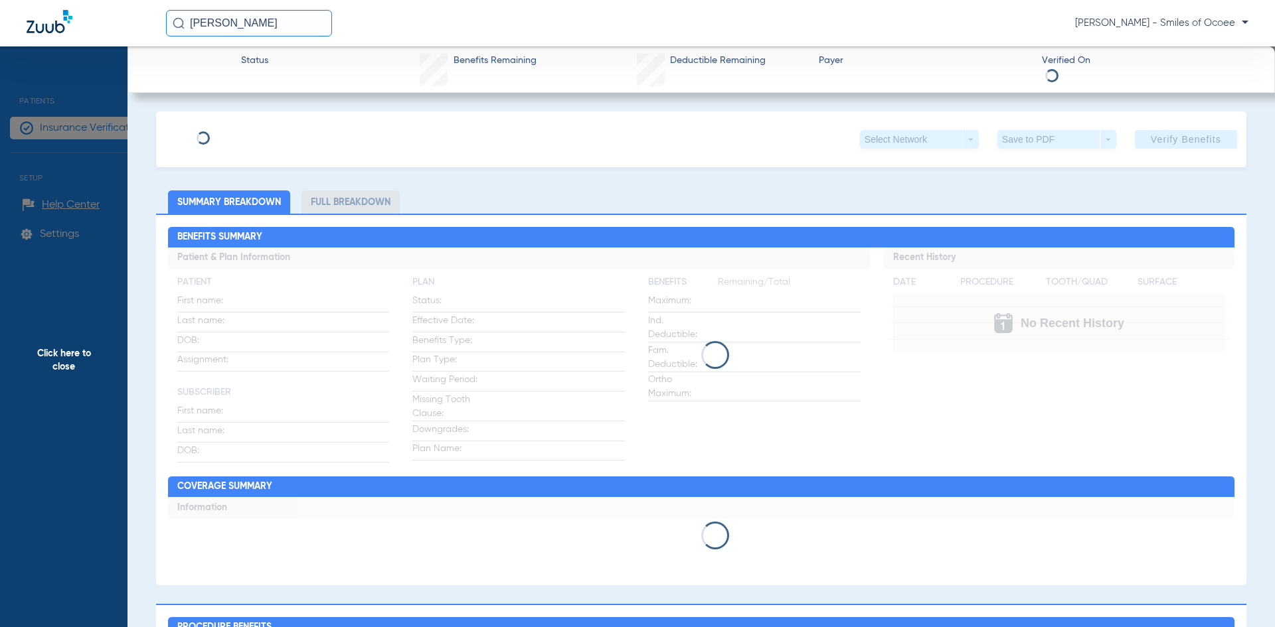
type input "Gregory"
type input "Lukralle"
type input "02/26/1960"
type input "065565707"
type input "300995"
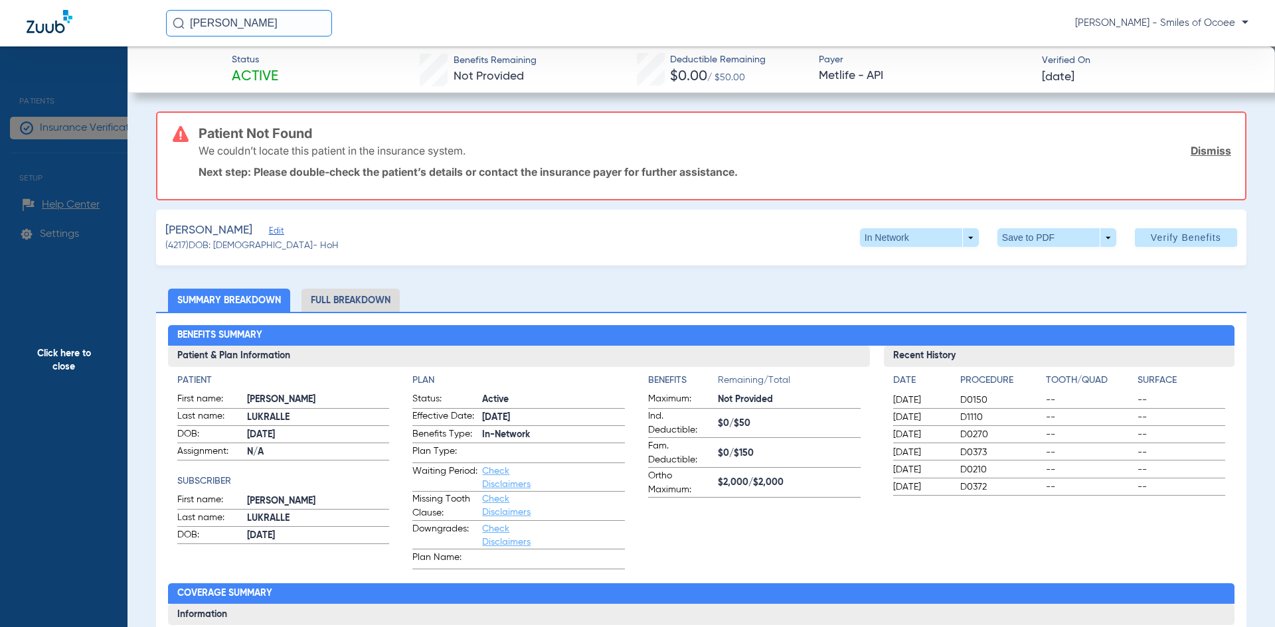
click at [281, 234] on span "Edit" at bounding box center [275, 232] width 12 height 13
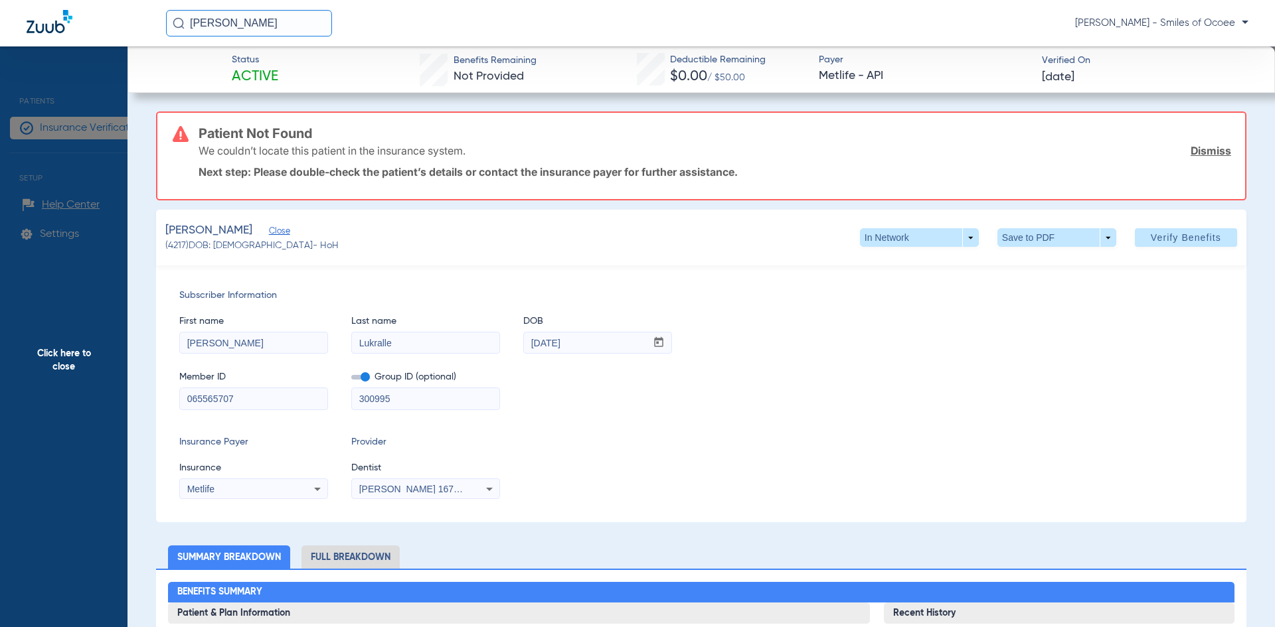
click at [1191, 147] on link "Dismiss" at bounding box center [1211, 150] width 41 height 13
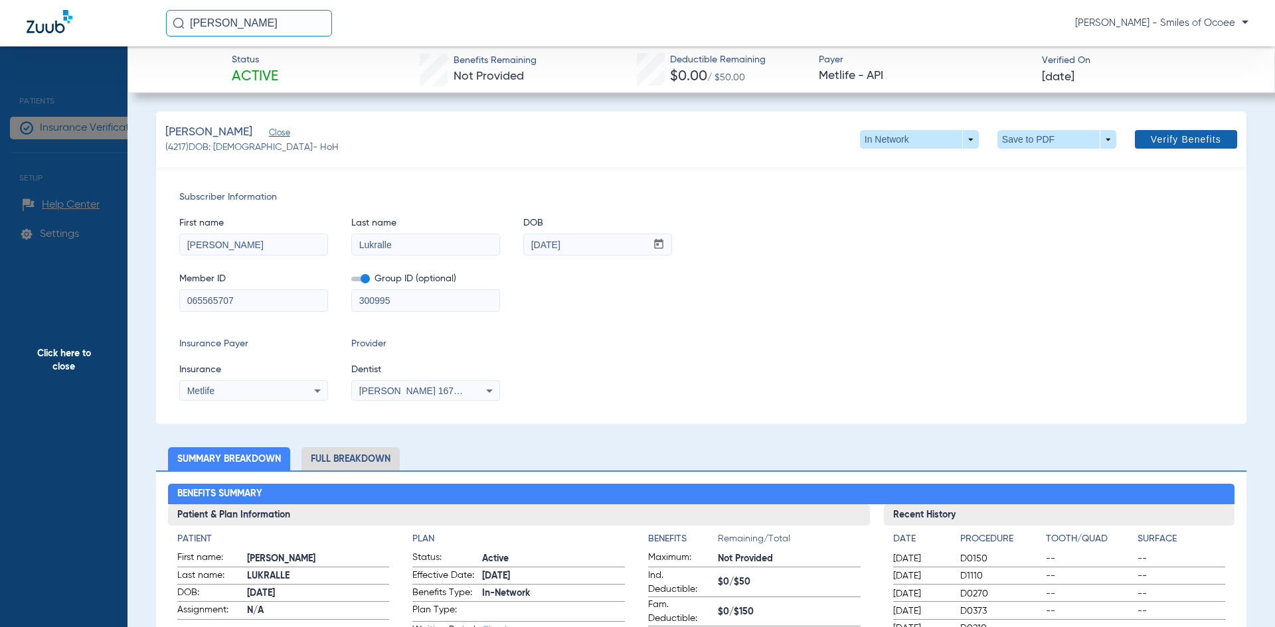
click at [1163, 138] on span "Verify Benefits" at bounding box center [1186, 139] width 70 height 11
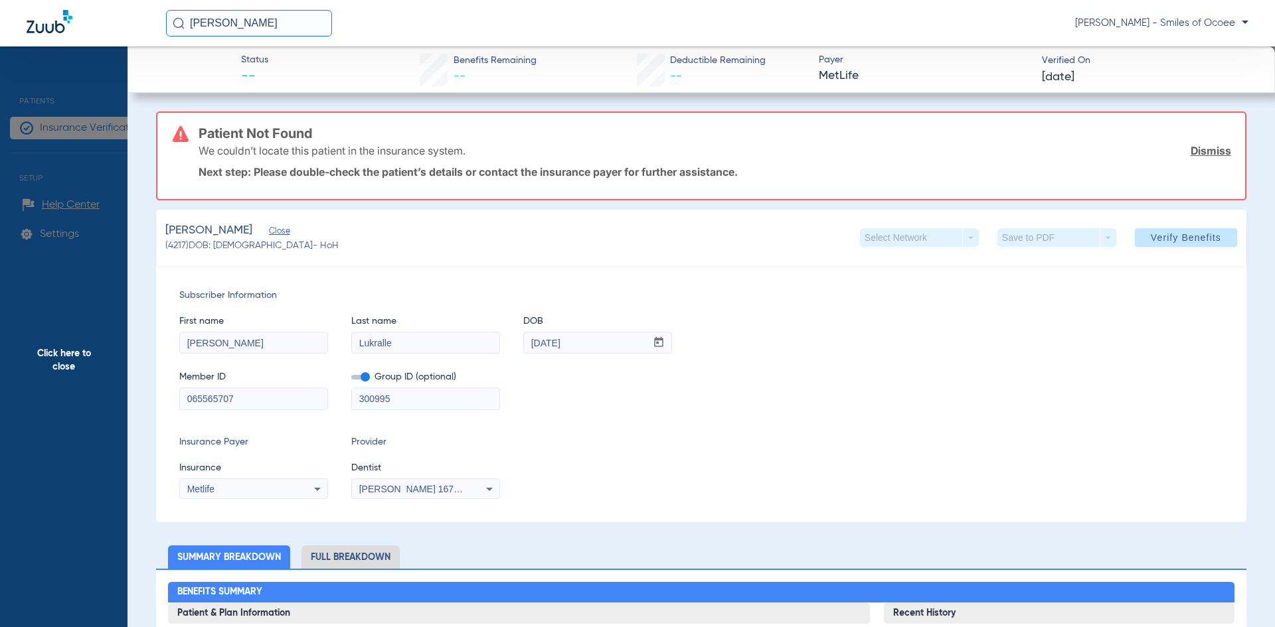
click at [1212, 150] on link "Dismiss" at bounding box center [1211, 150] width 41 height 13
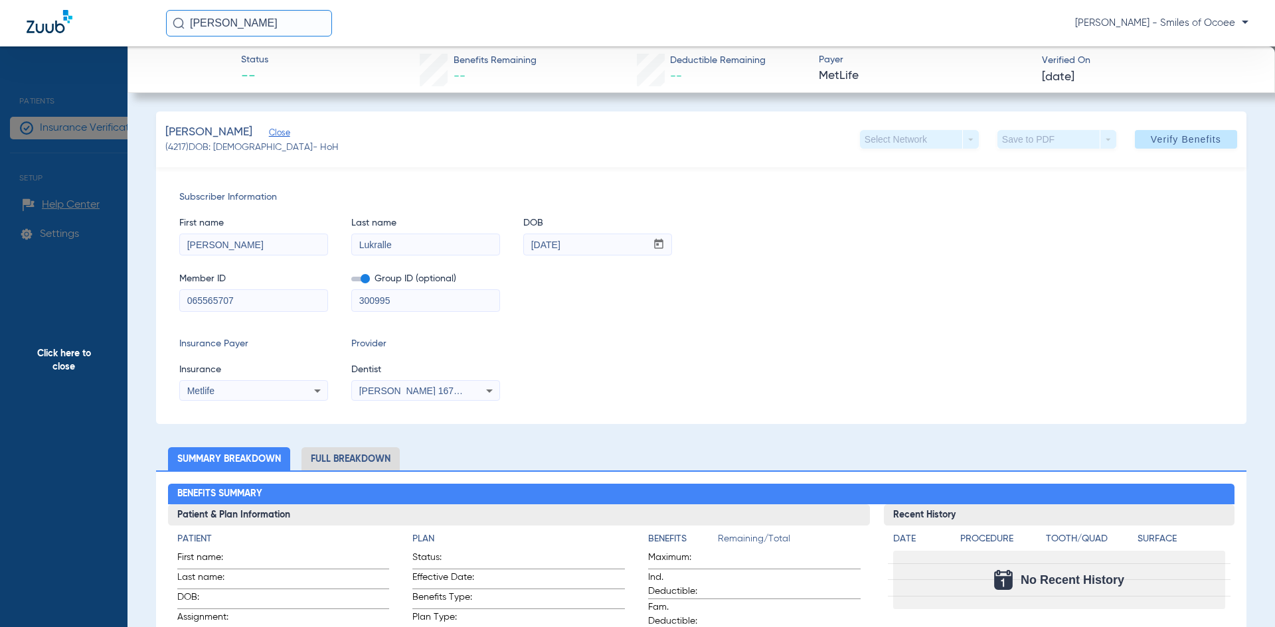
click at [312, 391] on icon at bounding box center [317, 391] width 16 height 16
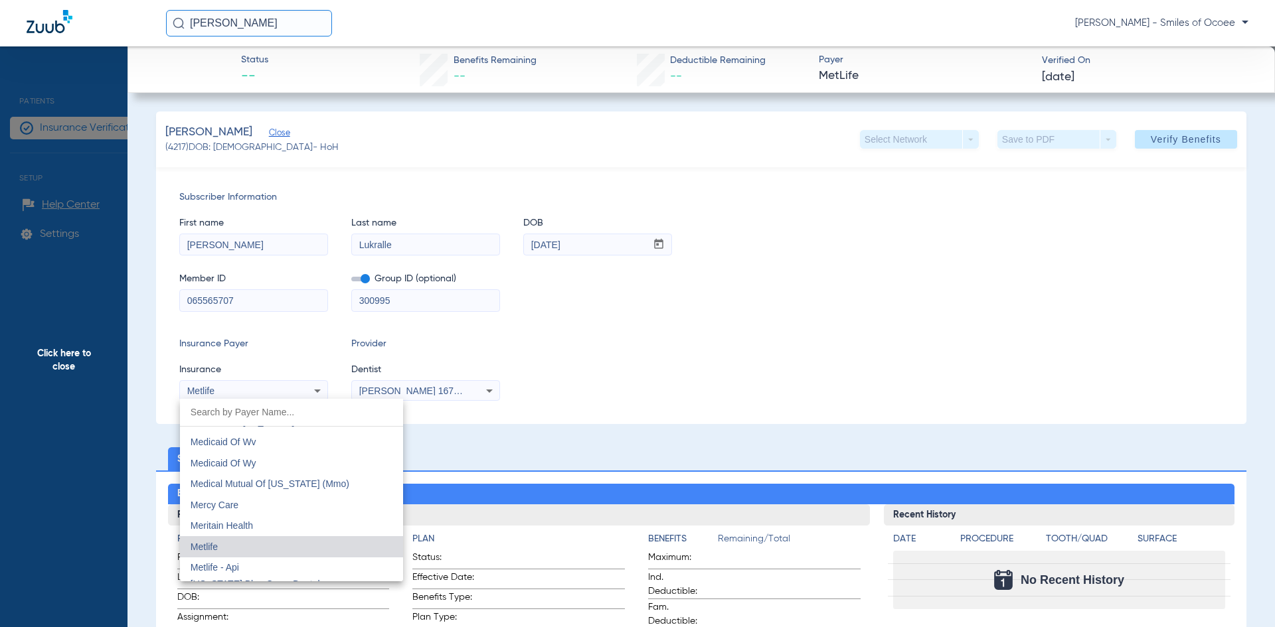
scroll to position [6440, 0]
click at [280, 568] on mat-option "Metlife - Api" at bounding box center [291, 564] width 223 height 21
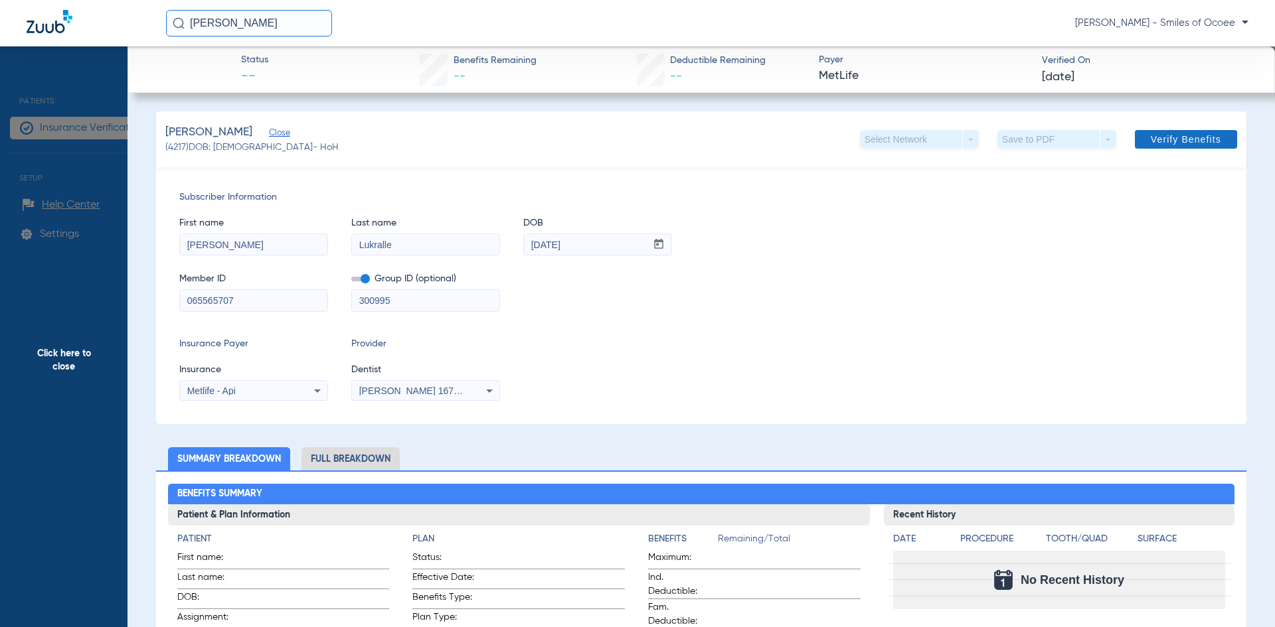
click at [1196, 139] on span "Verify Benefits" at bounding box center [1186, 139] width 70 height 11
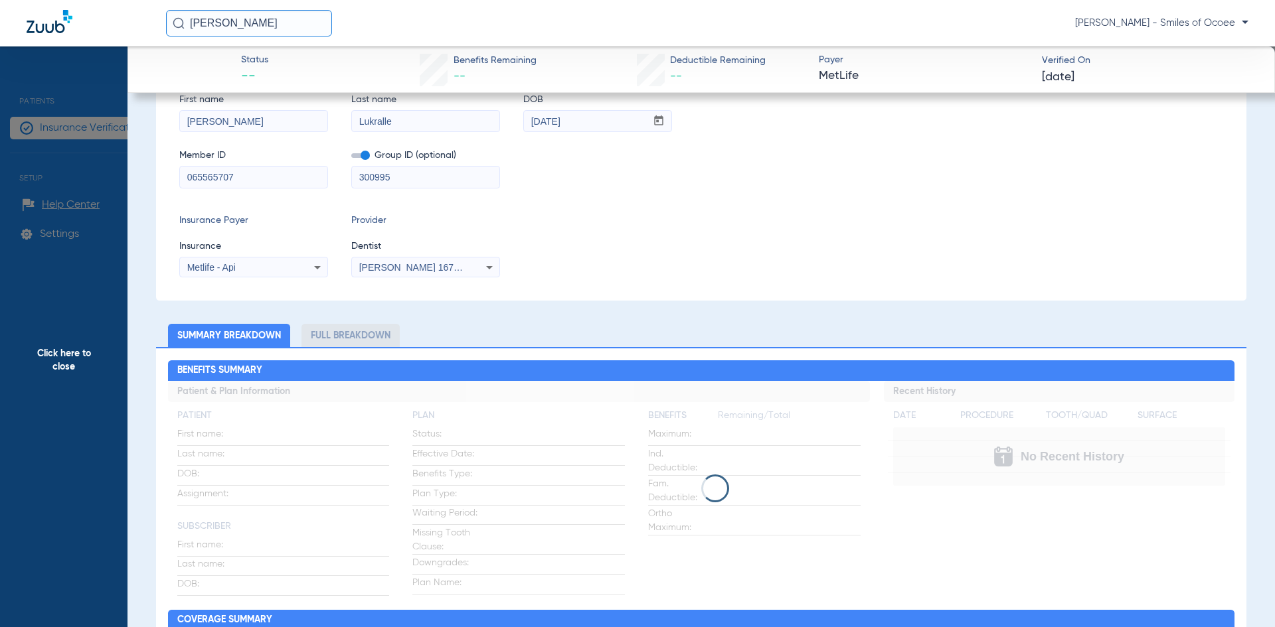
scroll to position [0, 0]
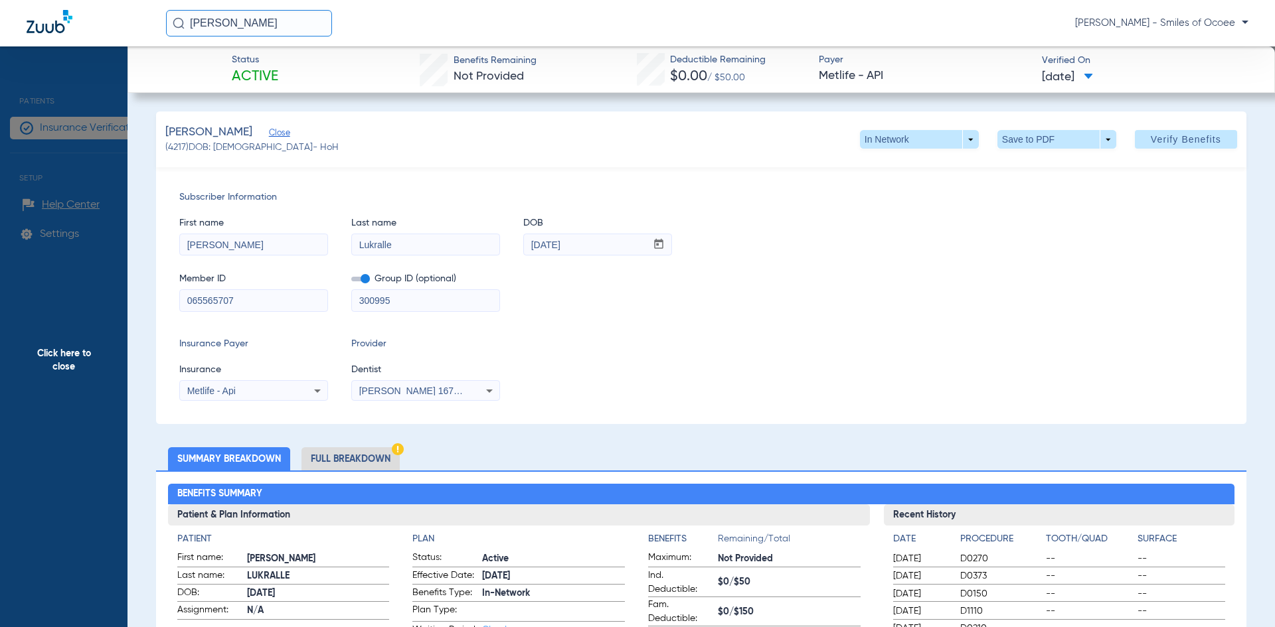
drag, startPoint x: 1241, startPoint y: 19, endPoint x: 1238, endPoint y: 31, distance: 12.2
click at [1240, 19] on span "[PERSON_NAME] - Smiles of Ocoee" at bounding box center [1161, 23] width 173 height 13
click at [1206, 50] on span "Log out" at bounding box center [1210, 46] width 52 height 9
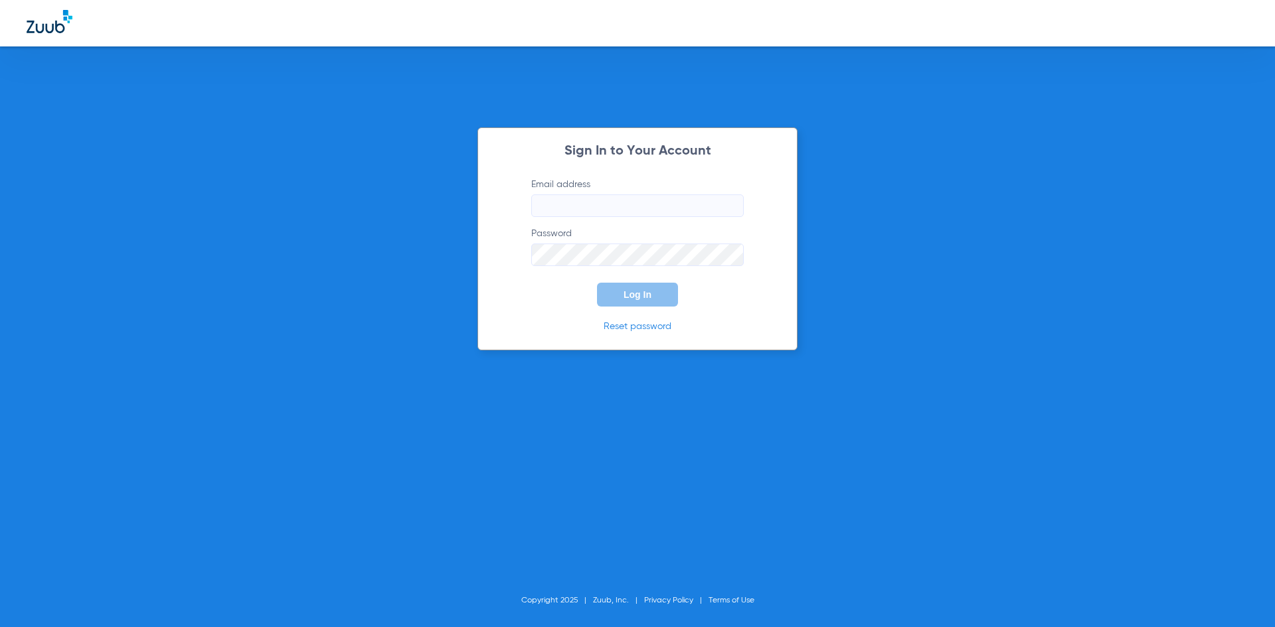
type input "fmdental@outlook.com"
